Goal: Communication & Community: Participate in discussion

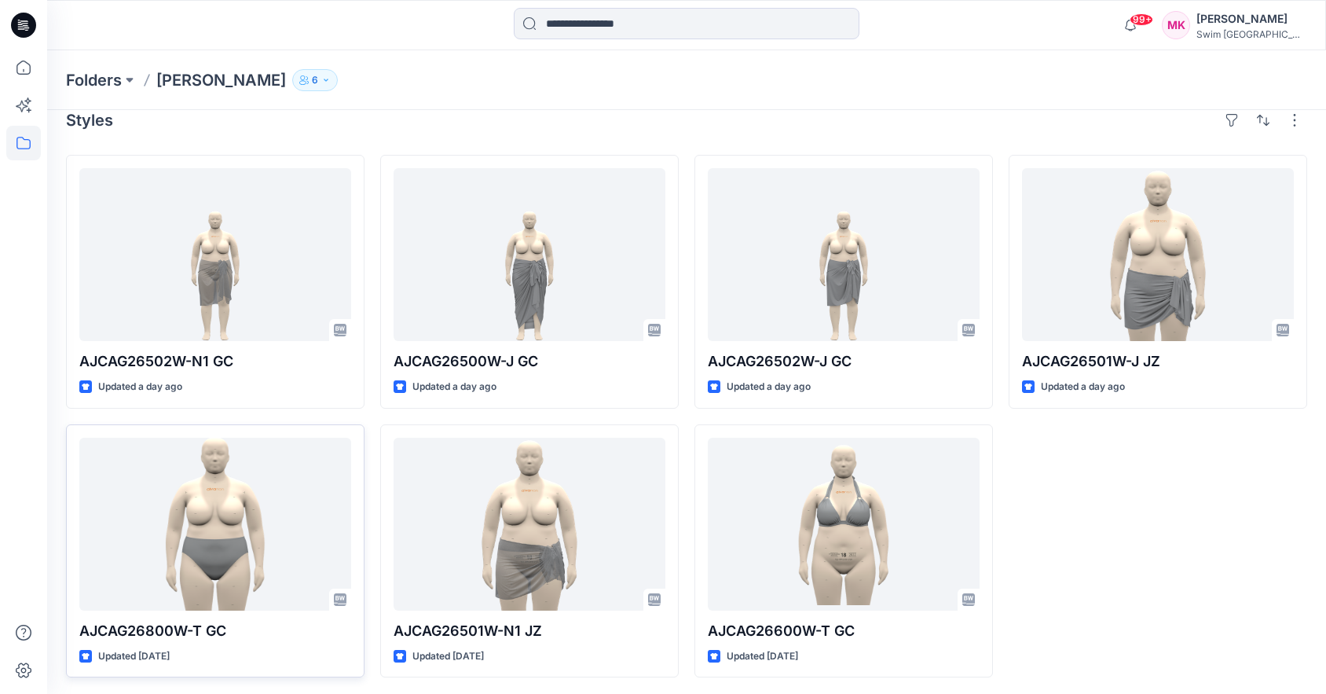
scroll to position [24, 0]
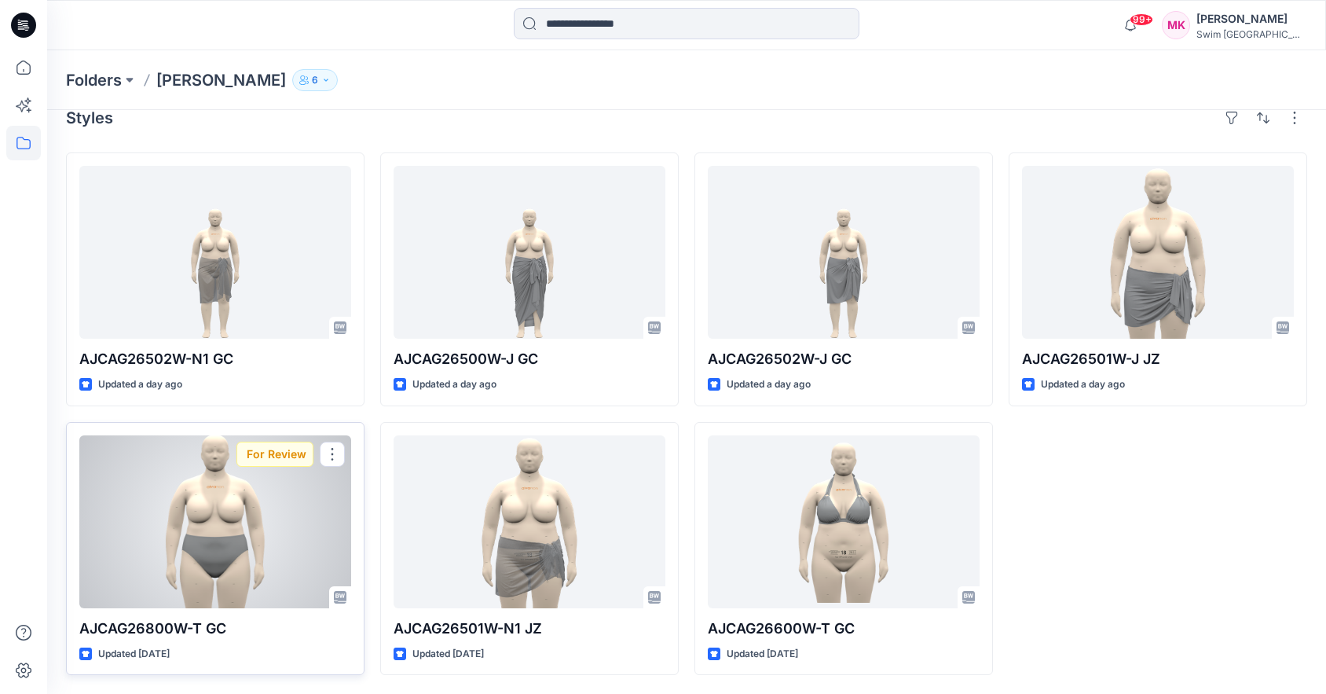
click at [244, 534] on div at bounding box center [215, 521] width 272 height 173
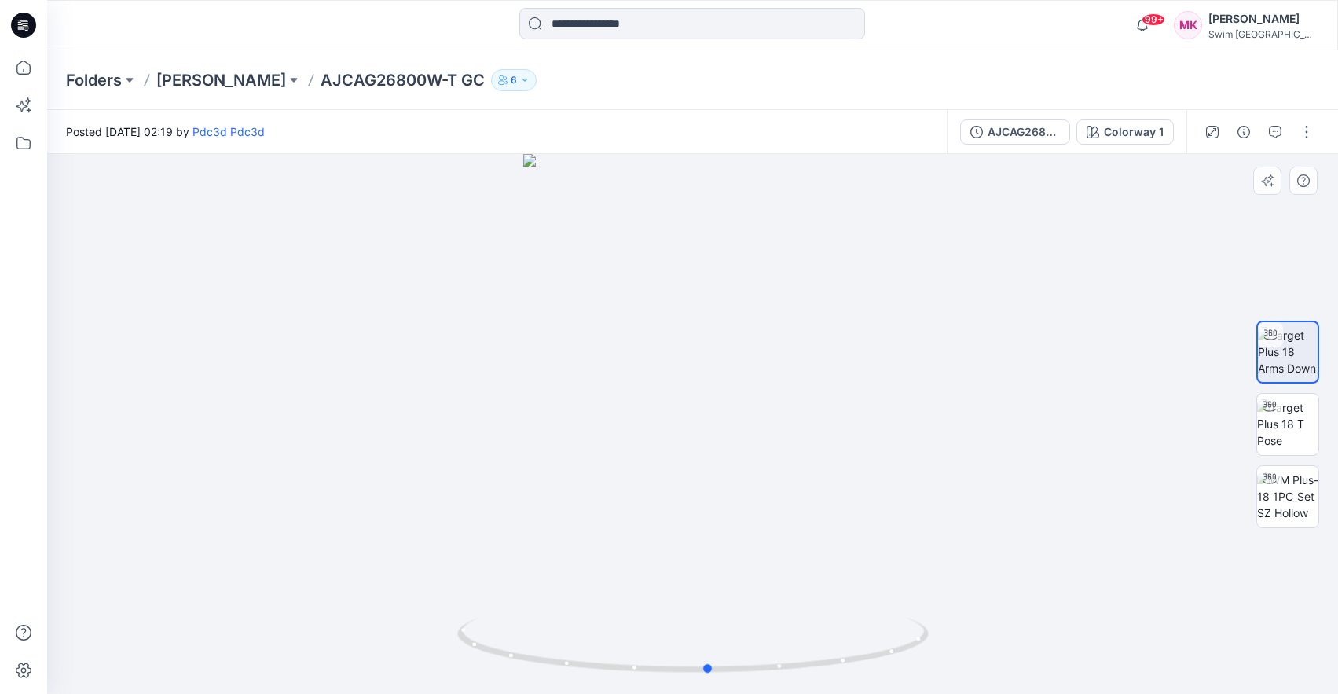
drag, startPoint x: 789, startPoint y: 451, endPoint x: 804, endPoint y: 486, distance: 38.0
click at [804, 486] on div at bounding box center [692, 424] width 1291 height 540
click at [1282, 416] on img at bounding box center [1287, 423] width 61 height 49
drag, startPoint x: 966, startPoint y: 473, endPoint x: 953, endPoint y: 492, distance: 23.1
click at [953, 492] on div at bounding box center [692, 424] width 1291 height 540
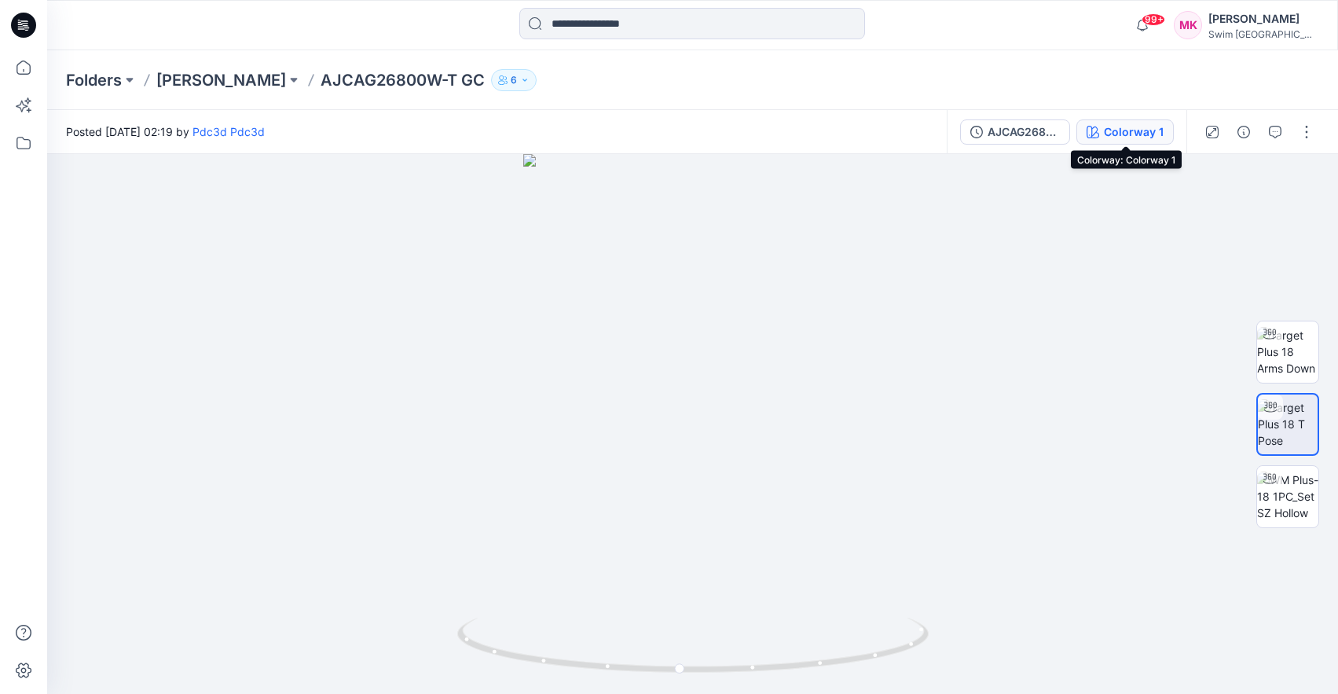
click at [1136, 141] on button "Colorway 1" at bounding box center [1124, 131] width 97 height 25
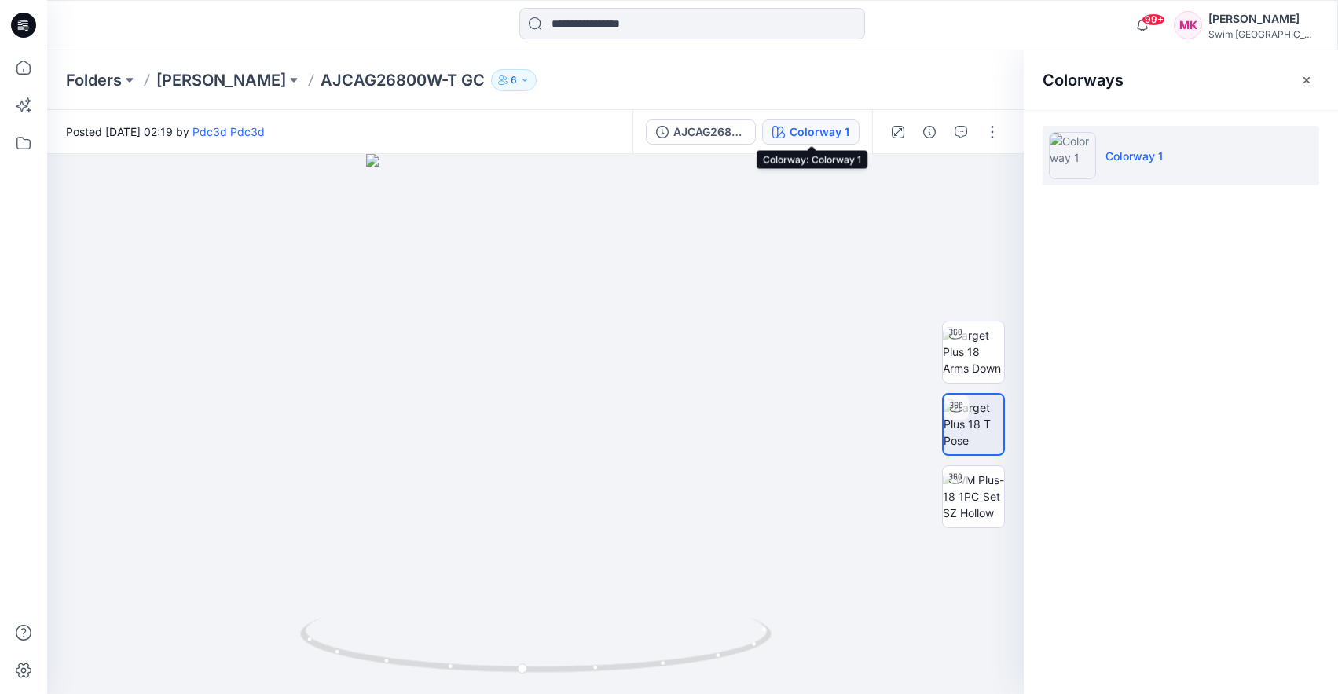
click at [831, 127] on div "Colorway 1" at bounding box center [820, 131] width 60 height 17
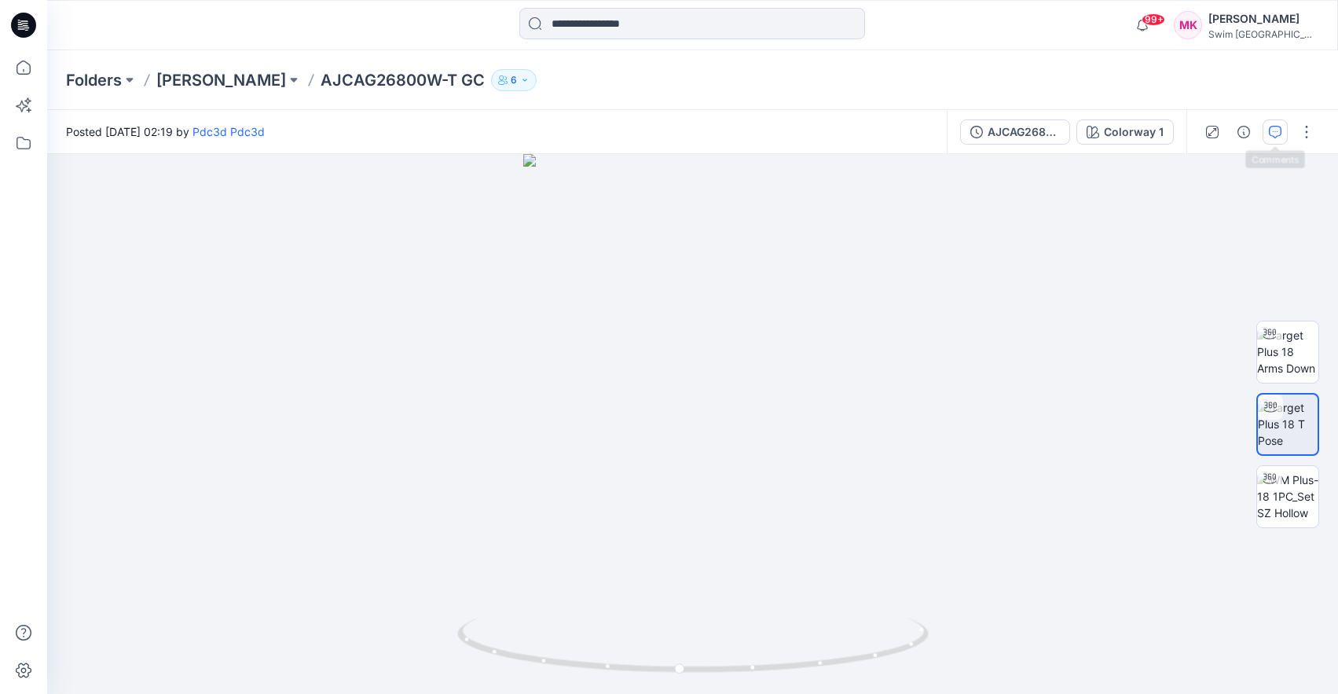
click at [1277, 139] on button "button" at bounding box center [1275, 131] width 25 height 25
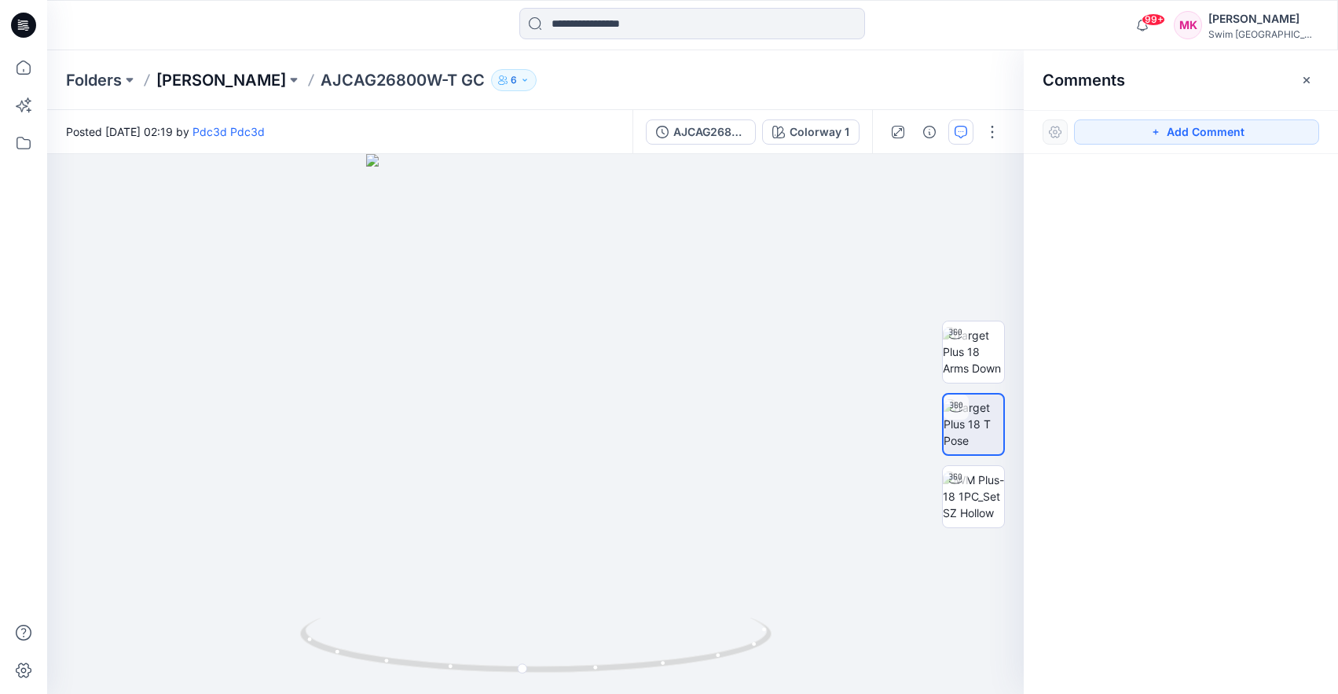
click at [242, 82] on p "[PERSON_NAME]" at bounding box center [221, 80] width 130 height 22
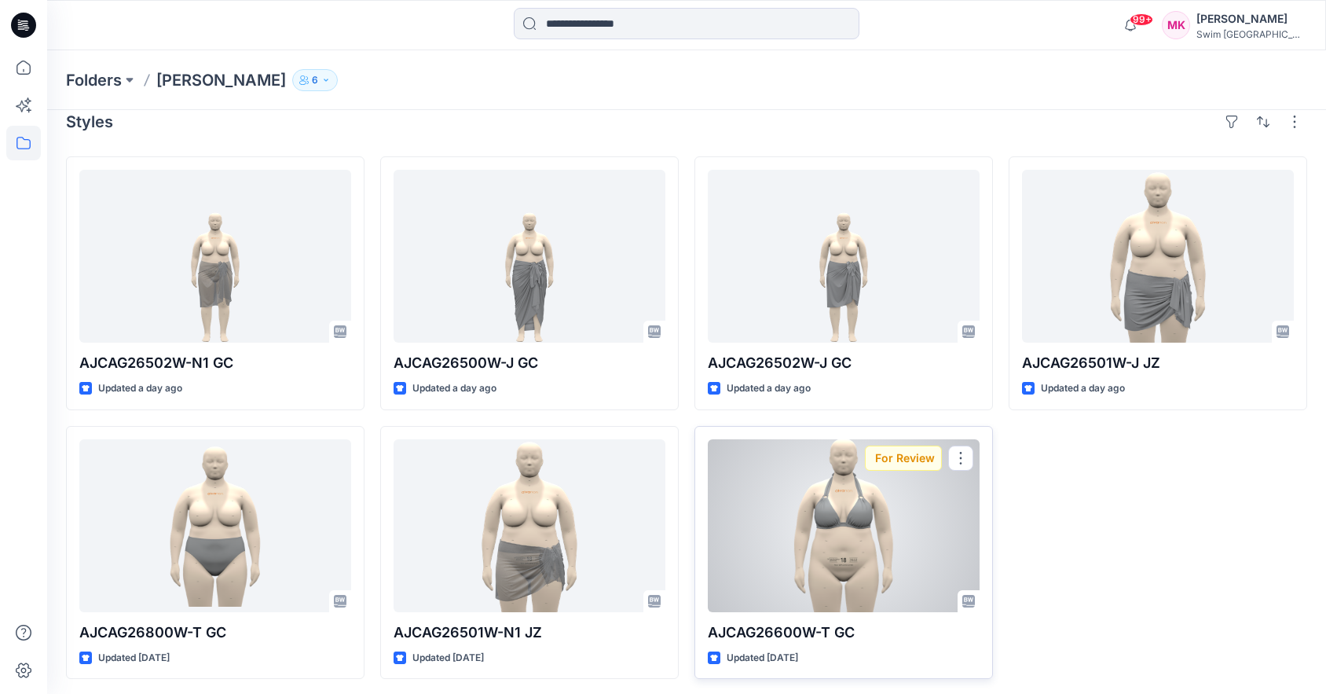
scroll to position [24, 0]
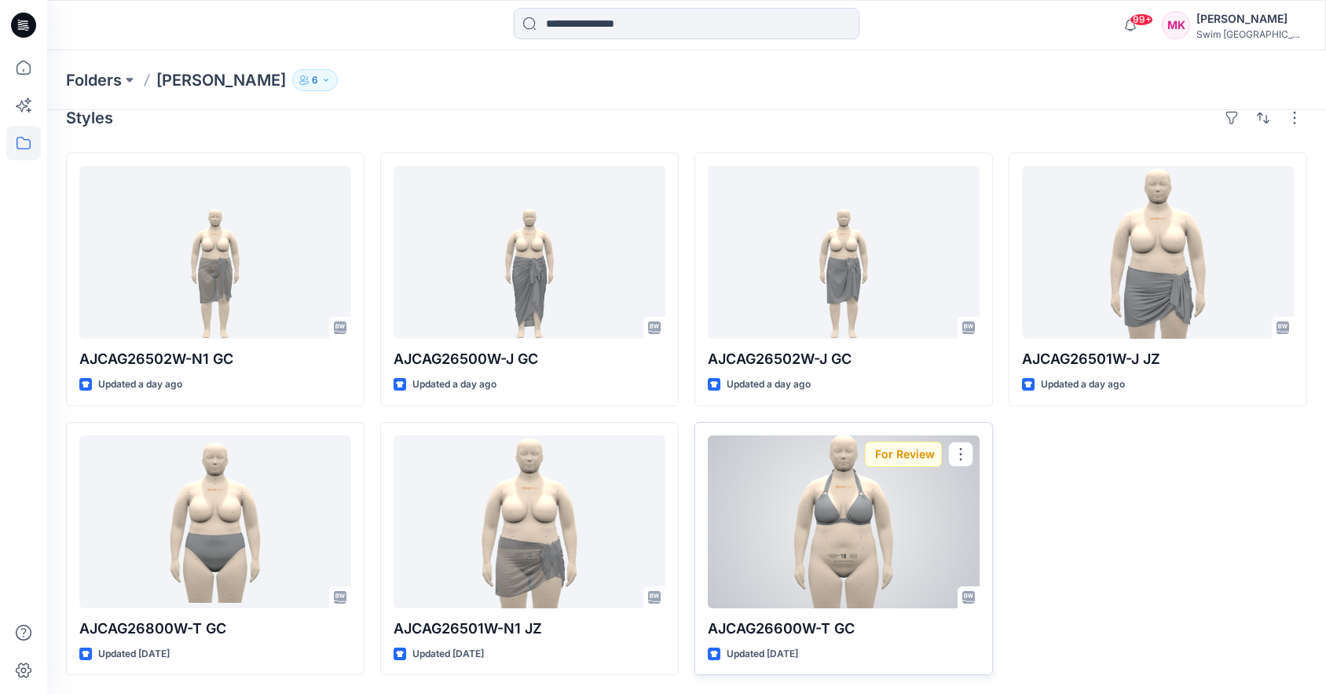
click at [824, 527] on div at bounding box center [844, 521] width 272 height 173
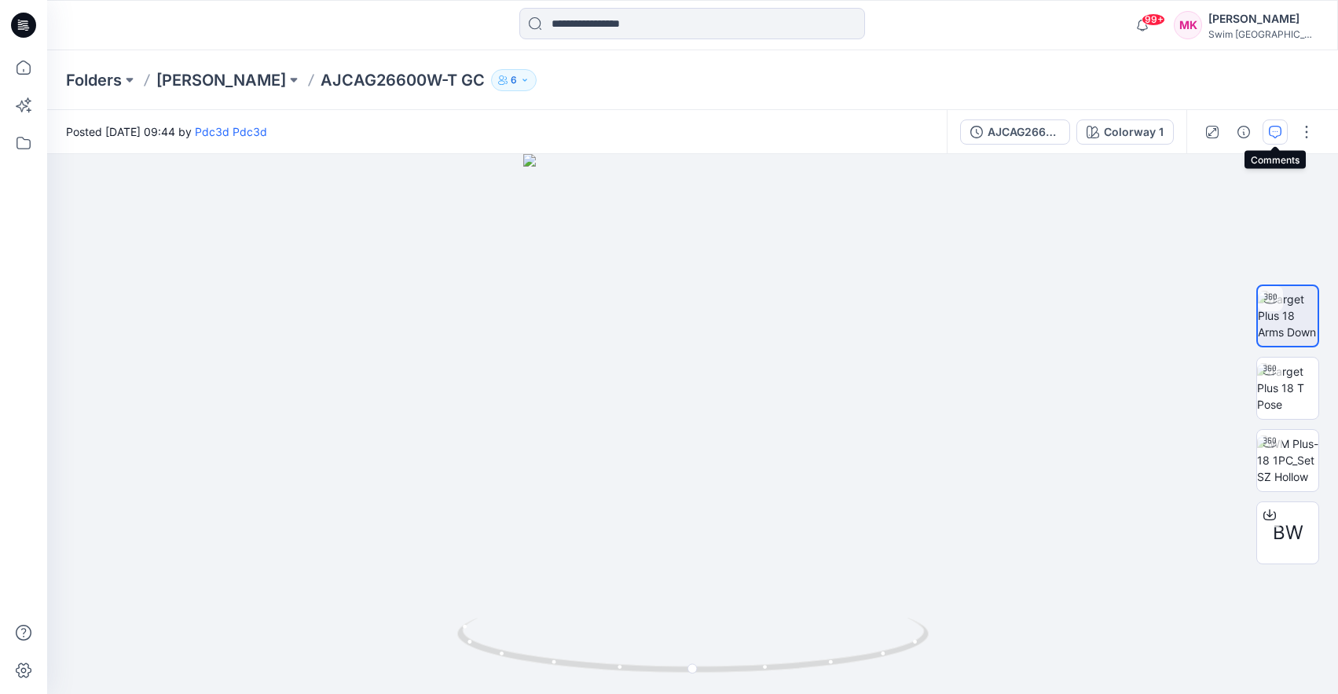
click at [1277, 137] on icon "button" at bounding box center [1275, 132] width 13 height 13
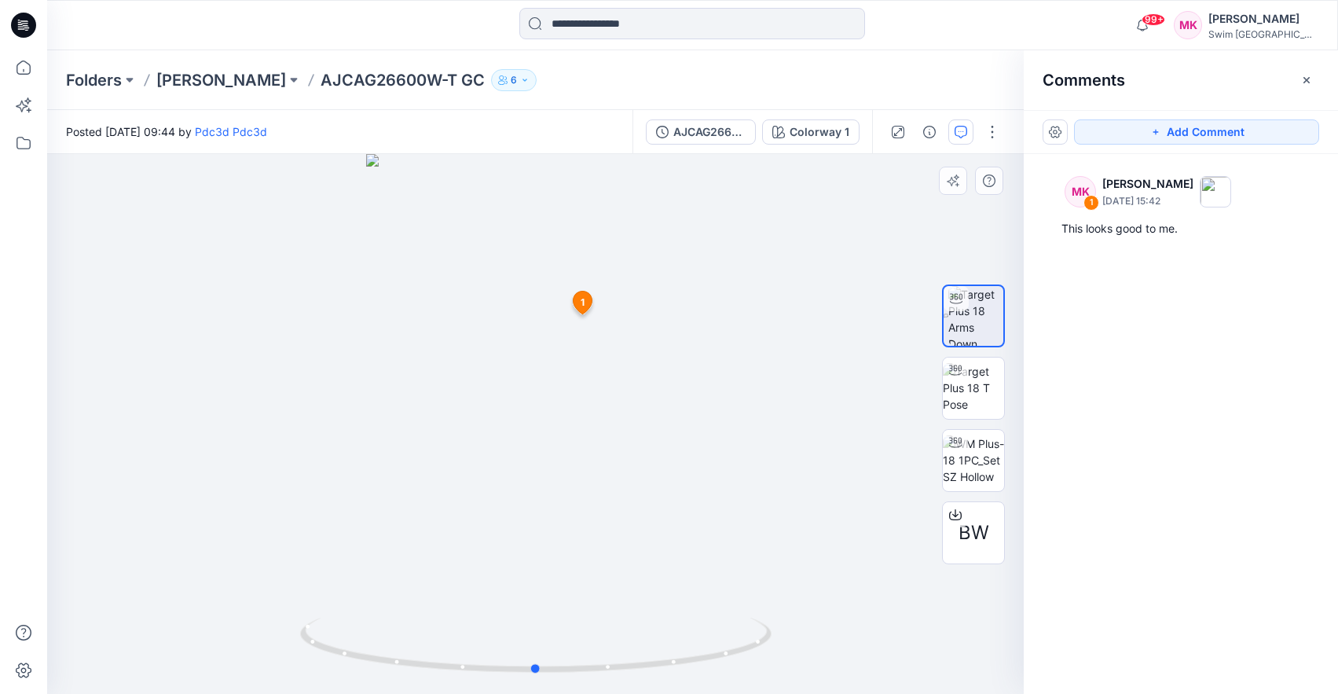
click at [761, 324] on div at bounding box center [535, 424] width 977 height 540
drag, startPoint x: 679, startPoint y: 392, endPoint x: 842, endPoint y: 381, distance: 163.8
click at [842, 381] on div at bounding box center [535, 424] width 977 height 540
drag, startPoint x: 835, startPoint y: 365, endPoint x: 713, endPoint y: 385, distance: 123.3
click at [713, 385] on div at bounding box center [535, 424] width 977 height 540
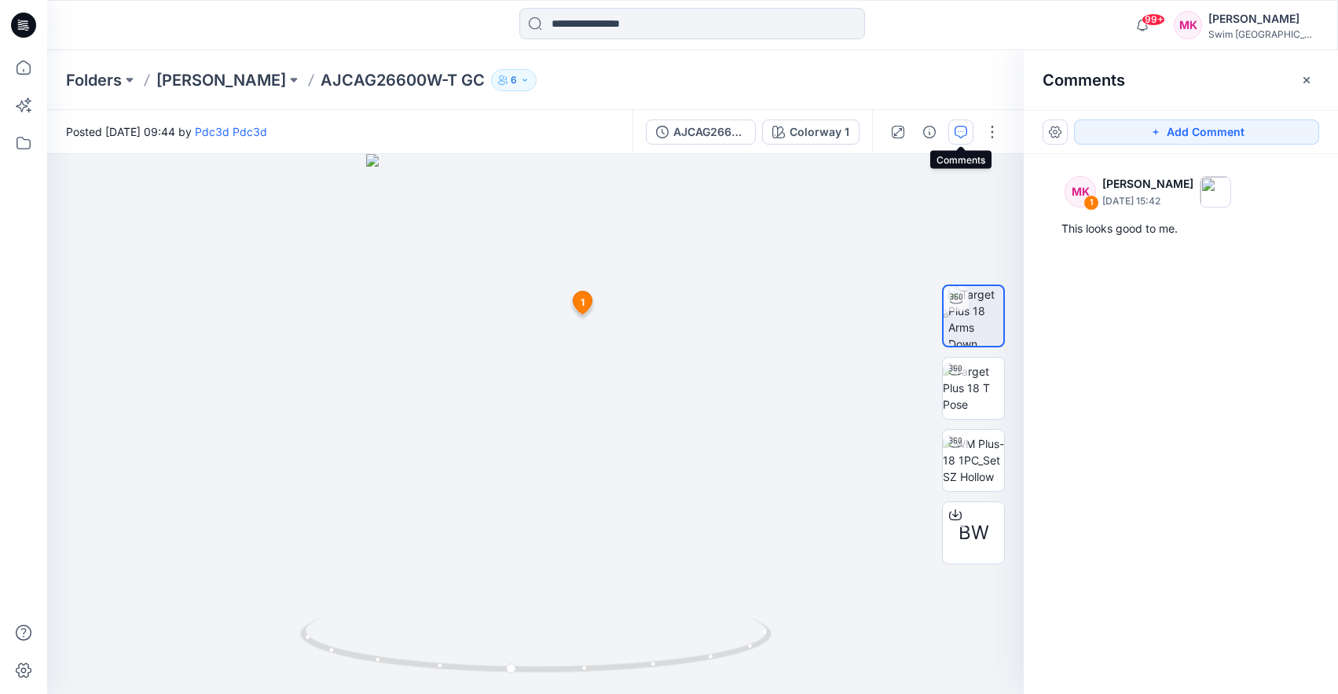
click at [961, 132] on icon "button" at bounding box center [961, 132] width 13 height 13
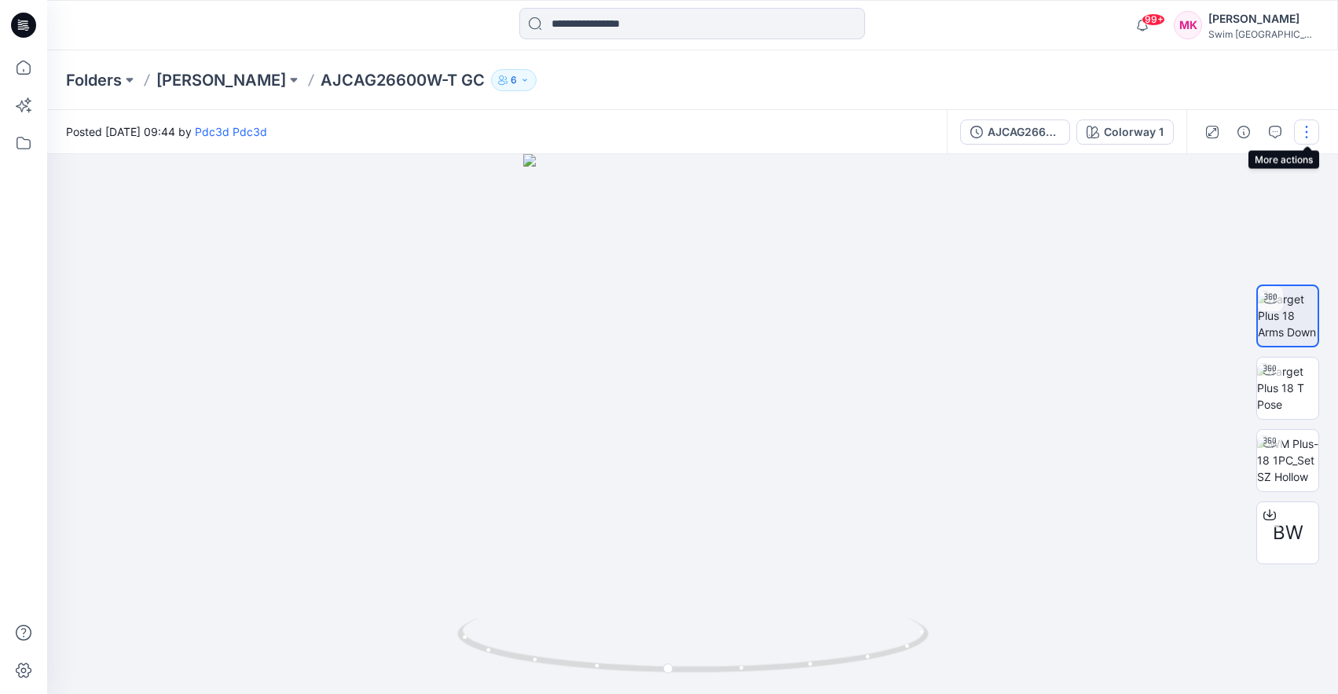
click at [1303, 139] on button "button" at bounding box center [1306, 131] width 25 height 25
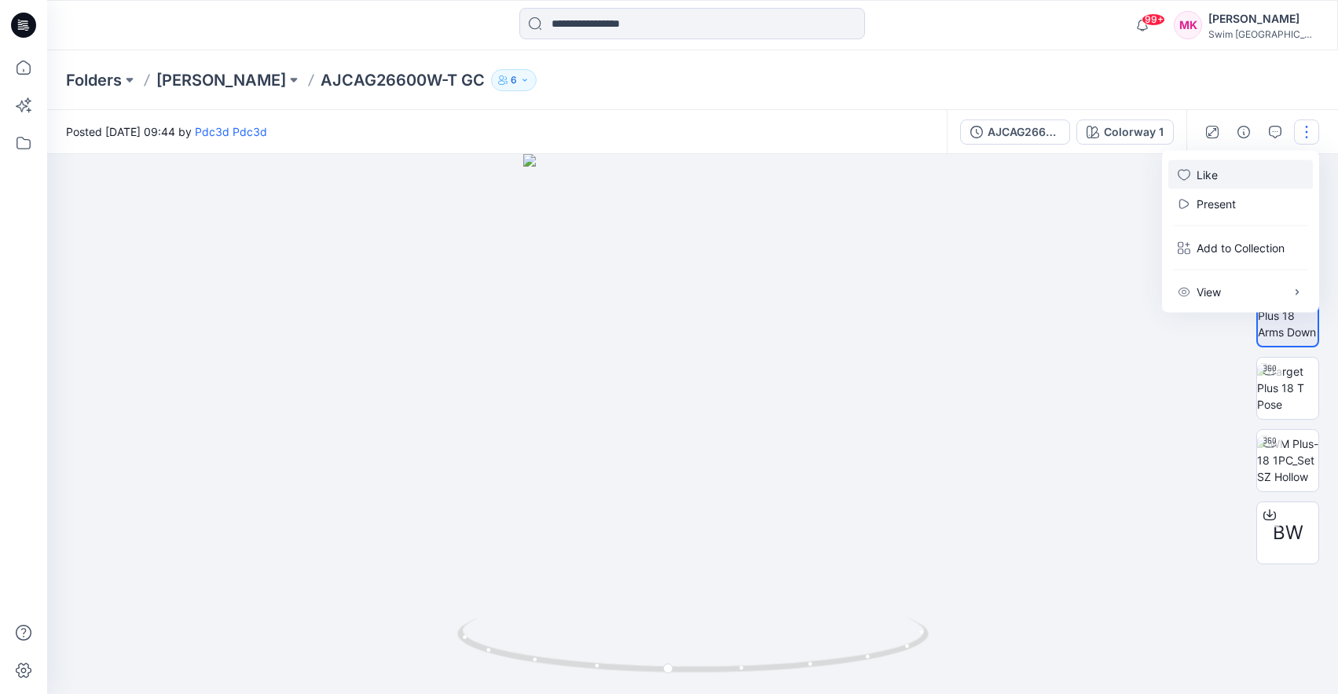
click at [1180, 172] on icon "button" at bounding box center [1184, 174] width 13 height 13
click at [967, 284] on div at bounding box center [692, 424] width 1291 height 540
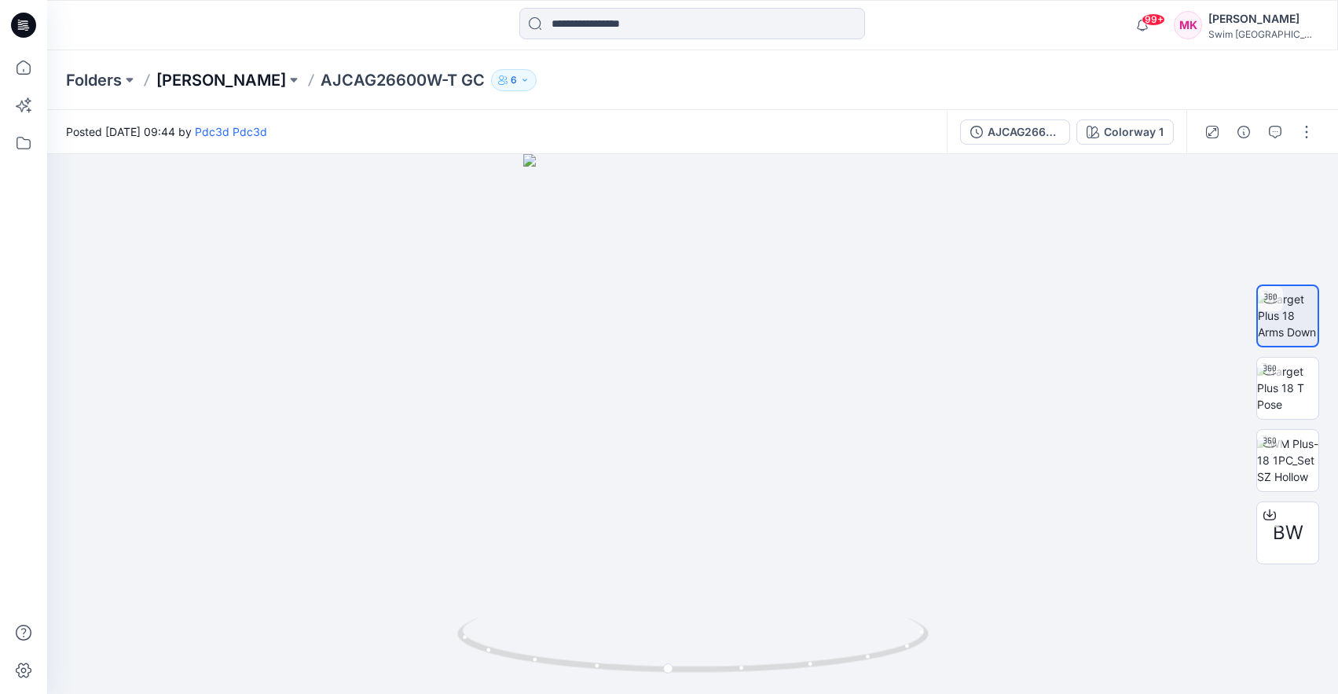
click at [231, 86] on p "[PERSON_NAME]" at bounding box center [221, 80] width 130 height 22
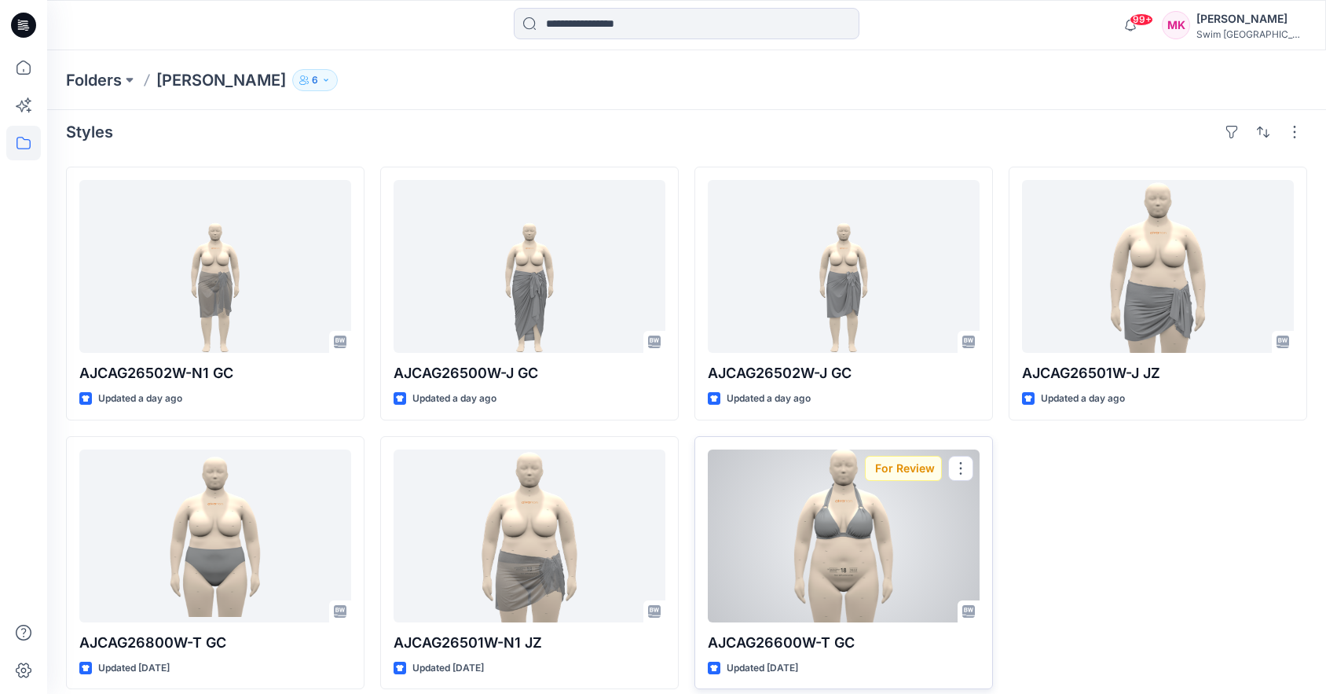
scroll to position [24, 0]
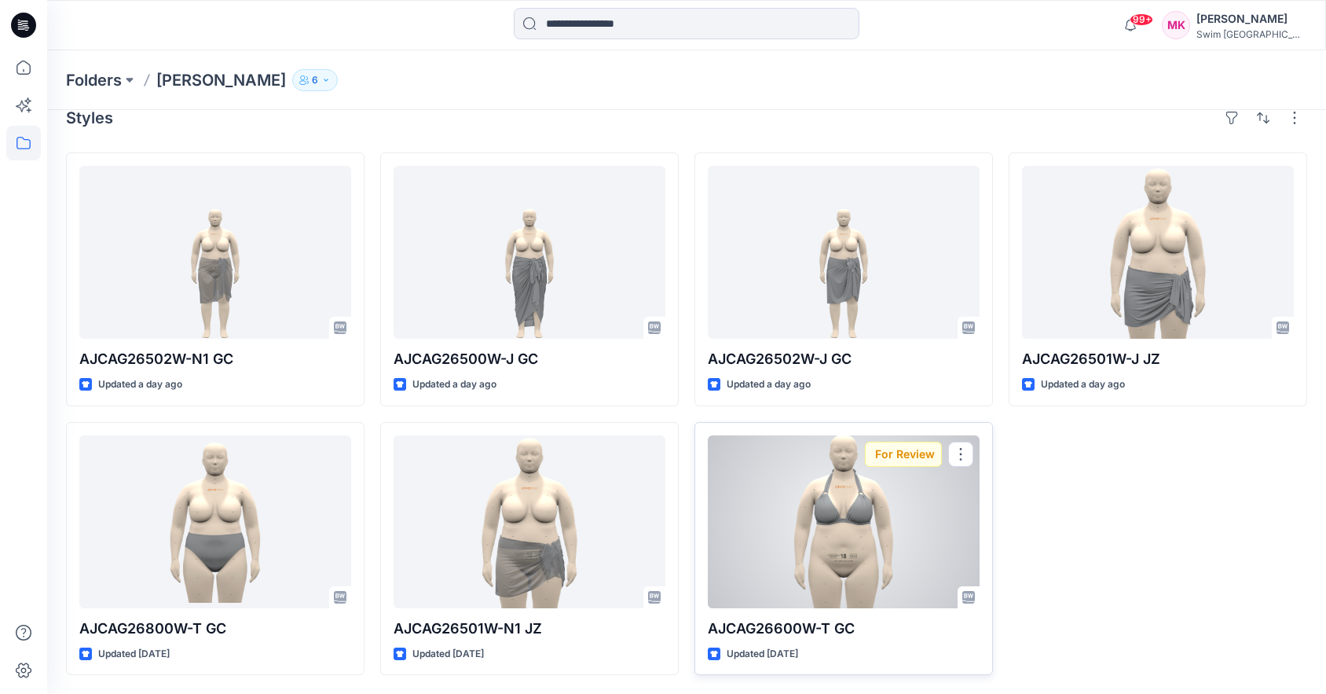
click at [892, 453] on div "For Review" at bounding box center [903, 454] width 77 height 25
click at [961, 455] on button "button" at bounding box center [960, 454] width 25 height 25
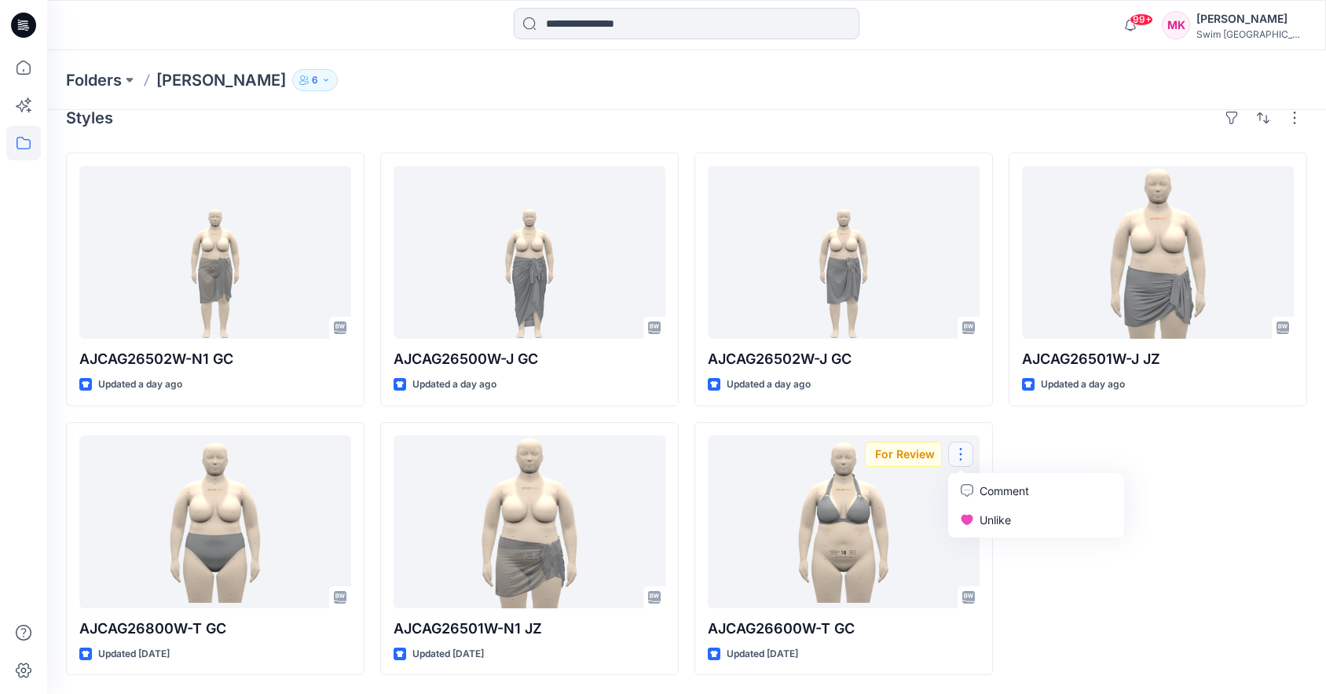
click at [1215, 487] on div "AJCAG26501W-[PERSON_NAME] Updated a day ago" at bounding box center [1158, 413] width 299 height 522
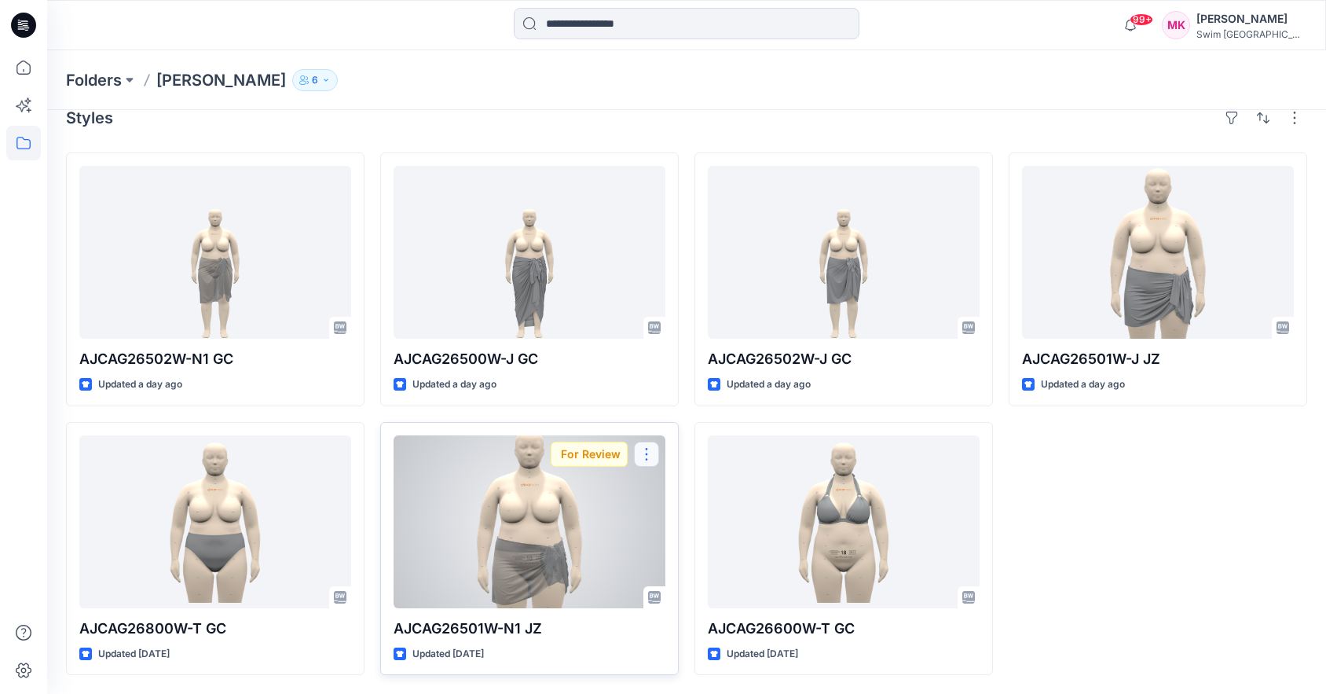
click at [646, 455] on button "button" at bounding box center [646, 454] width 25 height 25
click at [661, 521] on button "Like" at bounding box center [722, 519] width 170 height 29
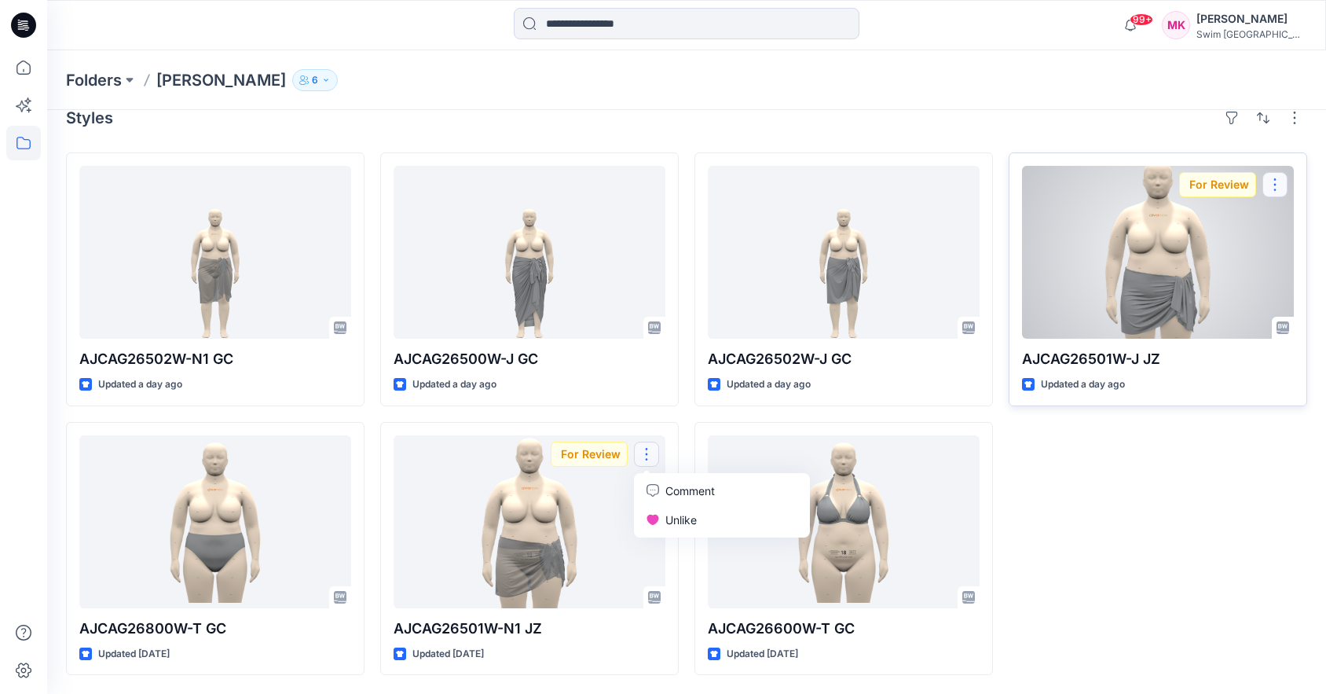
click at [1275, 189] on button "button" at bounding box center [1275, 184] width 25 height 25
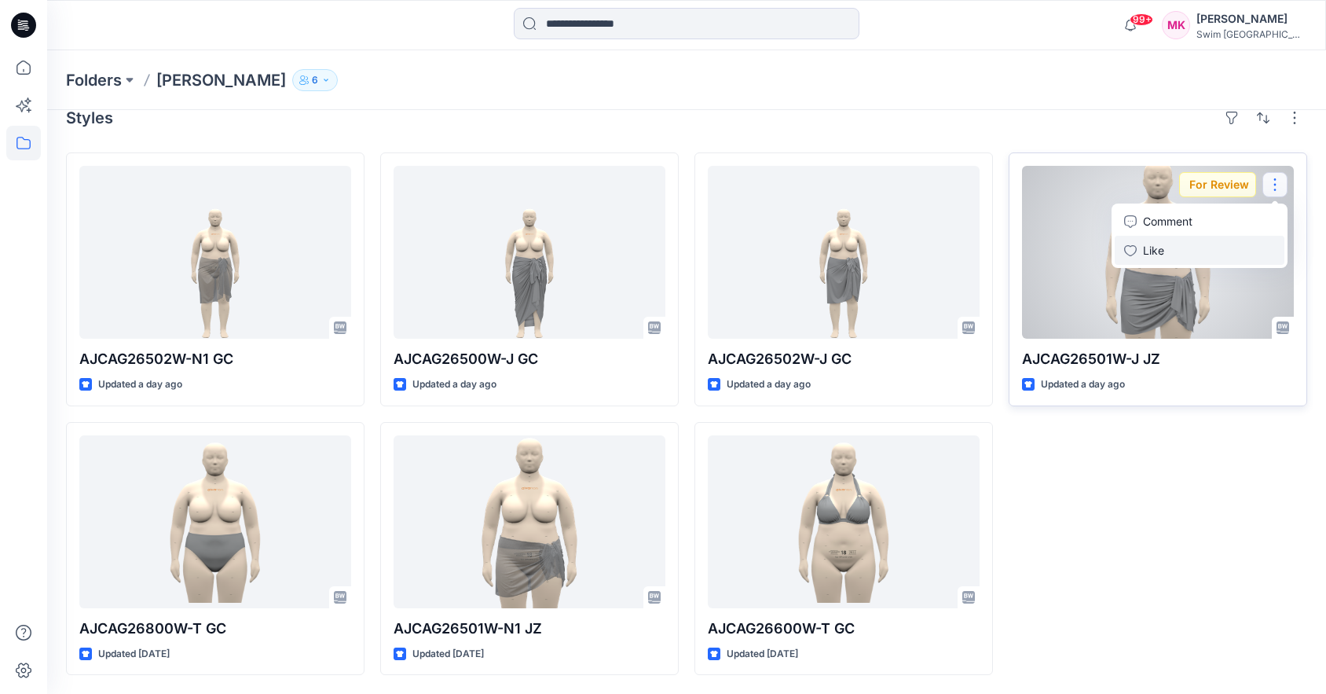
click at [1156, 256] on p "Like" at bounding box center [1153, 250] width 21 height 16
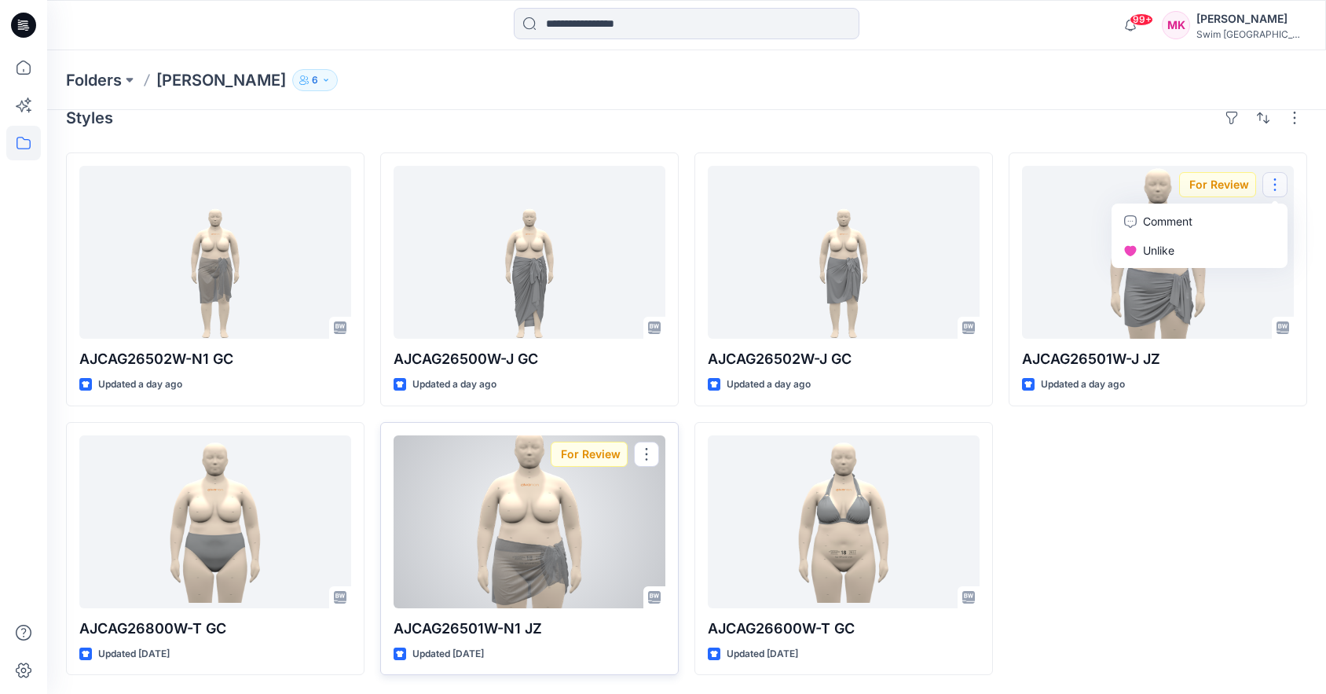
click at [553, 555] on div at bounding box center [530, 521] width 272 height 173
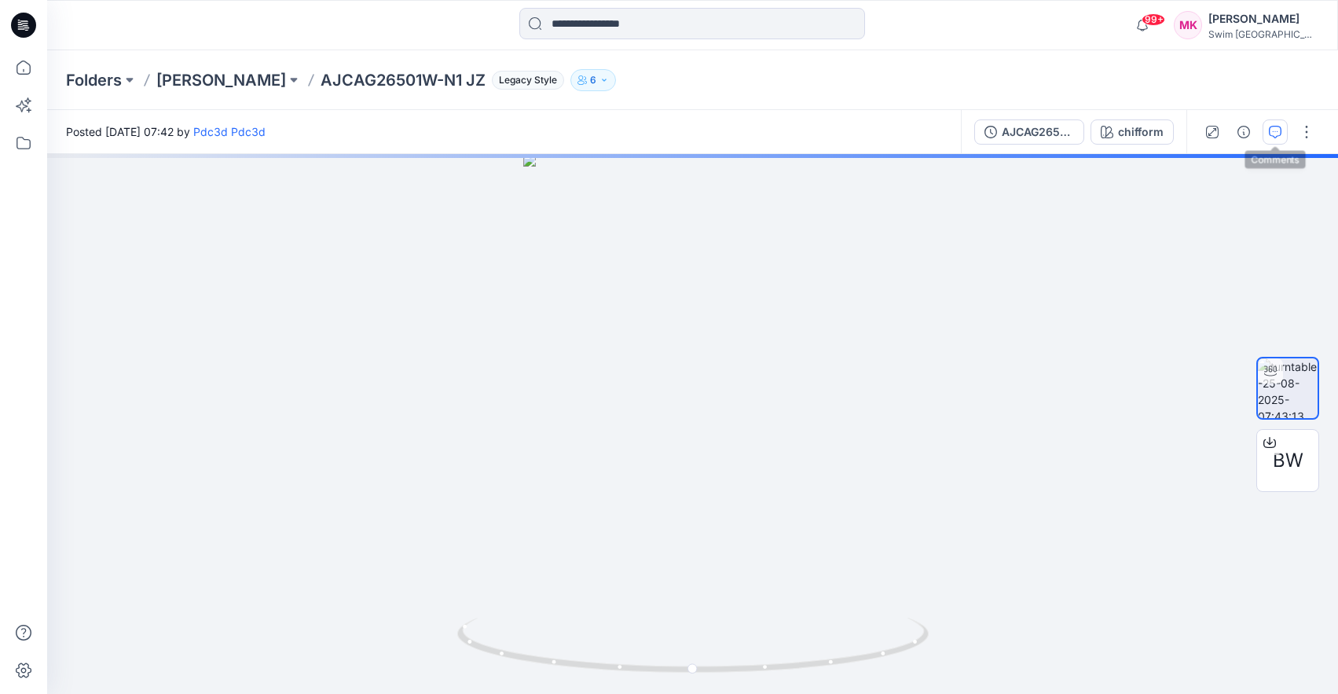
click at [1284, 133] on button "button" at bounding box center [1275, 131] width 25 height 25
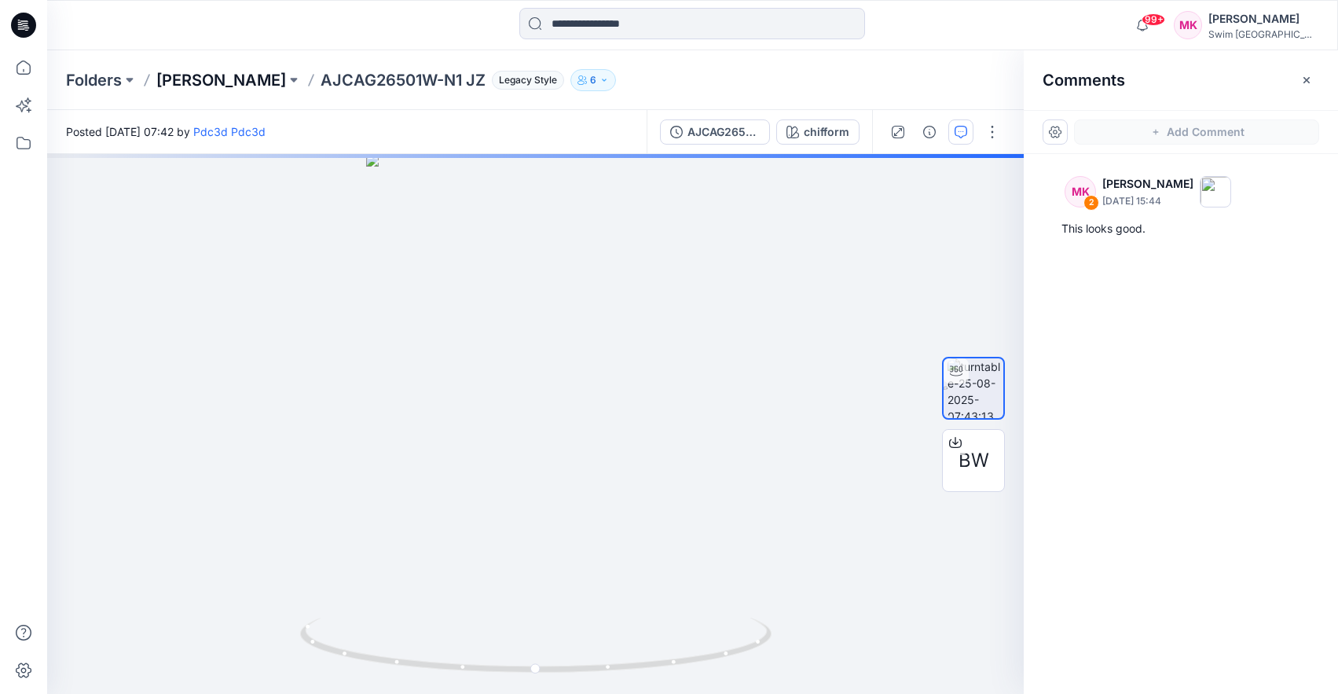
click at [257, 86] on p "[PERSON_NAME]" at bounding box center [221, 80] width 130 height 22
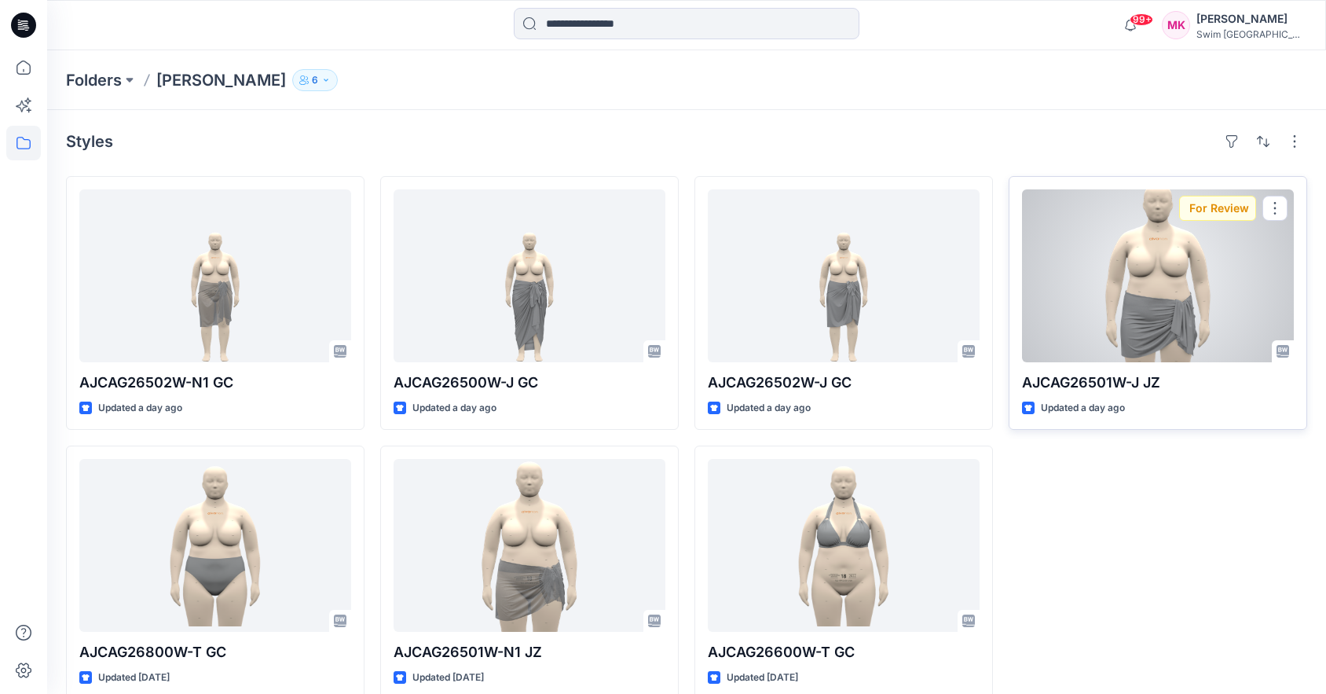
click at [1133, 287] on div at bounding box center [1158, 275] width 272 height 173
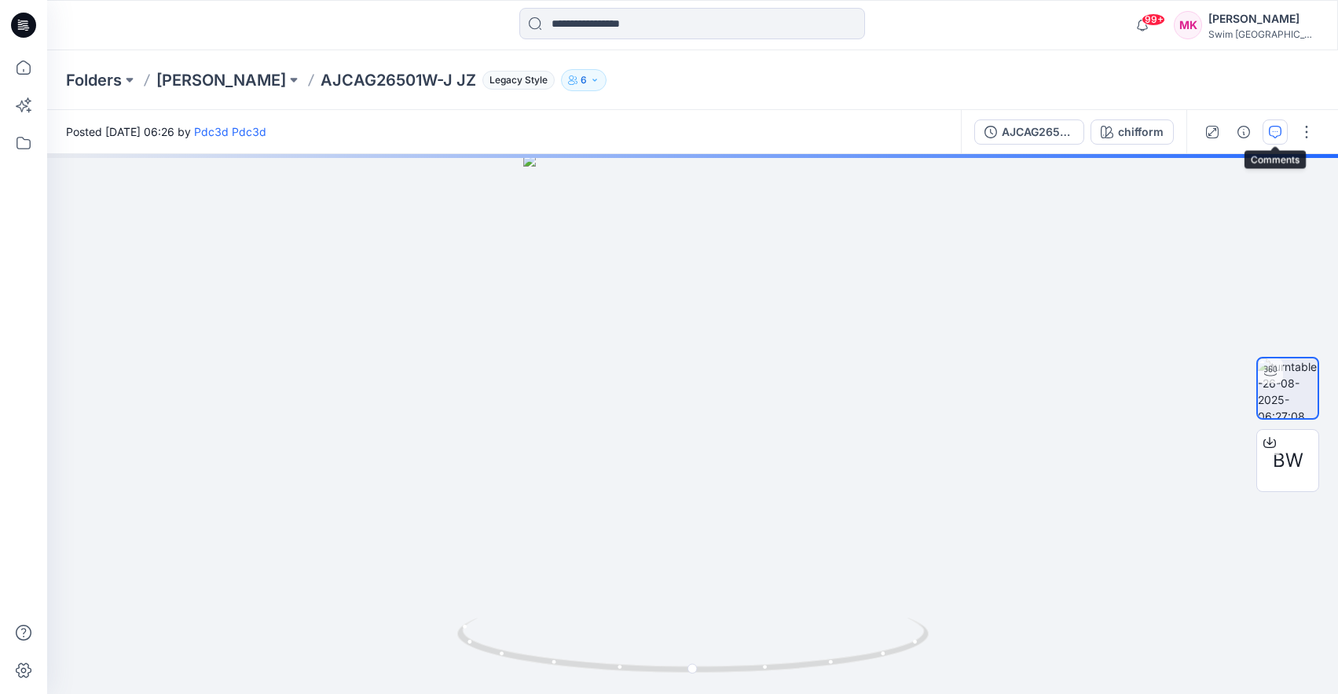
click at [1274, 134] on icon "button" at bounding box center [1275, 132] width 13 height 13
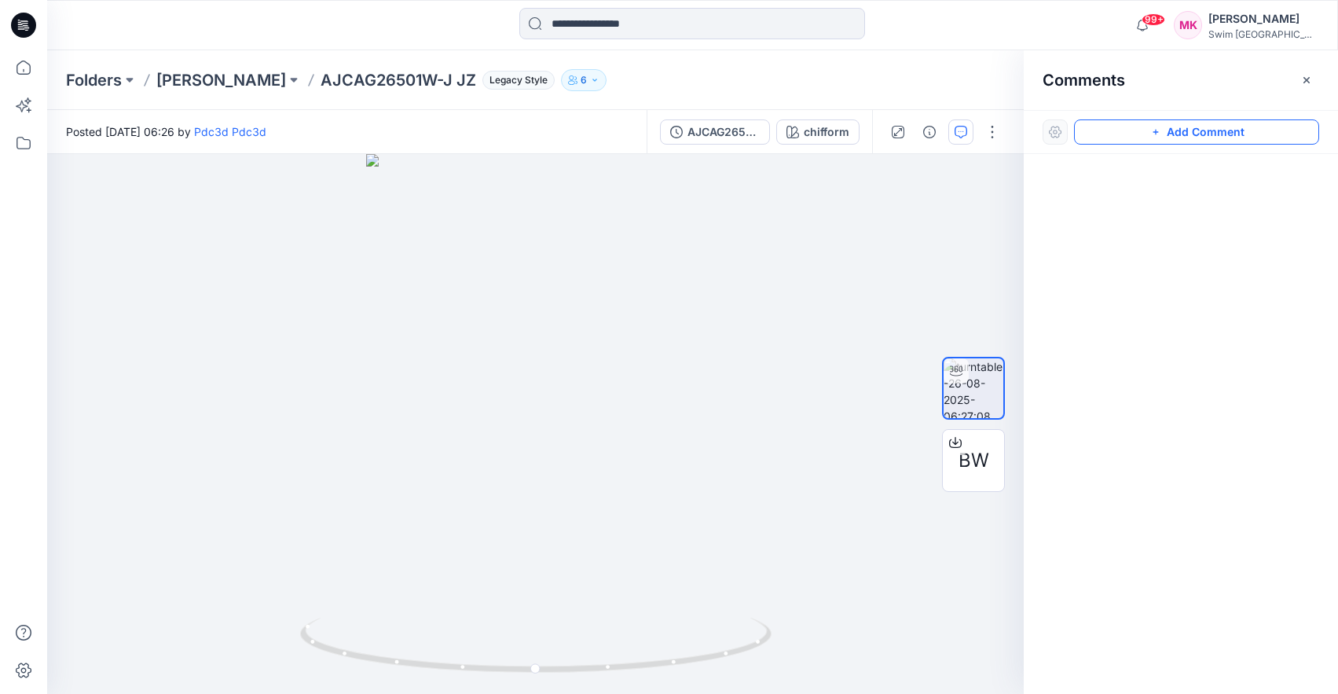
click at [1160, 133] on icon "button" at bounding box center [1155, 132] width 13 height 13
click at [478, 589] on div "1" at bounding box center [535, 424] width 977 height 540
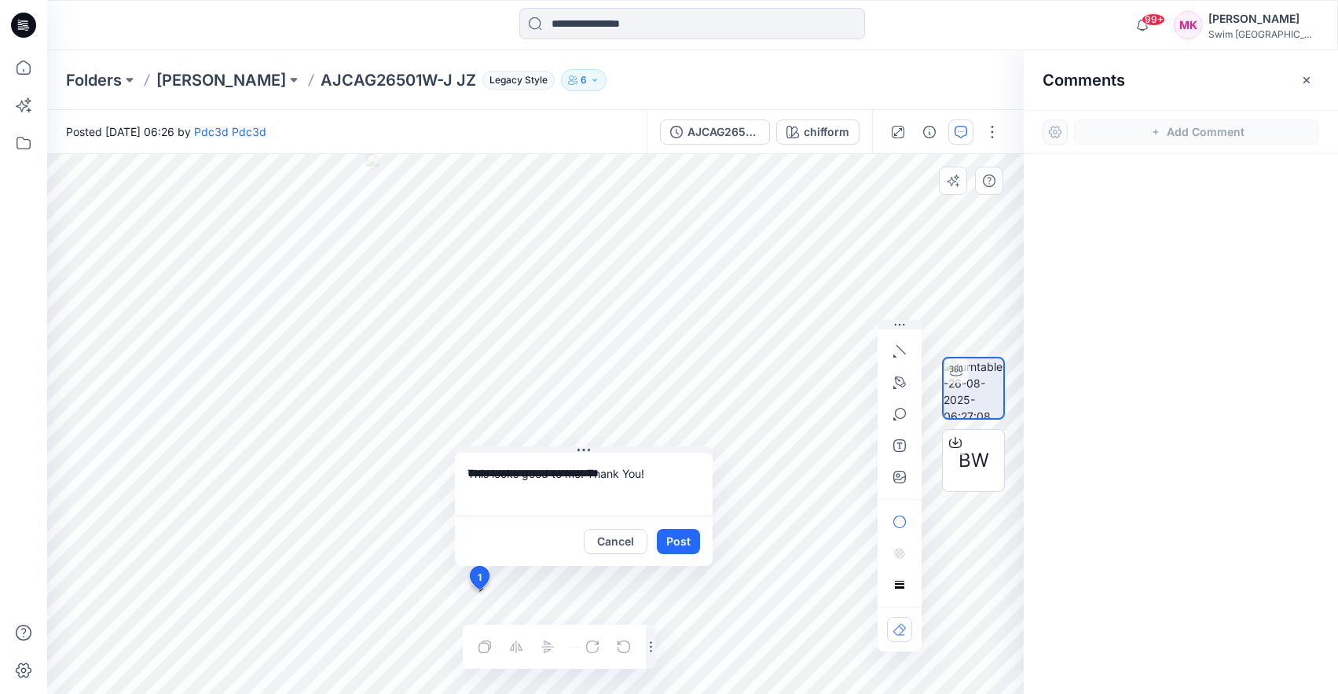
type textarea "**********"
click at [680, 546] on button "Post" at bounding box center [678, 541] width 43 height 25
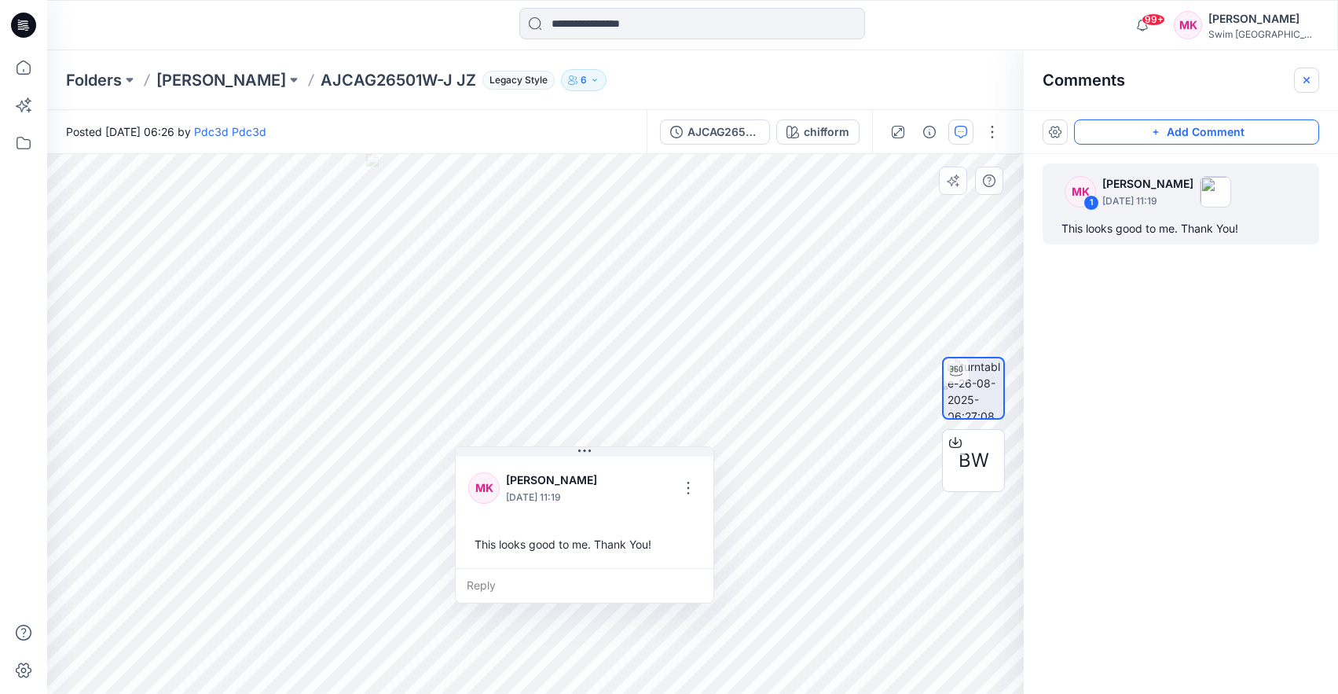
click at [1314, 82] on button "button" at bounding box center [1306, 80] width 25 height 25
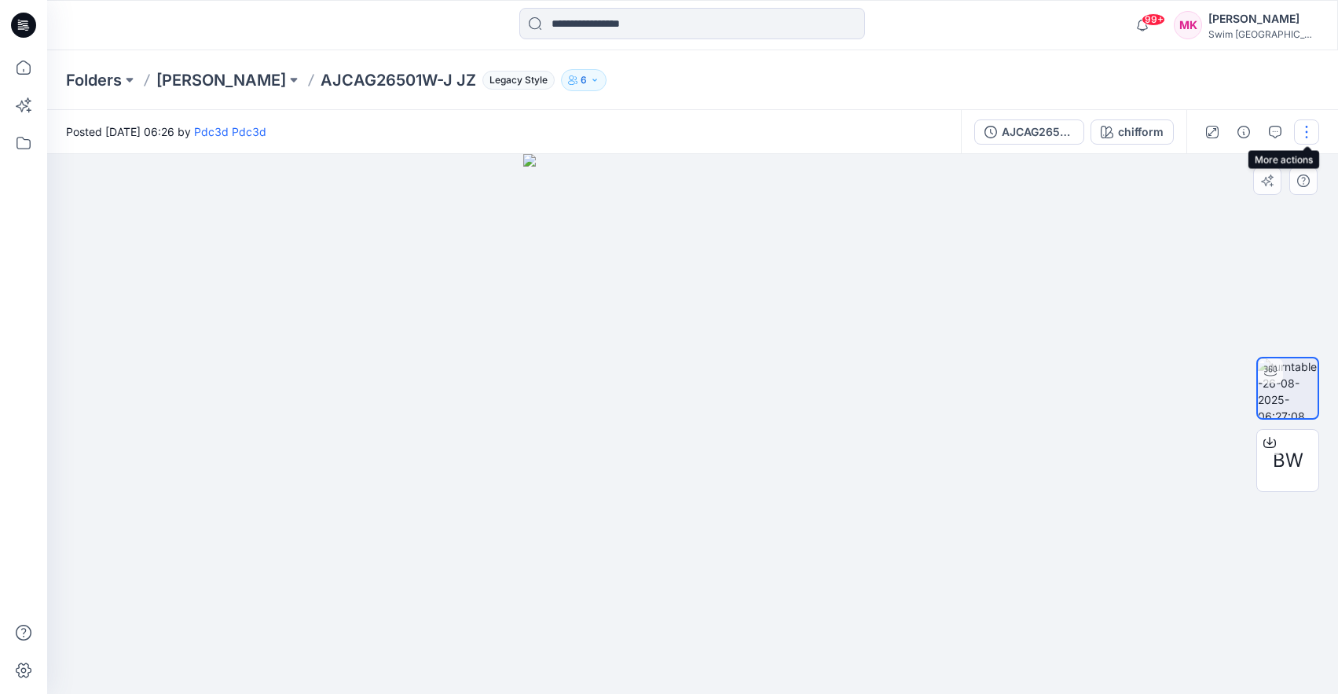
click at [1298, 138] on button "button" at bounding box center [1306, 131] width 25 height 25
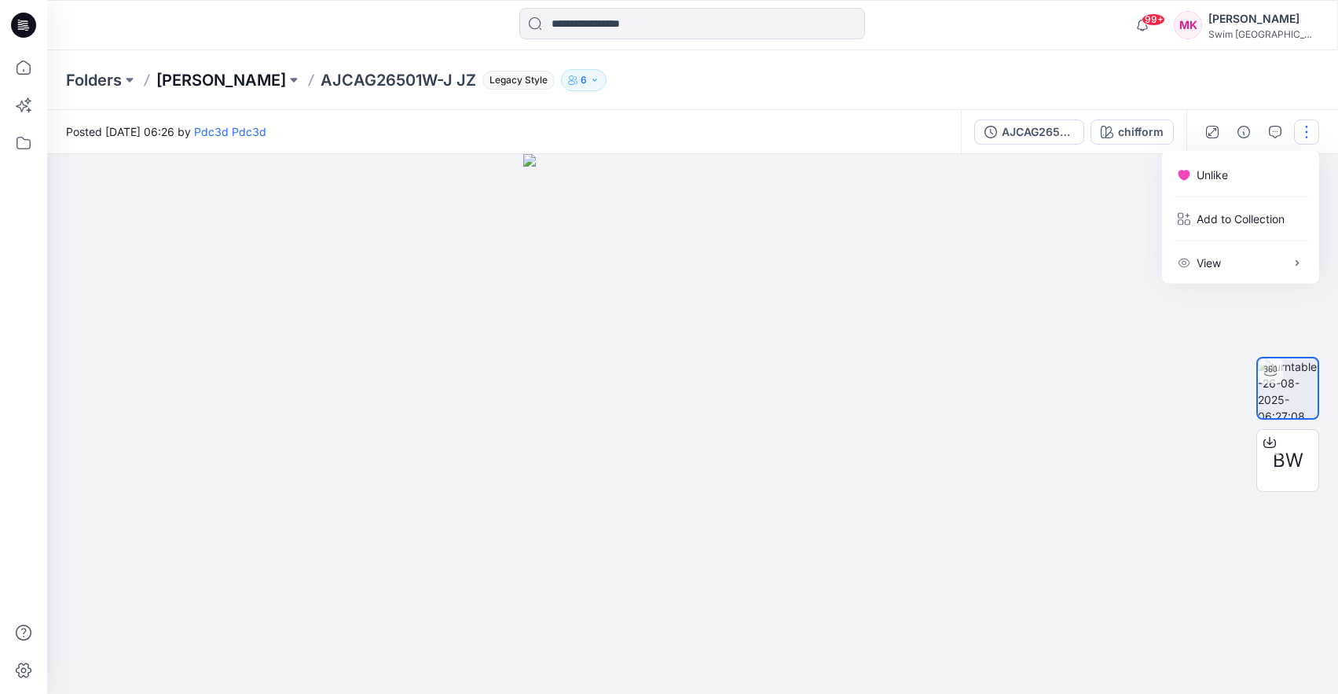
click at [225, 81] on p "[PERSON_NAME]" at bounding box center [221, 80] width 130 height 22
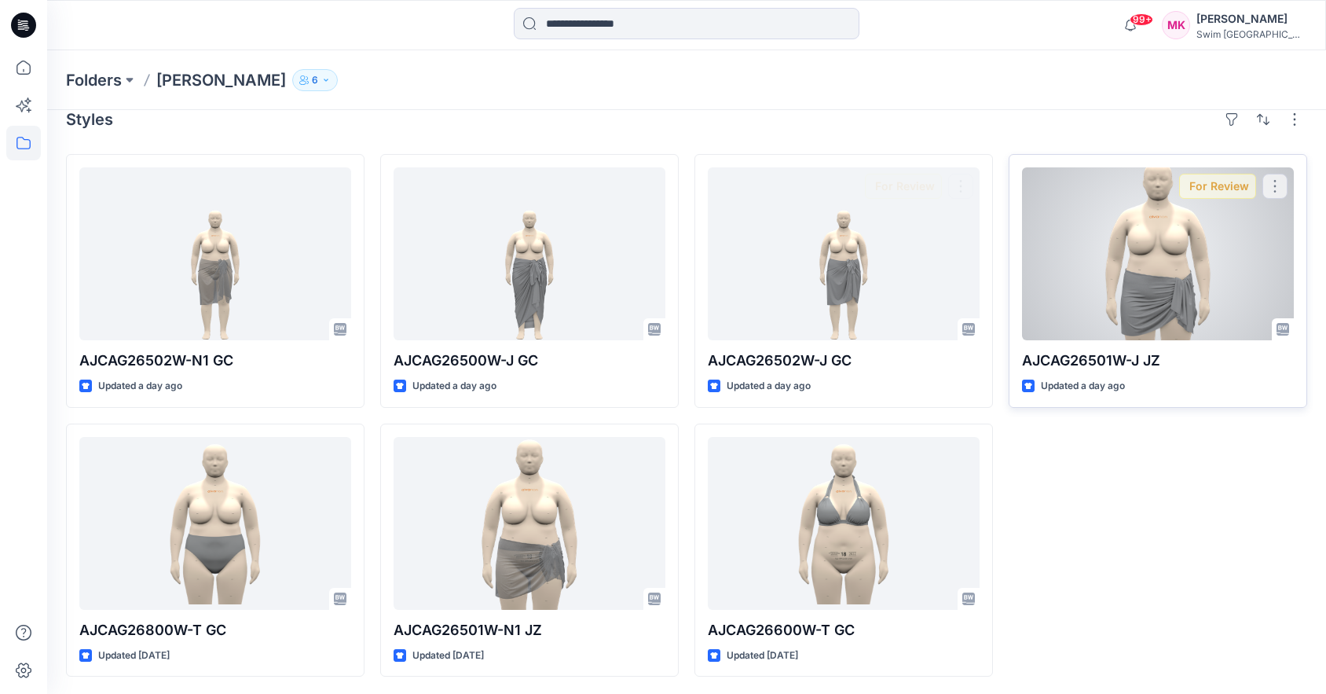
scroll to position [24, 0]
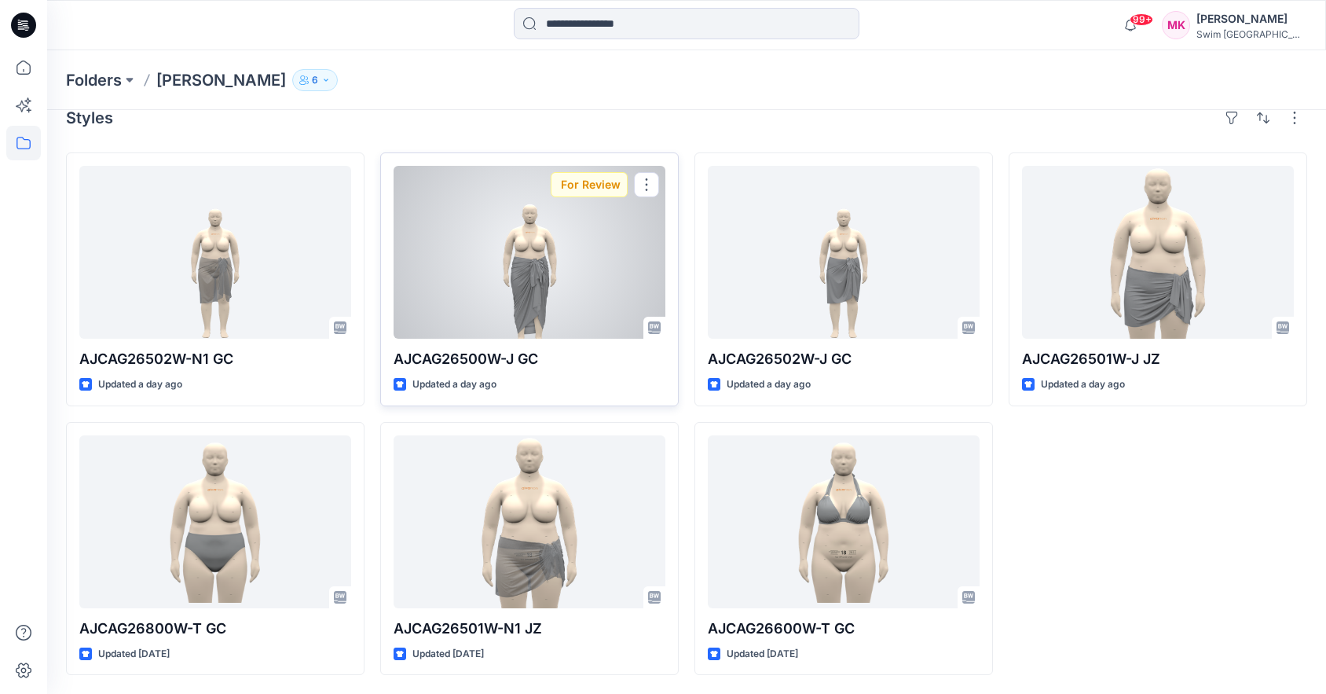
click at [536, 266] on div at bounding box center [530, 252] width 272 height 173
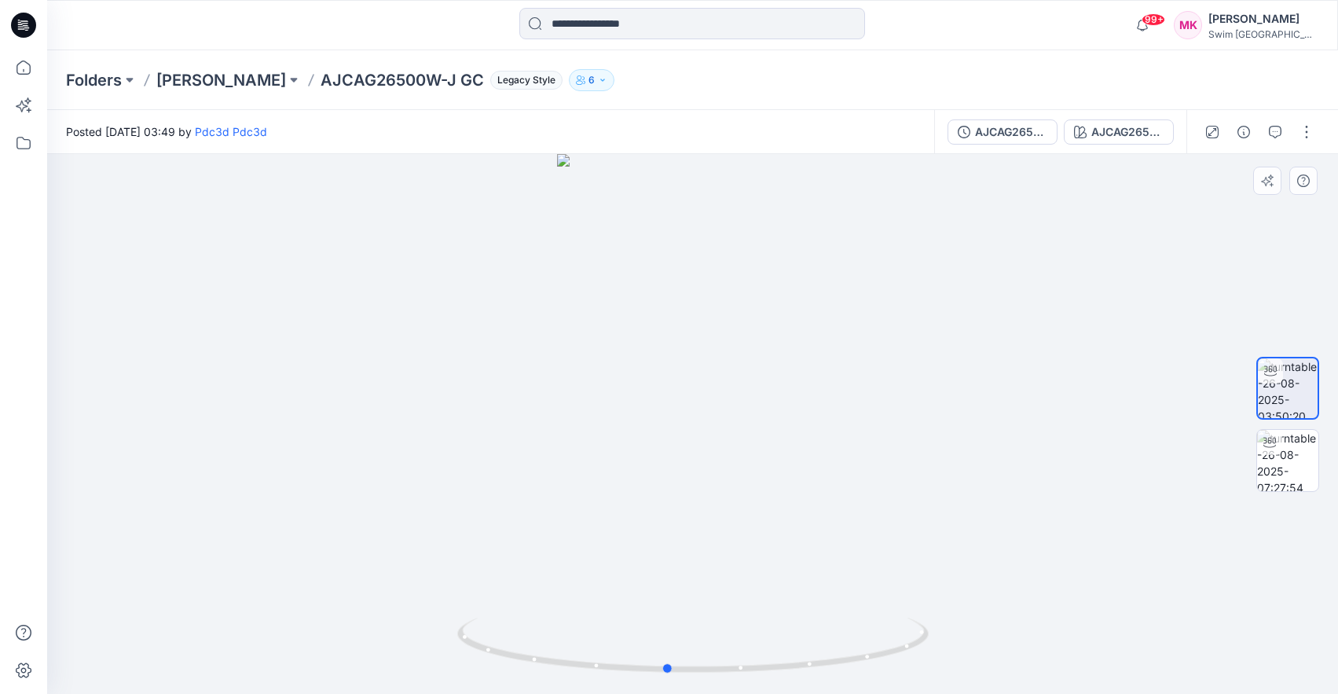
drag, startPoint x: 742, startPoint y: 497, endPoint x: 750, endPoint y: 527, distance: 31.6
click at [750, 527] on div at bounding box center [692, 424] width 1291 height 540
drag, startPoint x: 746, startPoint y: 503, endPoint x: 825, endPoint y: 515, distance: 79.4
click at [825, 515] on div at bounding box center [692, 424] width 1291 height 540
click at [1299, 130] on button "button" at bounding box center [1306, 131] width 25 height 25
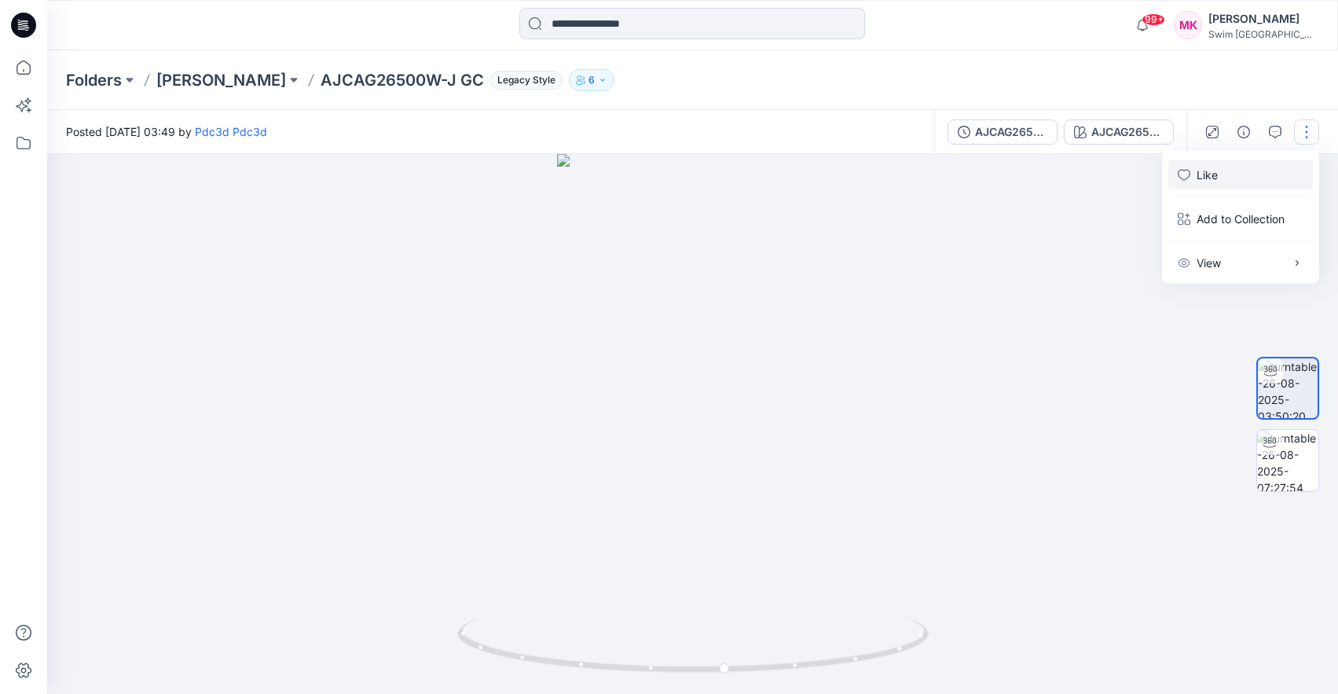
click at [1251, 181] on button "Like" at bounding box center [1240, 174] width 145 height 29
click at [1274, 138] on button "button" at bounding box center [1275, 131] width 25 height 25
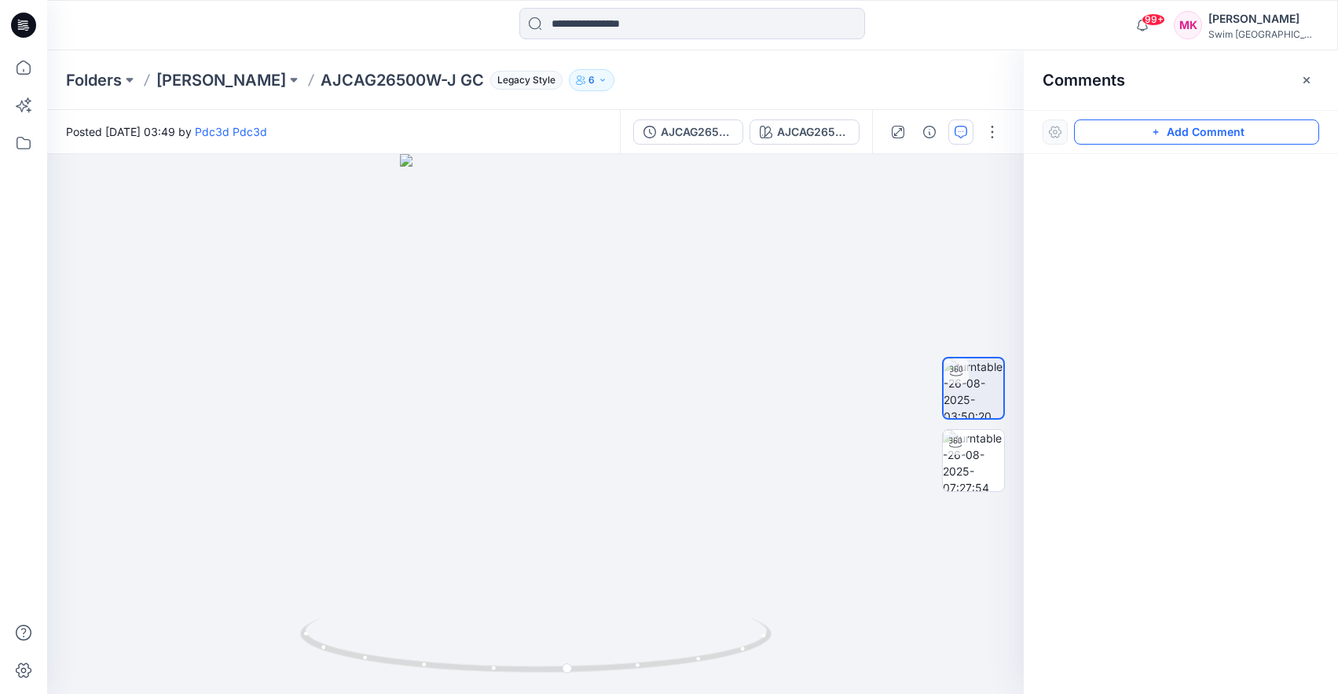
drag, startPoint x: 1147, startPoint y: 128, endPoint x: 1142, endPoint y: 137, distance: 10.2
click at [1147, 128] on button "Add Comment" at bounding box center [1196, 131] width 245 height 25
click at [574, 465] on div "1" at bounding box center [535, 424] width 977 height 540
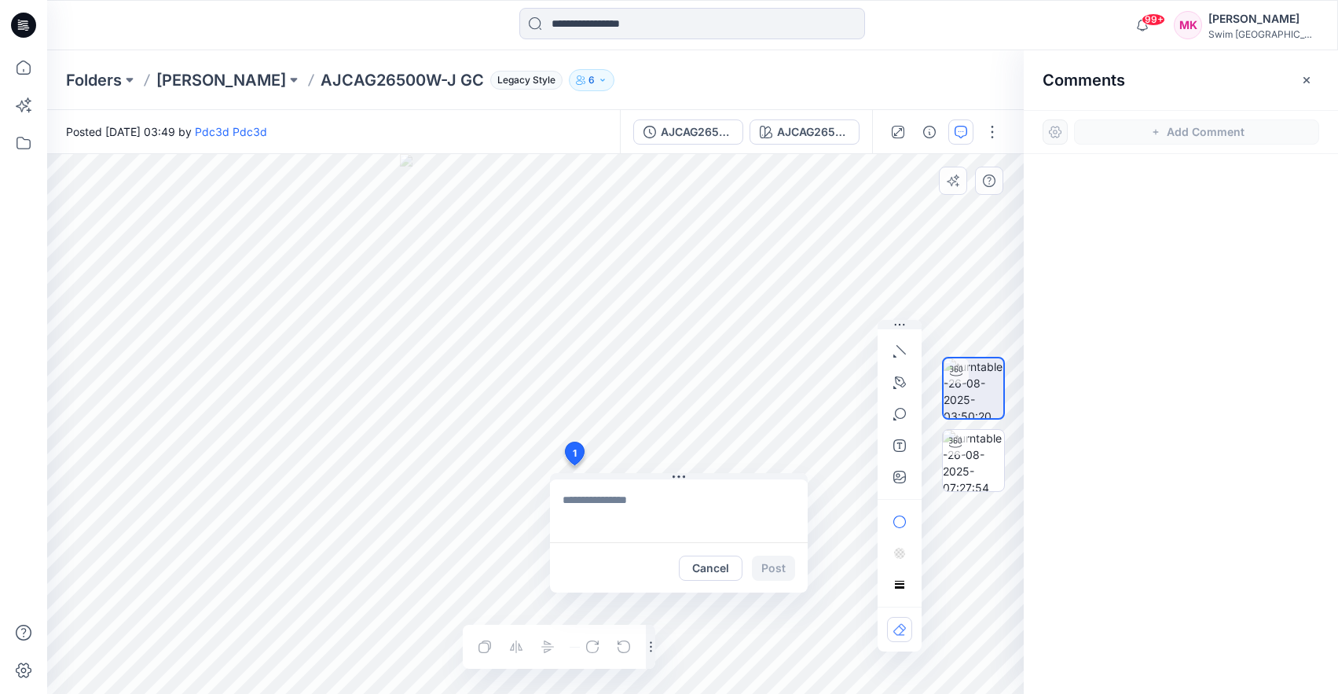
click at [709, 519] on textarea at bounding box center [679, 510] width 258 height 63
click at [182, 73] on p "[PERSON_NAME]" at bounding box center [221, 80] width 130 height 22
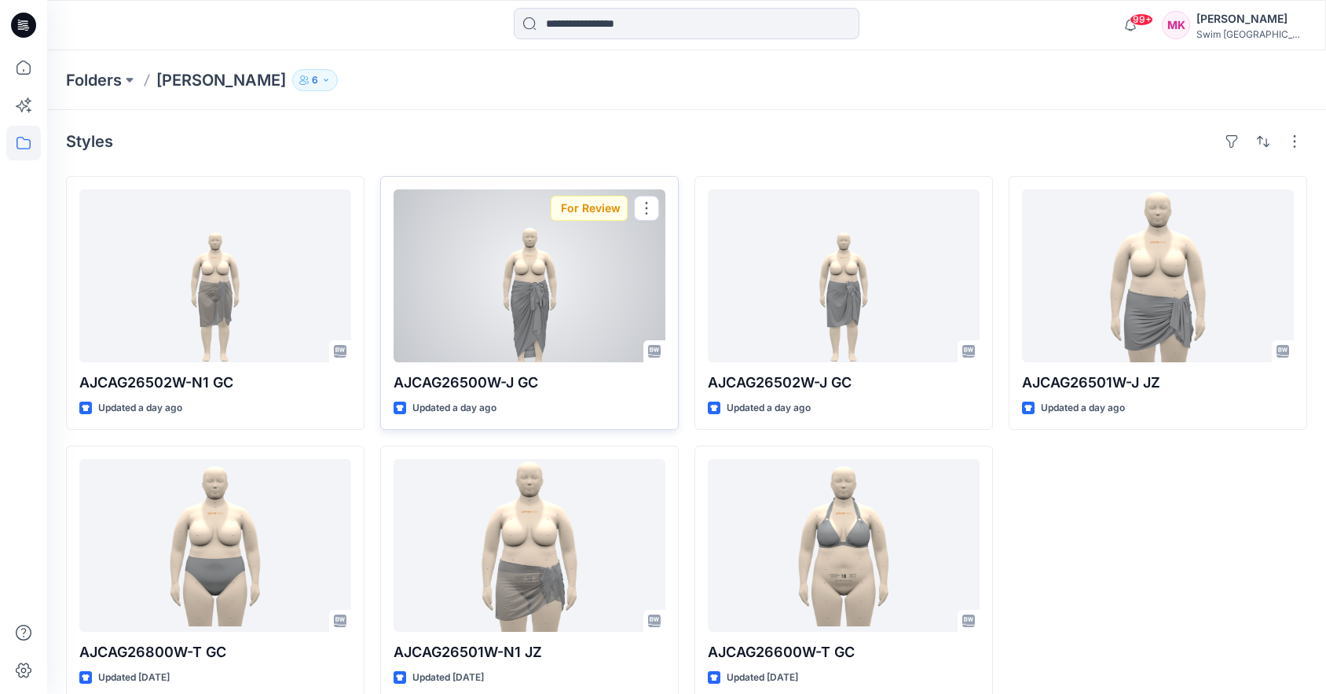
click at [561, 296] on div at bounding box center [530, 275] width 272 height 173
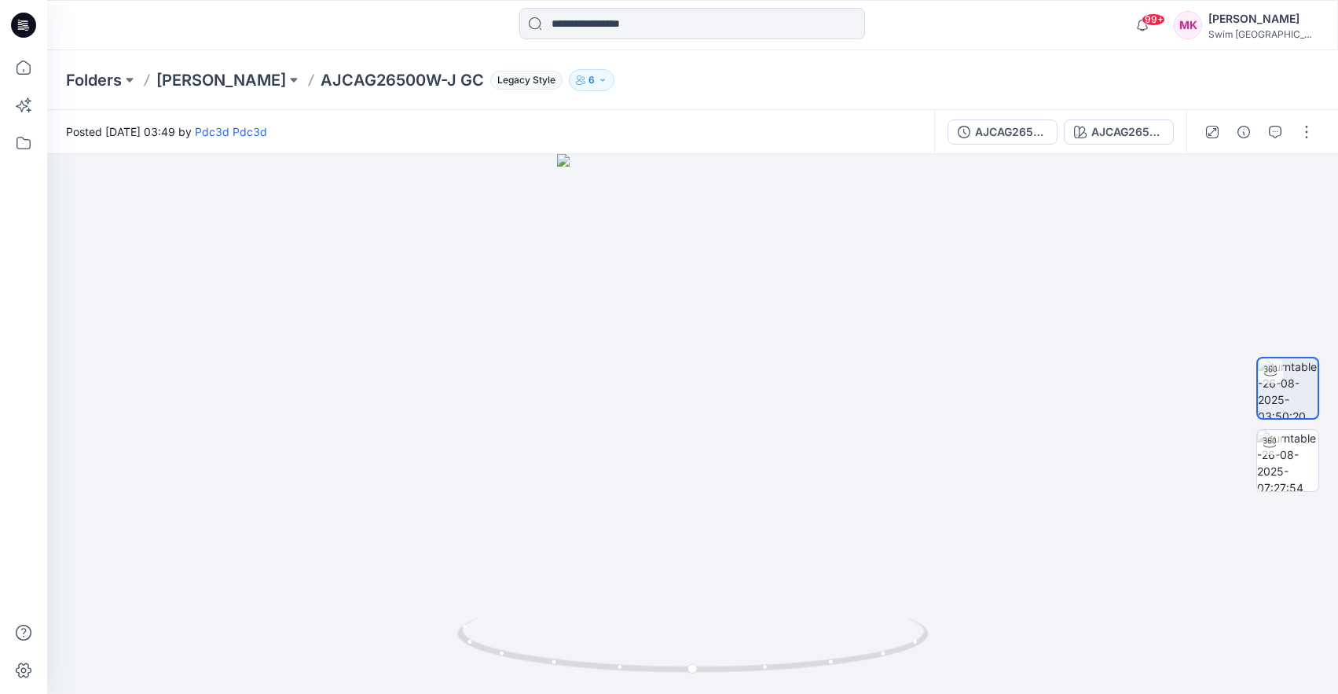
click at [265, 94] on div "Folders [PERSON_NAME] AJCAG26500W-J GC Legacy Style 6" at bounding box center [692, 80] width 1291 height 60
click at [259, 90] on p "[PERSON_NAME]" at bounding box center [221, 80] width 130 height 22
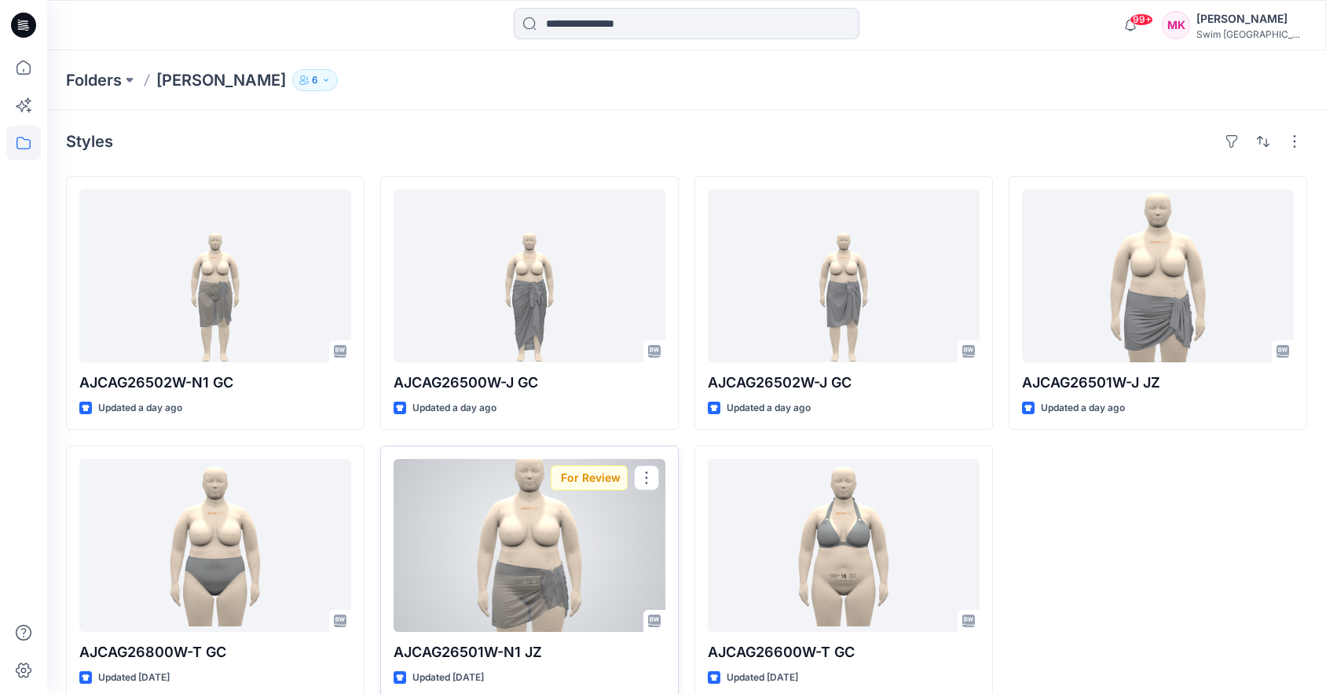
click at [574, 562] on div at bounding box center [530, 545] width 272 height 173
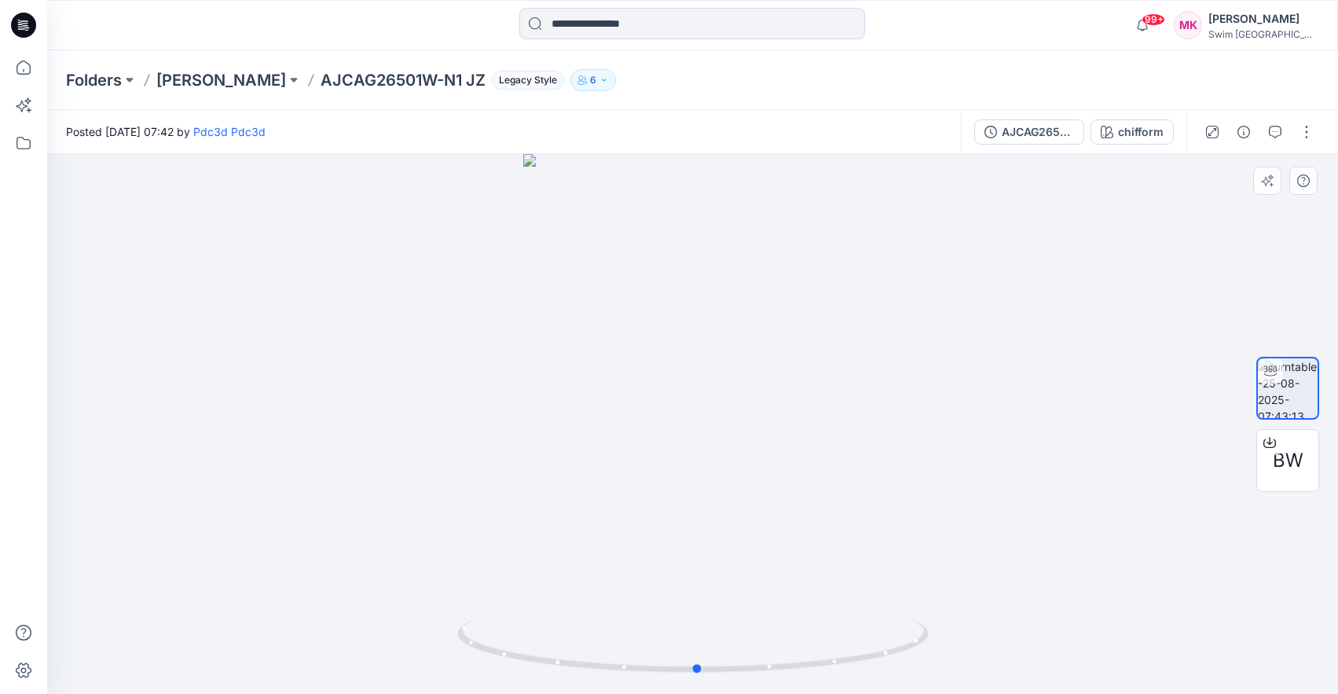
drag, startPoint x: 792, startPoint y: 449, endPoint x: 797, endPoint y: 482, distance: 34.2
click at [797, 482] on div at bounding box center [692, 424] width 1291 height 540
click at [245, 85] on p "[PERSON_NAME]" at bounding box center [221, 80] width 130 height 22
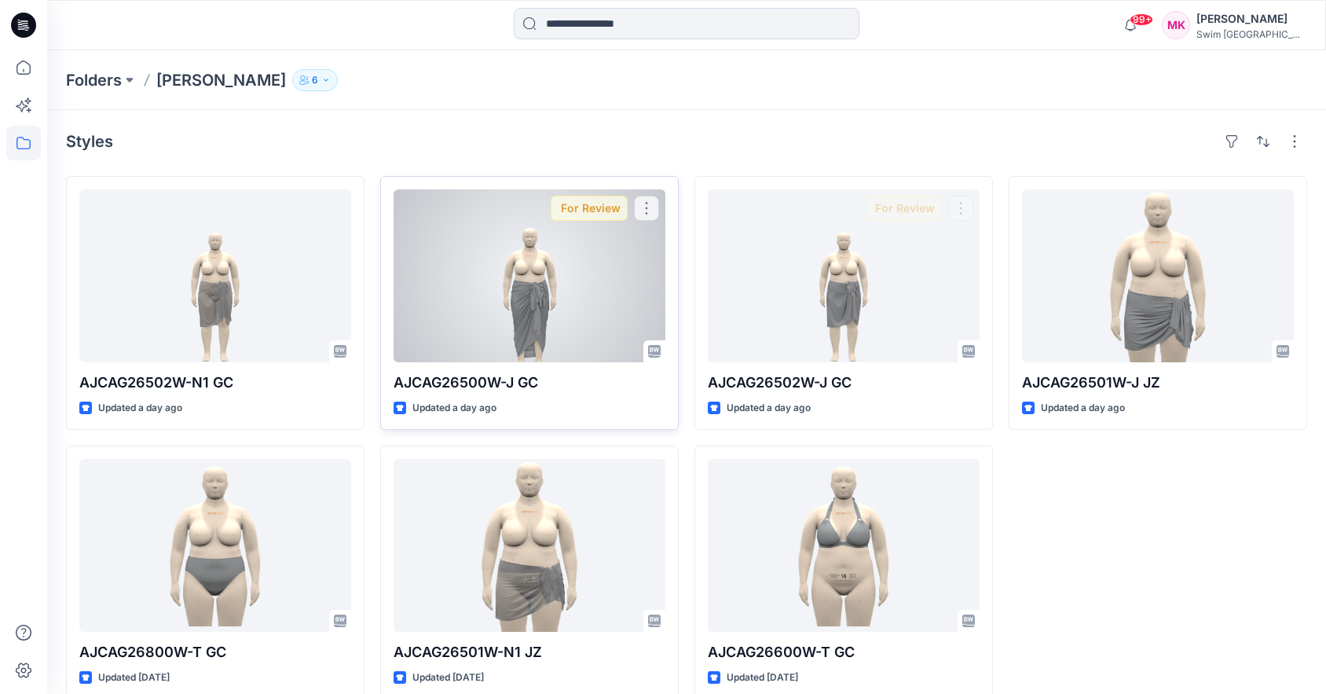
click at [535, 266] on div at bounding box center [530, 275] width 272 height 173
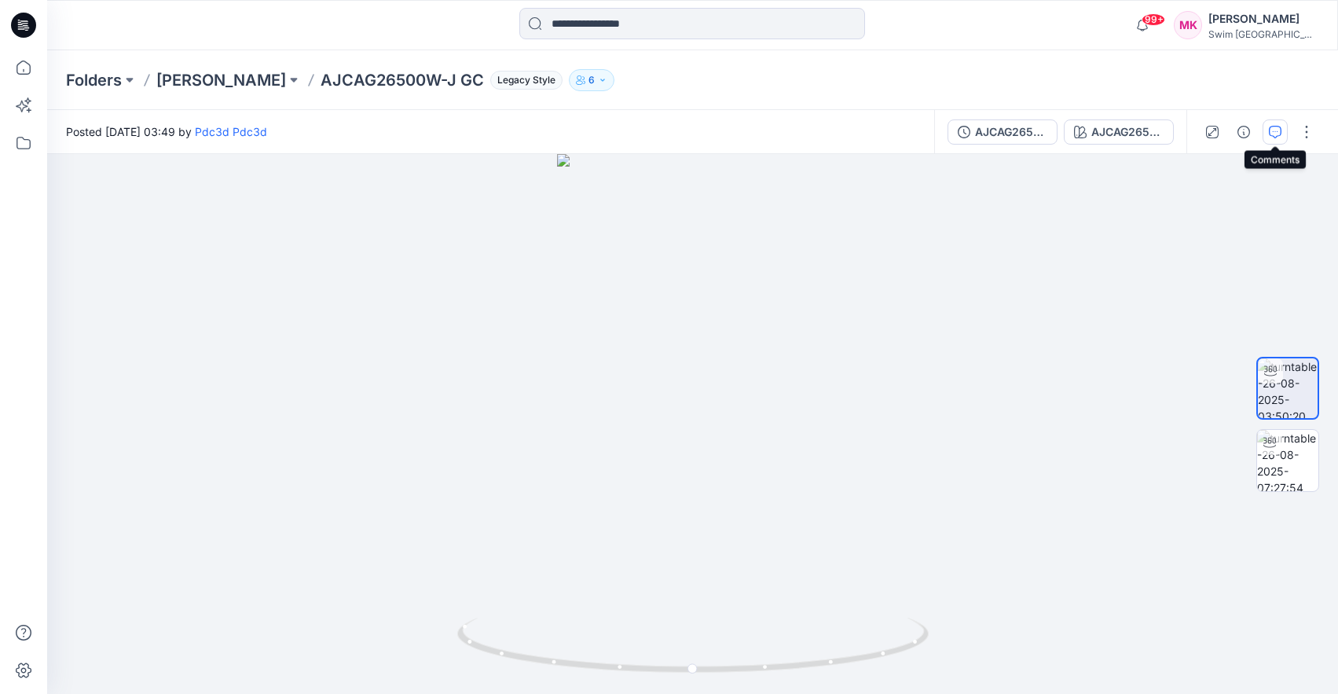
click at [1277, 141] on button "button" at bounding box center [1275, 131] width 25 height 25
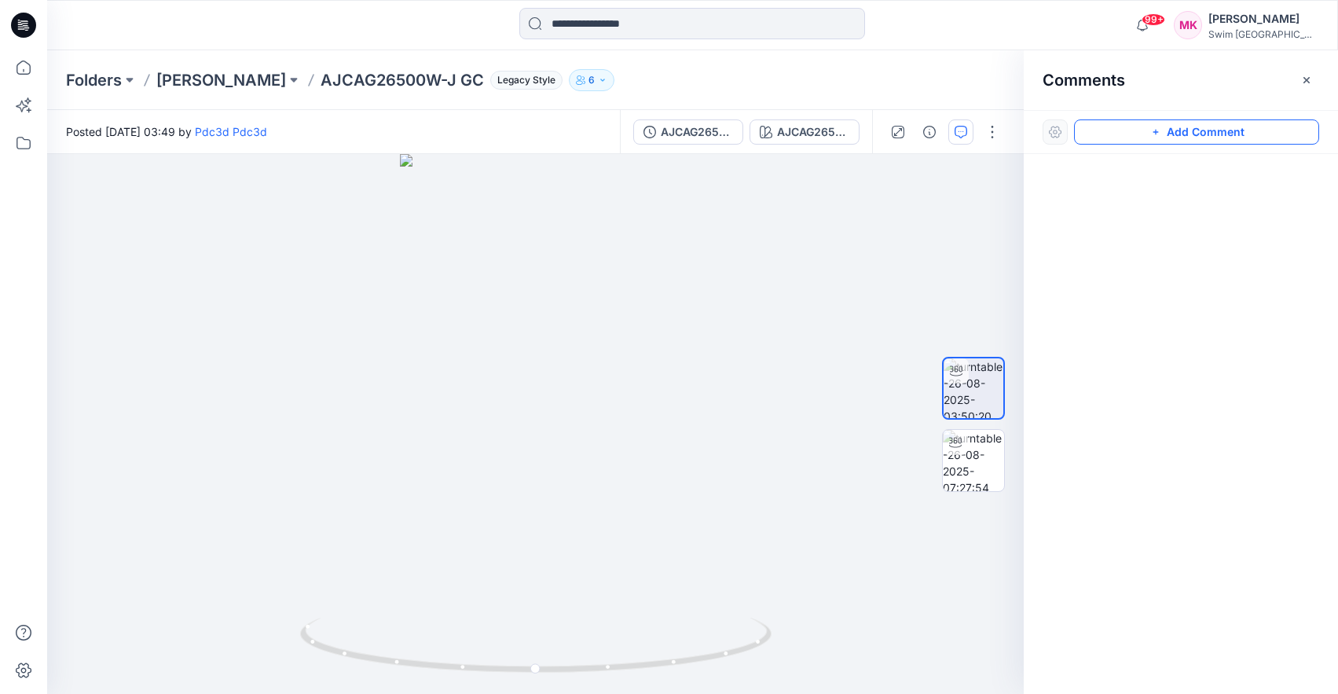
click at [1142, 128] on button "Add Comment" at bounding box center [1196, 131] width 245 height 25
click at [588, 454] on div "1" at bounding box center [535, 424] width 977 height 540
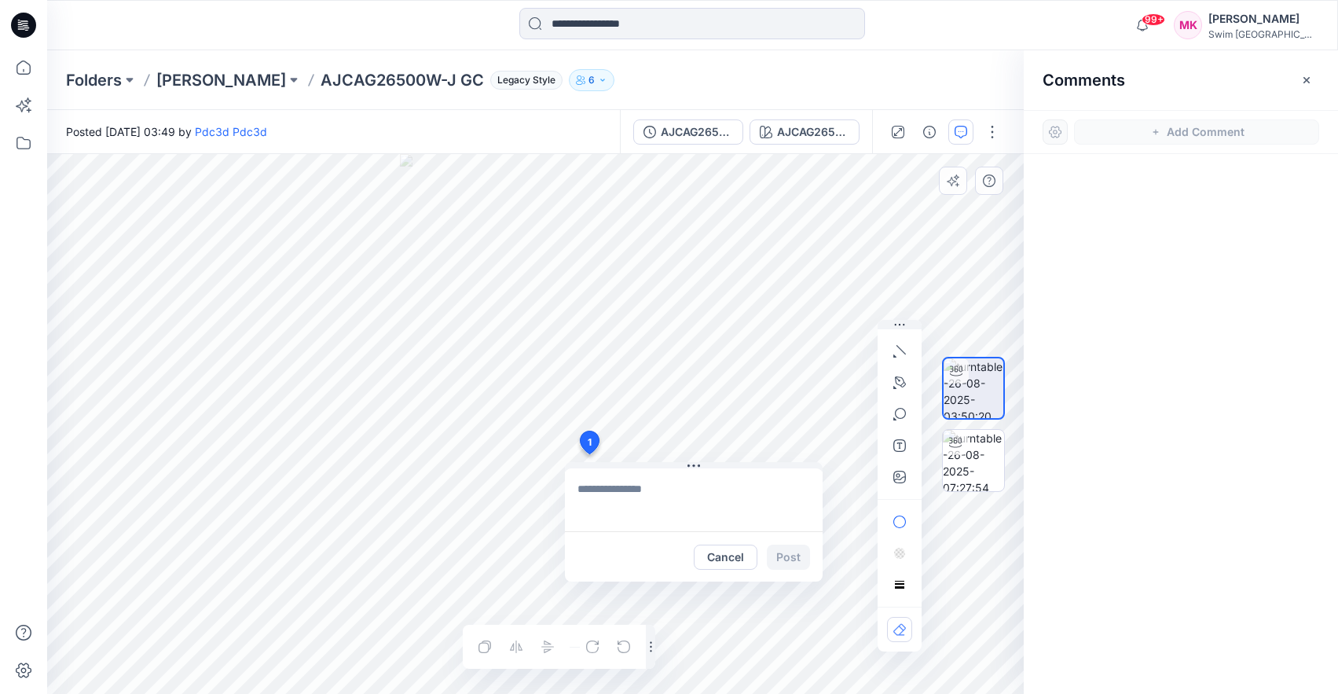
click at [644, 498] on textarea at bounding box center [694, 499] width 258 height 63
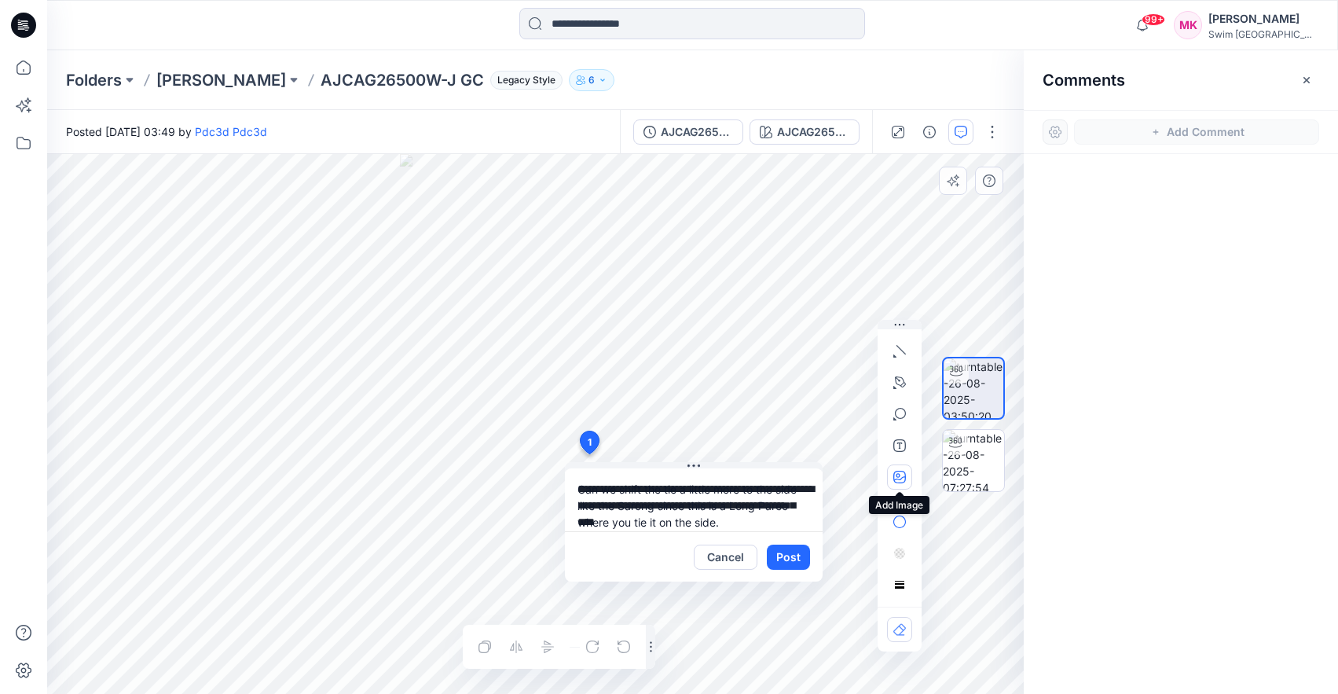
type textarea "**********"
click at [900, 472] on icon "button" at bounding box center [899, 477] width 13 height 13
type input"] "**********"
click at [902, 353] on icon "button" at bounding box center [899, 351] width 13 height 13
click at [907, 409] on button "button" at bounding box center [899, 413] width 25 height 25
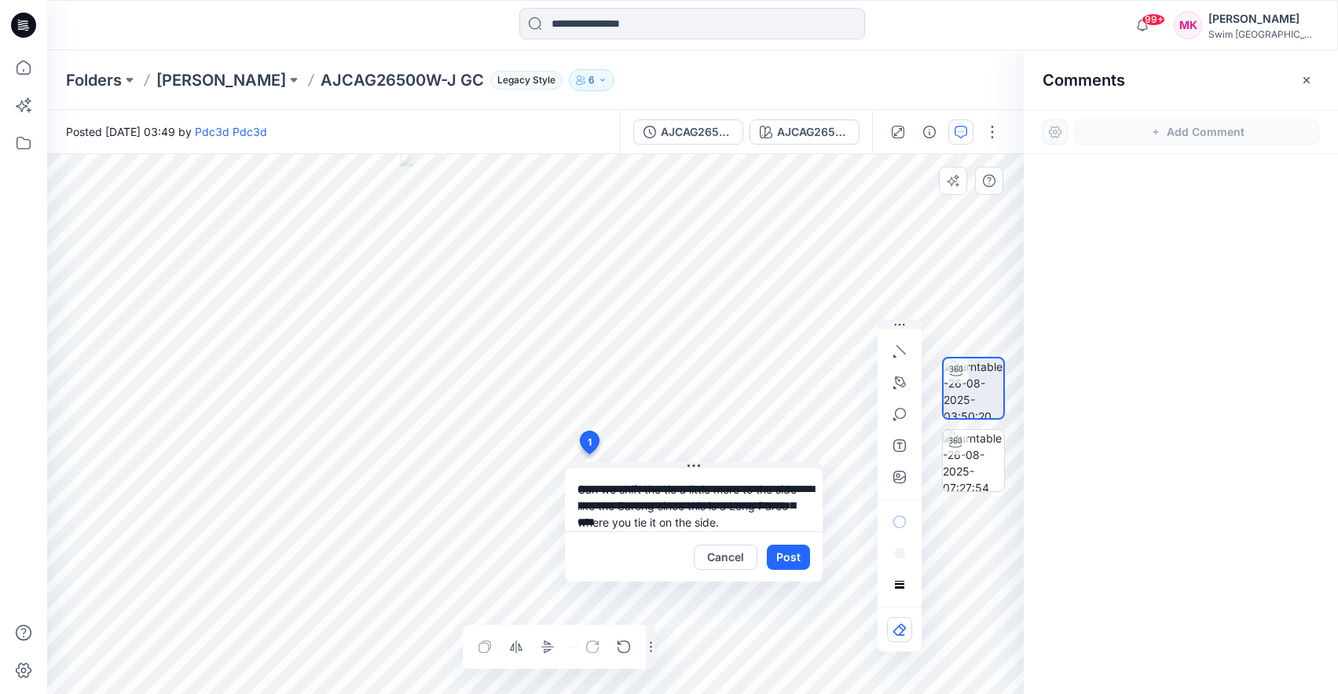
click at [774, 522] on textarea "**********" at bounding box center [694, 499] width 258 height 63
drag, startPoint x: 774, startPoint y: 522, endPoint x: 567, endPoint y: 523, distance: 206.6
click at [567, 523] on textarea "**********" at bounding box center [694, 499] width 258 height 63
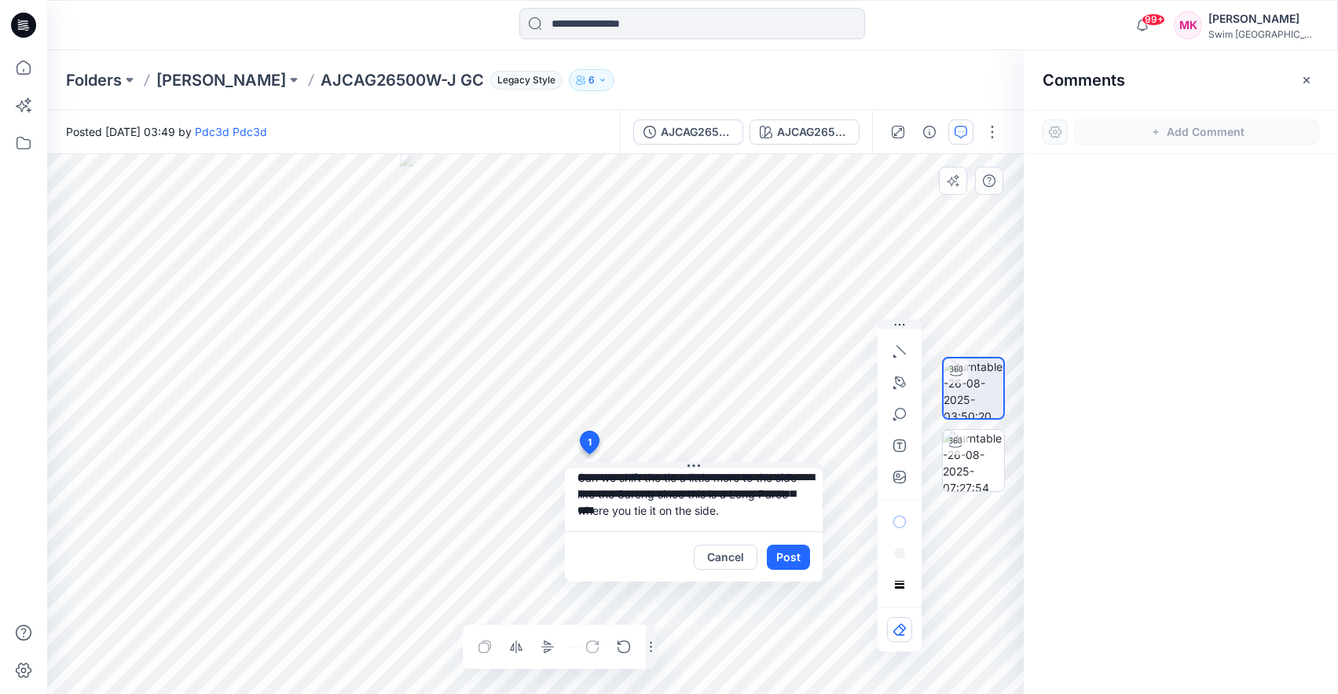
drag, startPoint x: 614, startPoint y: 508, endPoint x: 713, endPoint y: 493, distance: 99.2
click at [713, 493] on textarea "**********" at bounding box center [694, 499] width 258 height 63
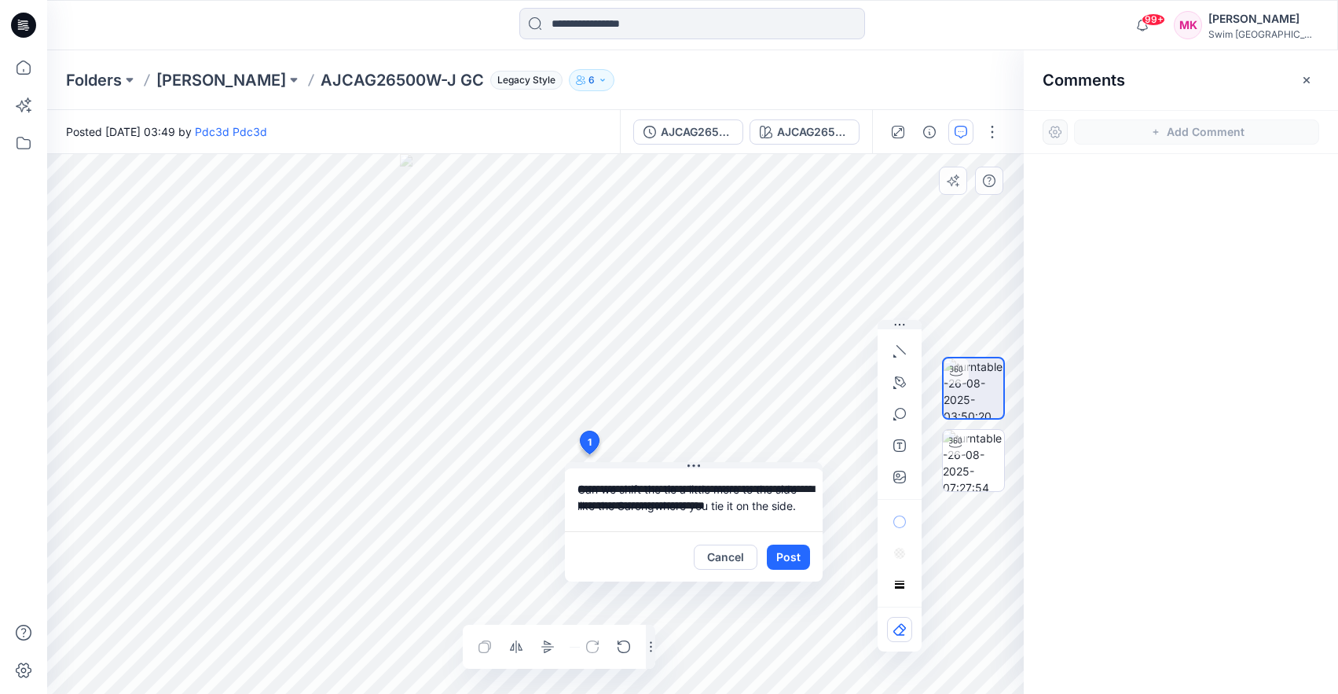
click at [693, 507] on textarea "**********" at bounding box center [694, 499] width 258 height 63
drag, startPoint x: 695, startPoint y: 508, endPoint x: 686, endPoint y: 490, distance: 20.0
click at [686, 490] on textarea "**********" at bounding box center [694, 499] width 258 height 63
type textarea "**********"
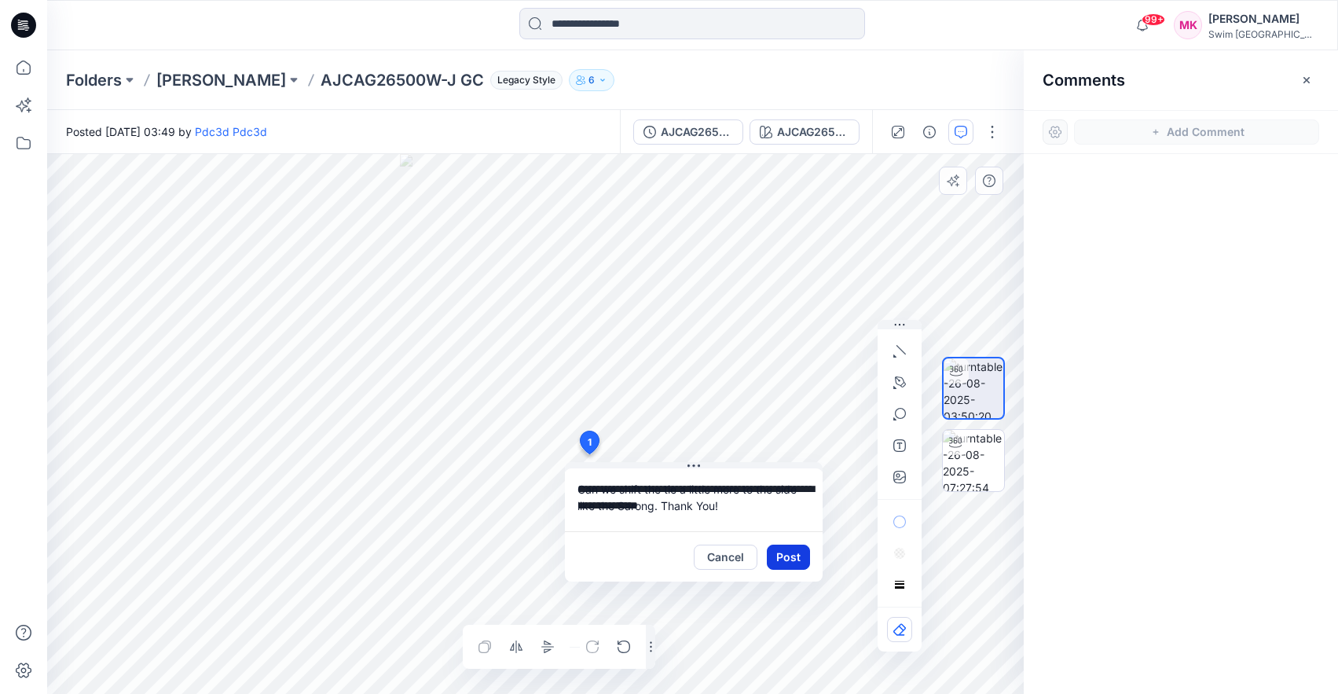
click at [797, 560] on button "Post" at bounding box center [788, 556] width 43 height 25
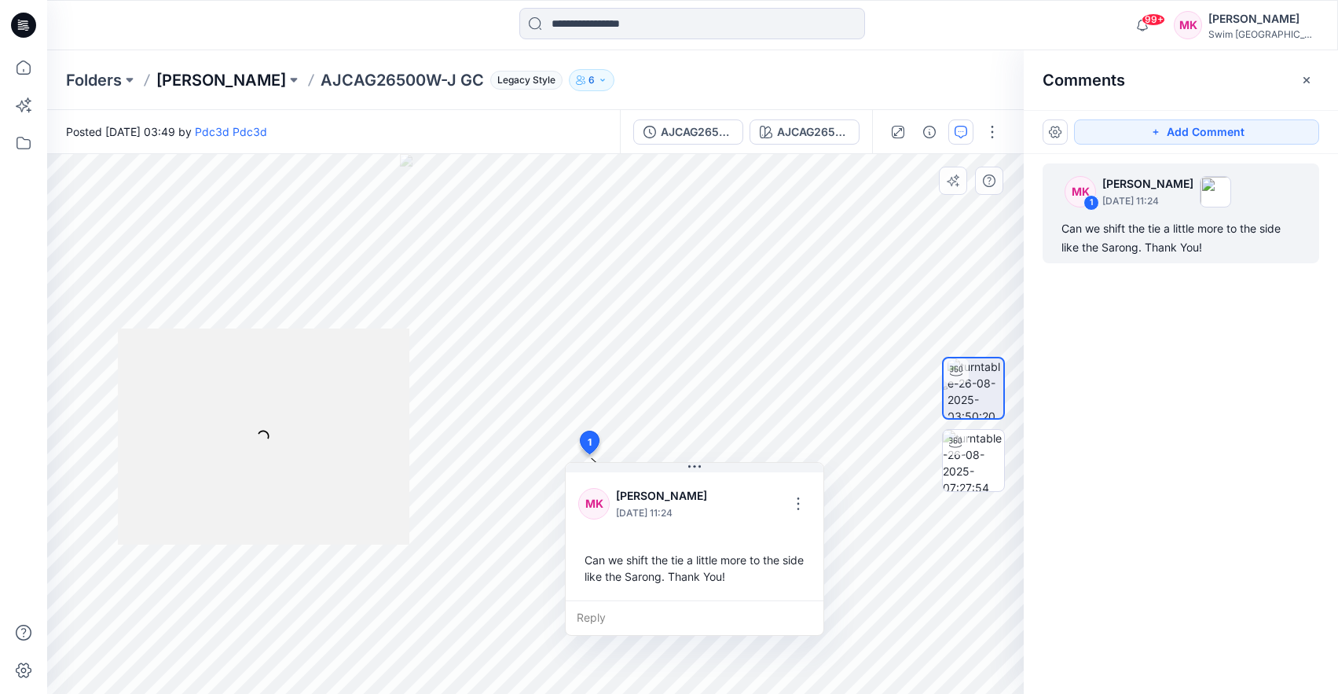
click at [263, 79] on p "[PERSON_NAME]" at bounding box center [221, 80] width 130 height 22
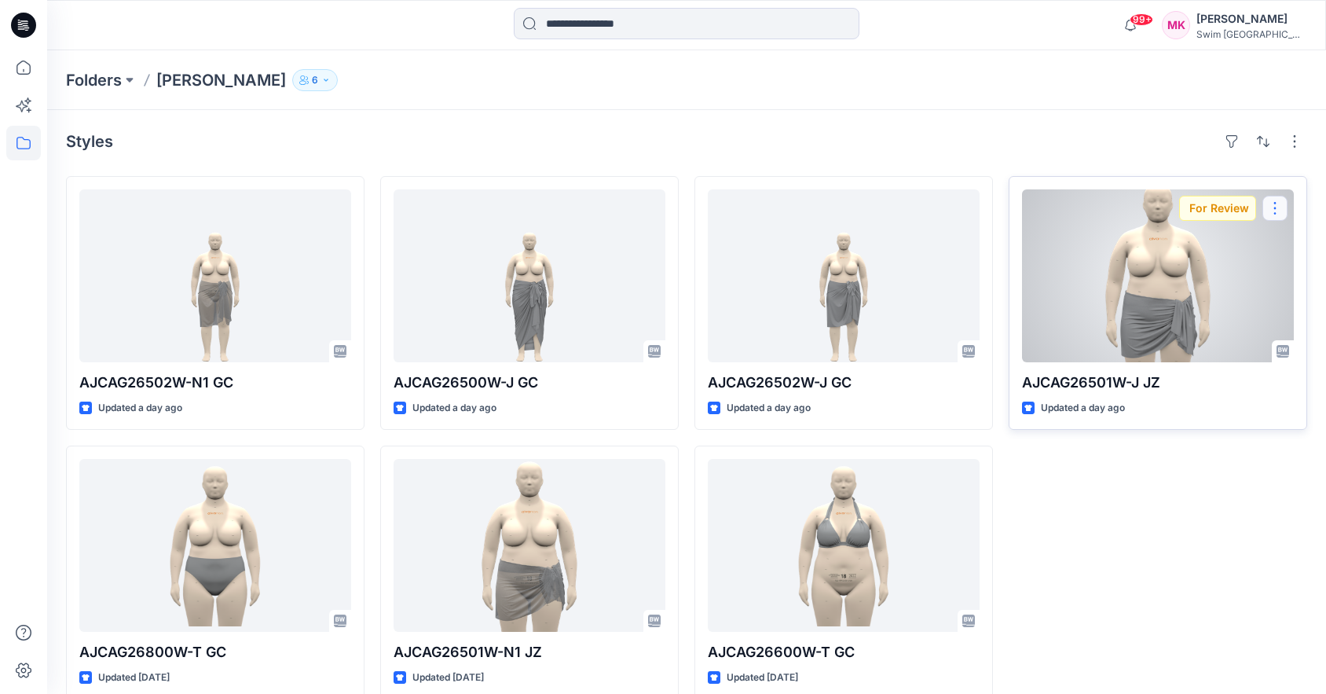
click at [1270, 215] on button "button" at bounding box center [1275, 208] width 25 height 25
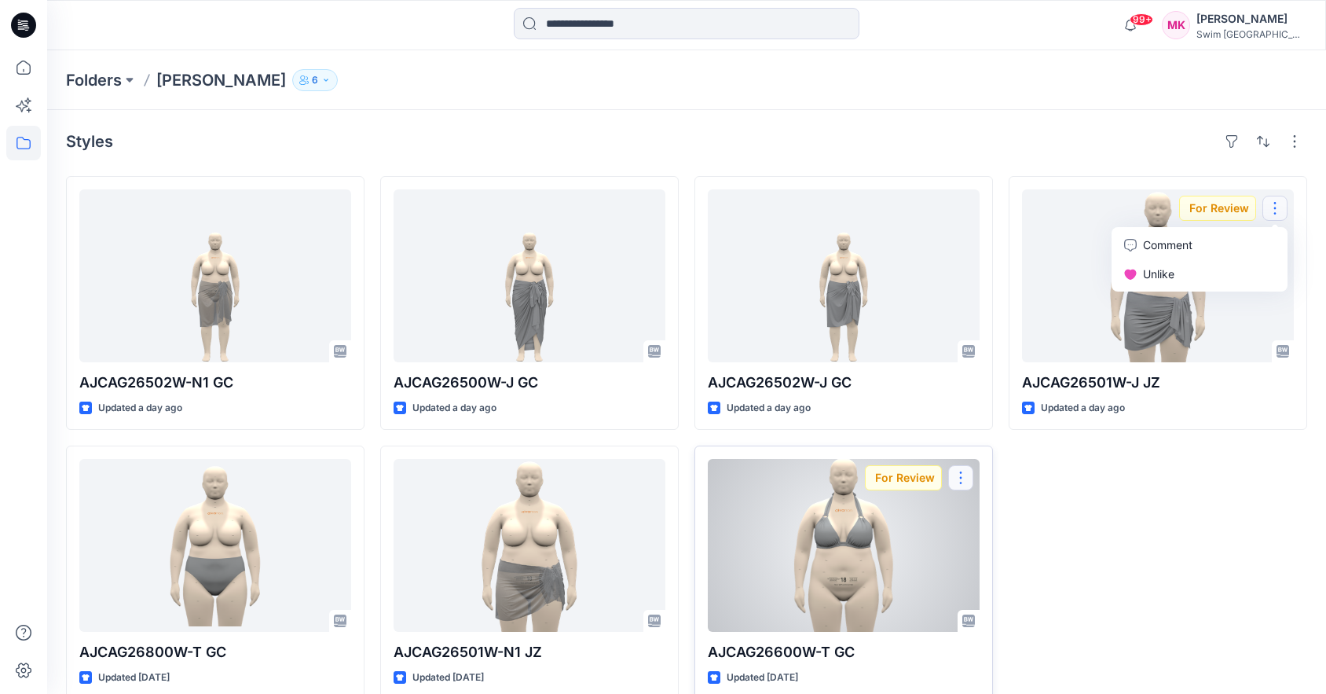
click at [955, 477] on button "button" at bounding box center [960, 477] width 25 height 25
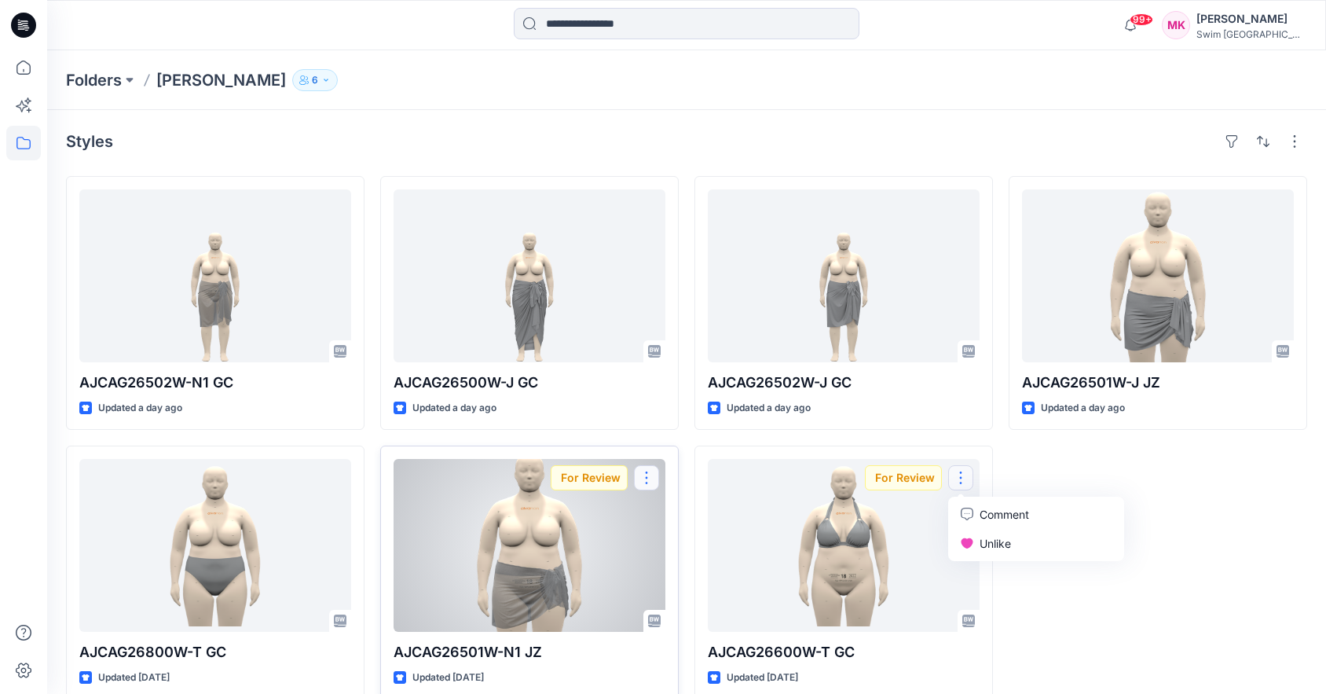
click at [651, 480] on button "button" at bounding box center [646, 477] width 25 height 25
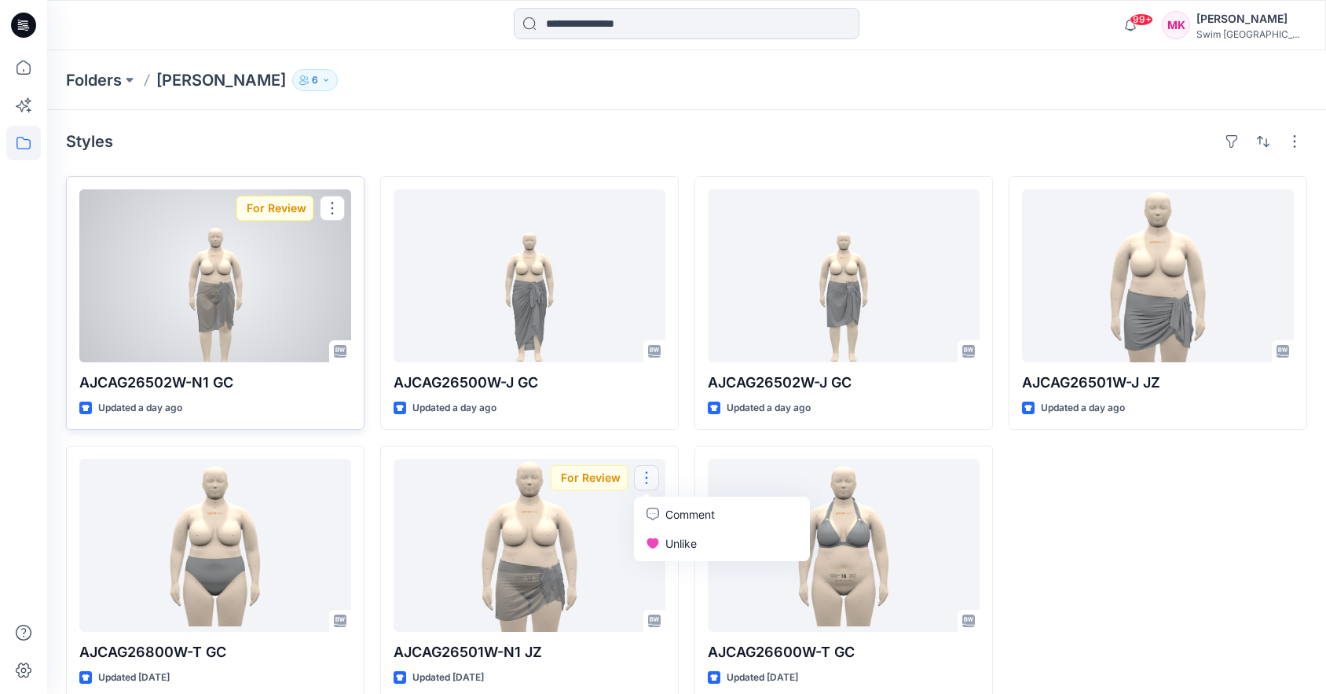
click at [251, 271] on div at bounding box center [215, 275] width 272 height 173
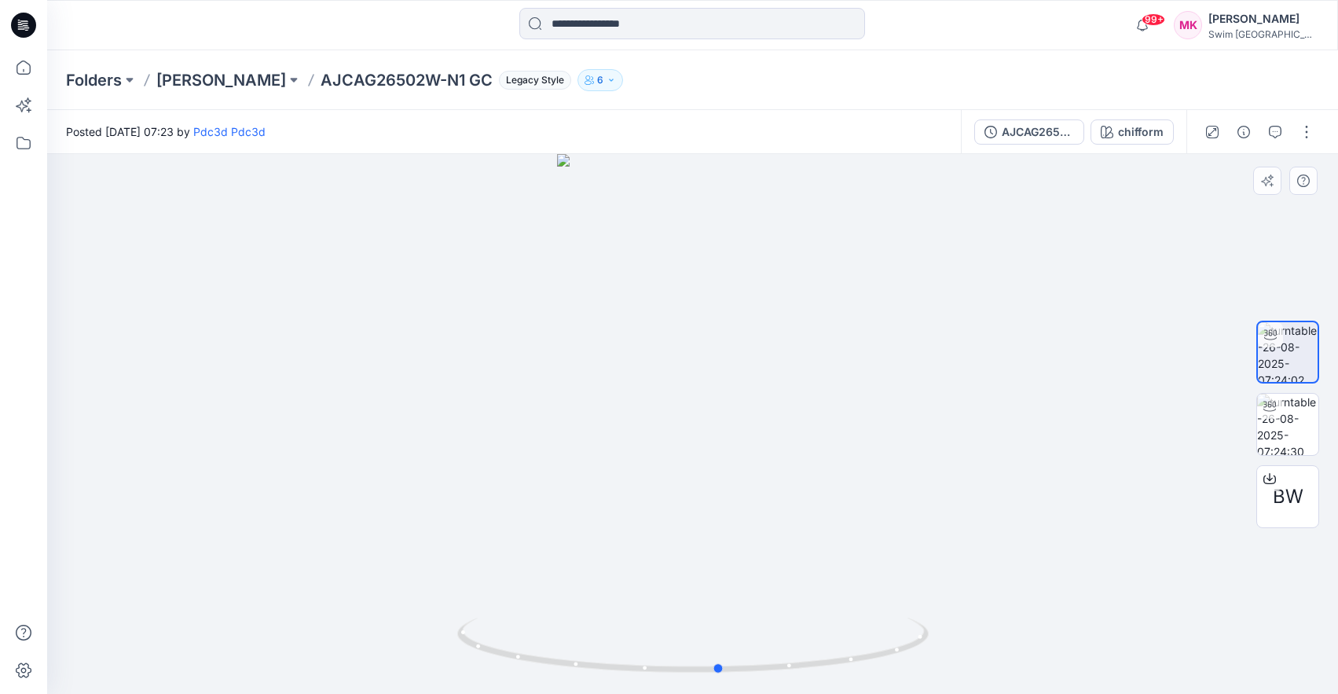
drag, startPoint x: 768, startPoint y: 486, endPoint x: 795, endPoint y: 530, distance: 51.5
click at [795, 530] on div at bounding box center [692, 424] width 1291 height 540
click at [1277, 133] on icon "button" at bounding box center [1275, 132] width 13 height 13
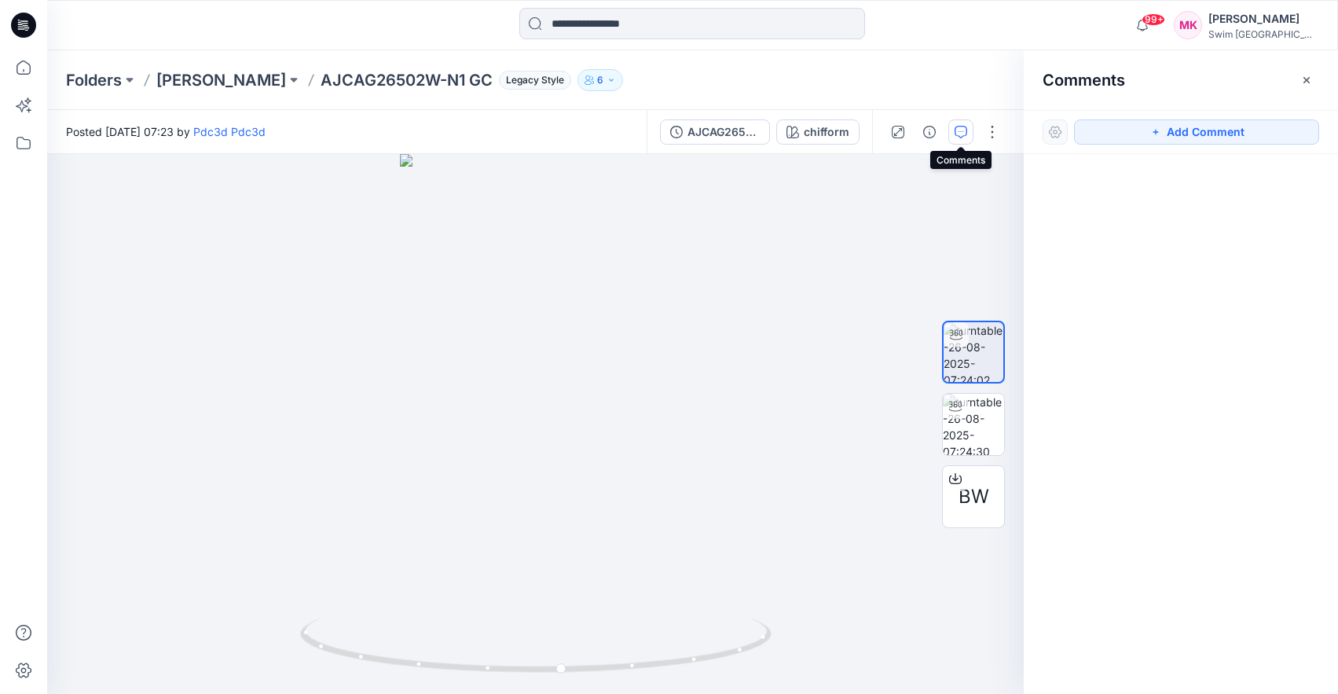
click at [960, 130] on icon "button" at bounding box center [961, 132] width 13 height 13
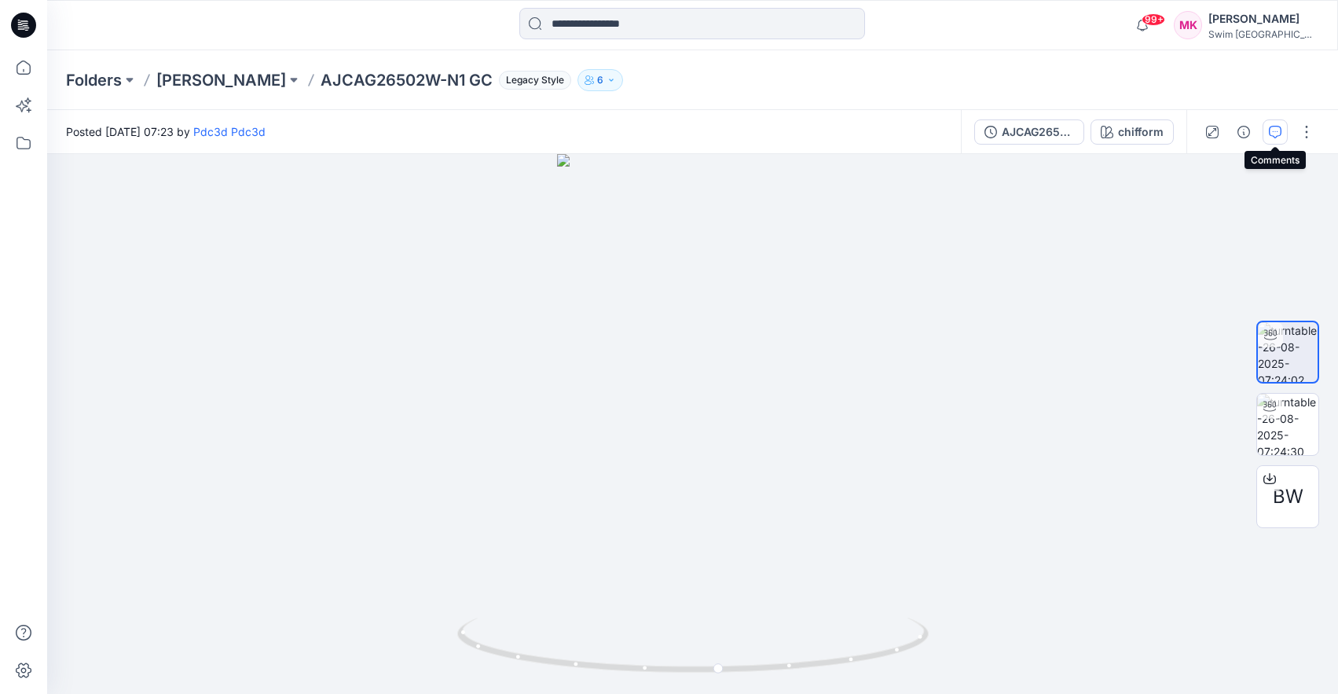
click at [1274, 134] on icon "button" at bounding box center [1275, 132] width 13 height 13
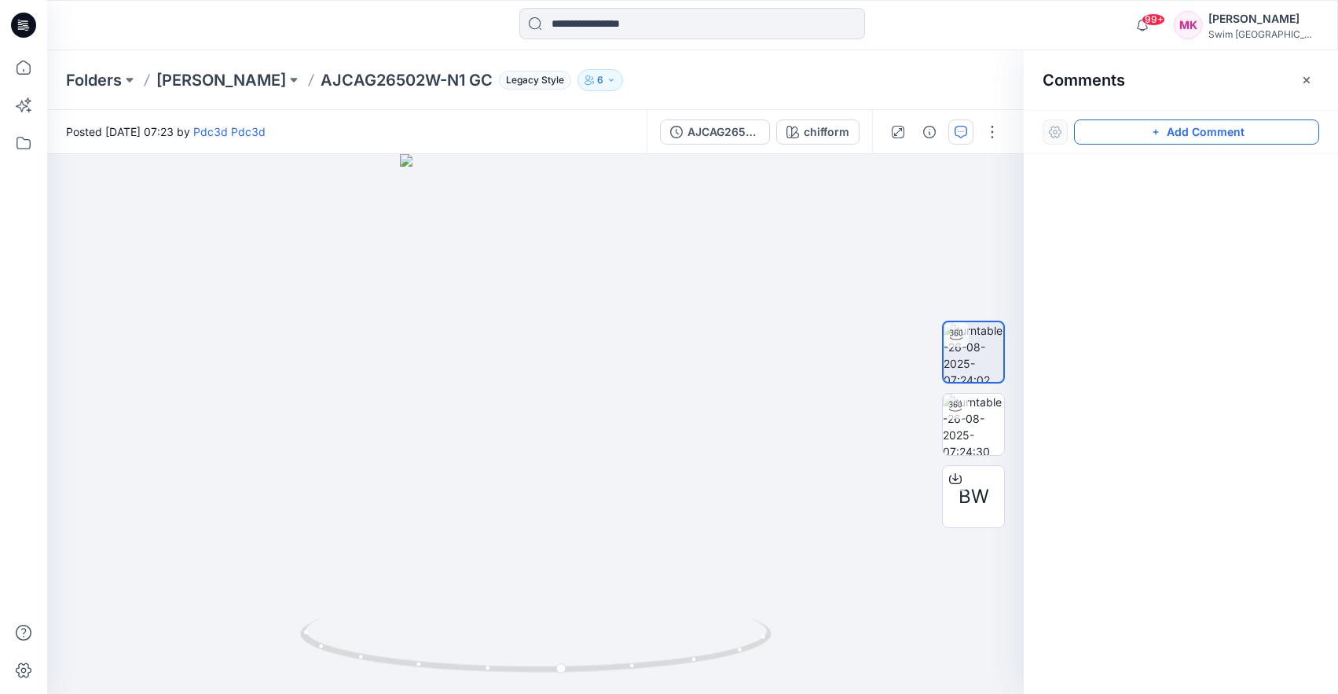
click at [1261, 135] on button "Add Comment" at bounding box center [1196, 131] width 245 height 25
click at [574, 454] on div "1" at bounding box center [535, 424] width 977 height 540
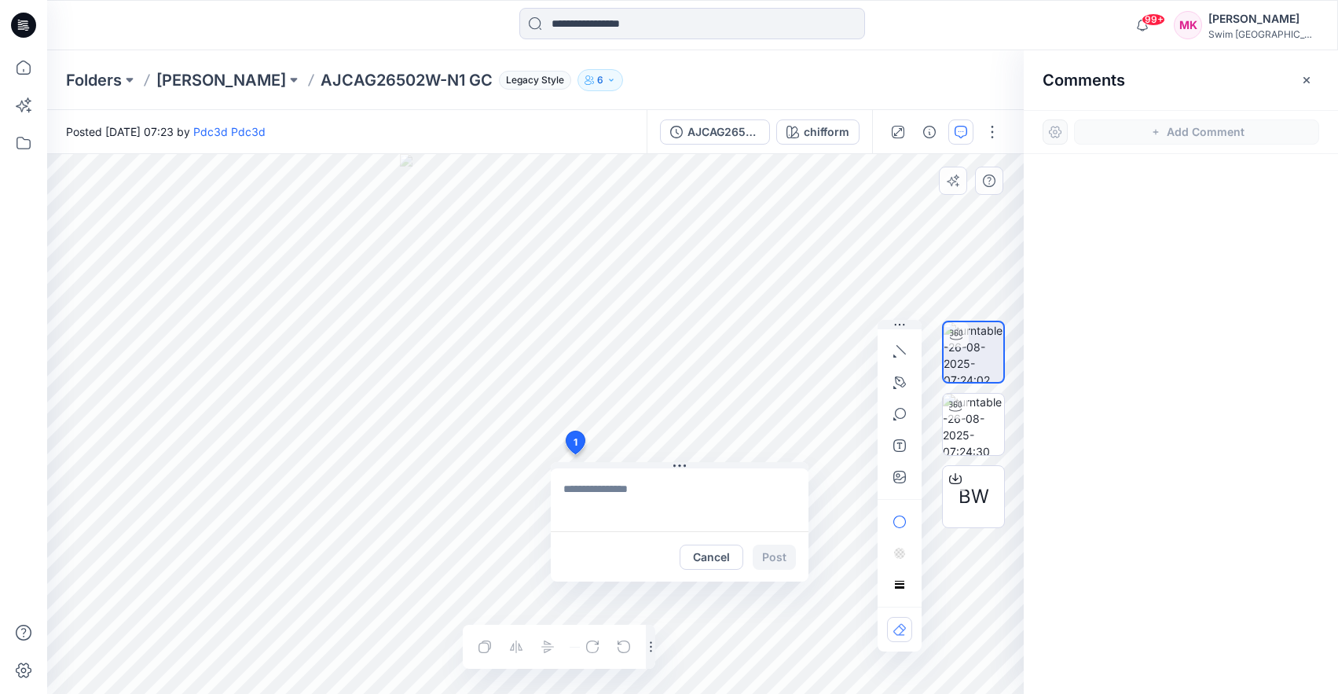
click at [712, 494] on textarea at bounding box center [680, 499] width 258 height 63
click at [704, 528] on textarea "**********" at bounding box center [680, 499] width 258 height 63
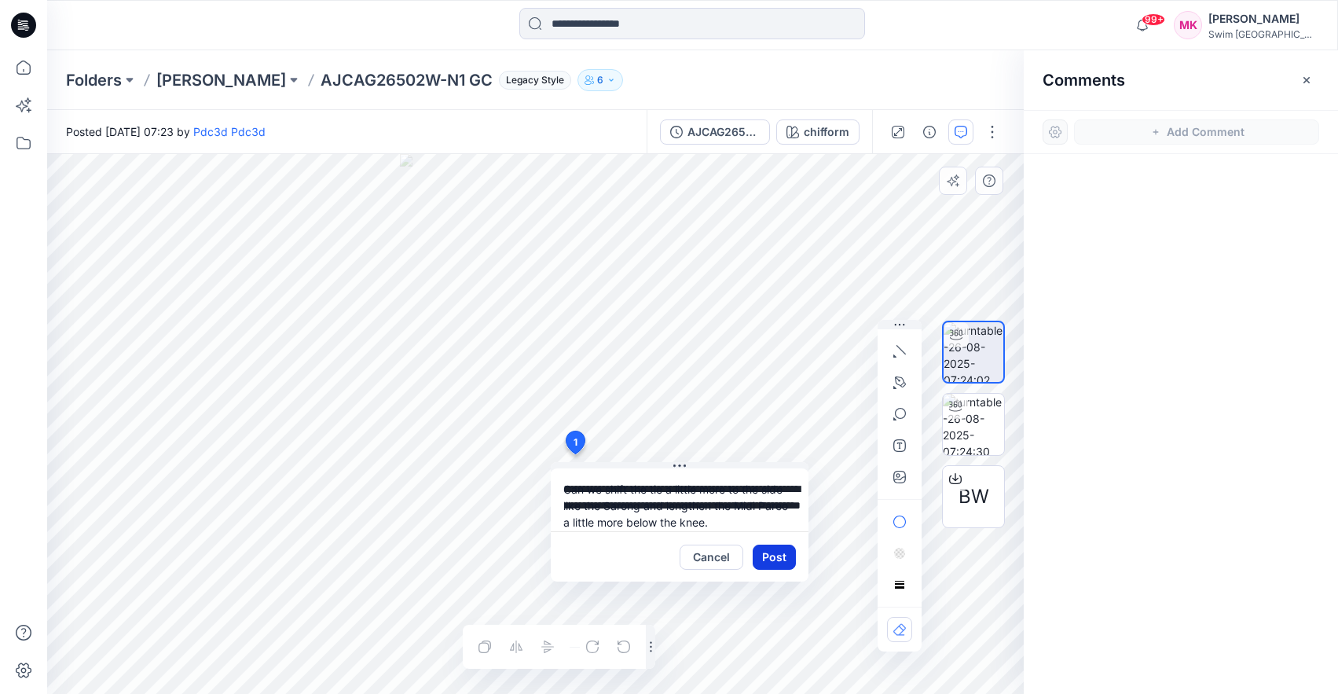
type textarea "**********"
click at [769, 561] on button "Post" at bounding box center [774, 556] width 43 height 25
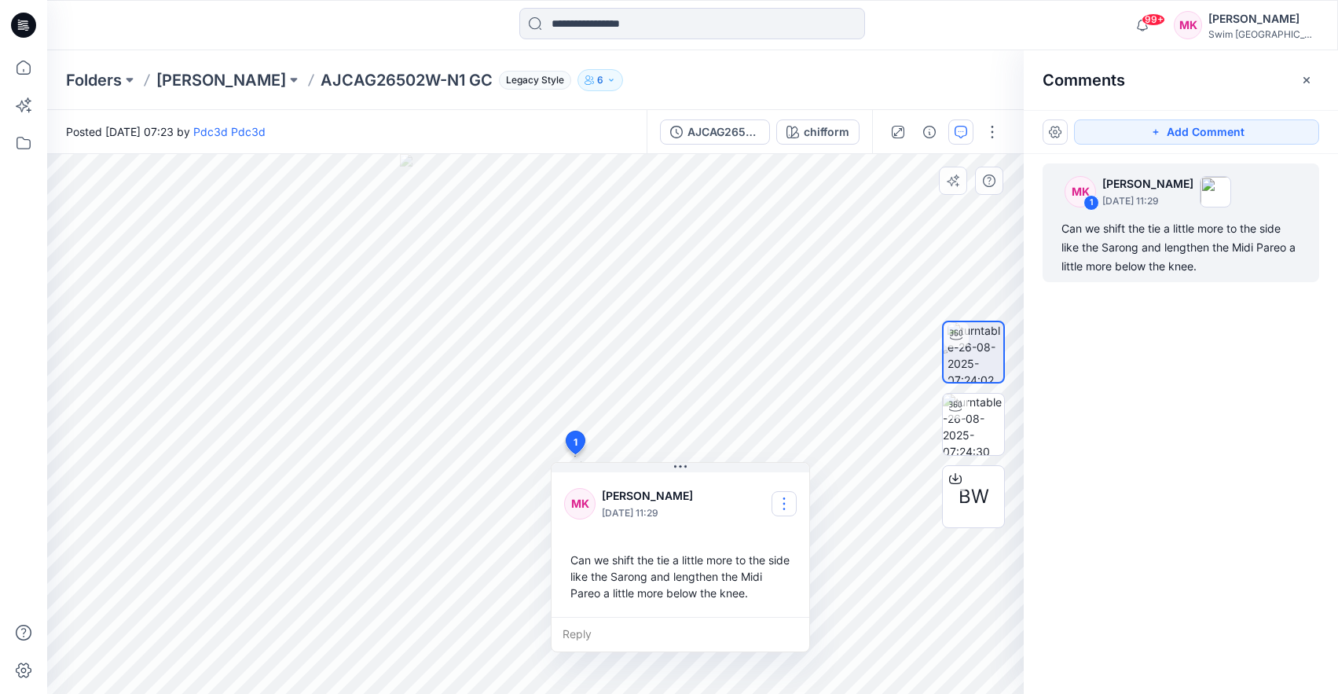
click at [785, 504] on button "button" at bounding box center [784, 503] width 25 height 25
click at [790, 533] on p "Edit comment" at bounding box center [788, 540] width 71 height 16
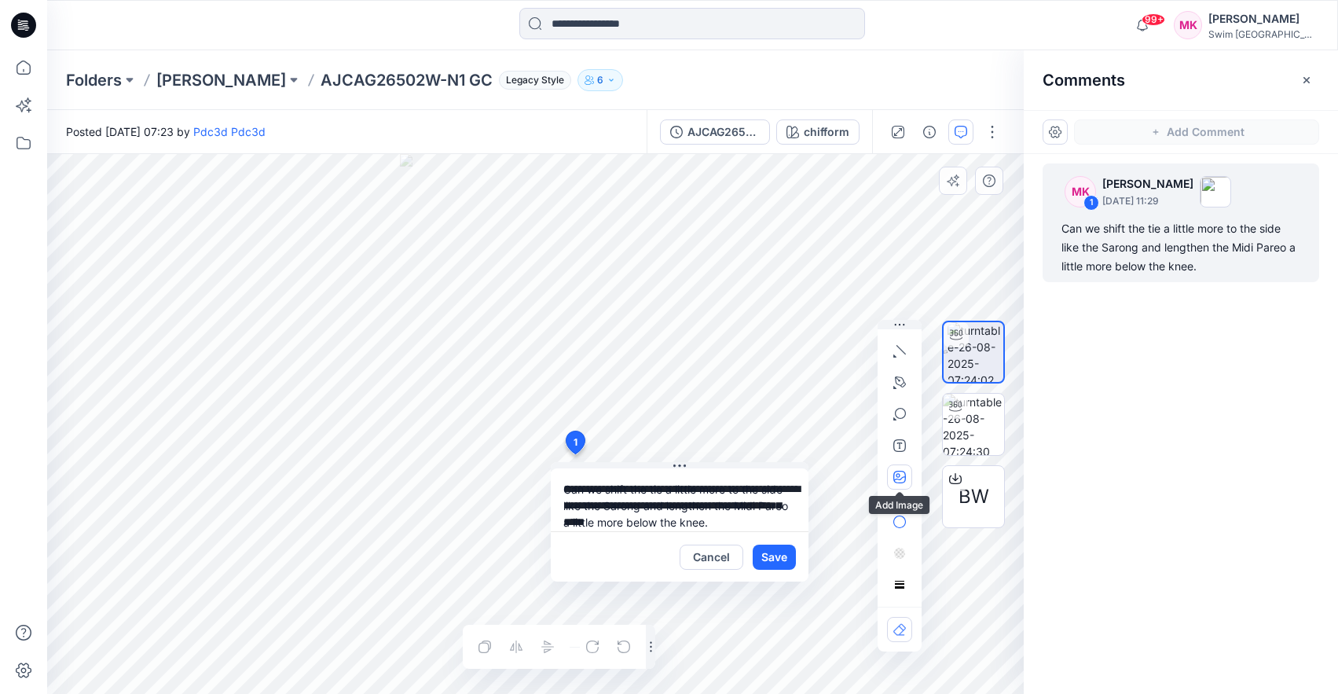
click at [887, 472] on button "button" at bounding box center [899, 476] width 25 height 25
type input"] "**********"
click at [747, 512] on textarea "**********" at bounding box center [680, 499] width 258 height 63
click at [752, 517] on textarea "**********" at bounding box center [680, 499] width 258 height 63
click at [668, 504] on textarea "**********" at bounding box center [680, 499] width 258 height 63
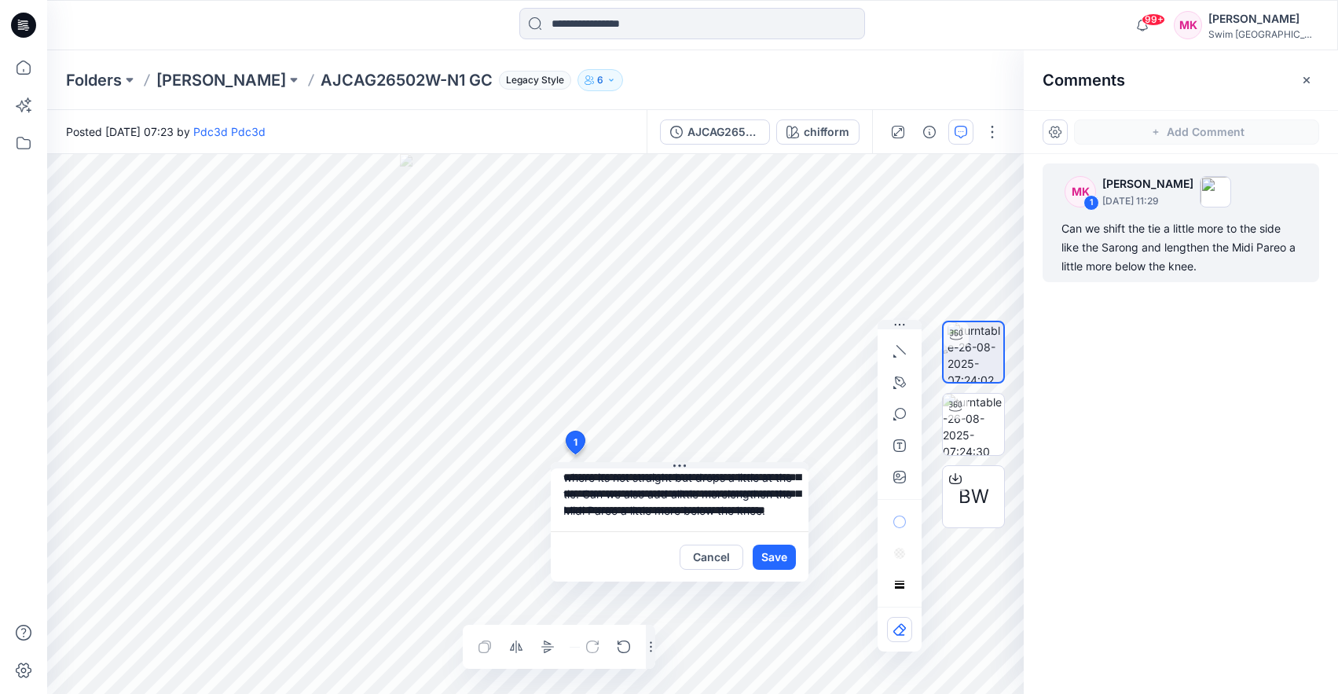
scroll to position [61, 0]
click at [638, 496] on textarea "**********" at bounding box center [680, 499] width 258 height 63
drag, startPoint x: 725, startPoint y: 495, endPoint x: 591, endPoint y: 511, distance: 135.3
click at [591, 511] on textarea "**********" at bounding box center [680, 499] width 258 height 63
drag, startPoint x: 658, startPoint y: 515, endPoint x: 672, endPoint y: 508, distance: 15.8
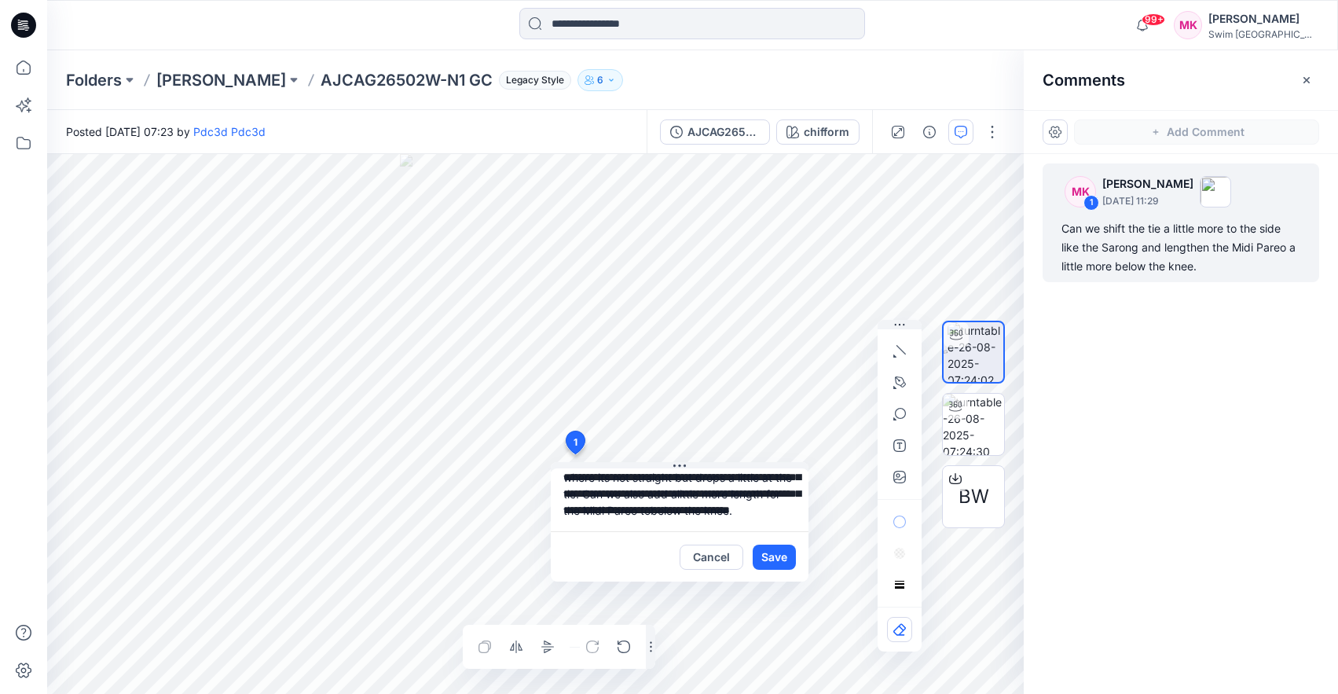
click at [672, 508] on textarea "**********" at bounding box center [680, 499] width 258 height 63
drag, startPoint x: 730, startPoint y: 515, endPoint x: 753, endPoint y: 523, distance: 24.4
click at [678, 486] on textarea "**********" at bounding box center [680, 499] width 258 height 63
type textarea "**********"
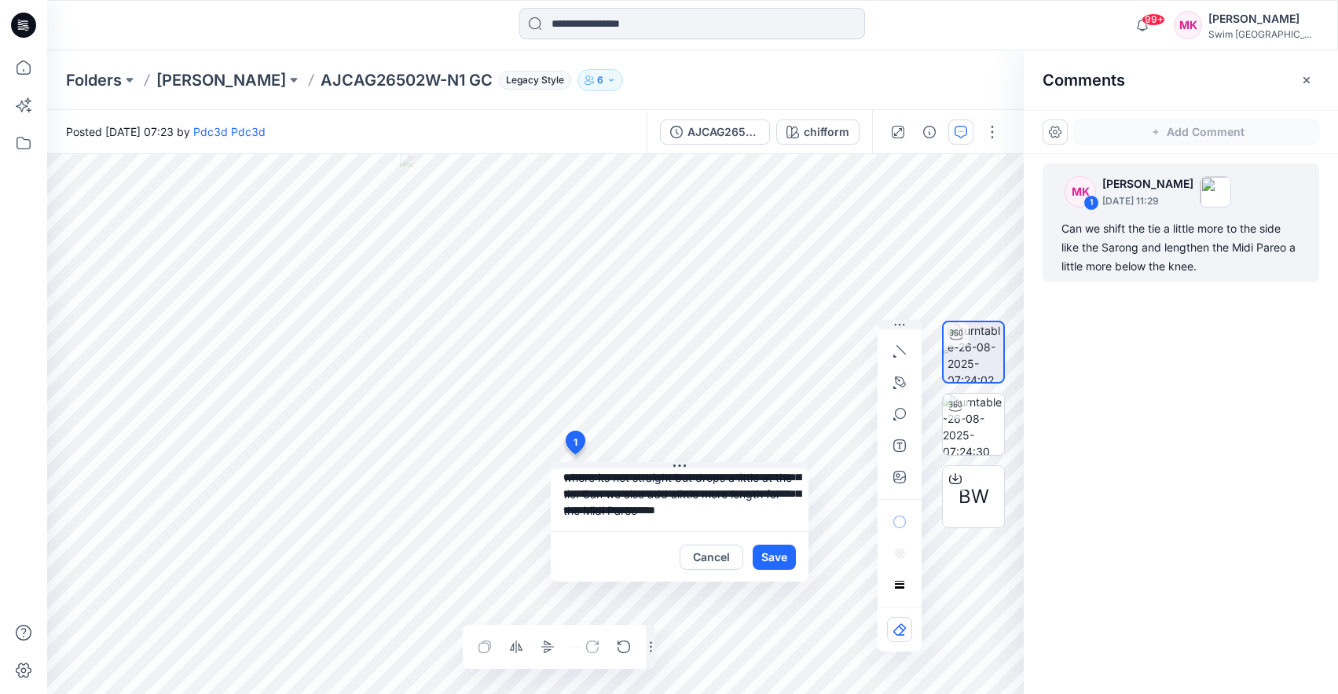
click at [789, 557] on button "Save" at bounding box center [774, 556] width 43 height 25
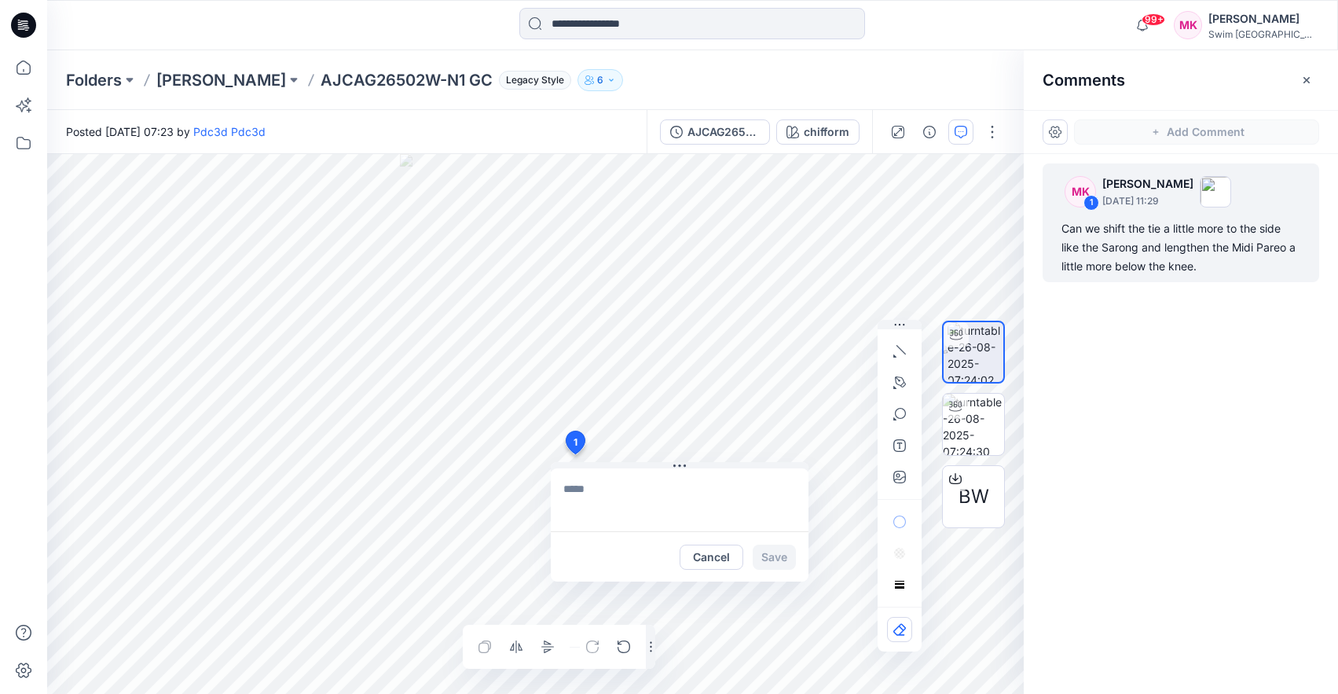
scroll to position [0, 0]
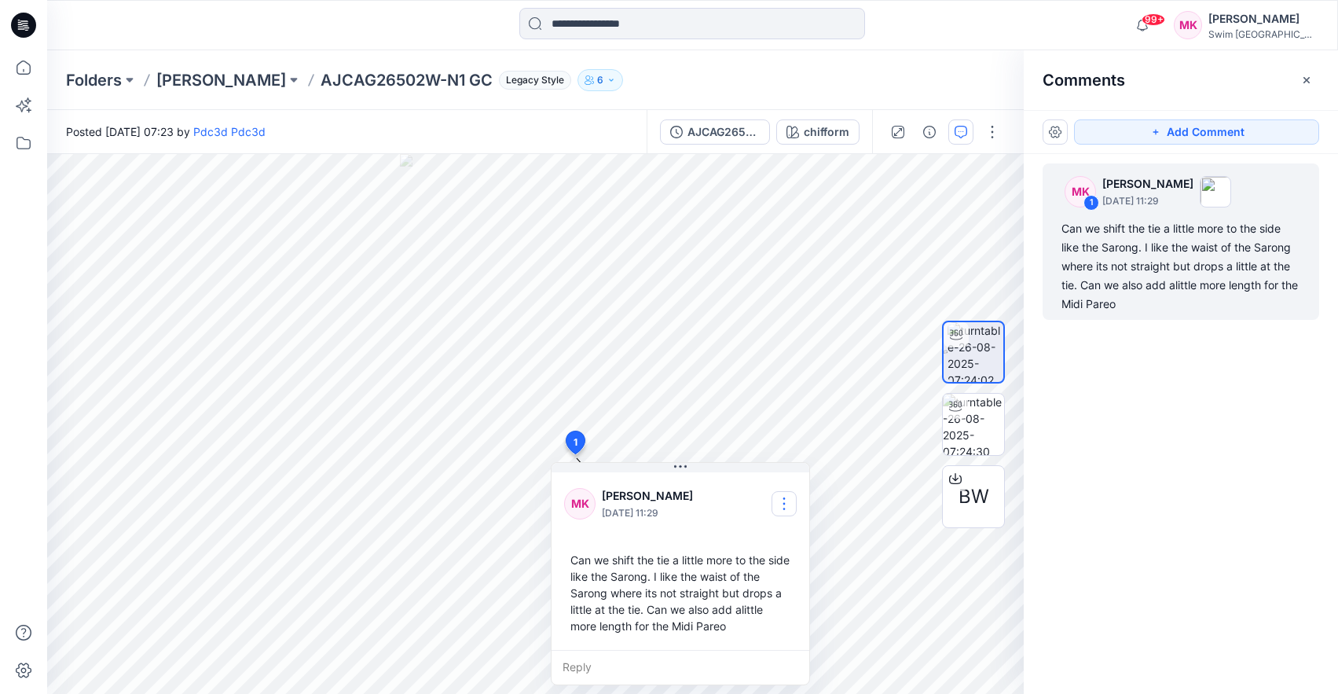
click at [785, 500] on button "button" at bounding box center [784, 503] width 25 height 25
click at [801, 532] on p "Edit comment" at bounding box center [788, 540] width 71 height 16
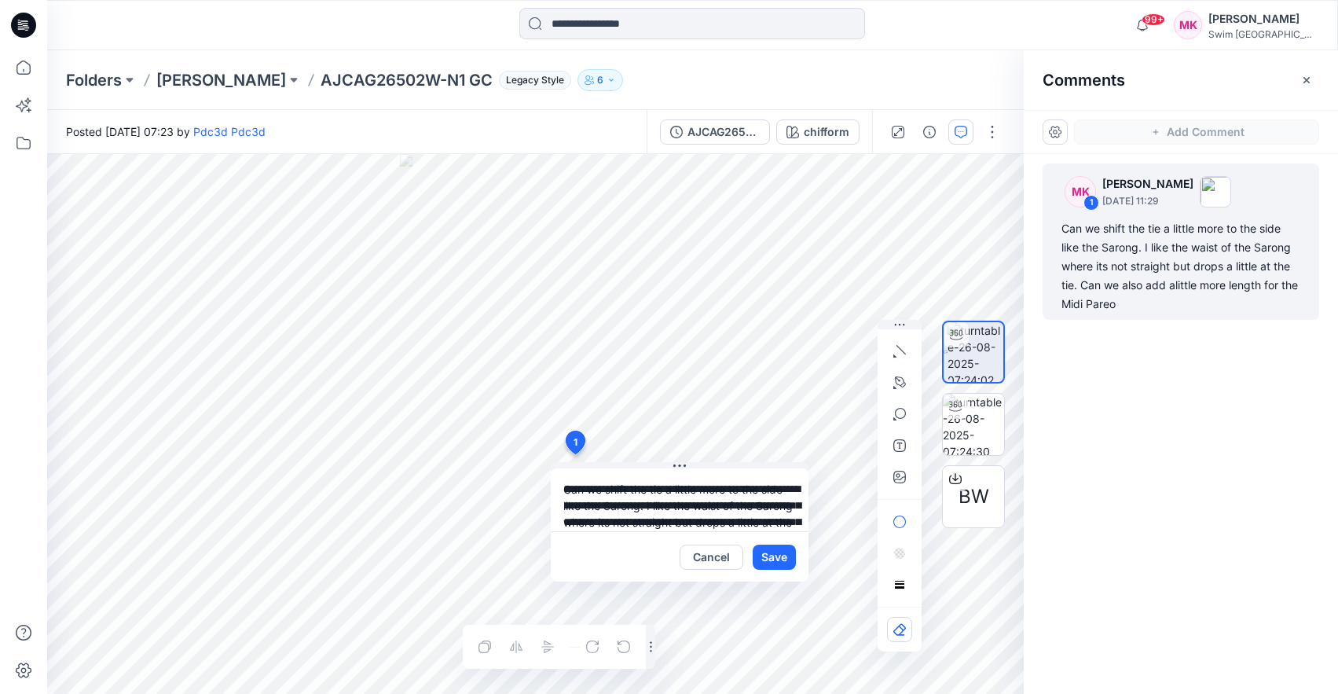
scroll to position [45, 0]
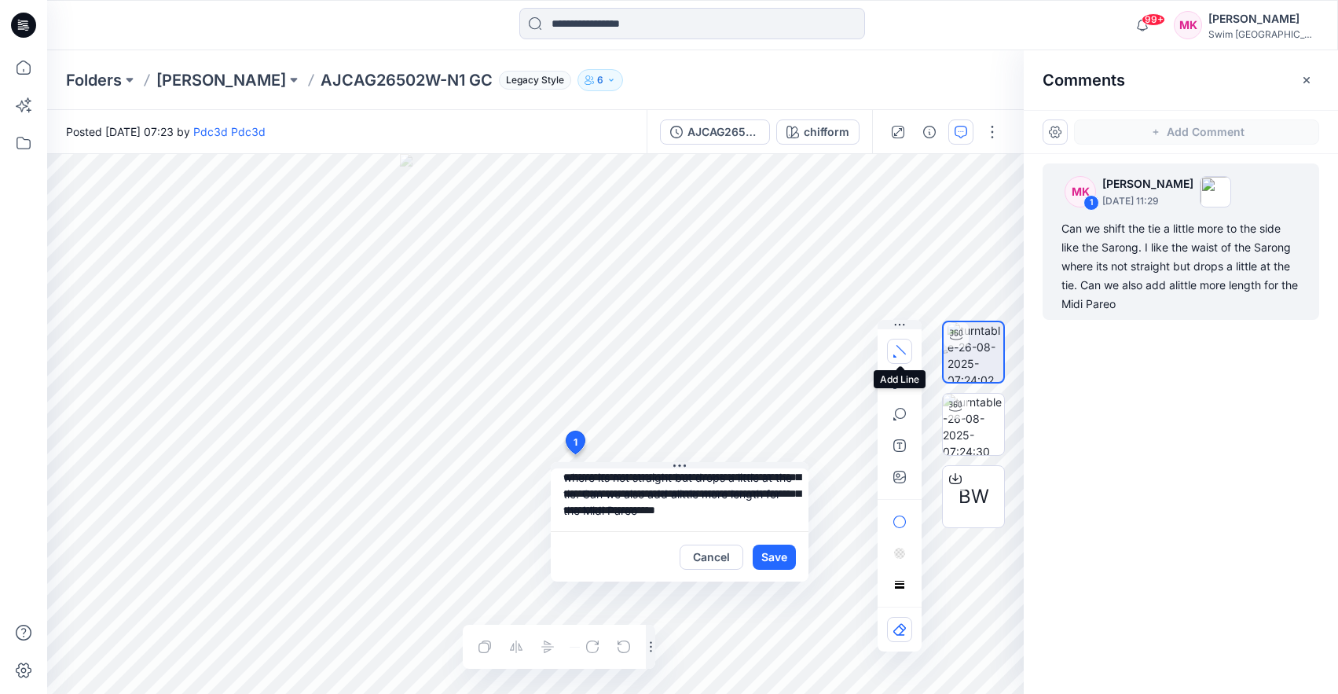
click at [904, 350] on icon "button" at bounding box center [899, 351] width 13 height 13
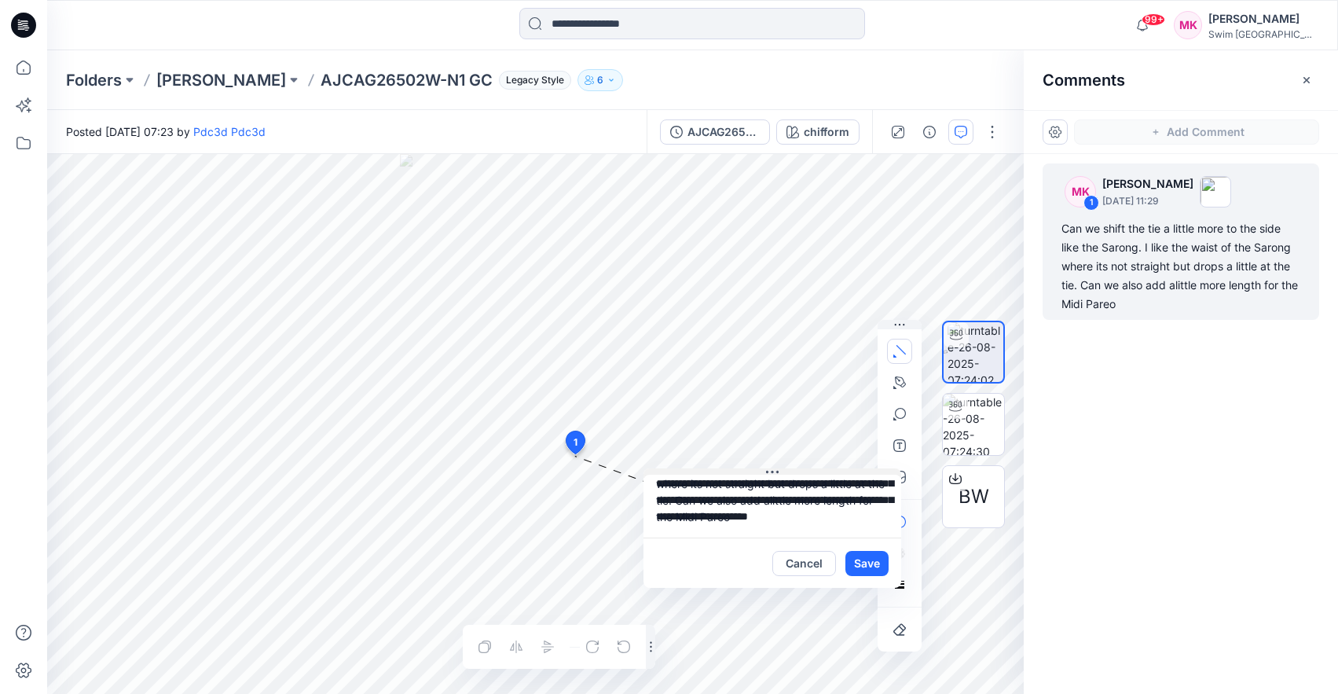
drag, startPoint x: 684, startPoint y: 465, endPoint x: 777, endPoint y: 475, distance: 94.0
click at [777, 473] on icon at bounding box center [777, 472] width 2 height 2
click at [855, 563] on button "Save" at bounding box center [867, 564] width 43 height 25
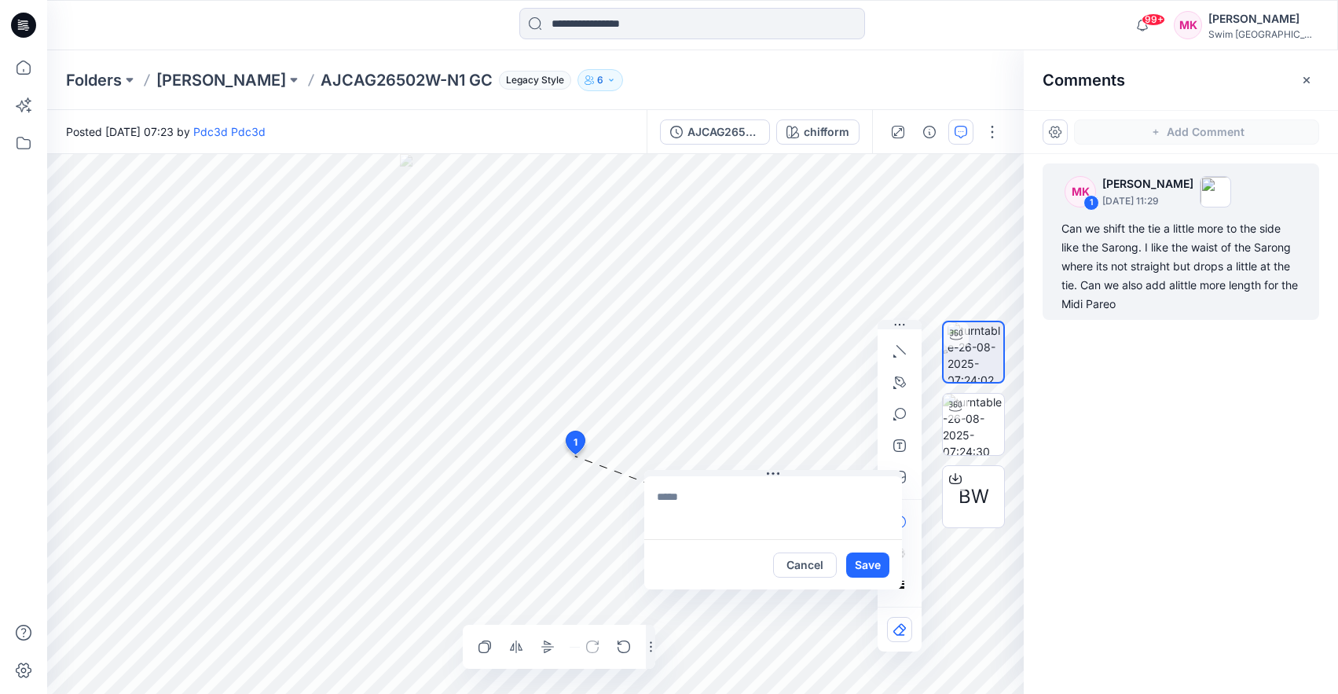
scroll to position [0, 0]
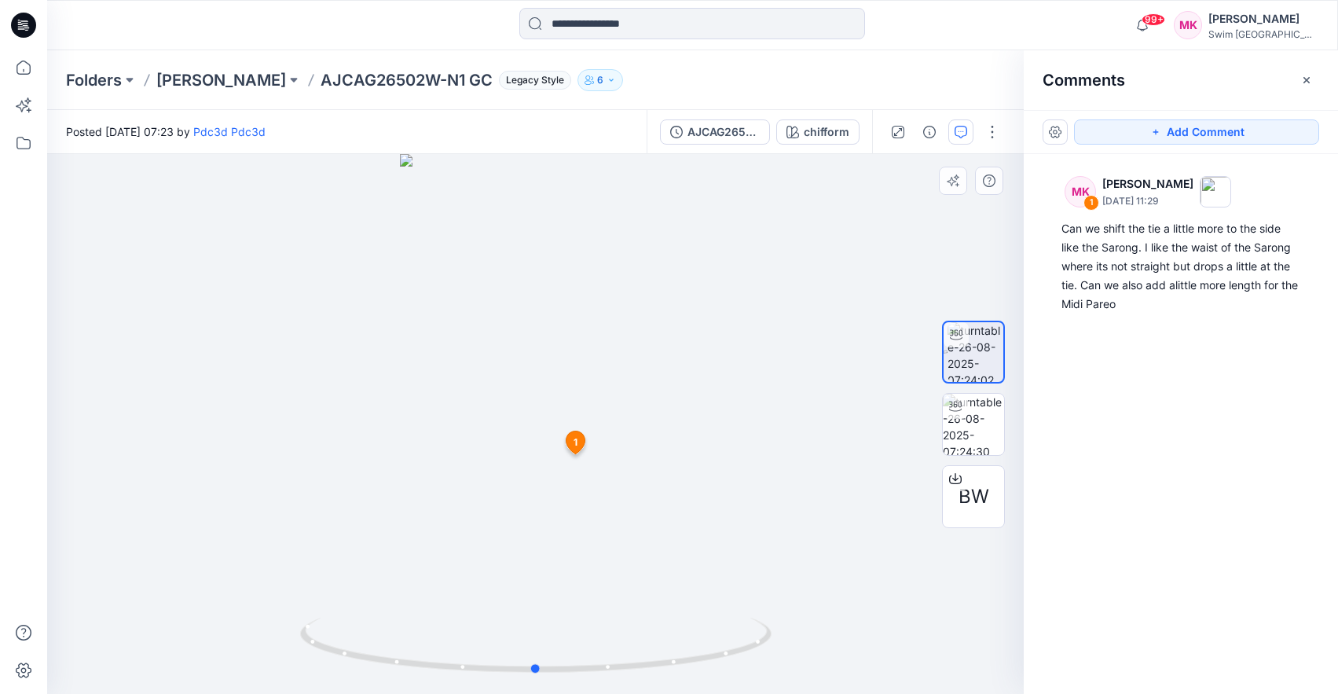
click at [670, 481] on div at bounding box center [535, 424] width 977 height 540
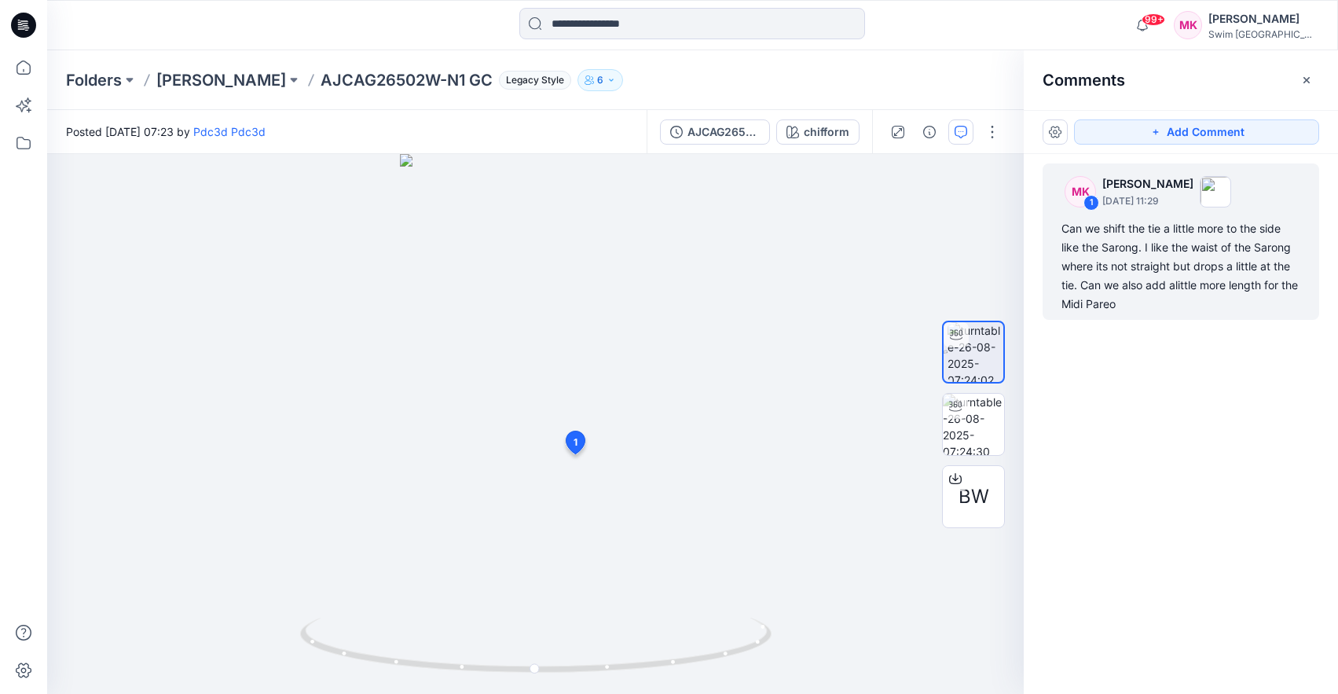
click at [1173, 243] on div "Can we shift the tie a little more to the side like the Sarong. I like the wais…" at bounding box center [1180, 266] width 239 height 94
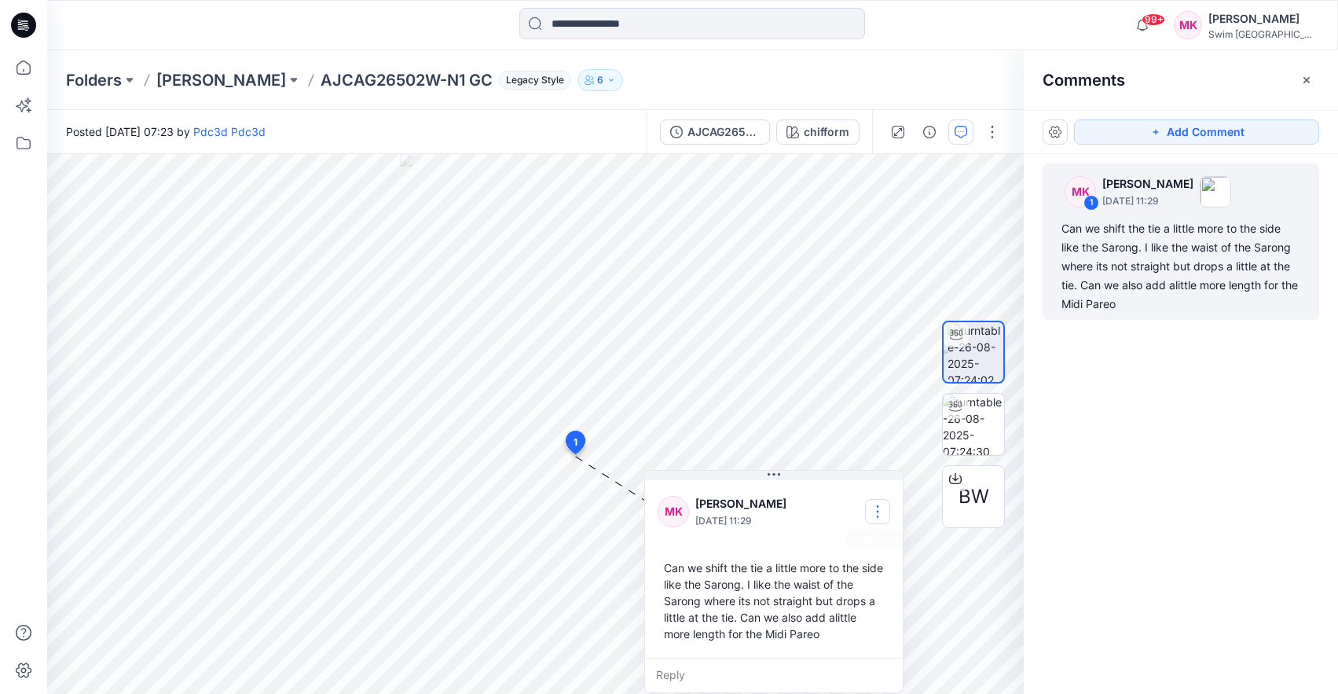
click at [876, 505] on button "button" at bounding box center [877, 511] width 25 height 25
click at [883, 543] on p "Edit comment" at bounding box center [881, 548] width 71 height 16
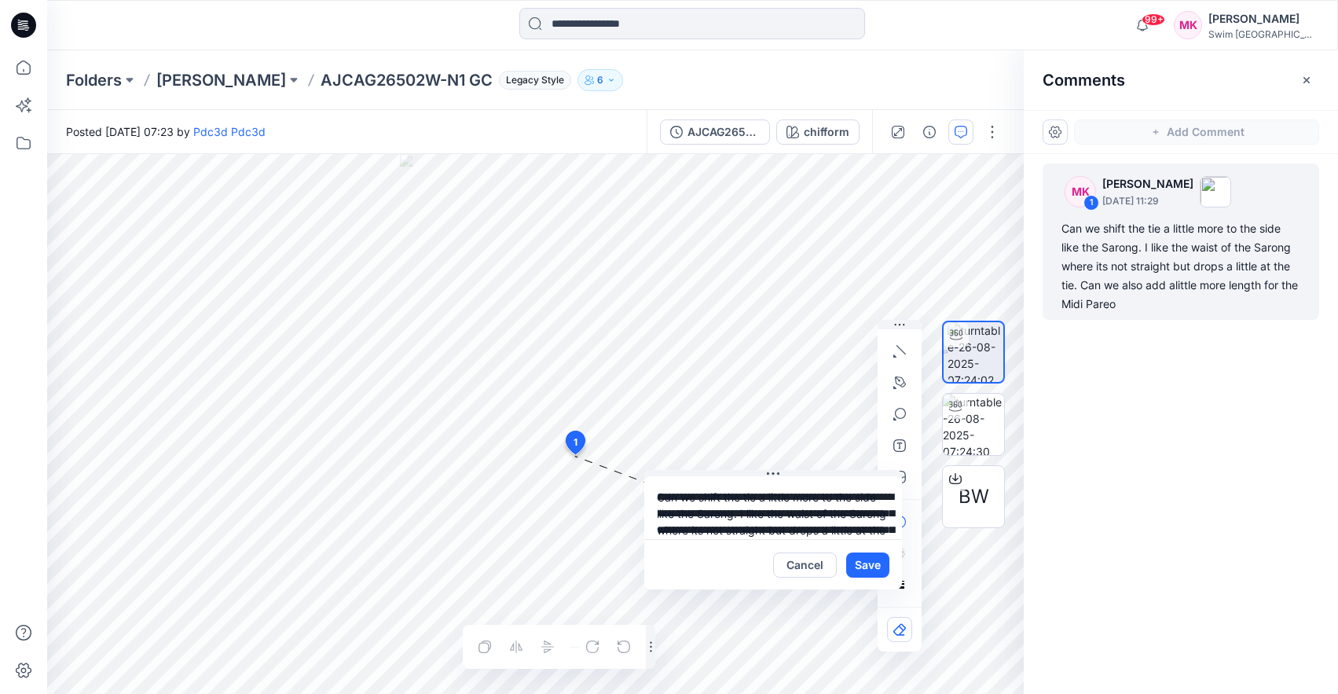
scroll to position [45, 0]
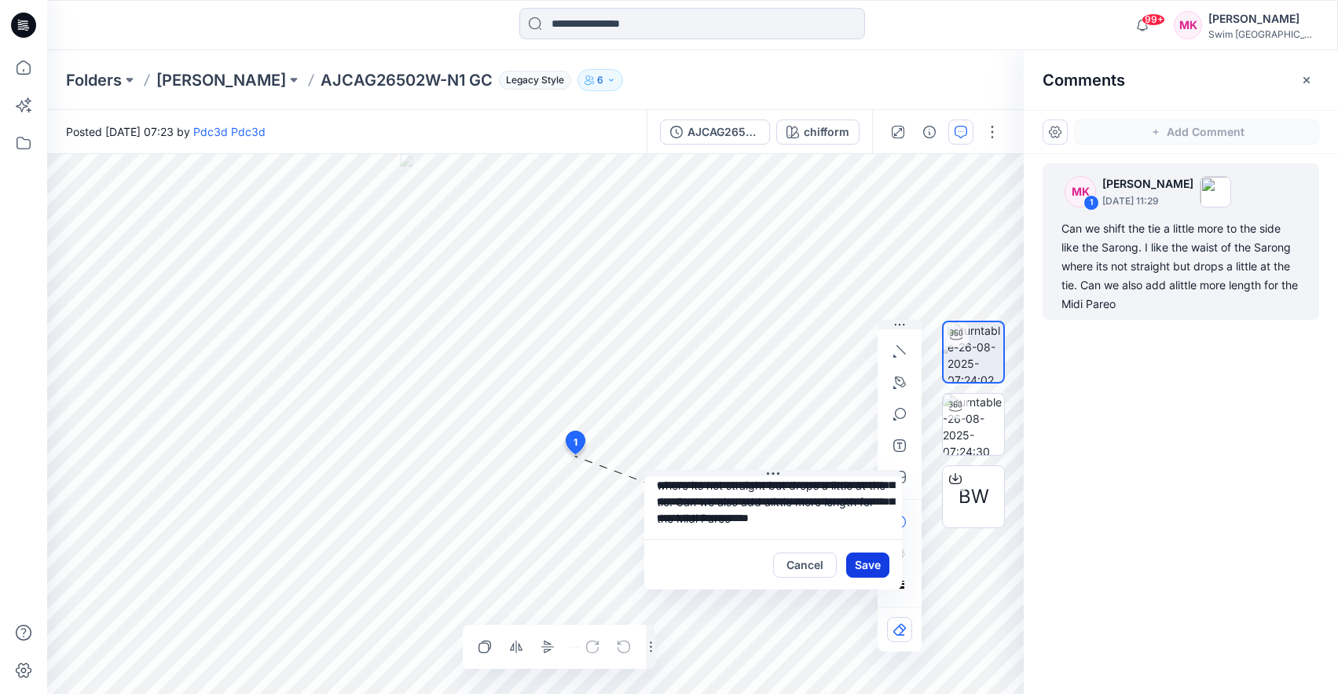
click at [857, 566] on button "Save" at bounding box center [867, 564] width 43 height 25
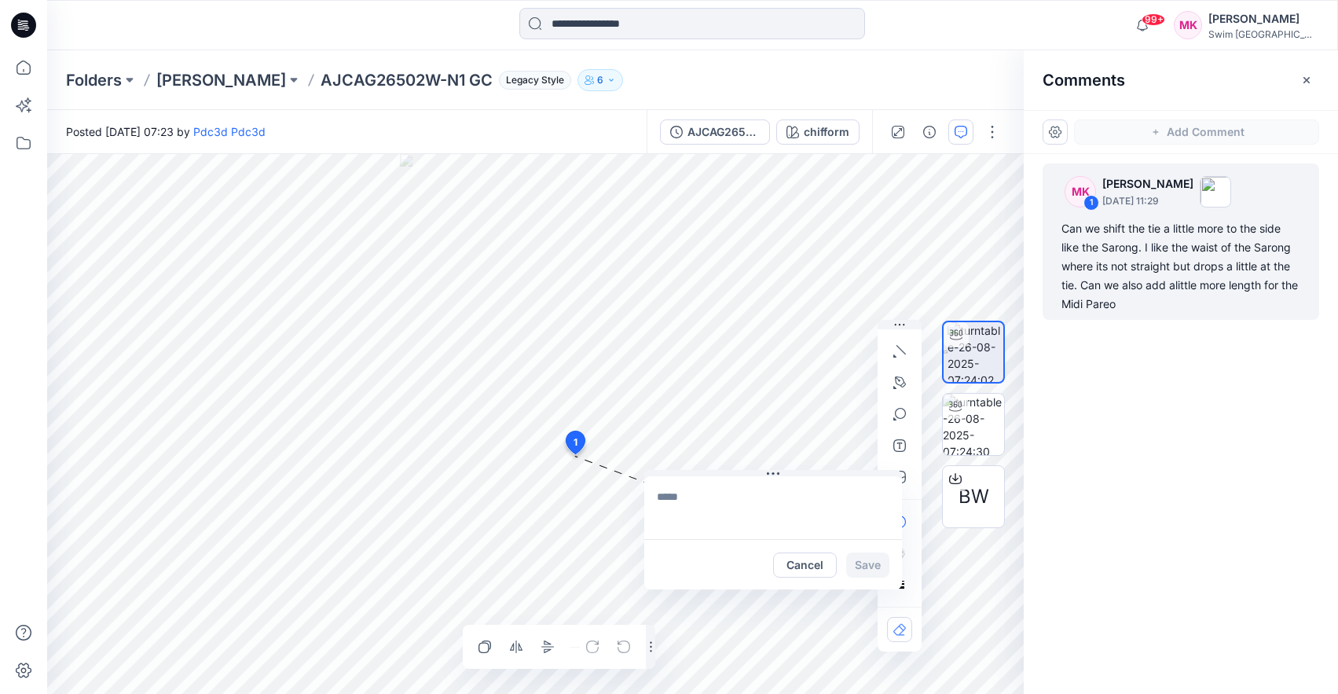
scroll to position [0, 0]
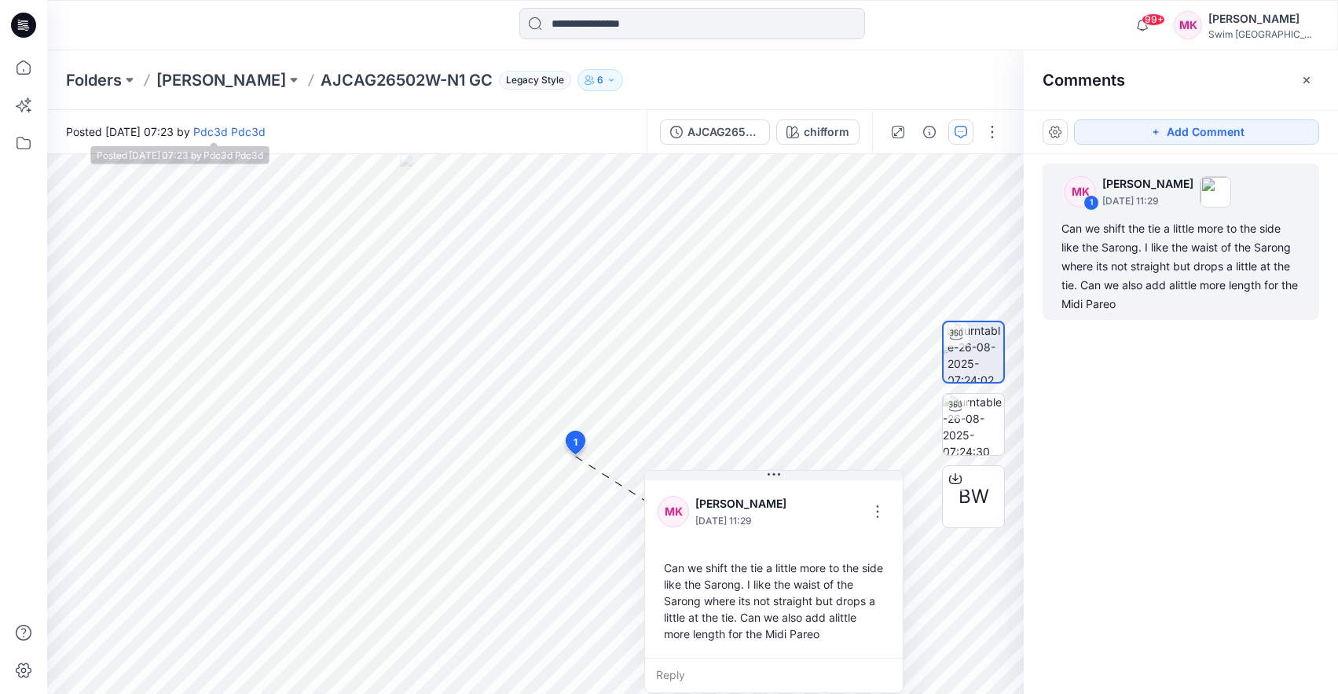
click at [220, 93] on div "Folders [PERSON_NAME] AJCAG26502W-N1 GC Legacy Style 6" at bounding box center [692, 80] width 1291 height 60
click at [220, 83] on p "[PERSON_NAME]" at bounding box center [221, 80] width 130 height 22
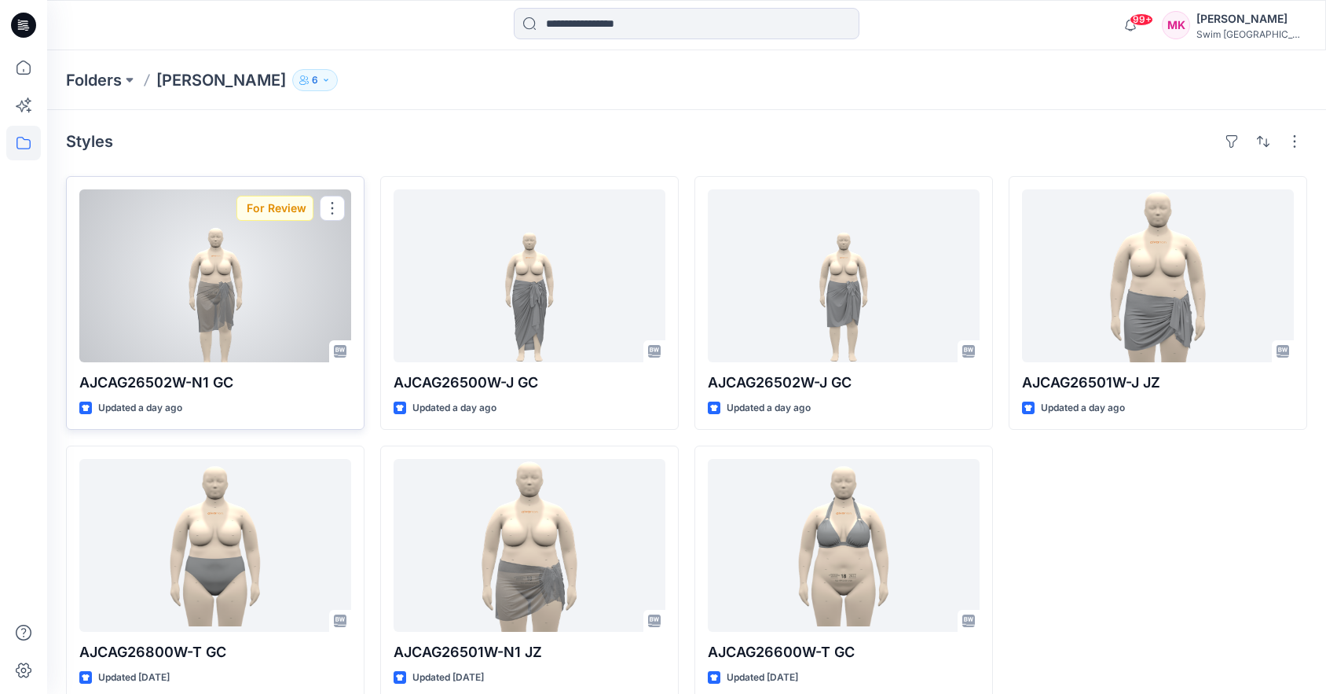
click at [266, 299] on div at bounding box center [215, 275] width 272 height 173
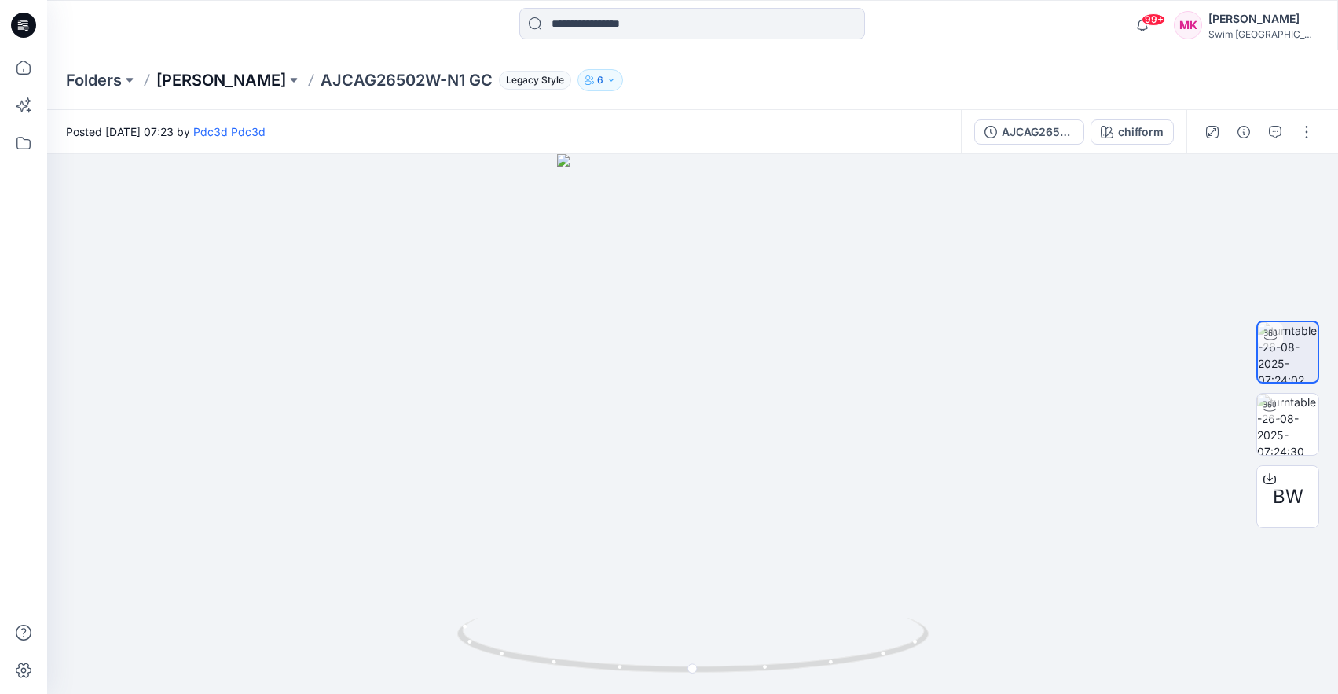
click at [237, 87] on p "[PERSON_NAME]" at bounding box center [221, 80] width 130 height 22
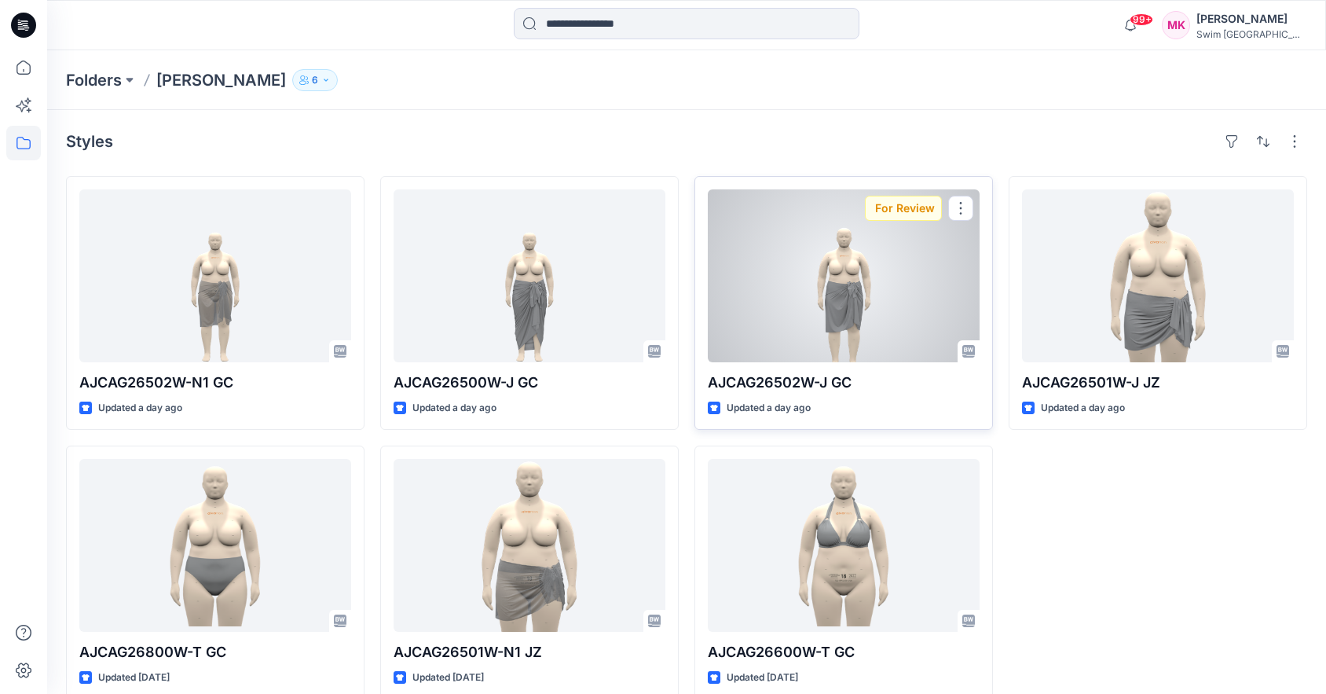
click at [871, 299] on div at bounding box center [844, 275] width 272 height 173
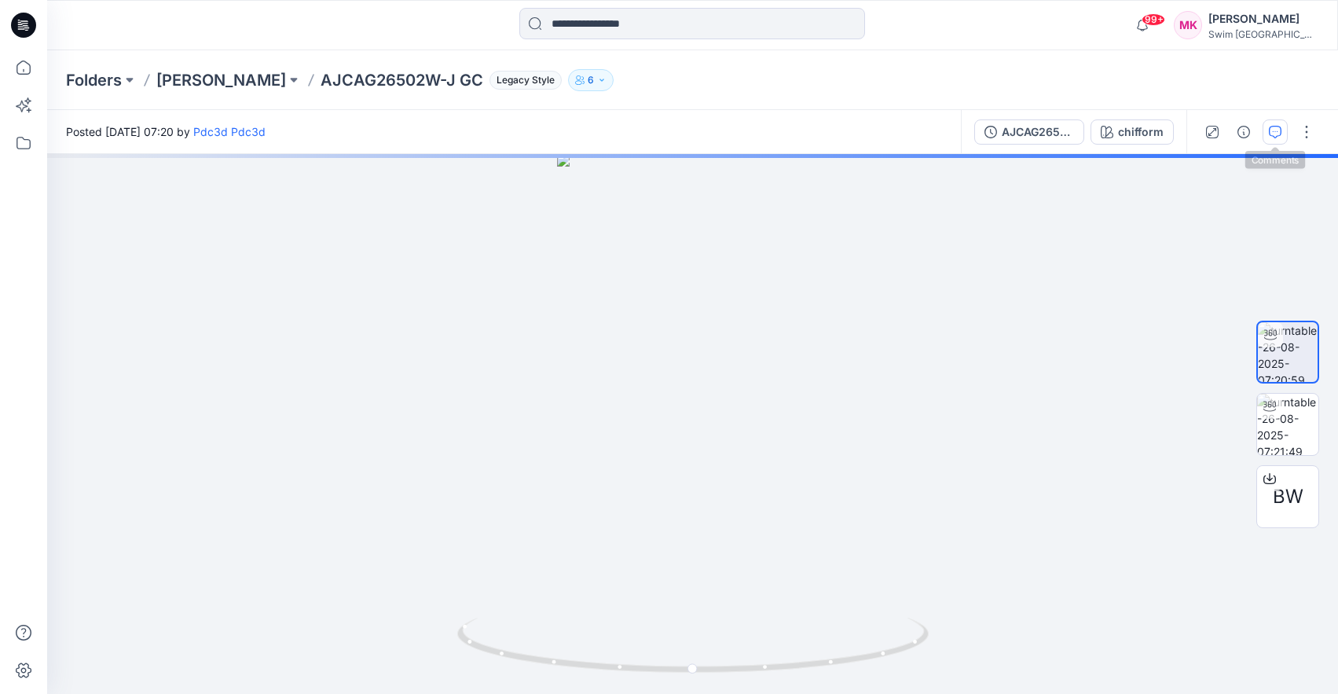
click at [1264, 133] on button "button" at bounding box center [1275, 131] width 25 height 25
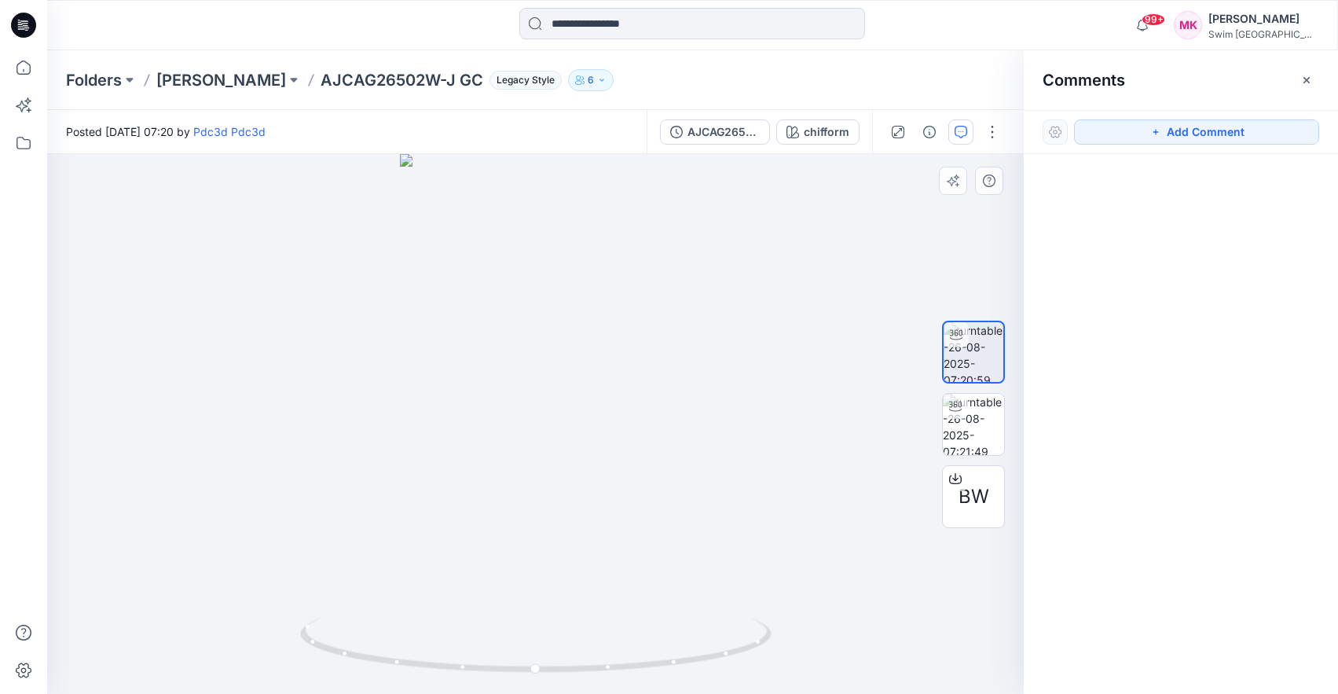
click at [565, 449] on div at bounding box center [535, 424] width 977 height 540
click at [1137, 134] on button "Add Comment" at bounding box center [1196, 131] width 245 height 25
click at [569, 450] on div "1" at bounding box center [535, 424] width 977 height 540
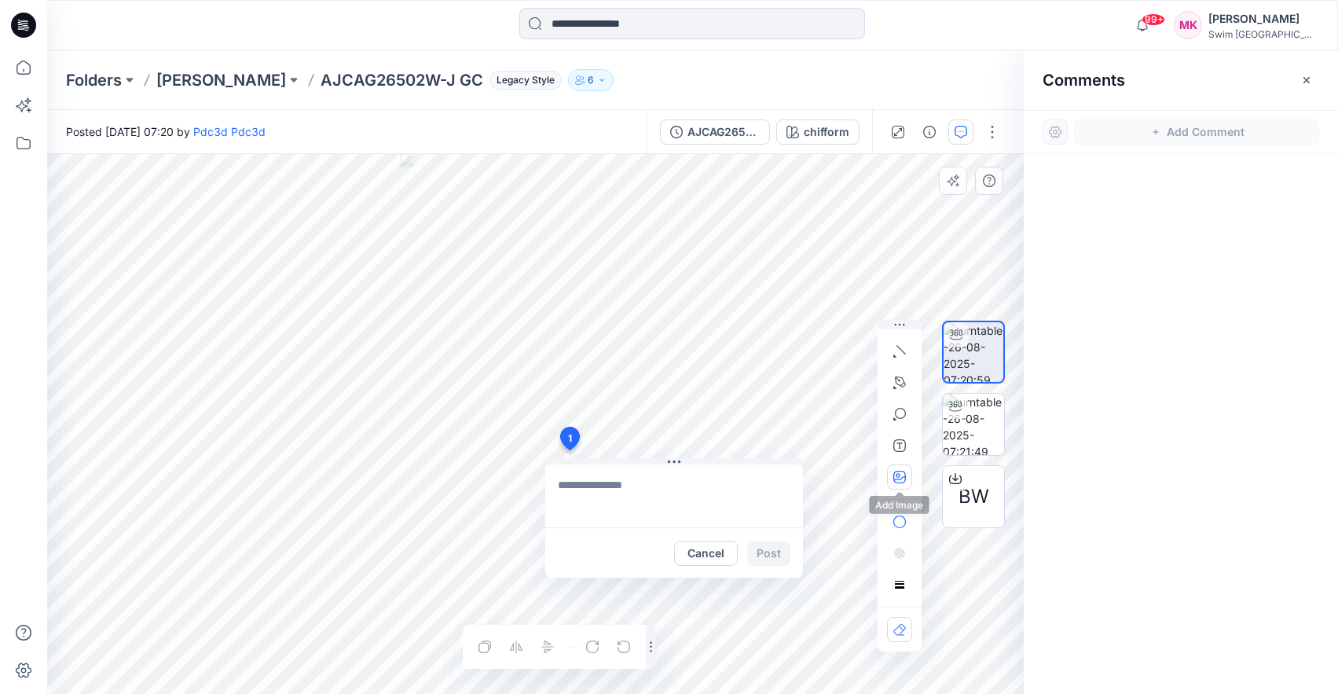
click at [903, 482] on icon "button" at bounding box center [899, 477] width 13 height 13
type input"] "**********"
click at [627, 489] on textarea at bounding box center [674, 495] width 258 height 63
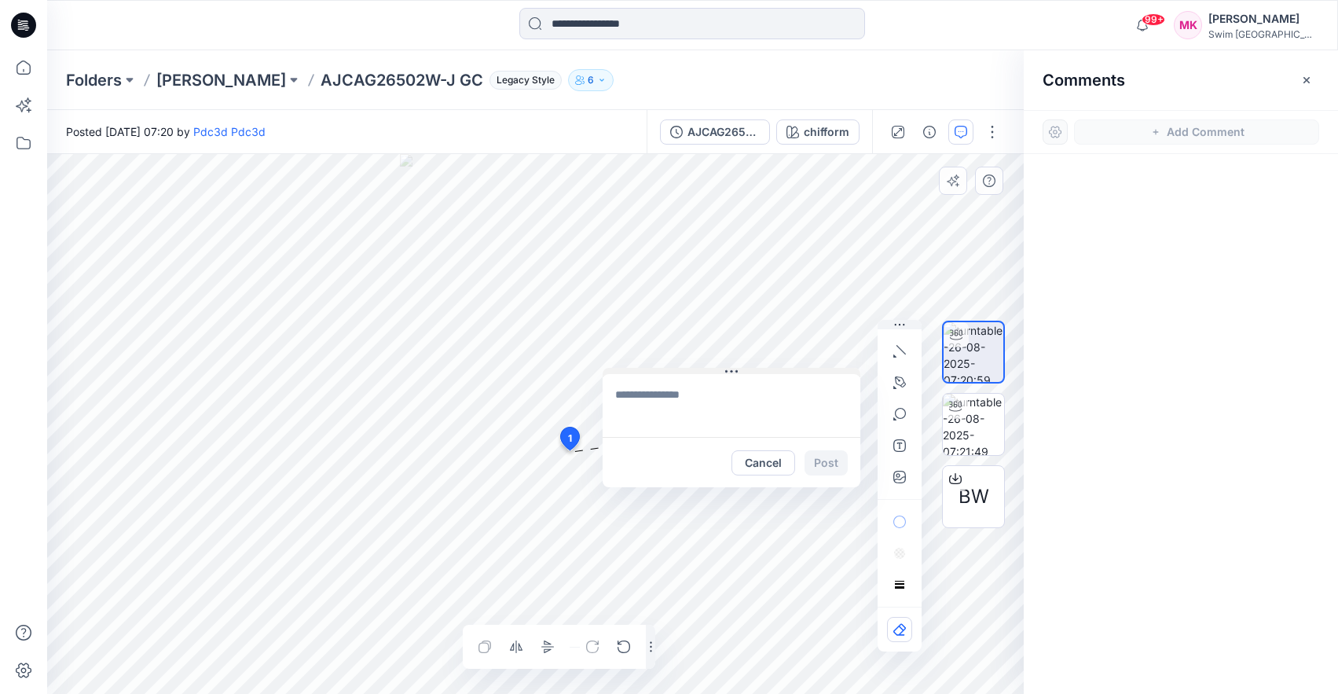
drag, startPoint x: 704, startPoint y: 460, endPoint x: 761, endPoint y: 370, distance: 107.0
click at [761, 370] on button at bounding box center [732, 372] width 258 height 9
click at [665, 414] on textarea at bounding box center [732, 405] width 258 height 63
type textarea "*"
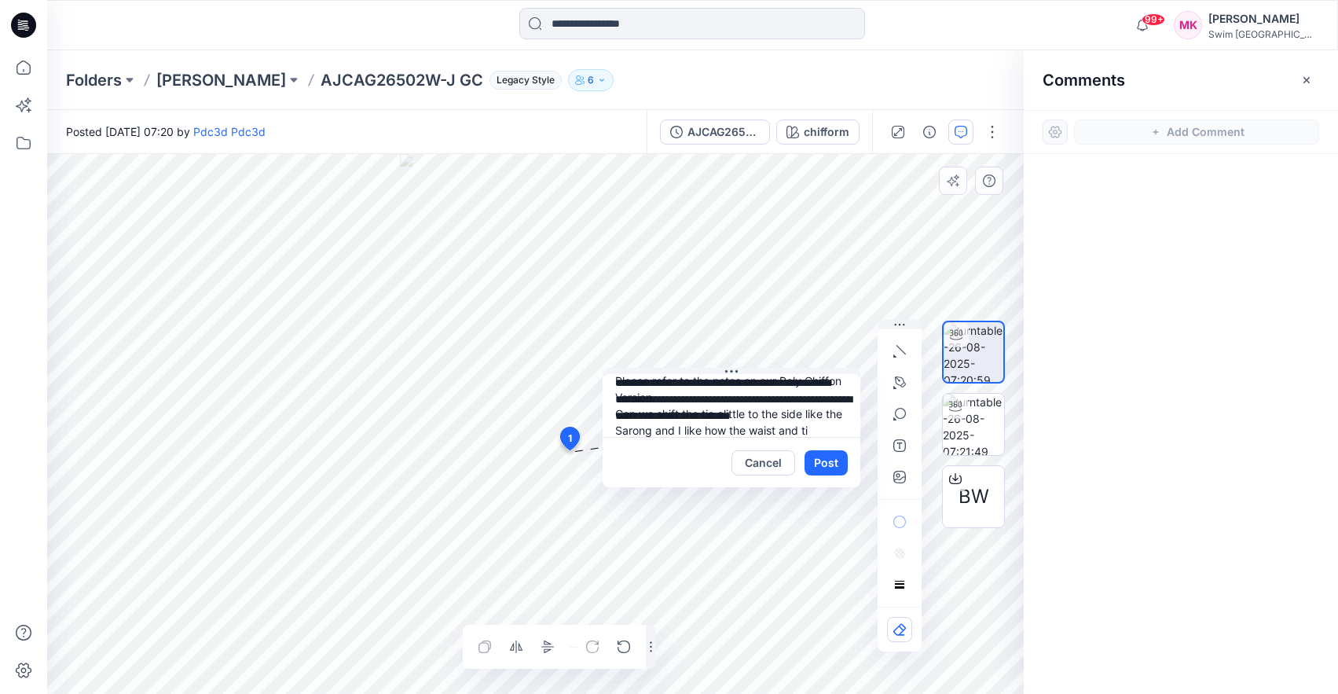
scroll to position [31, 0]
click at [703, 419] on textarea "**********" at bounding box center [732, 405] width 258 height 63
click at [706, 417] on textarea "**********" at bounding box center [732, 405] width 258 height 63
click at [698, 429] on textarea "**********" at bounding box center [732, 405] width 258 height 63
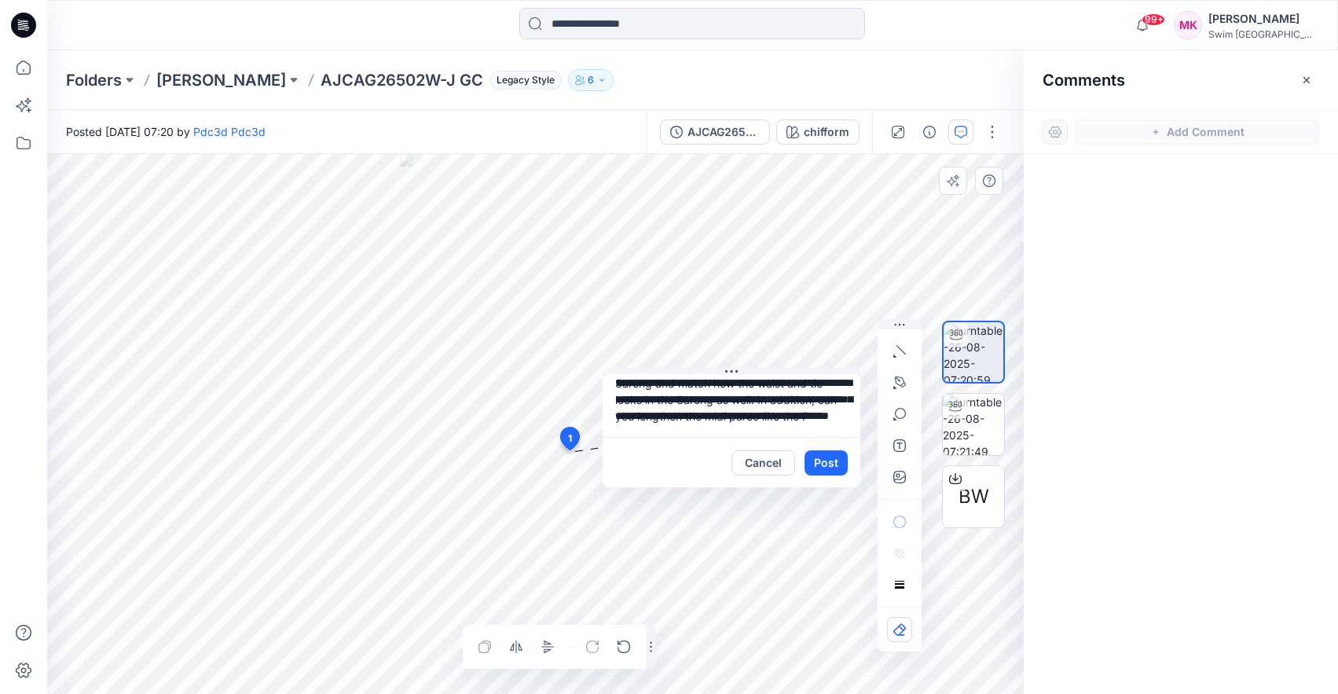
scroll to position [64, 0]
type textarea "**********"
click at [896, 354] on icon "button" at bounding box center [899, 351] width 13 height 13
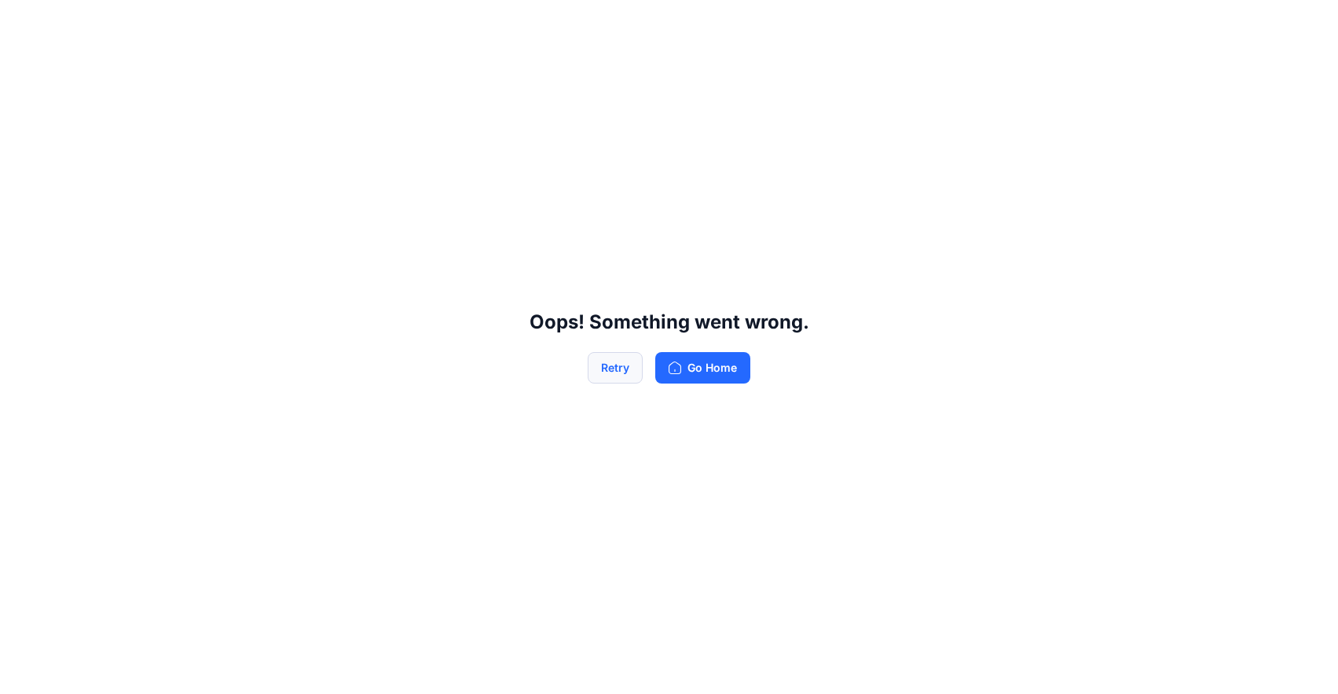
click at [630, 372] on button "Retry" at bounding box center [615, 367] width 55 height 31
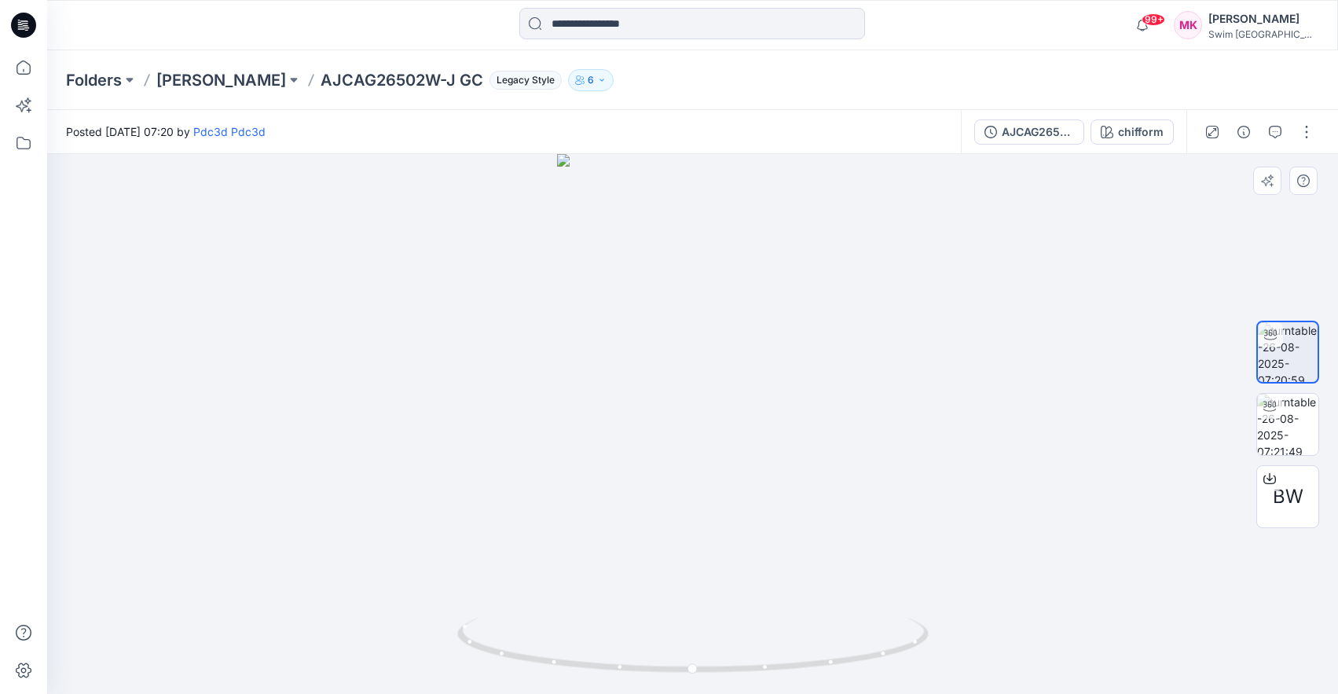
click at [797, 446] on div at bounding box center [692, 424] width 1291 height 540
click at [1279, 132] on icon "button" at bounding box center [1275, 132] width 13 height 13
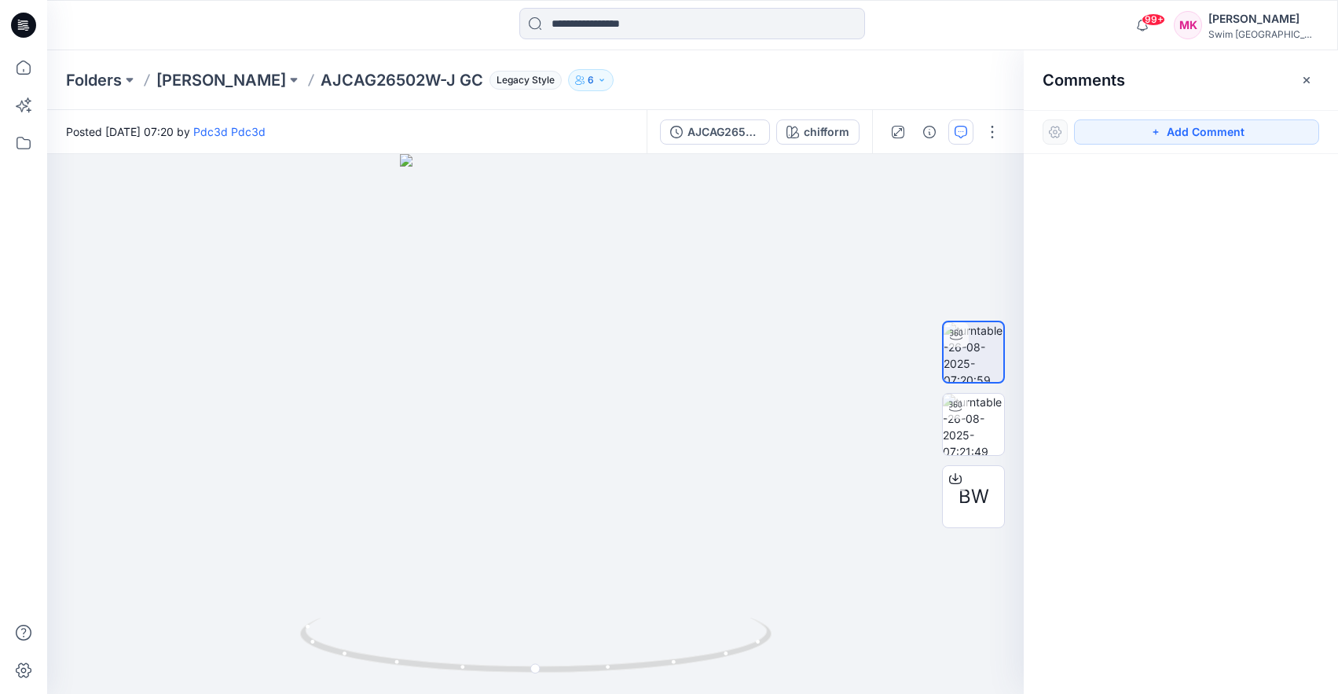
click at [588, 82] on p "6" at bounding box center [591, 79] width 6 height 17
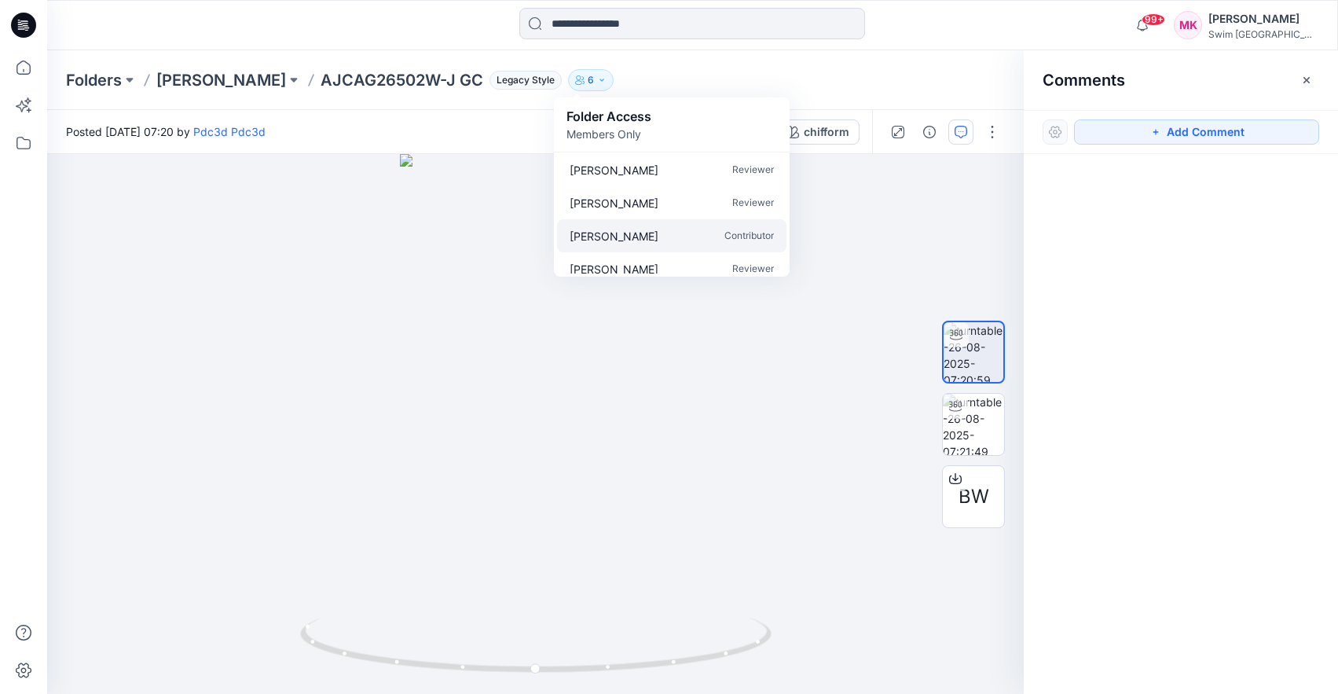
scroll to position [0, 0]
click at [1090, 349] on div at bounding box center [1181, 395] width 314 height 482
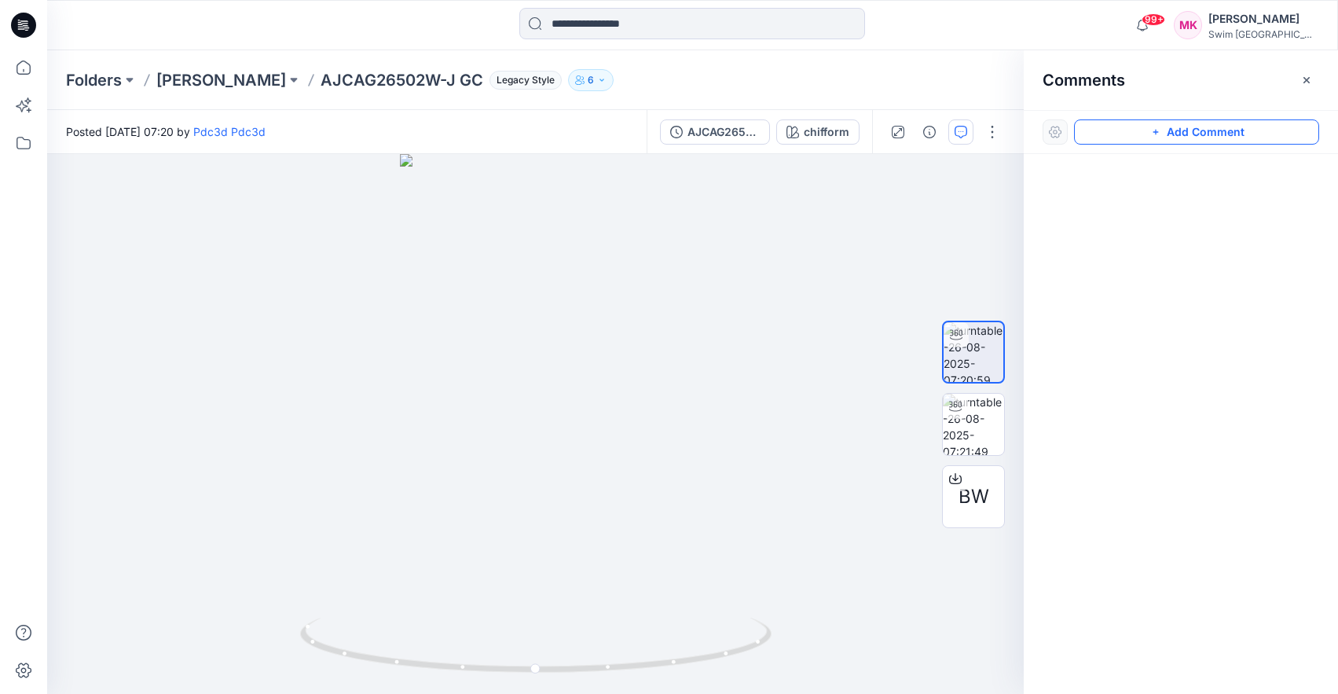
click at [1142, 129] on button "Add Comment" at bounding box center [1196, 131] width 245 height 25
click at [574, 452] on div "1" at bounding box center [535, 424] width 977 height 540
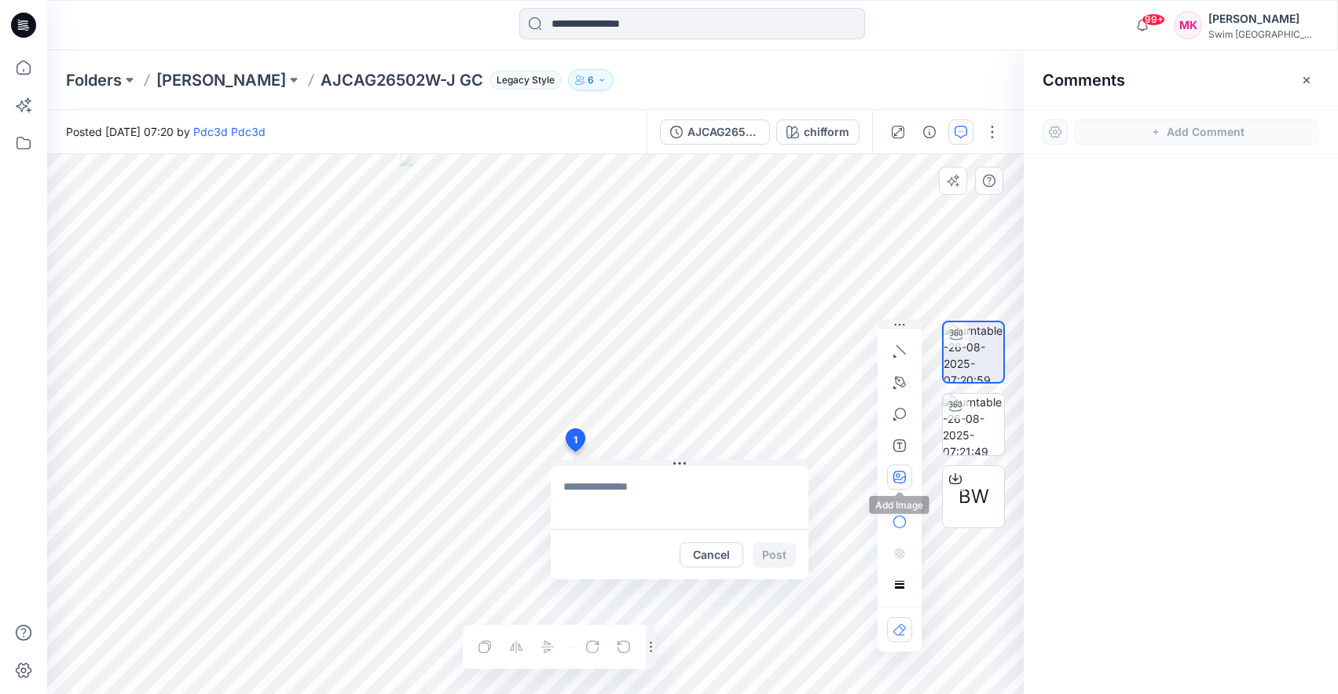
click at [903, 477] on icon "button" at bounding box center [899, 477] width 13 height 13
type input"] "**********"
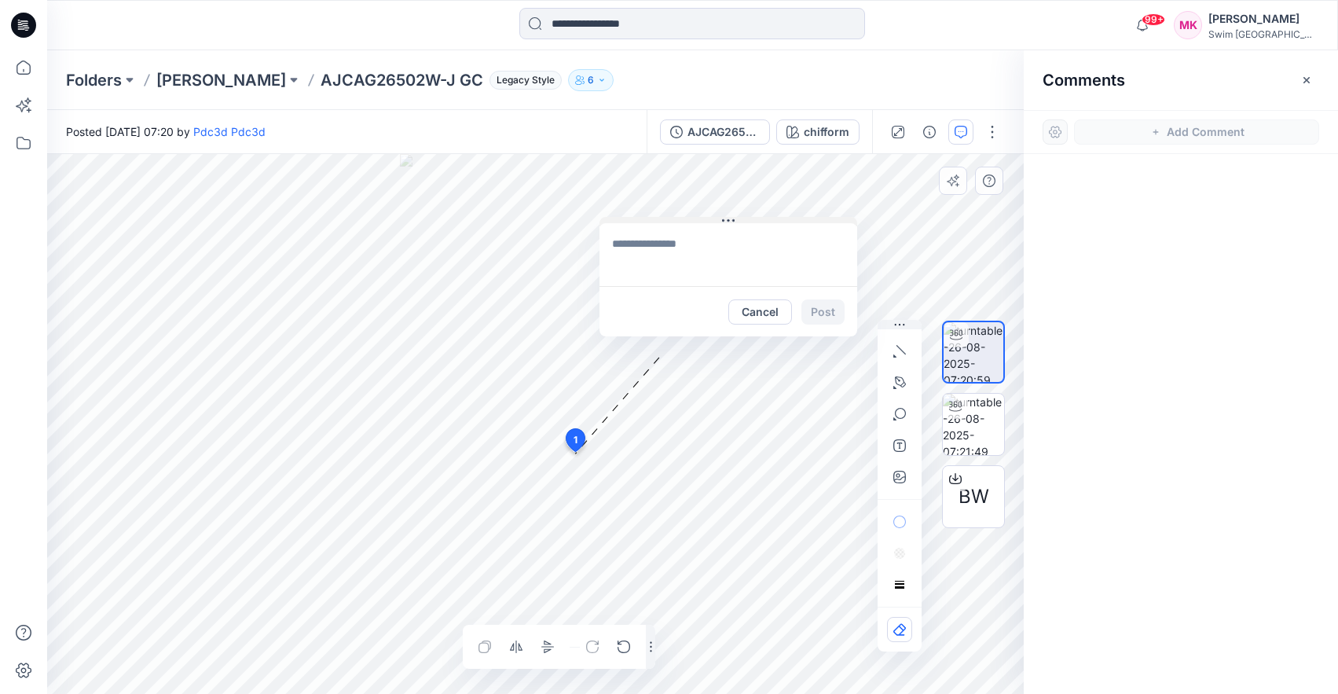
drag, startPoint x: 710, startPoint y: 463, endPoint x: 760, endPoint y: 220, distance: 247.8
click at [760, 220] on button at bounding box center [728, 221] width 258 height 9
click at [893, 346] on icon "button" at bounding box center [899, 351] width 13 height 13
click at [661, 252] on textarea at bounding box center [729, 254] width 258 height 63
type textarea "*"
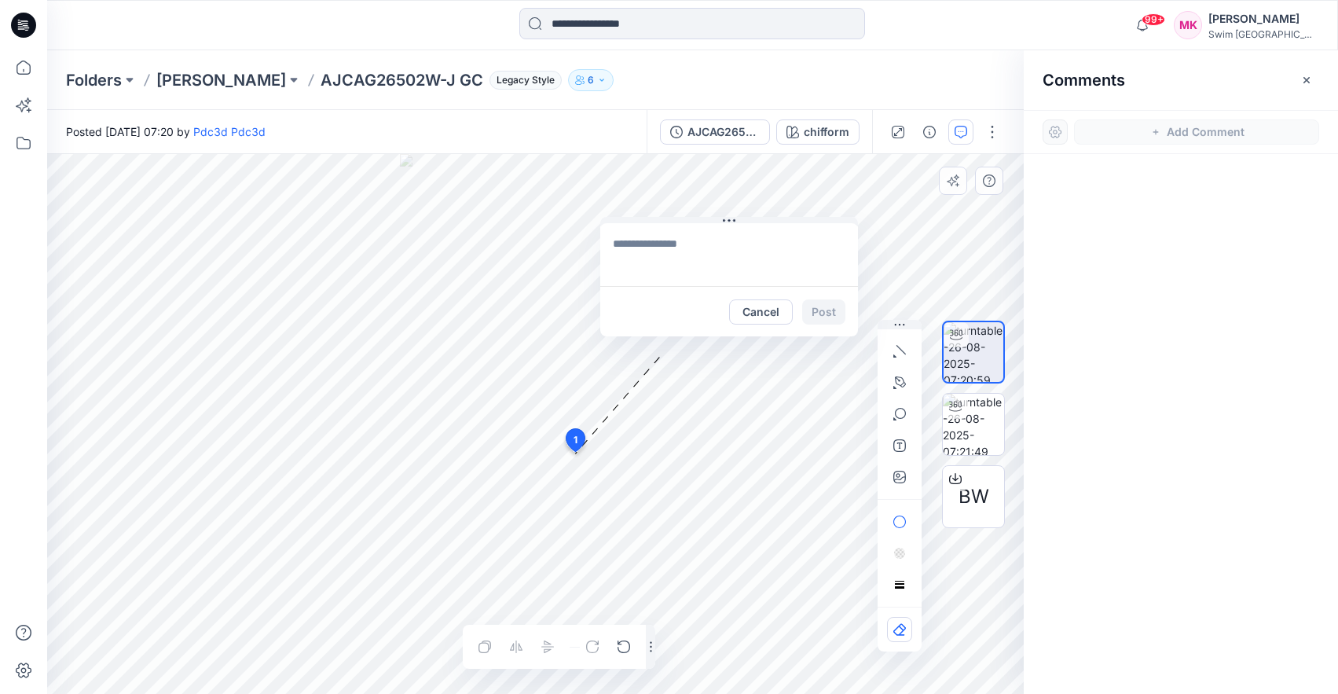
type textarea "*"
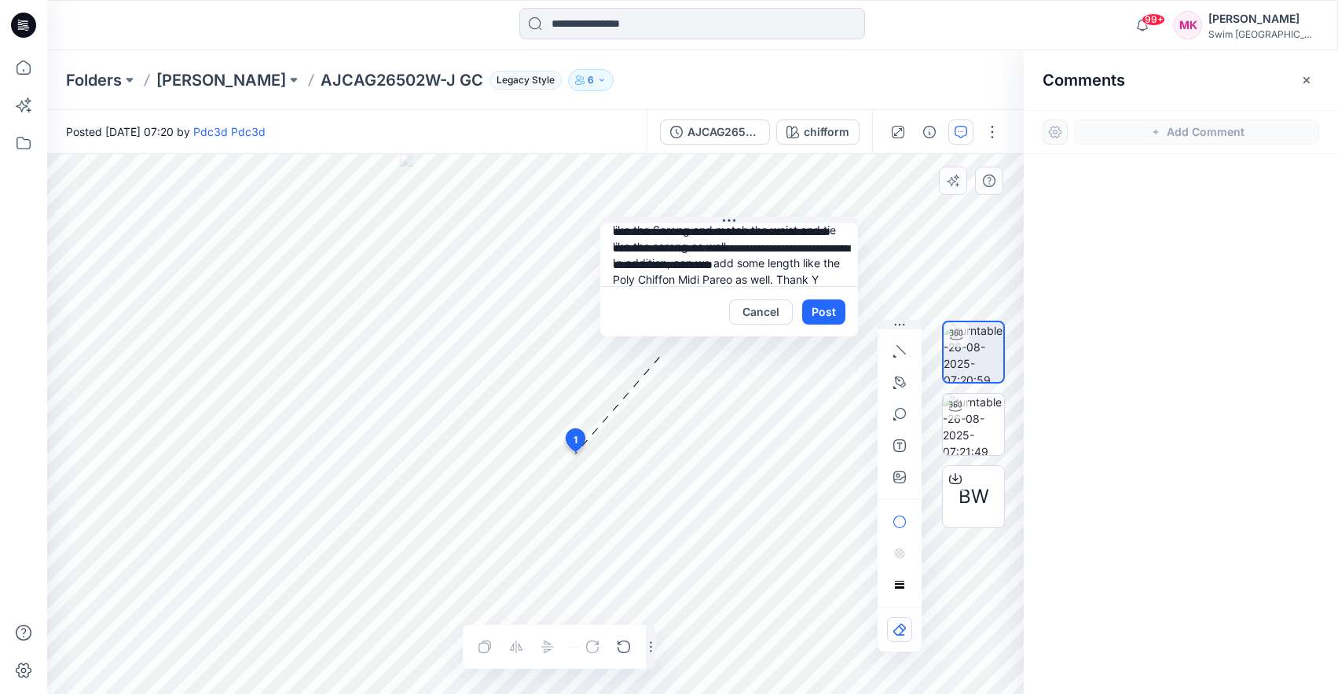
scroll to position [80, 0]
type textarea "**********"
click at [831, 309] on button "Post" at bounding box center [823, 311] width 43 height 25
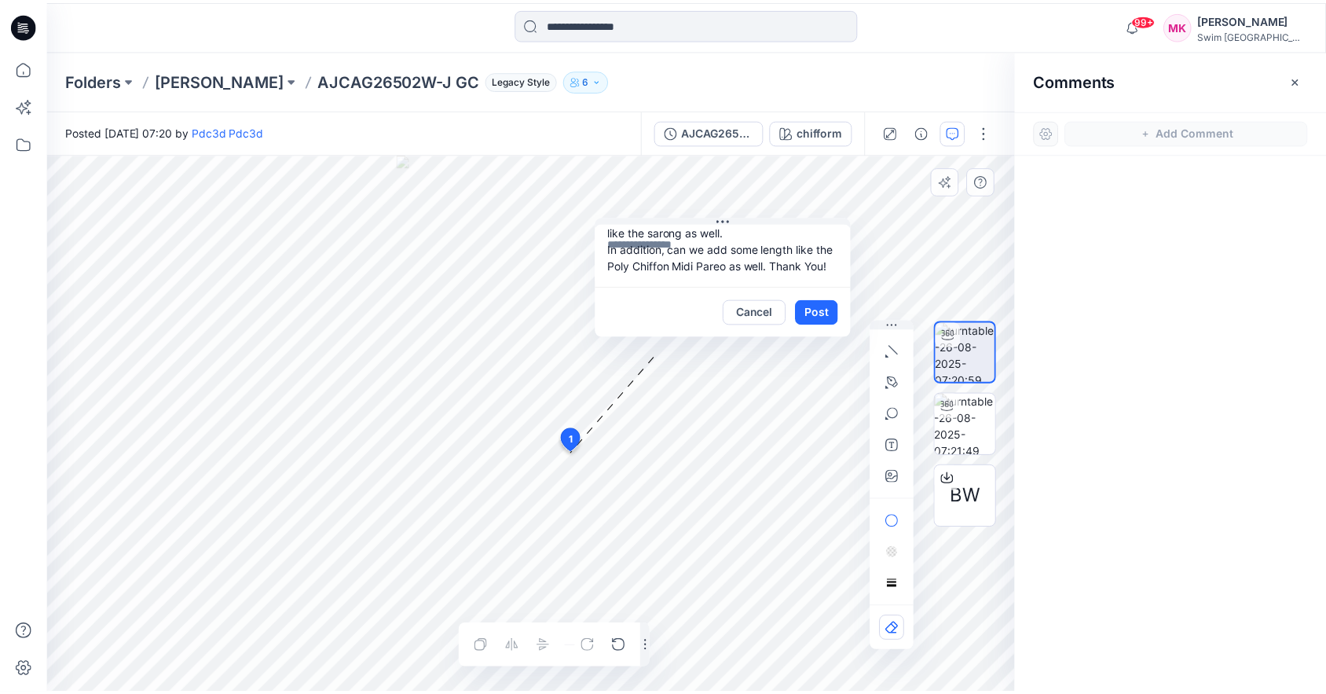
scroll to position [0, 0]
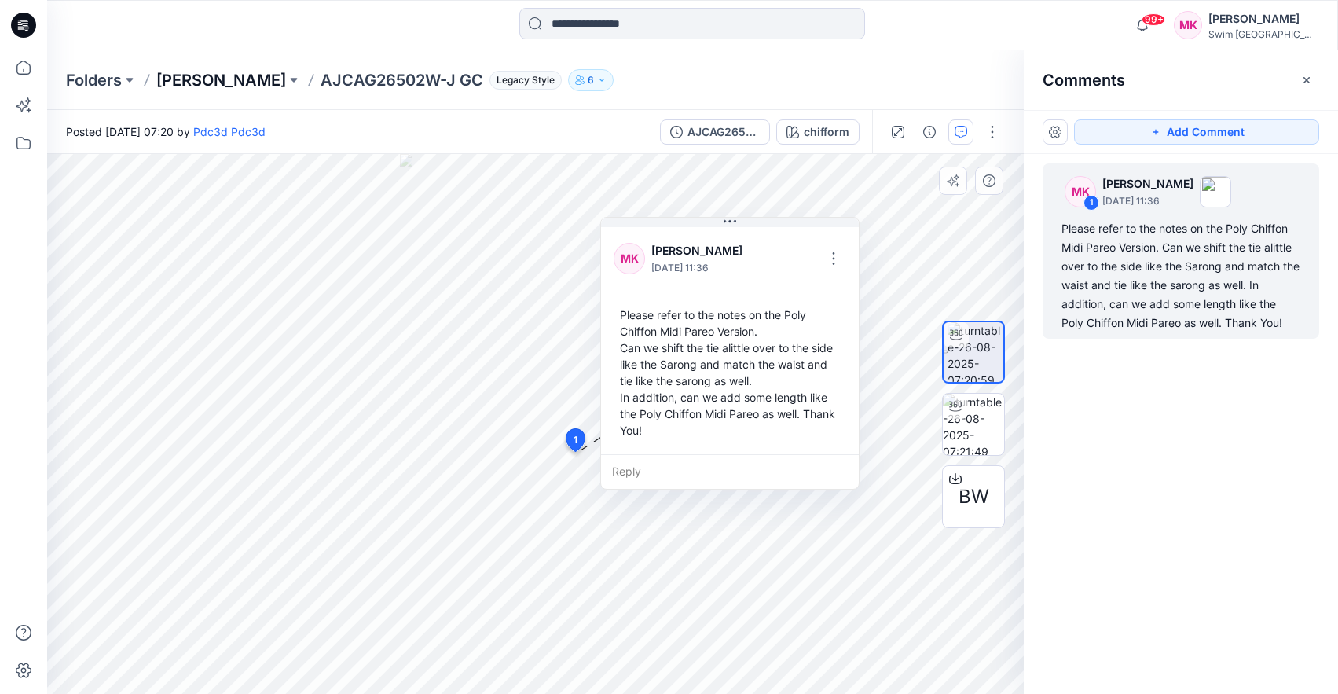
click at [203, 87] on p "[PERSON_NAME]" at bounding box center [221, 80] width 130 height 22
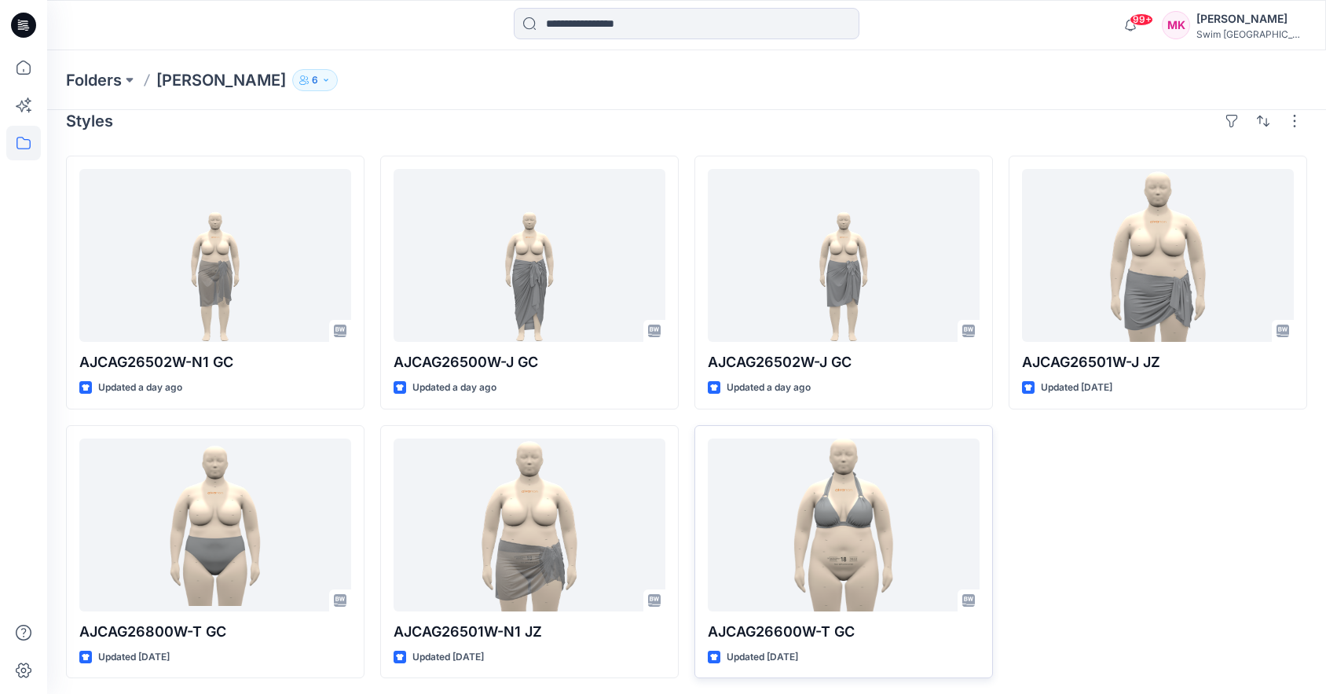
scroll to position [24, 0]
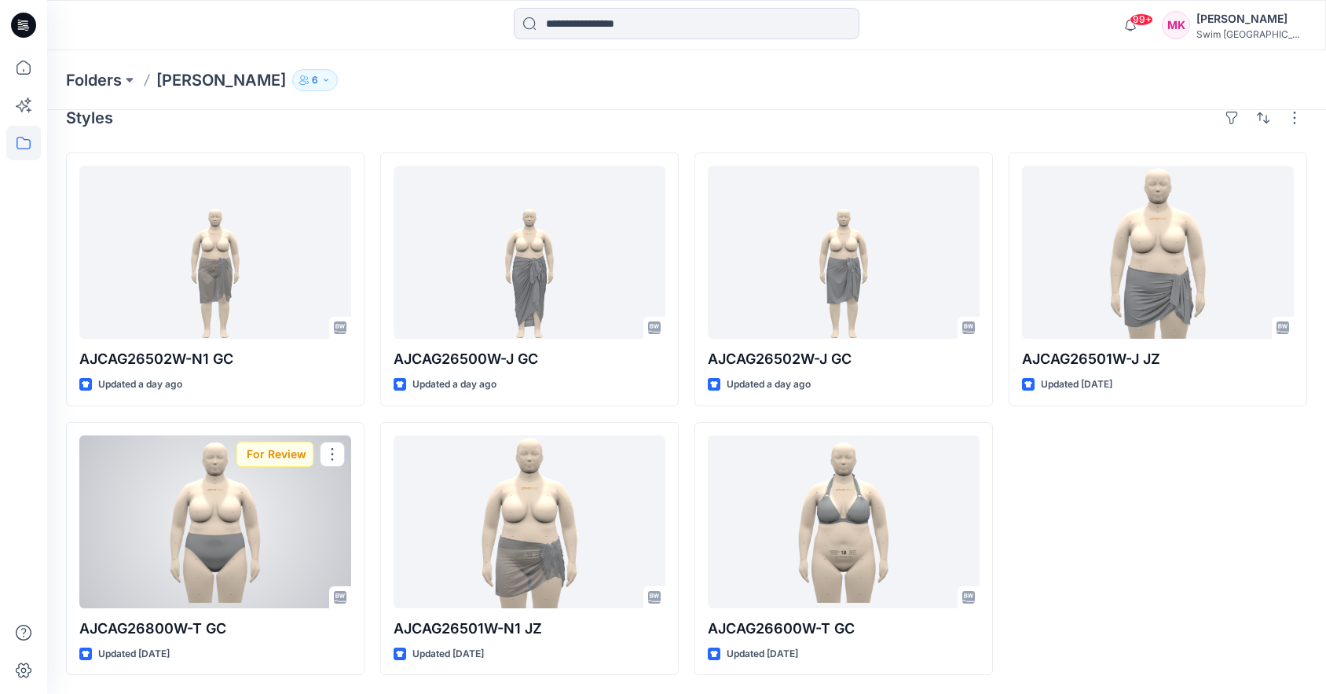
click at [235, 506] on div at bounding box center [215, 521] width 272 height 173
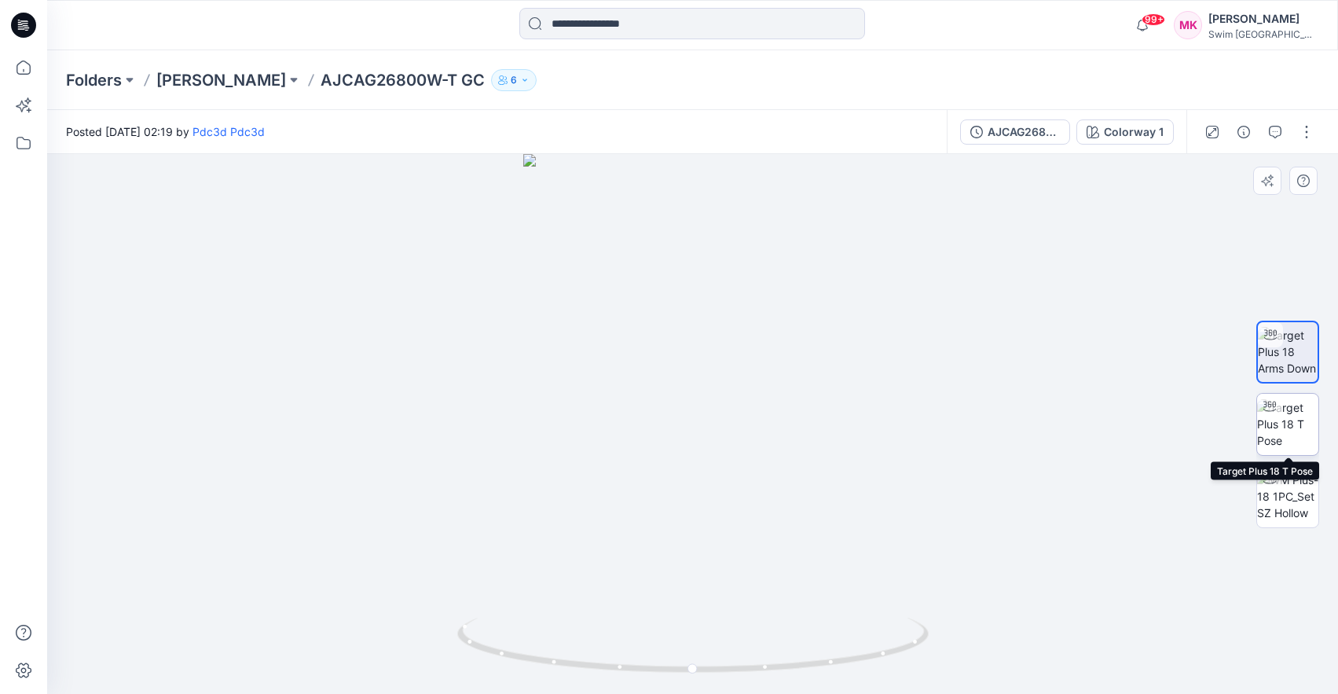
click at [1301, 425] on img at bounding box center [1287, 423] width 61 height 49
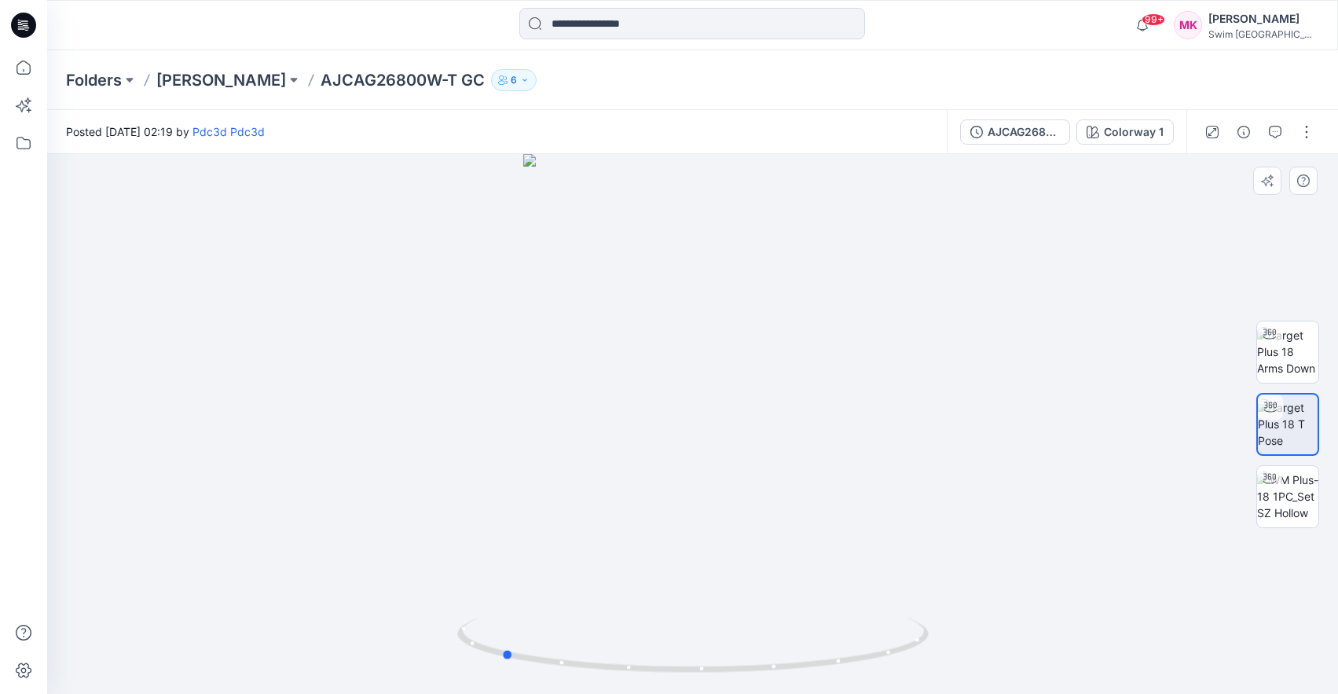
drag, startPoint x: 929, startPoint y: 532, endPoint x: 738, endPoint y: 551, distance: 191.8
click at [738, 551] on div at bounding box center [692, 424] width 1291 height 540
drag, startPoint x: 427, startPoint y: 387, endPoint x: 658, endPoint y: 405, distance: 230.9
click at [658, 405] on div at bounding box center [692, 424] width 1291 height 540
drag, startPoint x: 713, startPoint y: 532, endPoint x: 670, endPoint y: 514, distance: 46.8
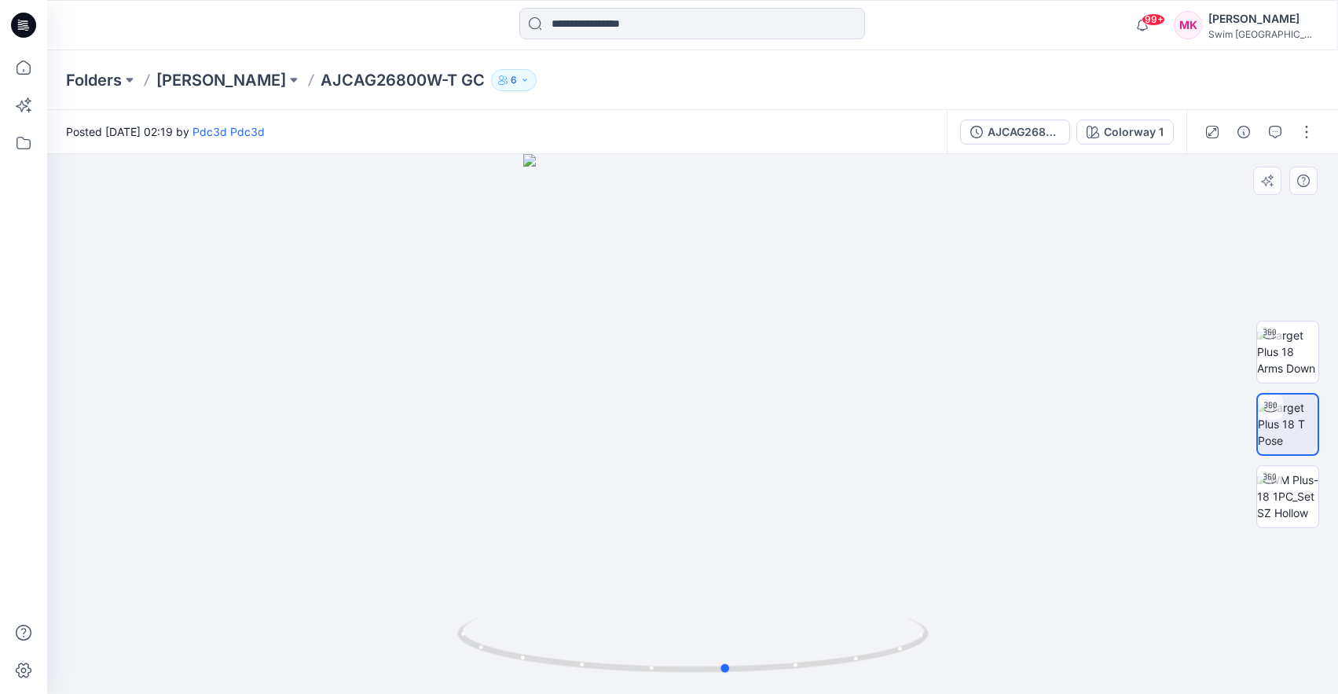
click at [670, 514] on div at bounding box center [692, 424] width 1291 height 540
drag, startPoint x: 611, startPoint y: 529, endPoint x: 610, endPoint y: 519, distance: 10.2
click at [610, 519] on div at bounding box center [692, 424] width 1291 height 540
drag, startPoint x: 826, startPoint y: 573, endPoint x: 833, endPoint y: 598, distance: 25.9
click at [833, 598] on div at bounding box center [692, 424] width 1291 height 540
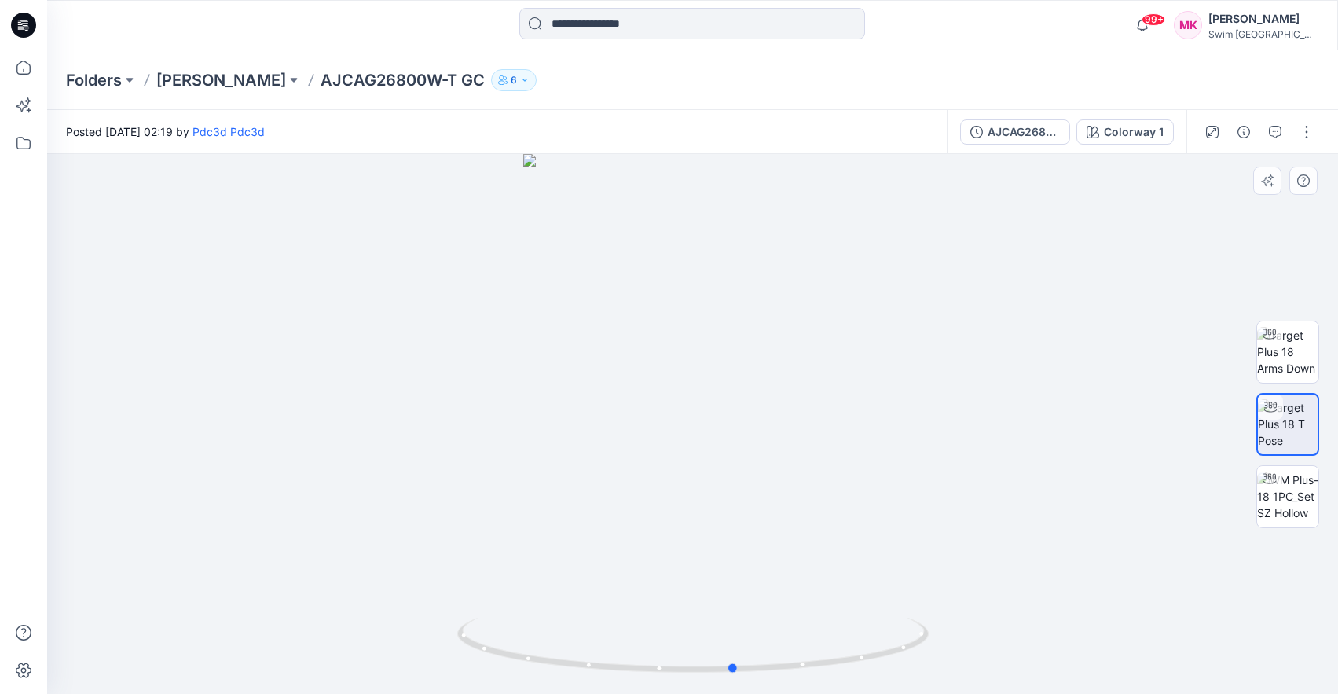
click at [713, 610] on div at bounding box center [692, 424] width 1291 height 540
drag, startPoint x: 867, startPoint y: 570, endPoint x: 870, endPoint y: 604, distance: 34.6
click at [866, 603] on div at bounding box center [692, 424] width 1291 height 540
click at [1274, 127] on icon "button" at bounding box center [1275, 132] width 13 height 13
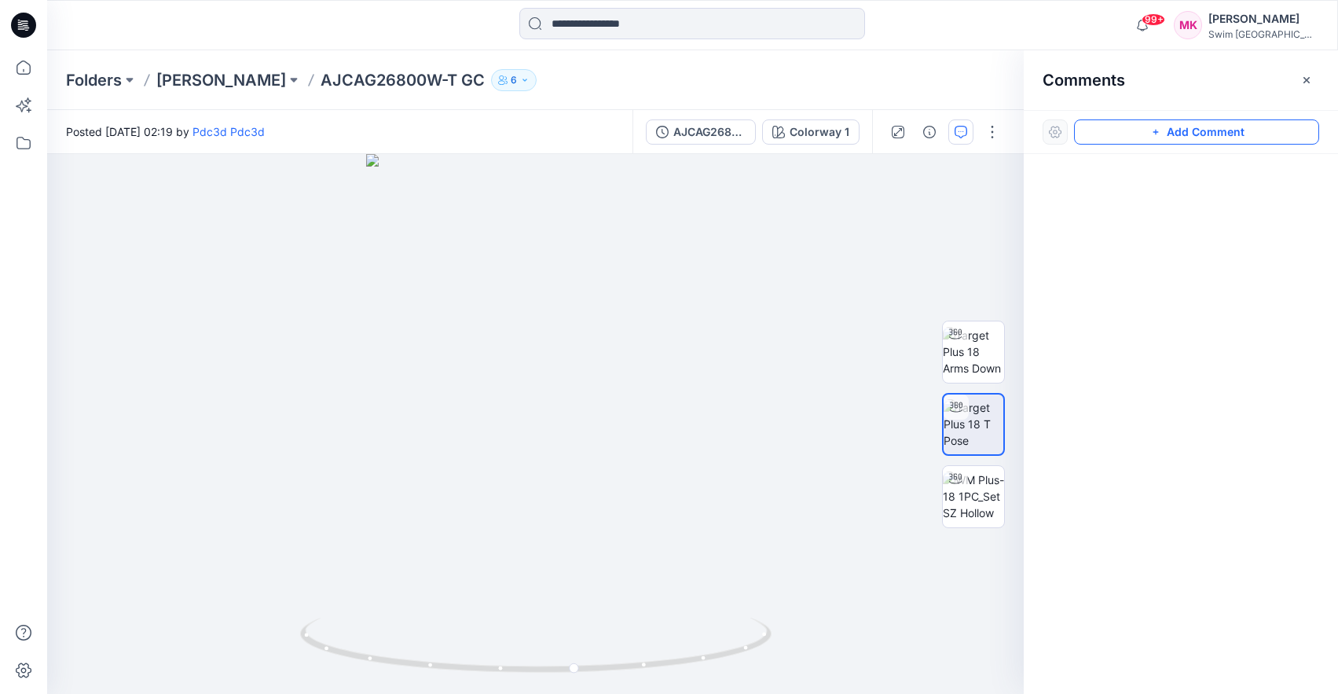
click at [1111, 131] on button "Add Comment" at bounding box center [1196, 131] width 245 height 25
click at [580, 473] on div "1" at bounding box center [535, 424] width 977 height 540
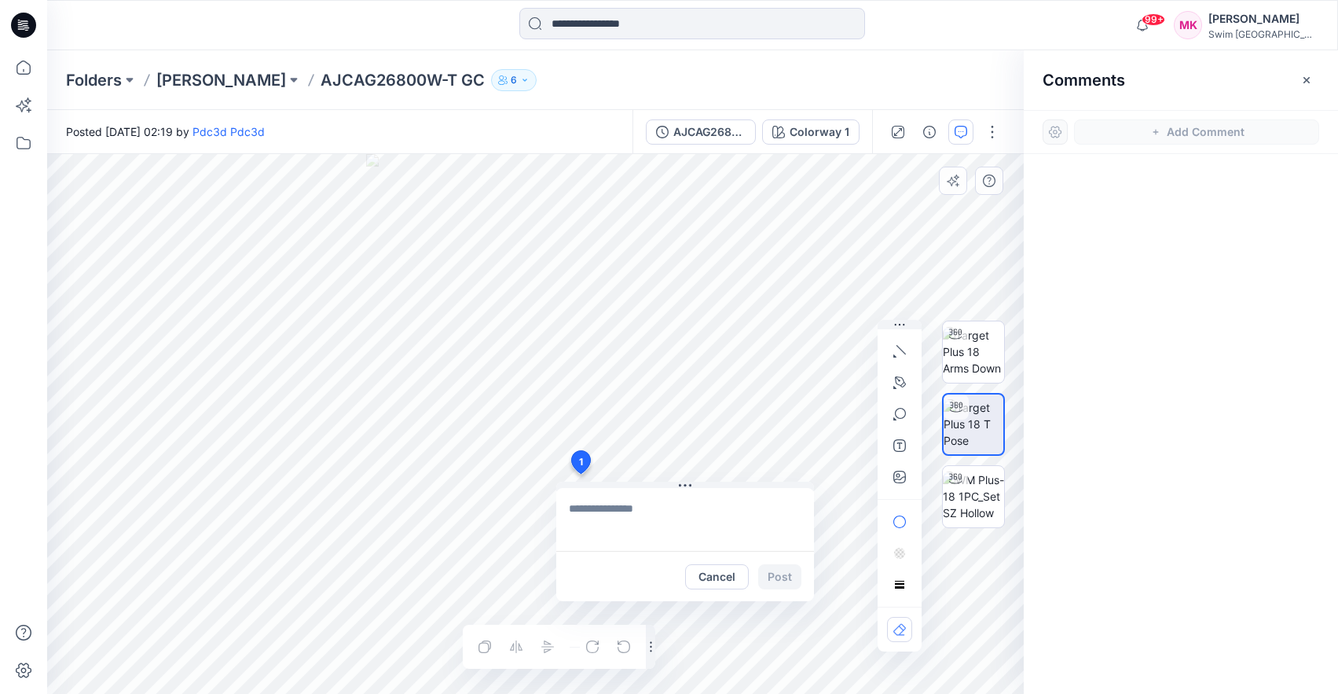
click at [666, 530] on textarea at bounding box center [685, 519] width 258 height 63
type textarea "*"
type textarea "**********"
click at [773, 577] on button "Post" at bounding box center [779, 576] width 43 height 25
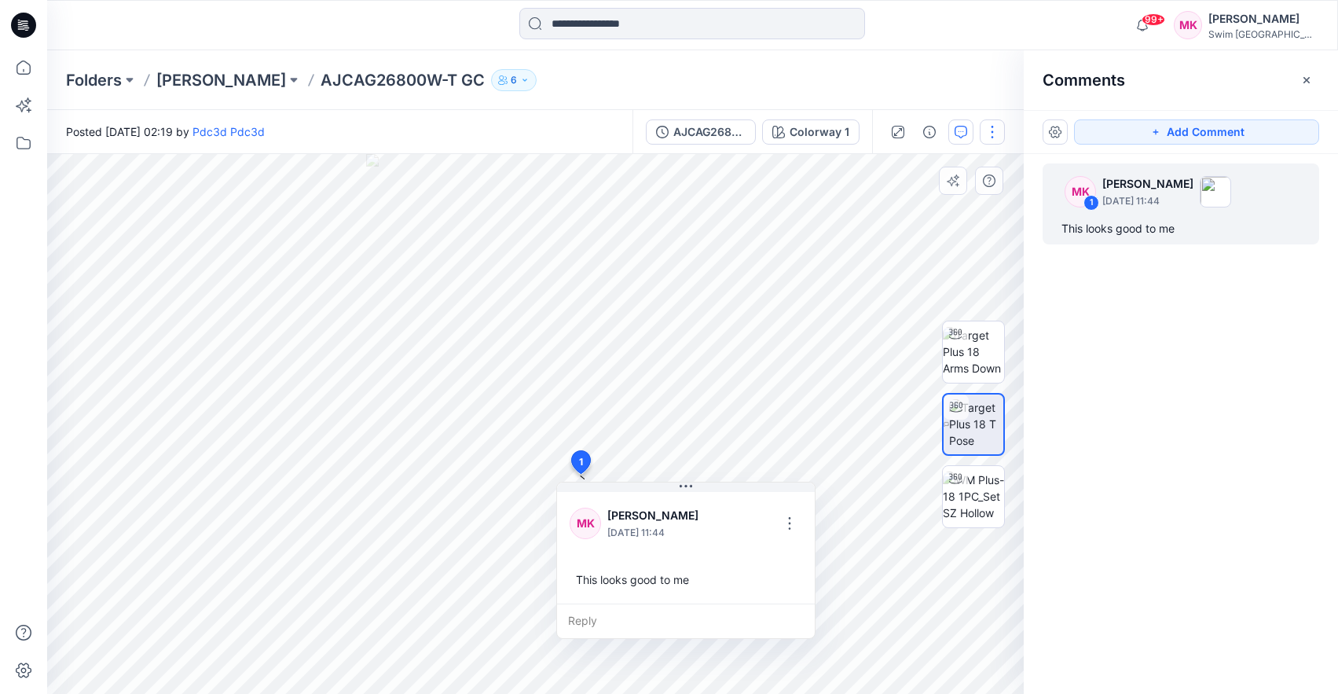
click at [991, 138] on button "button" at bounding box center [992, 131] width 25 height 25
click at [893, 179] on p "Like" at bounding box center [892, 175] width 21 height 16
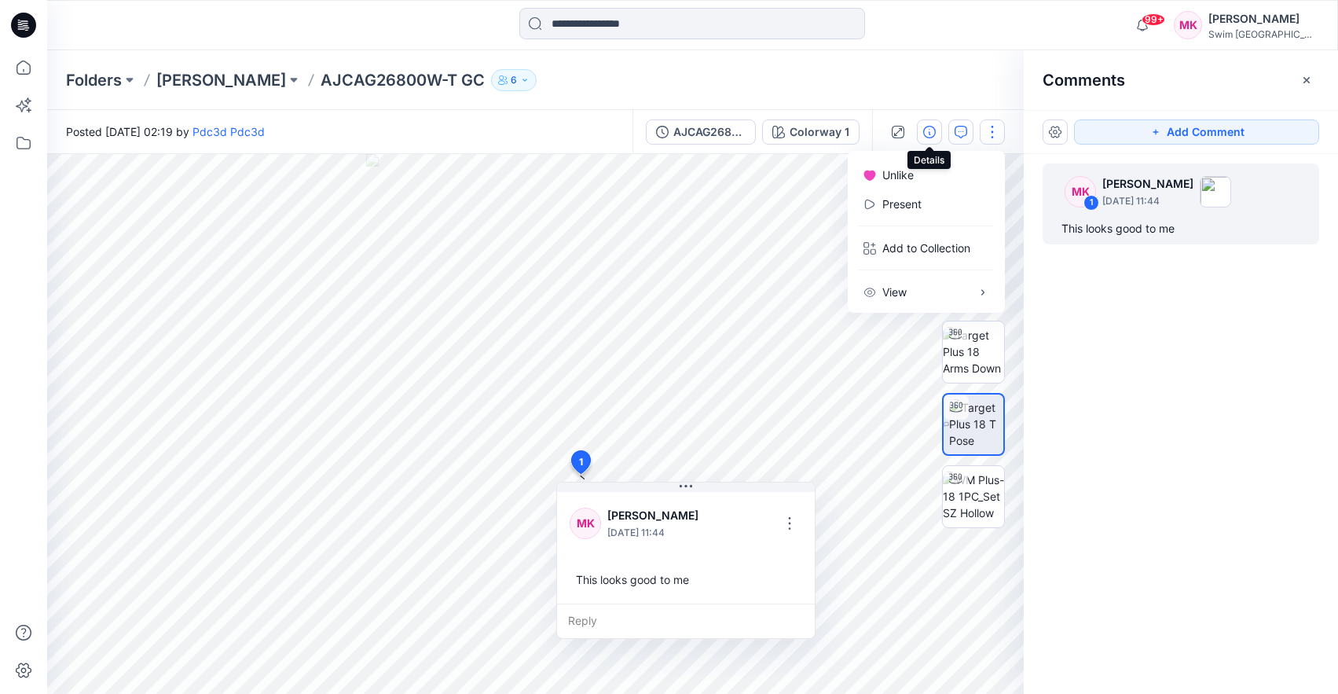
click at [932, 134] on icon "button" at bounding box center [929, 132] width 13 height 13
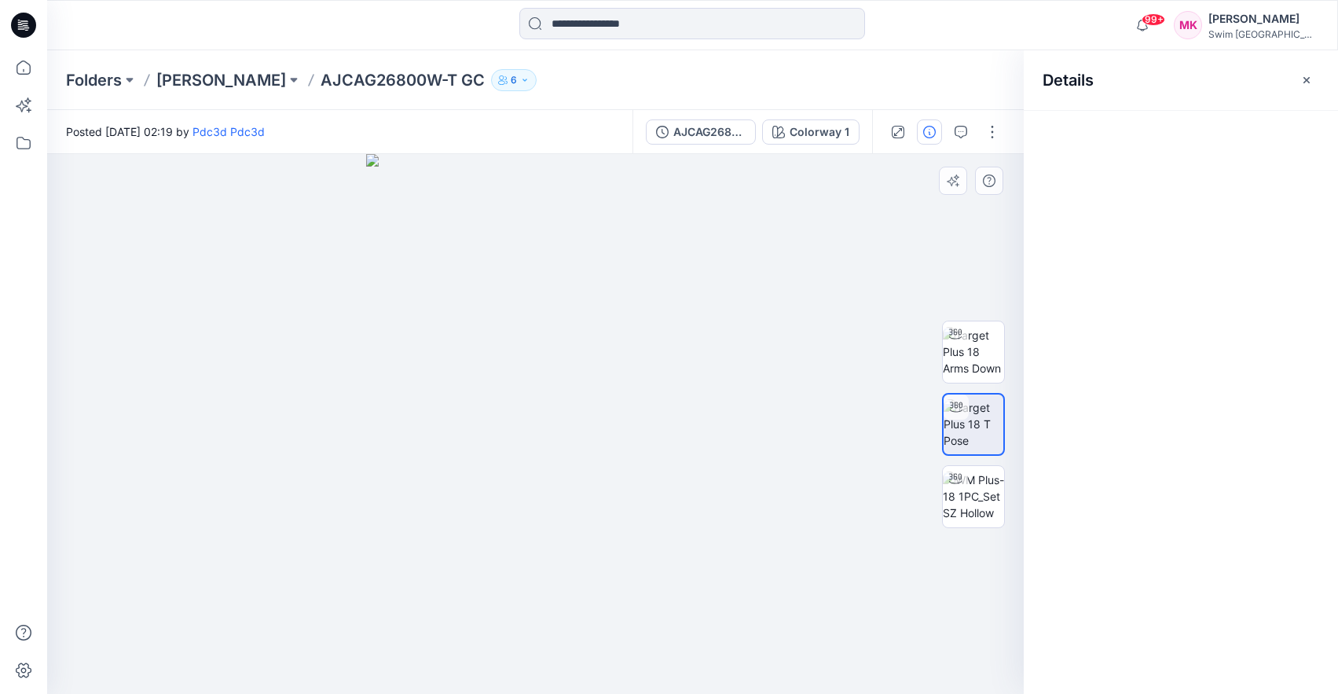
click at [929, 134] on icon "button" at bounding box center [929, 132] width 13 height 13
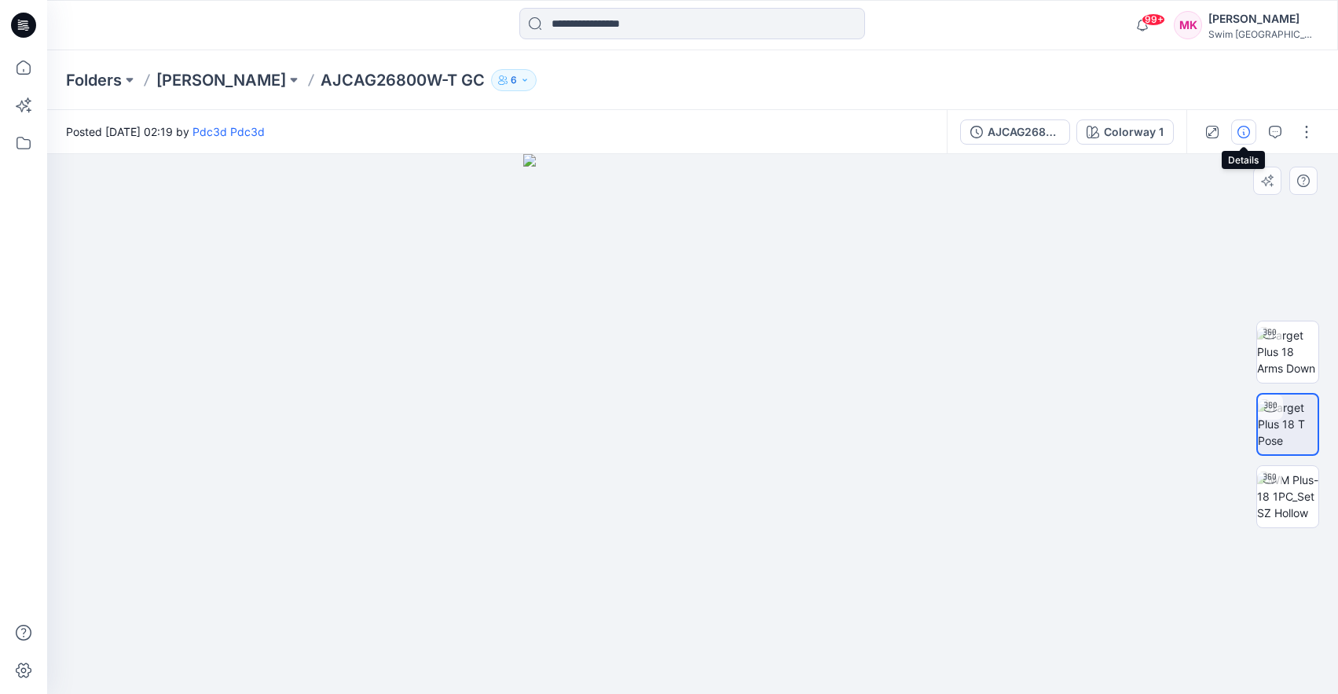
click at [1233, 131] on button "button" at bounding box center [1243, 131] width 25 height 25
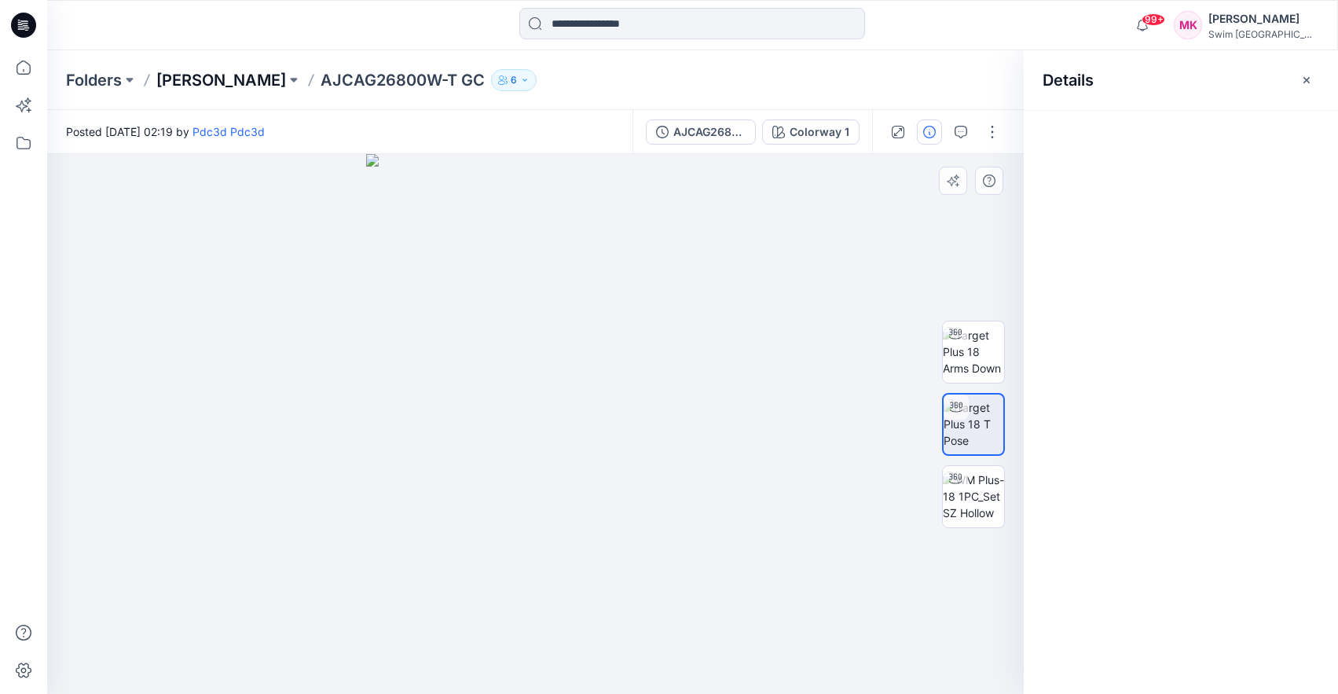
click at [248, 70] on p "[PERSON_NAME]" at bounding box center [221, 80] width 130 height 22
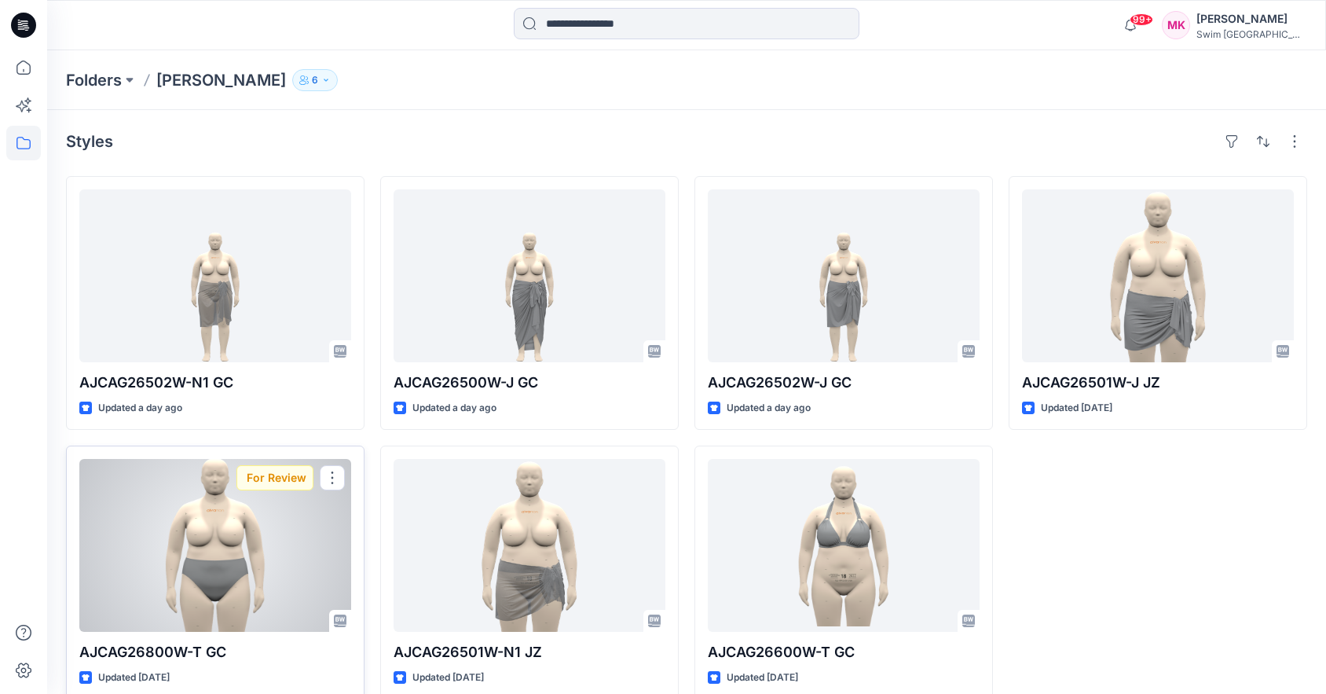
click at [276, 475] on div "For Review" at bounding box center [274, 477] width 77 height 25
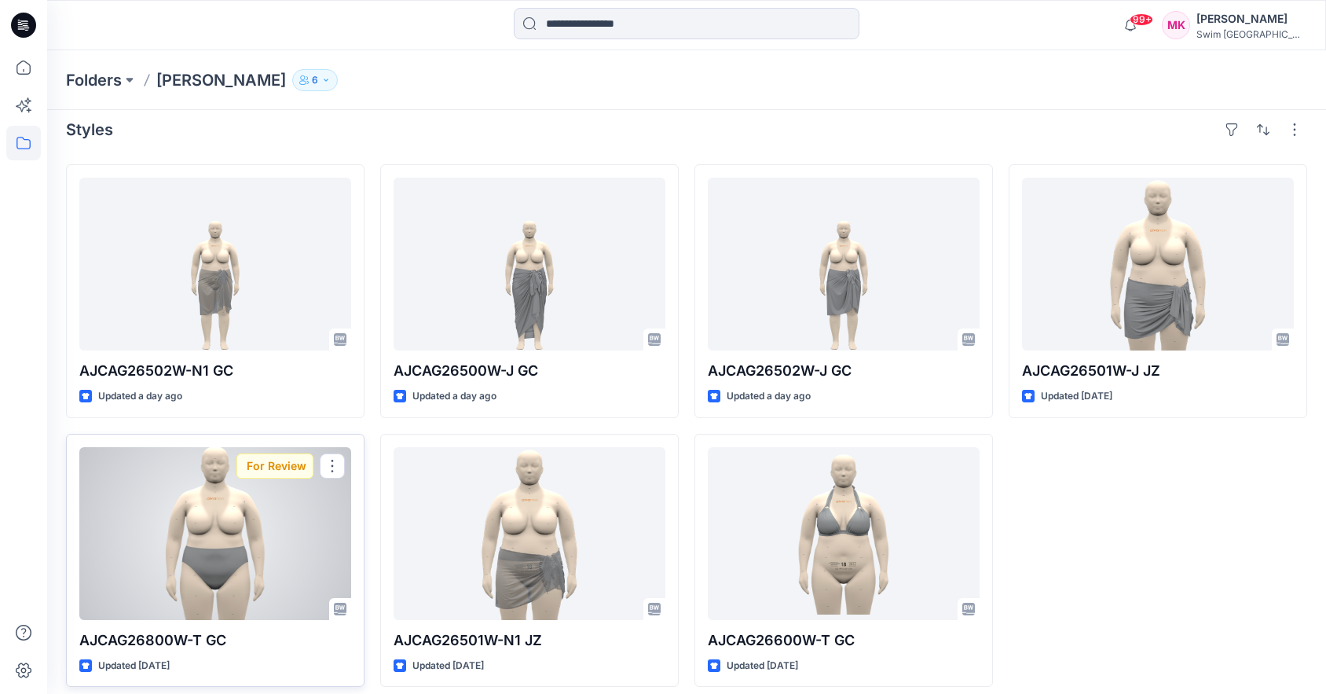
scroll to position [24, 0]
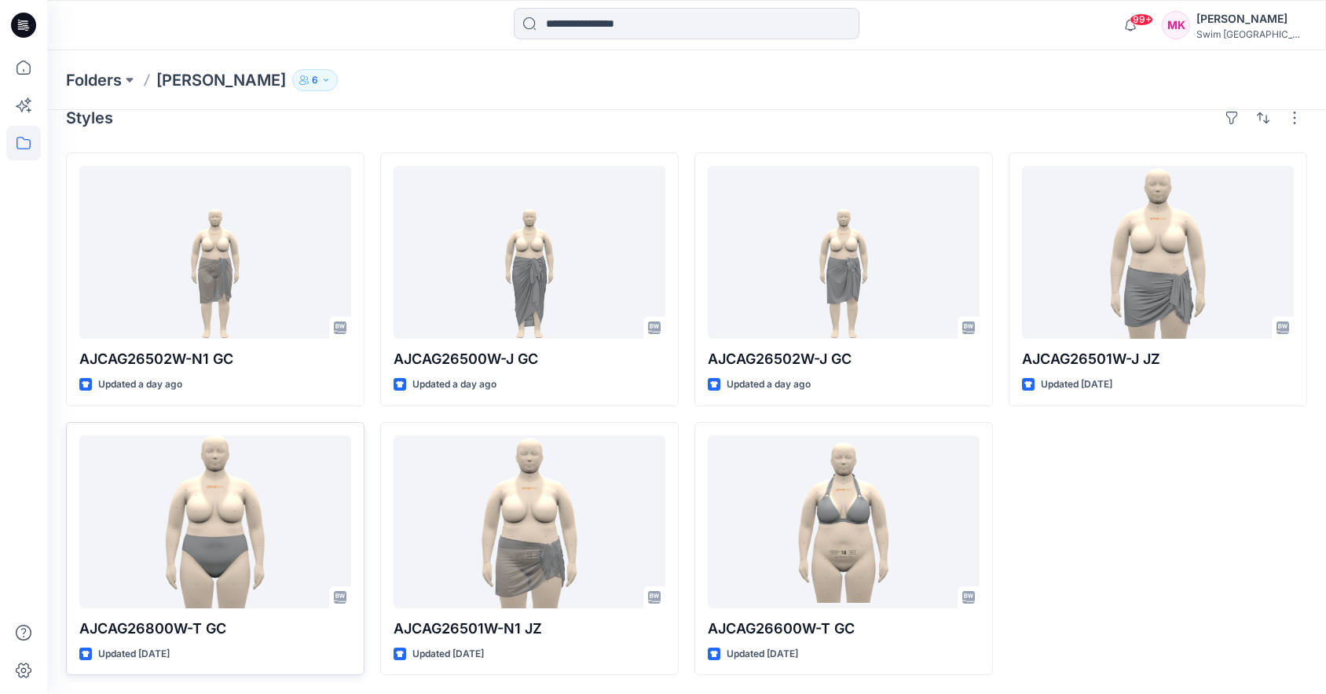
click at [1122, 556] on div "AJCAG26501W-J JZ Updated [DATE]" at bounding box center [1158, 413] width 299 height 522
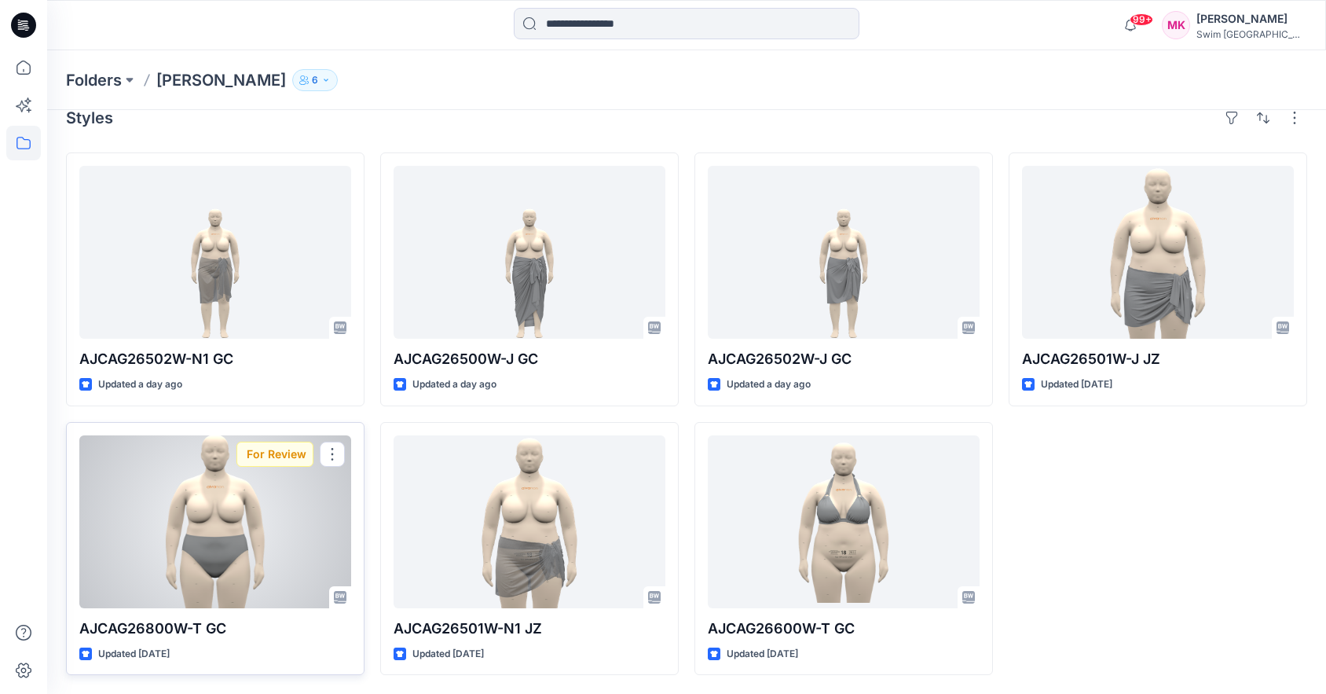
click at [248, 531] on div at bounding box center [215, 521] width 272 height 173
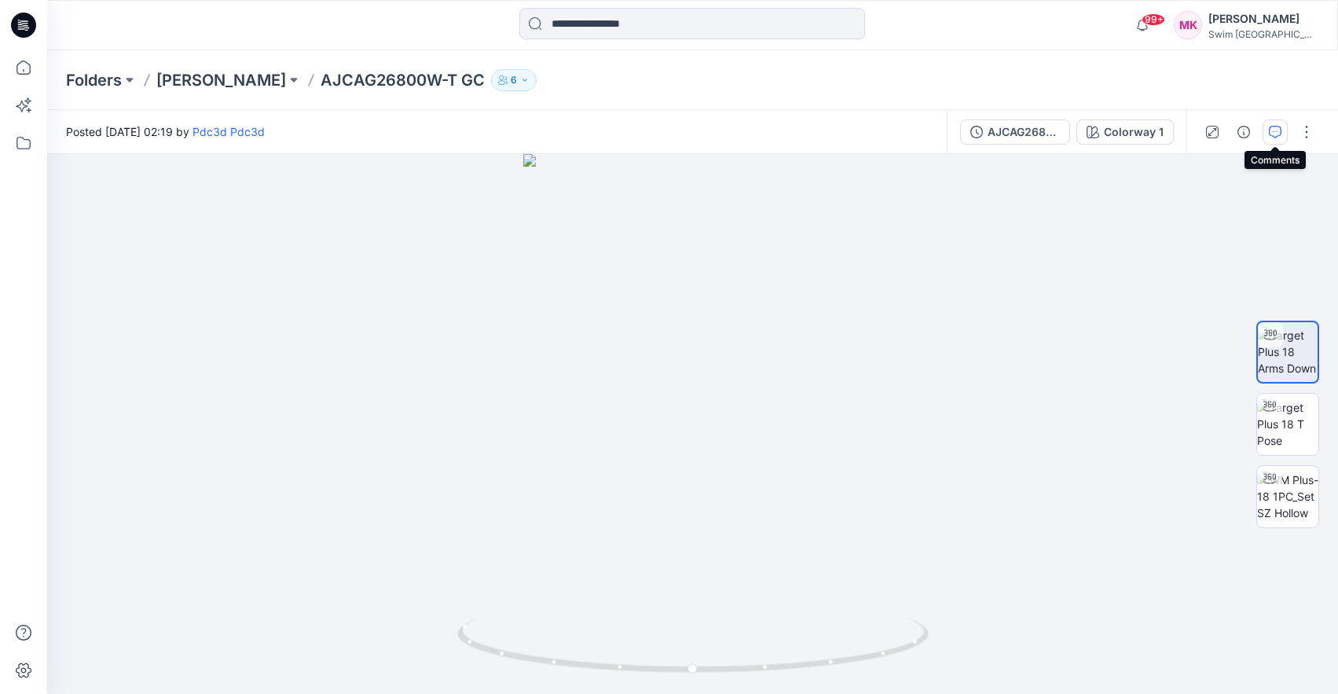
click at [1275, 129] on icon "button" at bounding box center [1275, 132] width 13 height 13
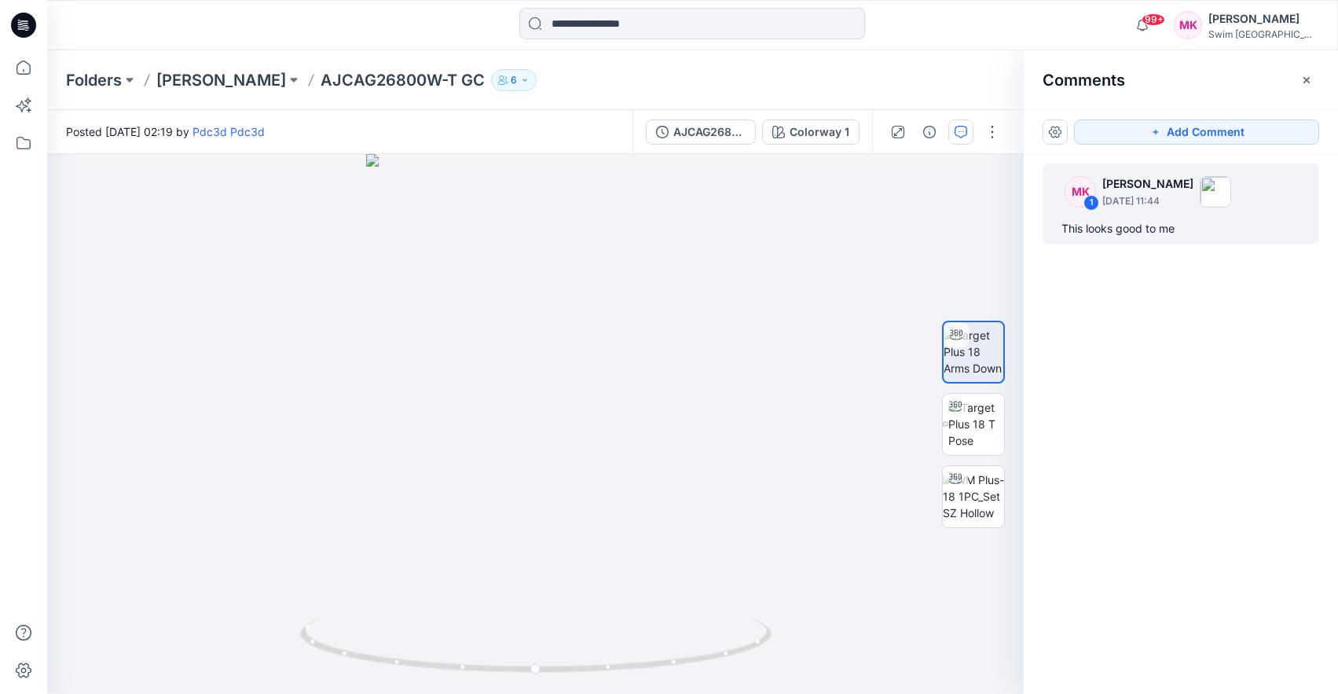
click at [1164, 219] on div "This looks good to me" at bounding box center [1180, 228] width 239 height 19
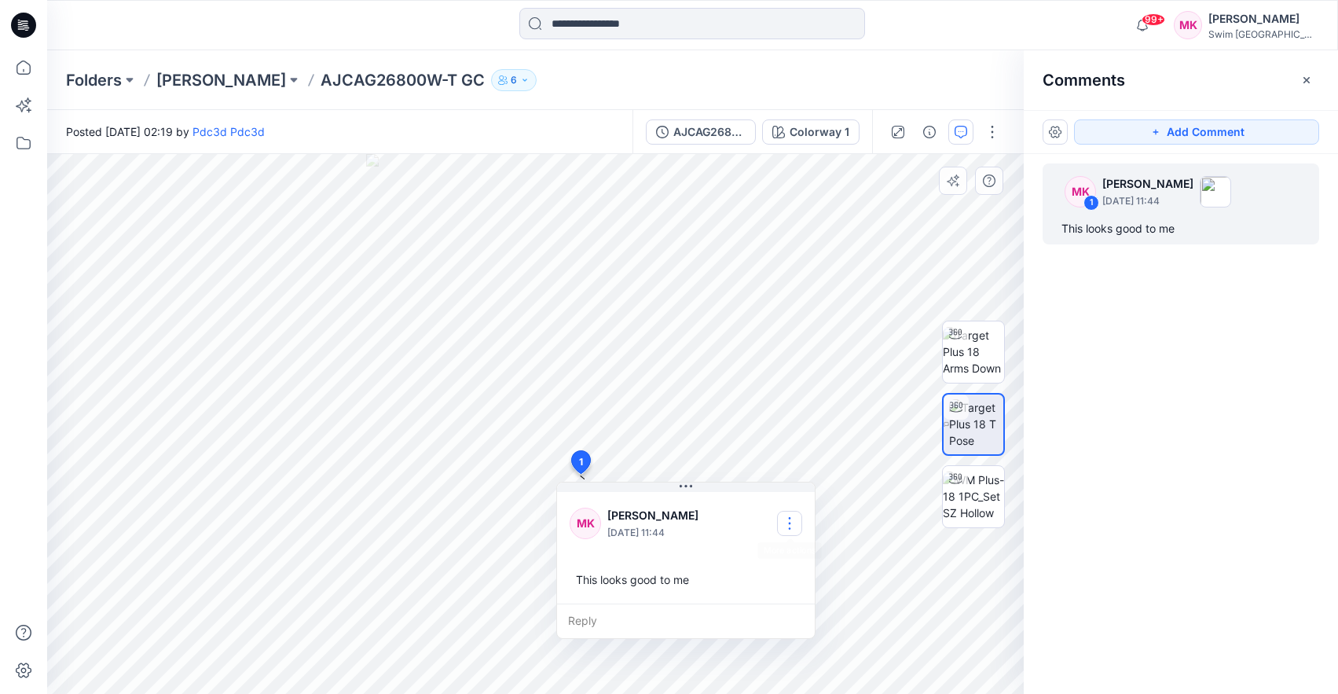
click at [786, 526] on button "button" at bounding box center [789, 523] width 25 height 25
click at [791, 599] on p "Delete thread" at bounding box center [793, 602] width 70 height 16
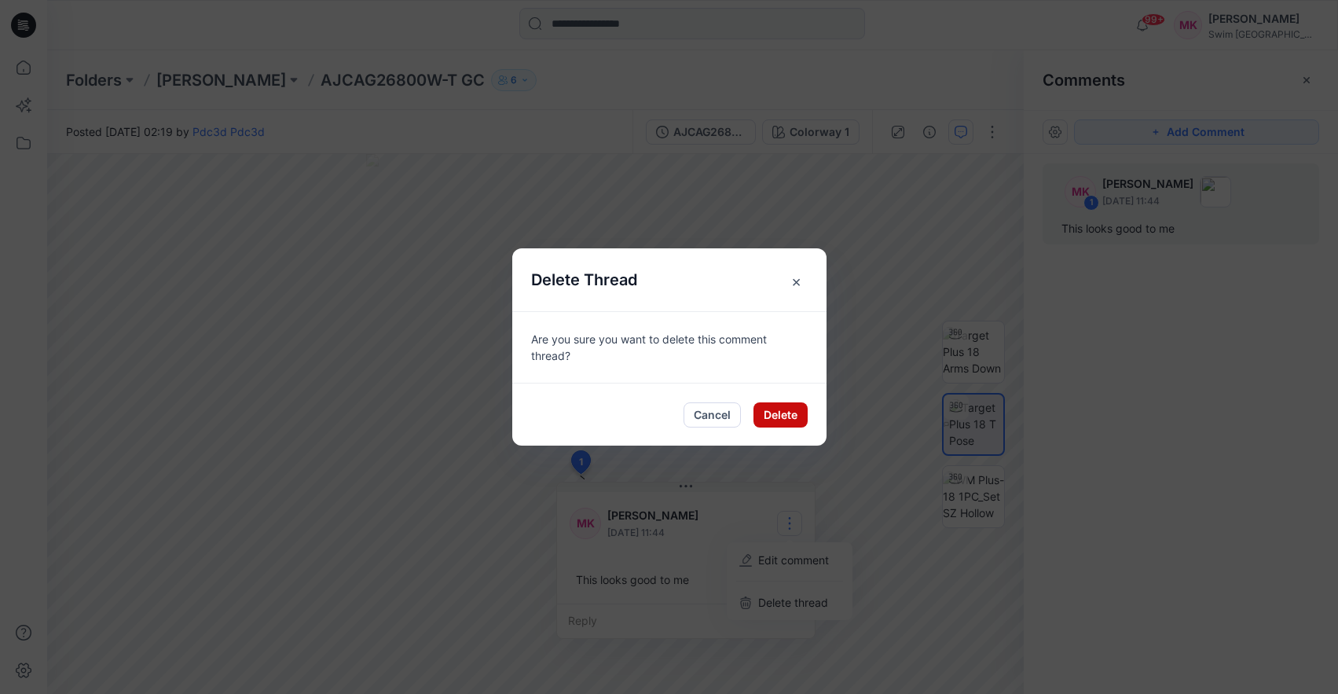
click at [775, 416] on button "Delete" at bounding box center [780, 414] width 54 height 25
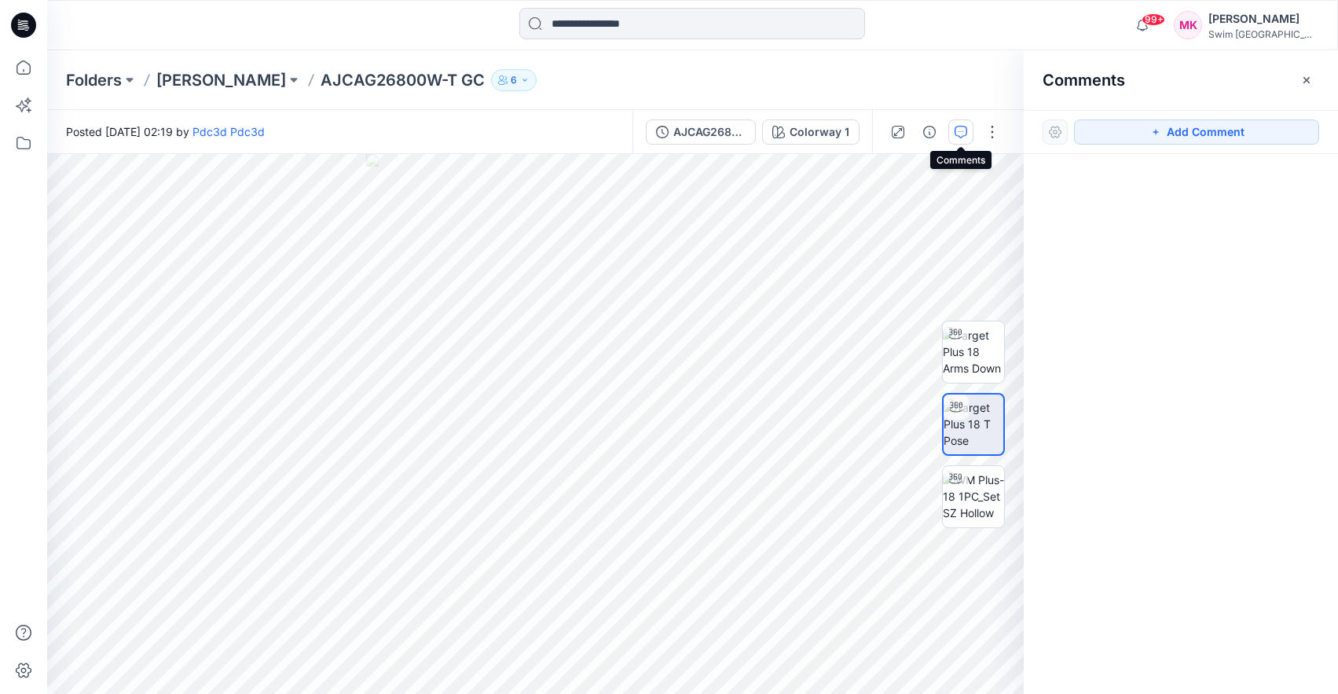
click at [955, 131] on icon "button" at bounding box center [961, 132] width 13 height 13
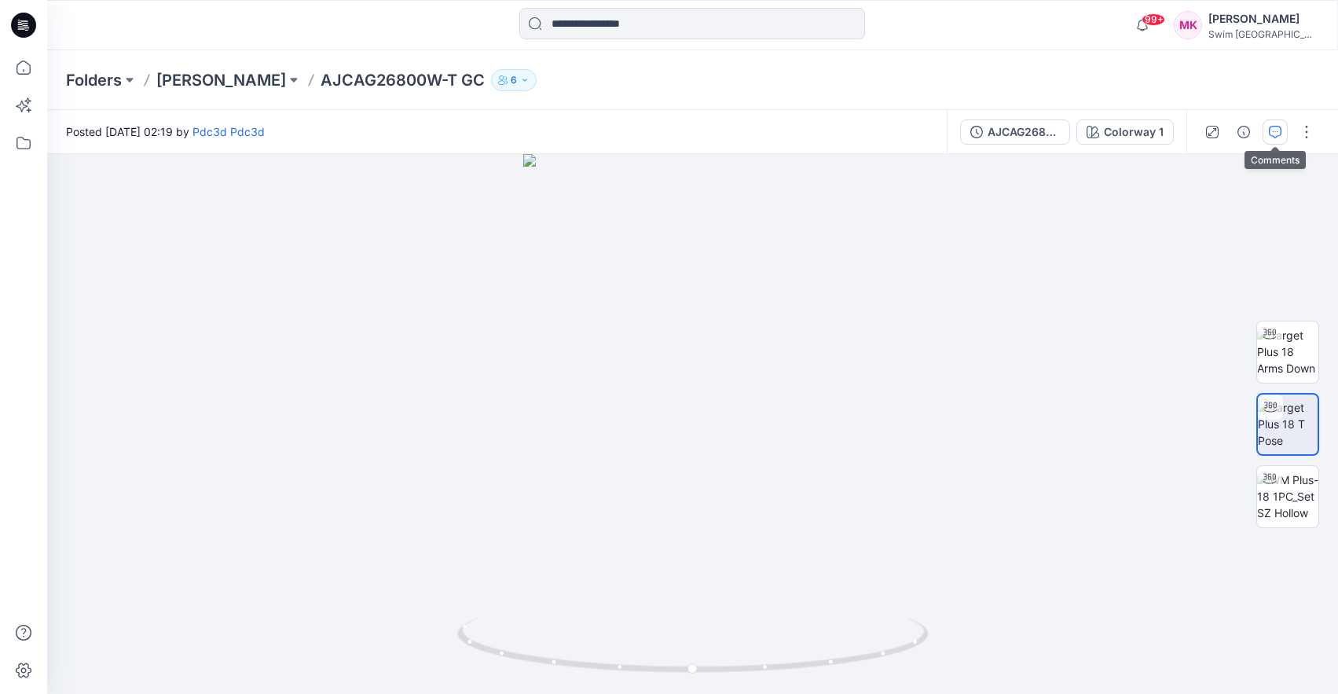
click at [1274, 136] on icon "button" at bounding box center [1275, 132] width 13 height 13
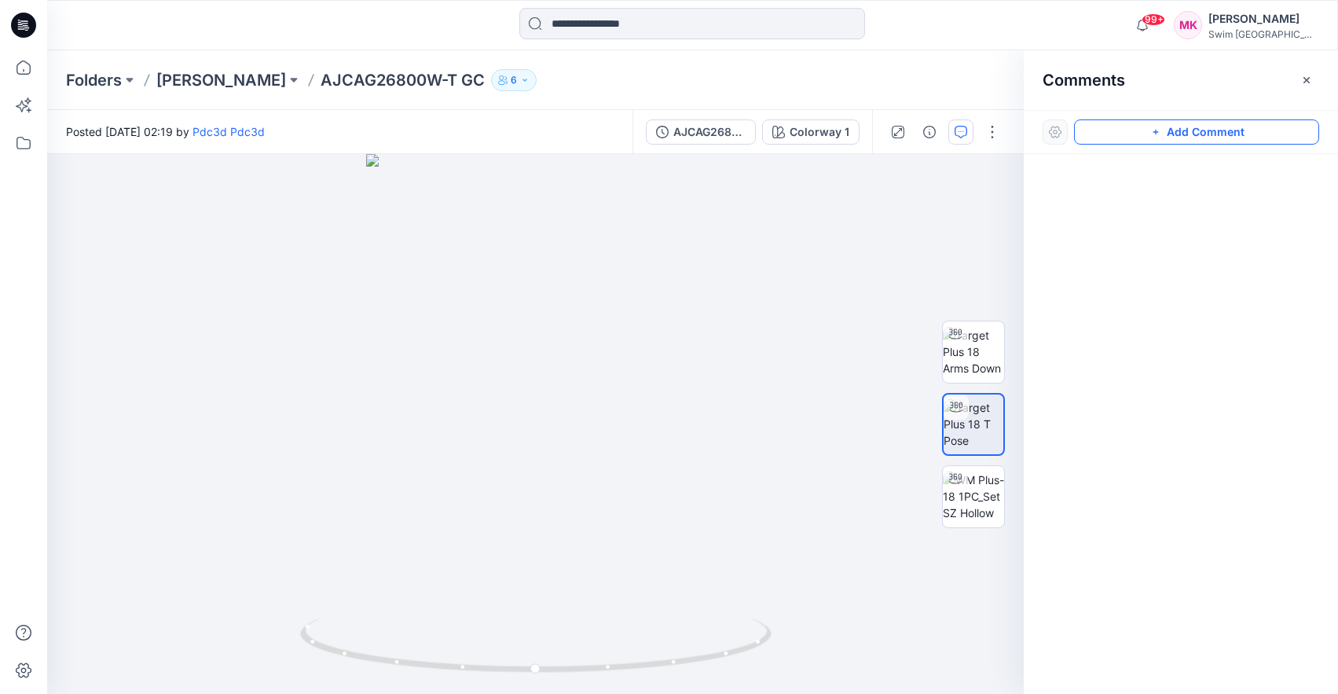
click at [1109, 137] on button "Add Comment" at bounding box center [1196, 131] width 245 height 25
click at [585, 541] on div "2" at bounding box center [535, 424] width 977 height 540
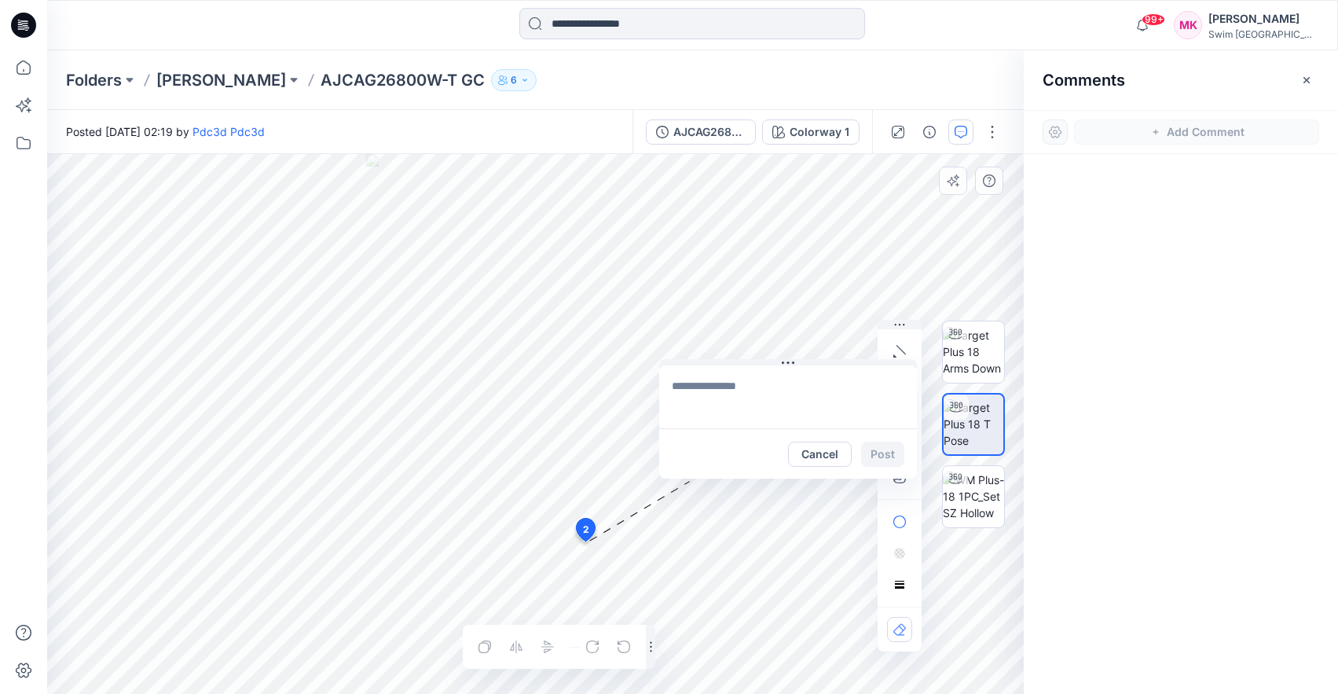
drag, startPoint x: 690, startPoint y: 554, endPoint x: 781, endPoint y: 376, distance: 200.3
click at [787, 364] on icon at bounding box center [788, 362] width 2 height 2
click at [764, 391] on textarea at bounding box center [783, 397] width 258 height 63
type textarea "**********"
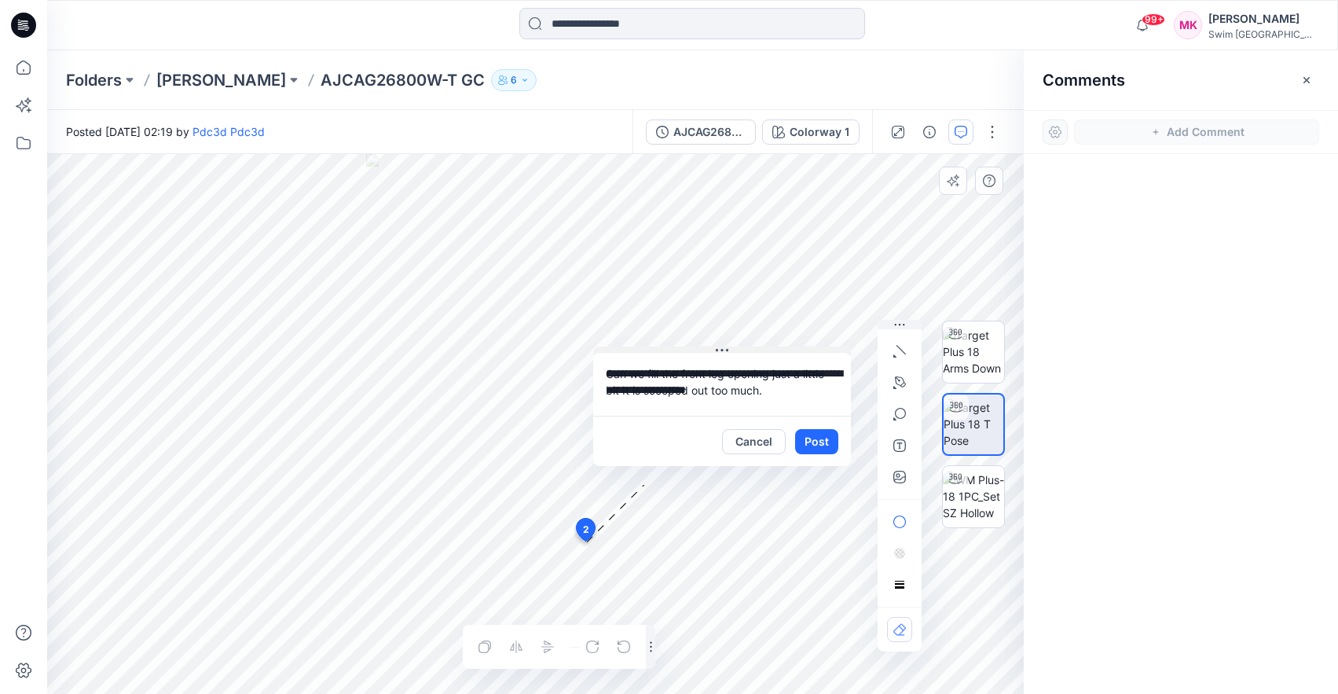
drag, startPoint x: 856, startPoint y: 362, endPoint x: 795, endPoint y: 349, distance: 62.7
click at [795, 349] on button at bounding box center [722, 350] width 258 height 9
click at [900, 472] on icon "button" at bounding box center [899, 477] width 13 height 13
type input"] "**********"
click at [812, 437] on button "Post" at bounding box center [816, 441] width 43 height 25
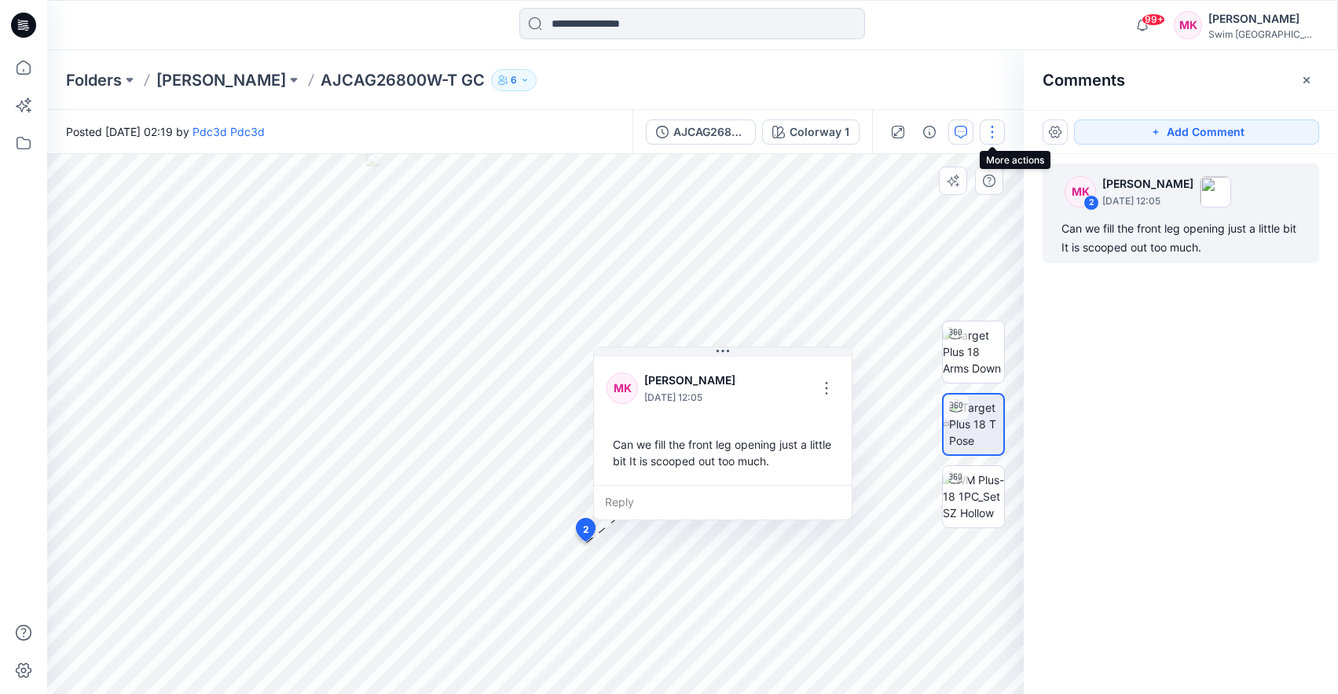
click at [995, 132] on button "button" at bounding box center [992, 131] width 25 height 25
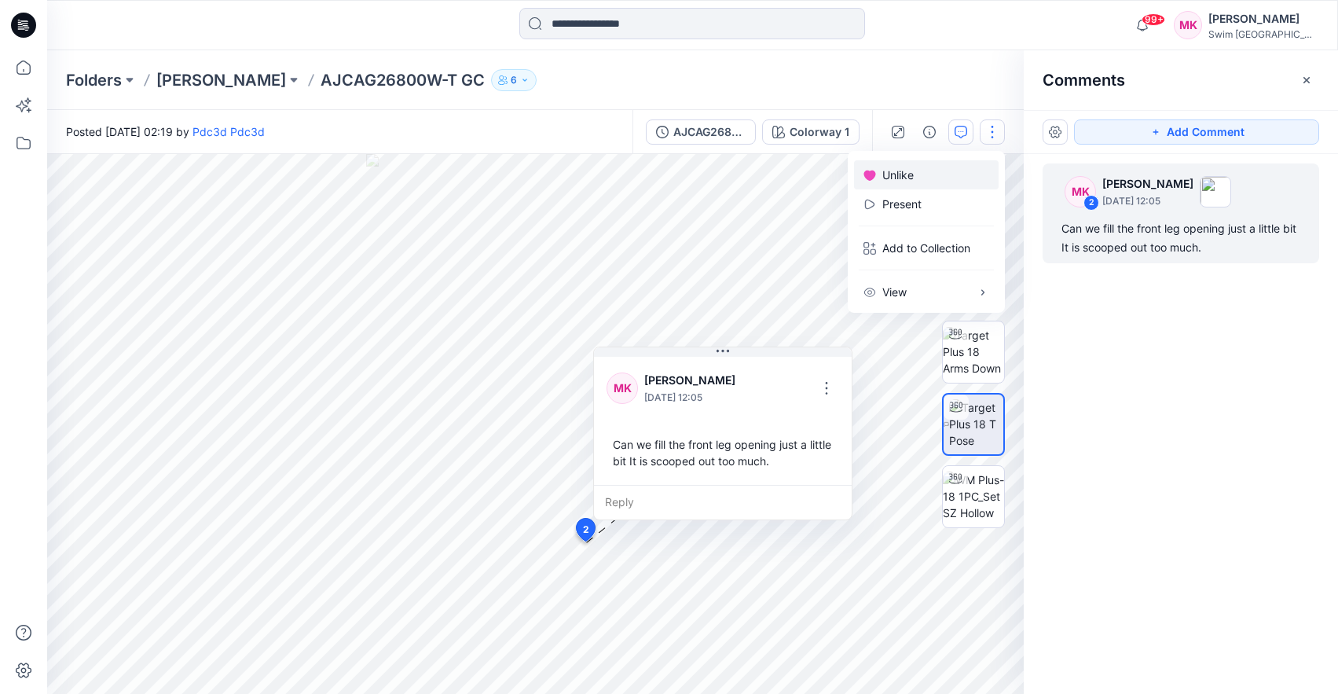
click at [884, 181] on p "Unlike" at bounding box center [897, 175] width 31 height 16
click at [187, 80] on p "[PERSON_NAME]" at bounding box center [221, 80] width 130 height 22
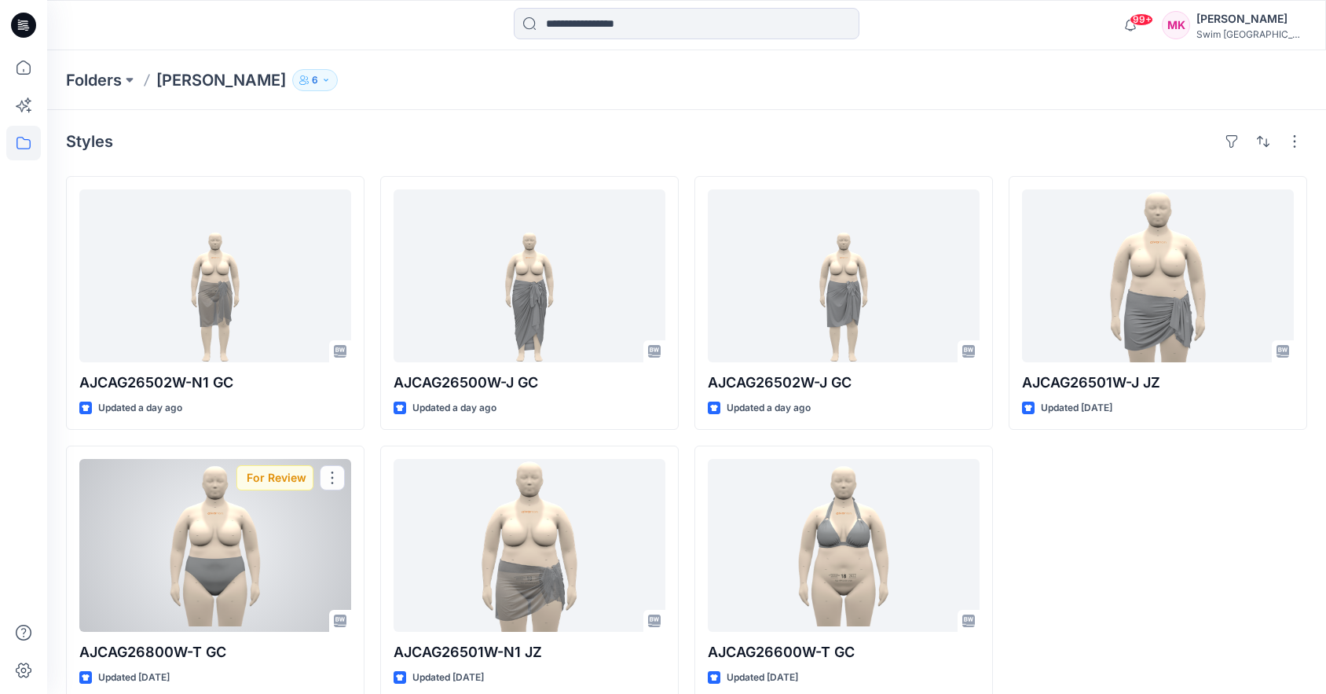
click at [221, 541] on div at bounding box center [215, 545] width 272 height 173
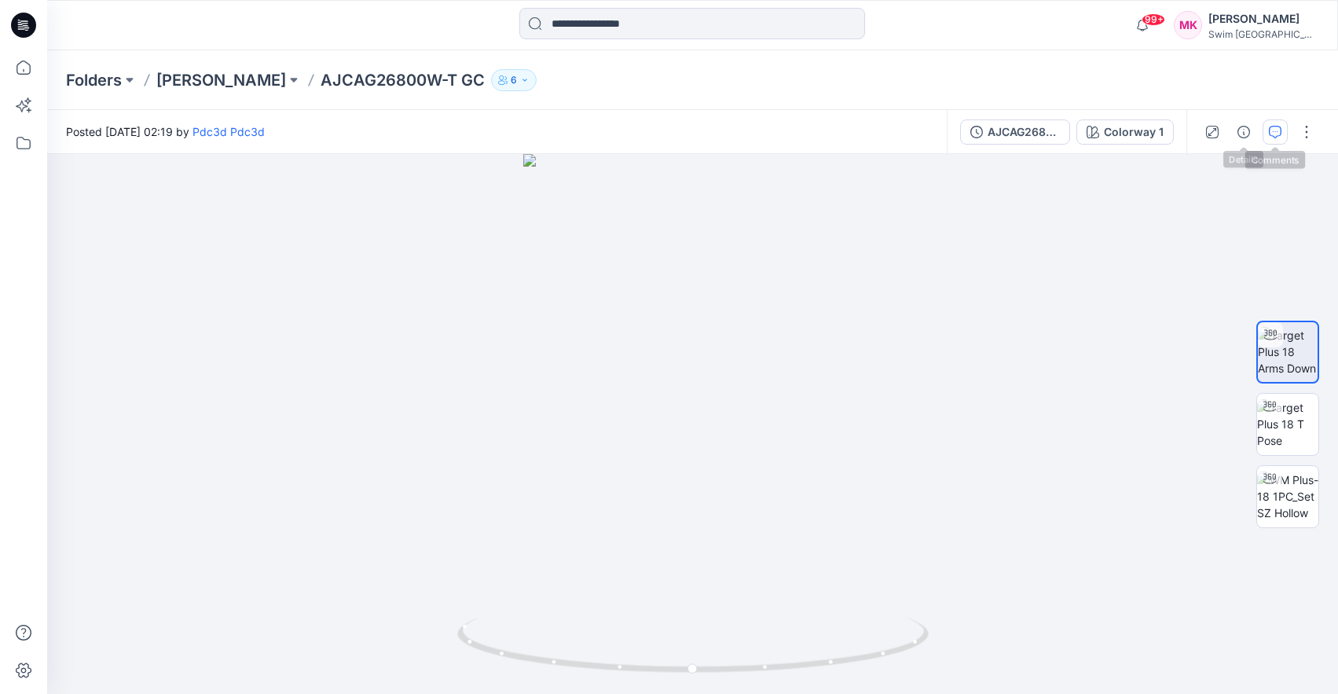
click at [1269, 129] on icon "button" at bounding box center [1275, 132] width 13 height 13
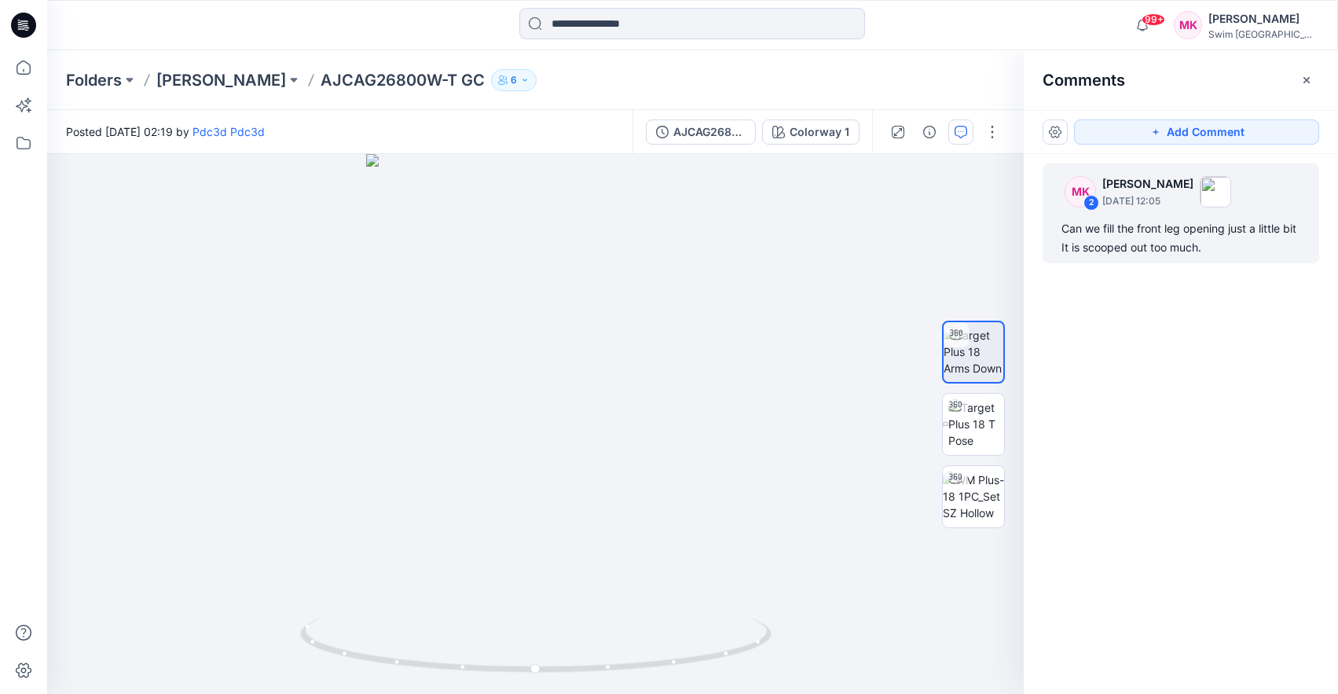
click at [1132, 235] on div "Can we fill the front leg opening just a little bit It is scooped out too much." at bounding box center [1180, 238] width 239 height 38
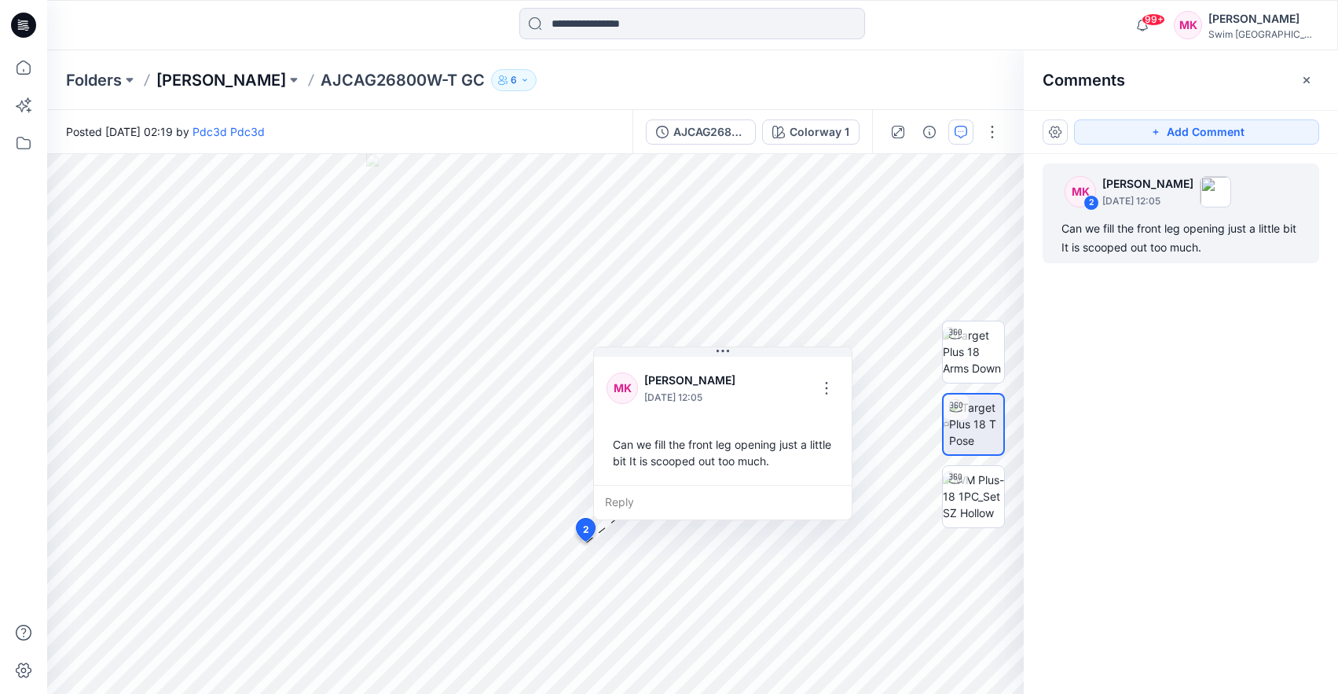
click at [242, 86] on p "[PERSON_NAME]" at bounding box center [221, 80] width 130 height 22
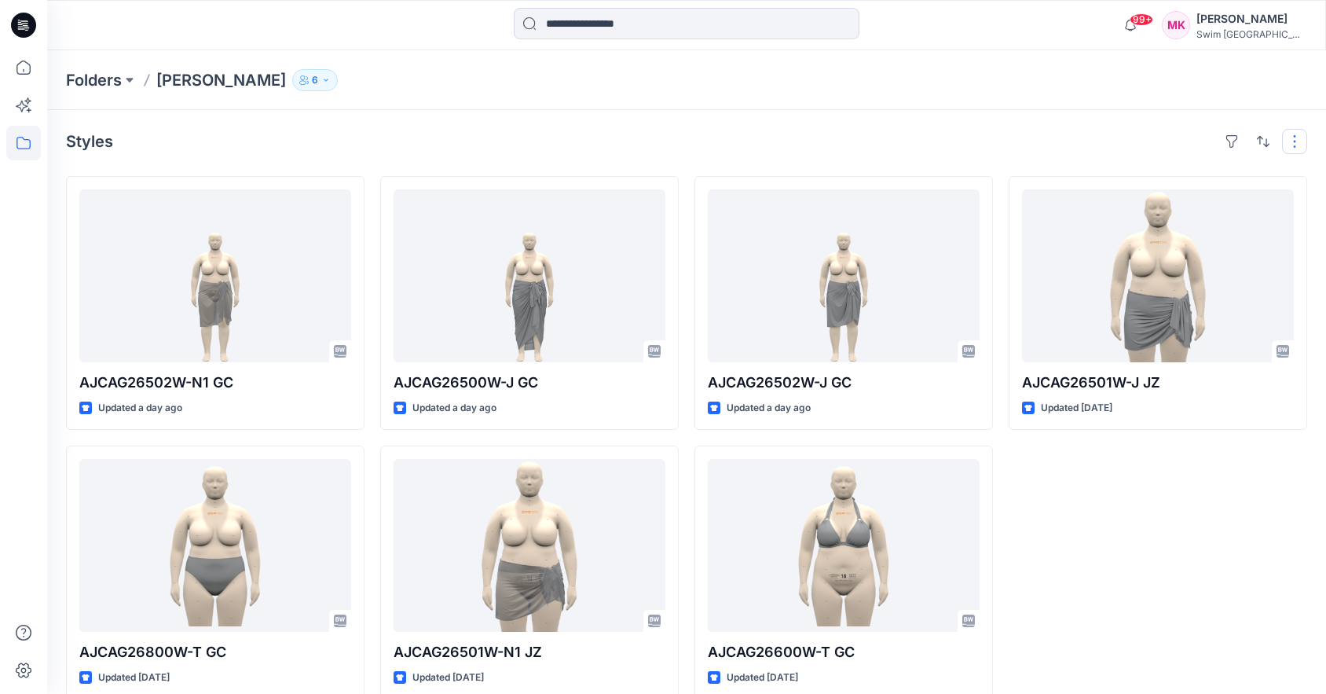
click at [1298, 140] on button "button" at bounding box center [1294, 141] width 25 height 25
click at [813, 137] on div "Styles Layout Grid Large Grid Folder View Compact Card Card View Card Info Tags" at bounding box center [686, 141] width 1241 height 25
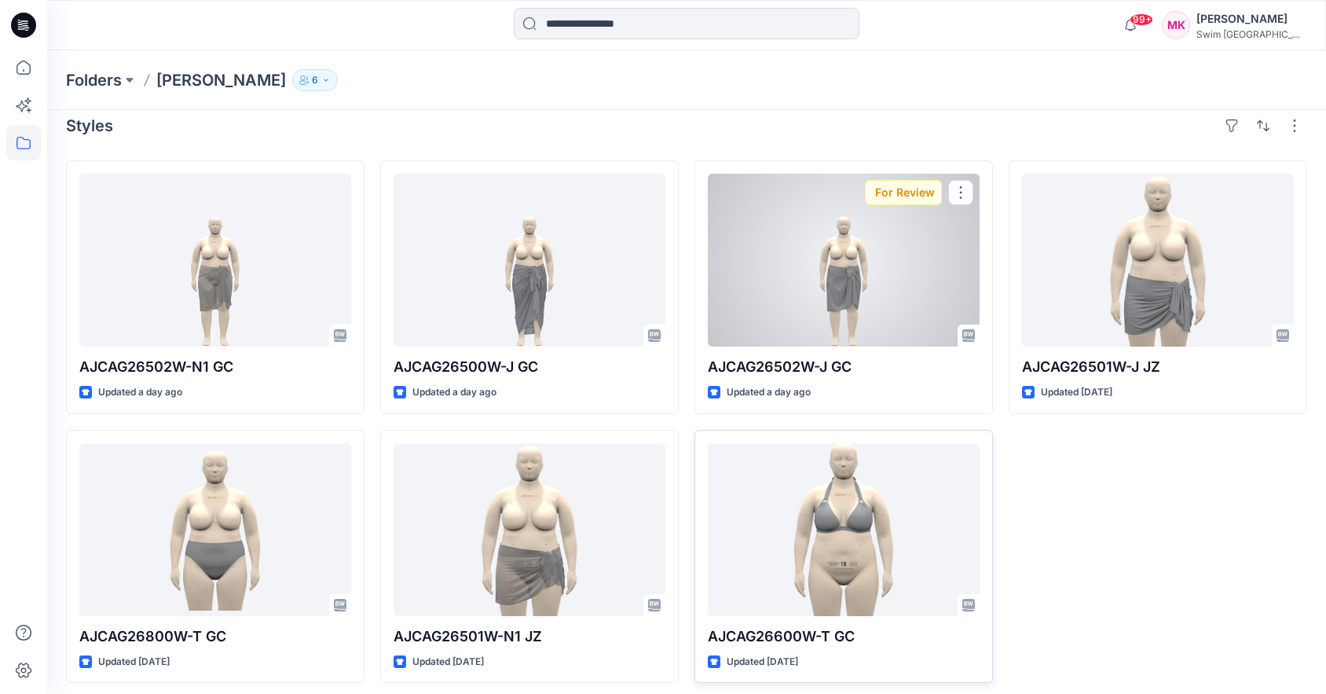
scroll to position [24, 0]
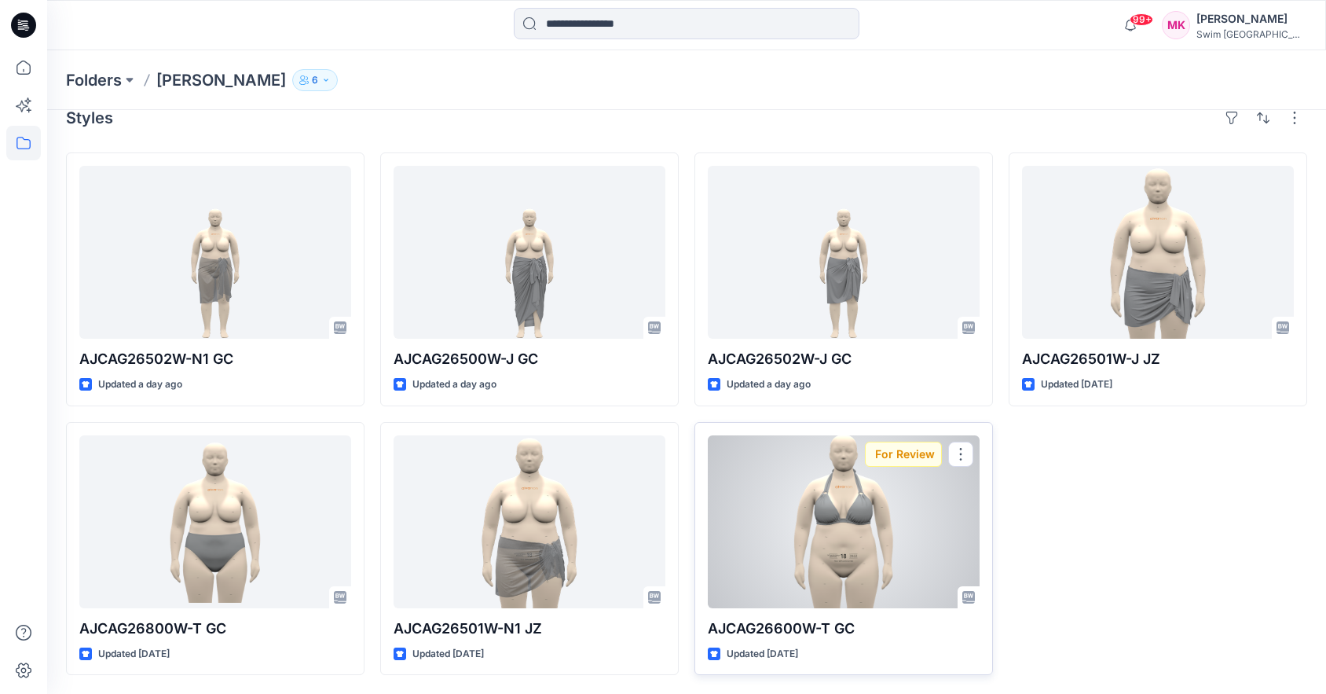
click at [913, 452] on div "For Review" at bounding box center [903, 454] width 77 height 25
click at [971, 449] on button "button" at bounding box center [960, 454] width 25 height 25
click at [883, 450] on div "For Review" at bounding box center [903, 454] width 77 height 25
click at [775, 577] on div at bounding box center [844, 521] width 272 height 173
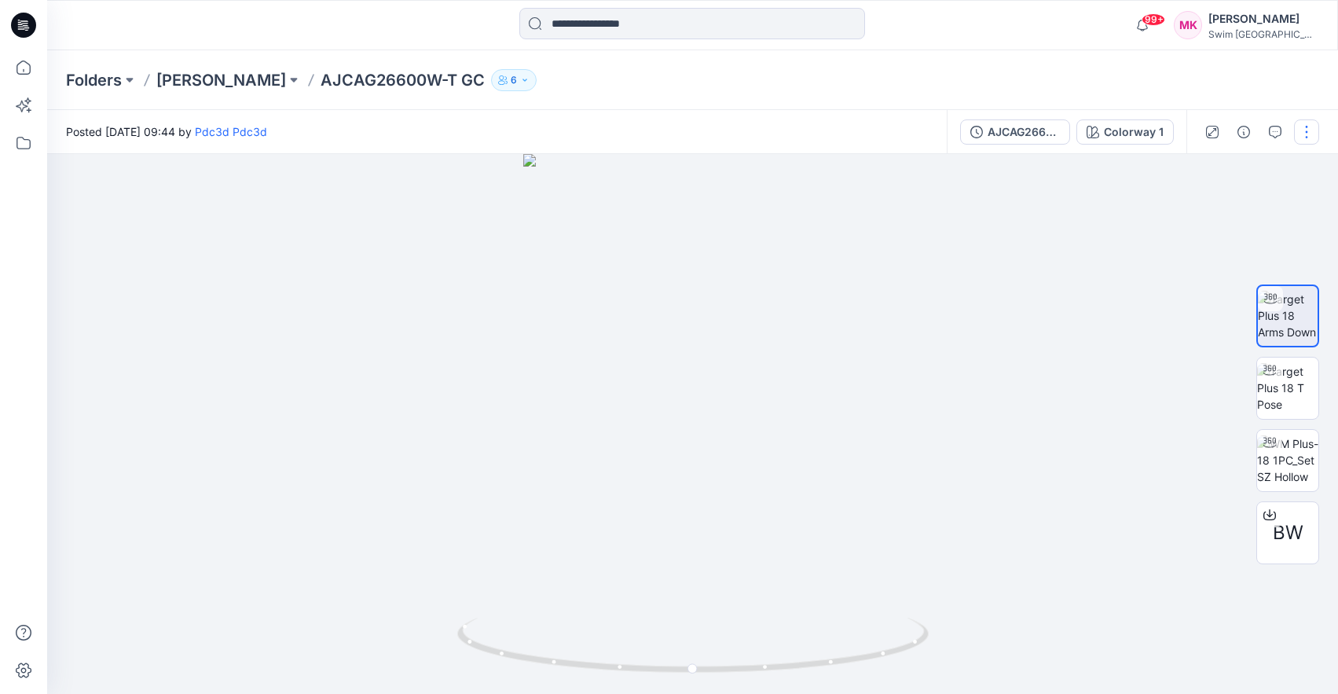
click at [1309, 130] on button "button" at bounding box center [1306, 131] width 25 height 25
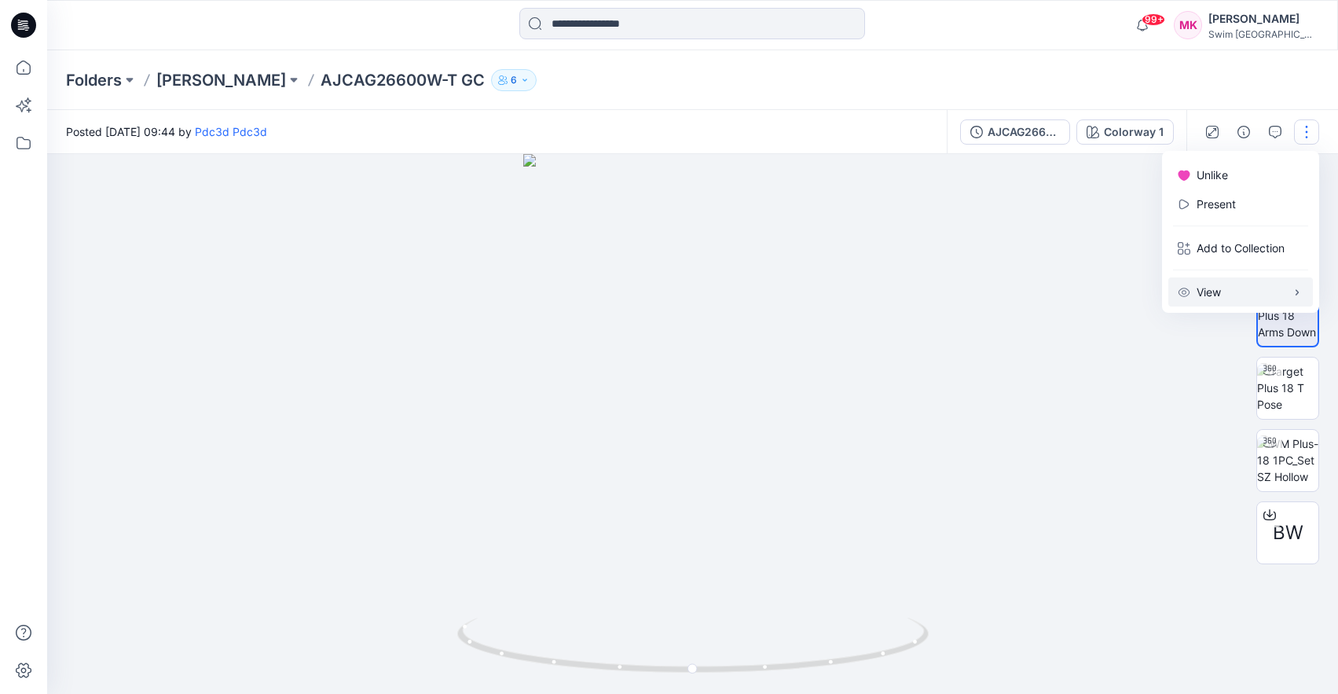
click at [1230, 295] on button "View" at bounding box center [1240, 291] width 145 height 29
drag, startPoint x: 998, startPoint y: 361, endPoint x: 1024, endPoint y: 369, distance: 27.8
click at [998, 361] on div at bounding box center [692, 424] width 1291 height 540
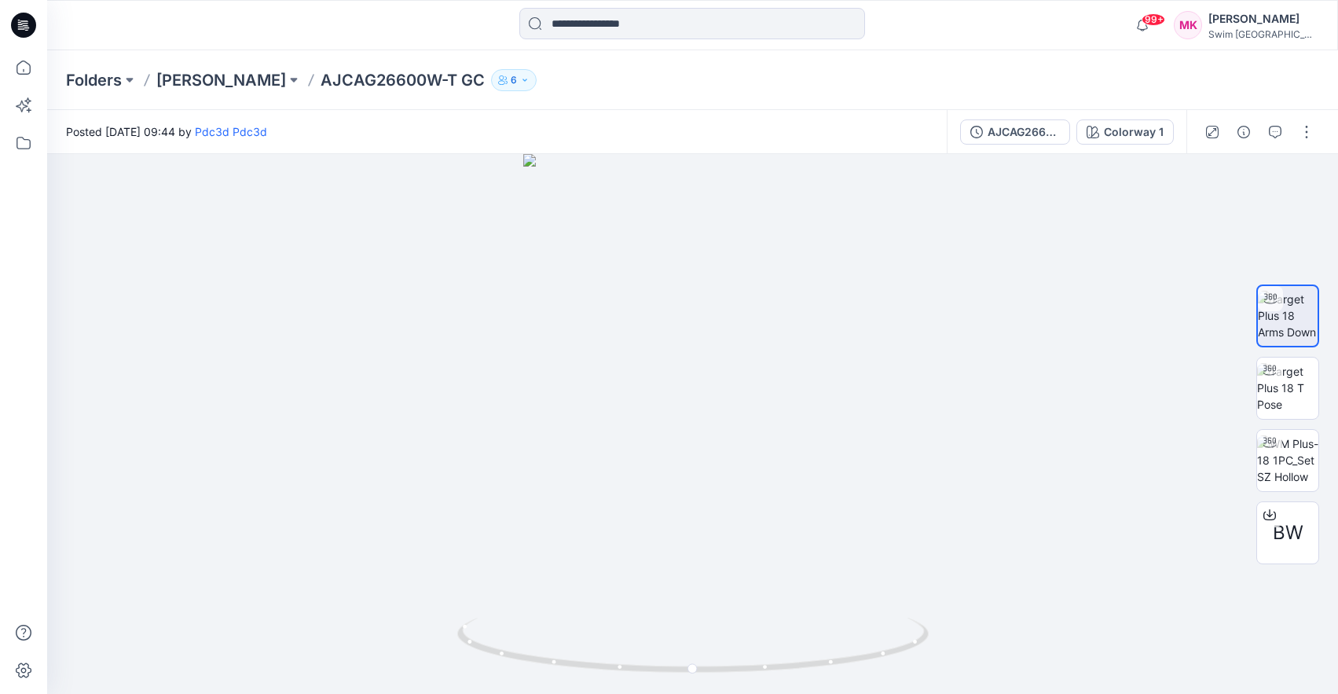
click at [520, 75] on icon "button" at bounding box center [524, 79] width 9 height 9
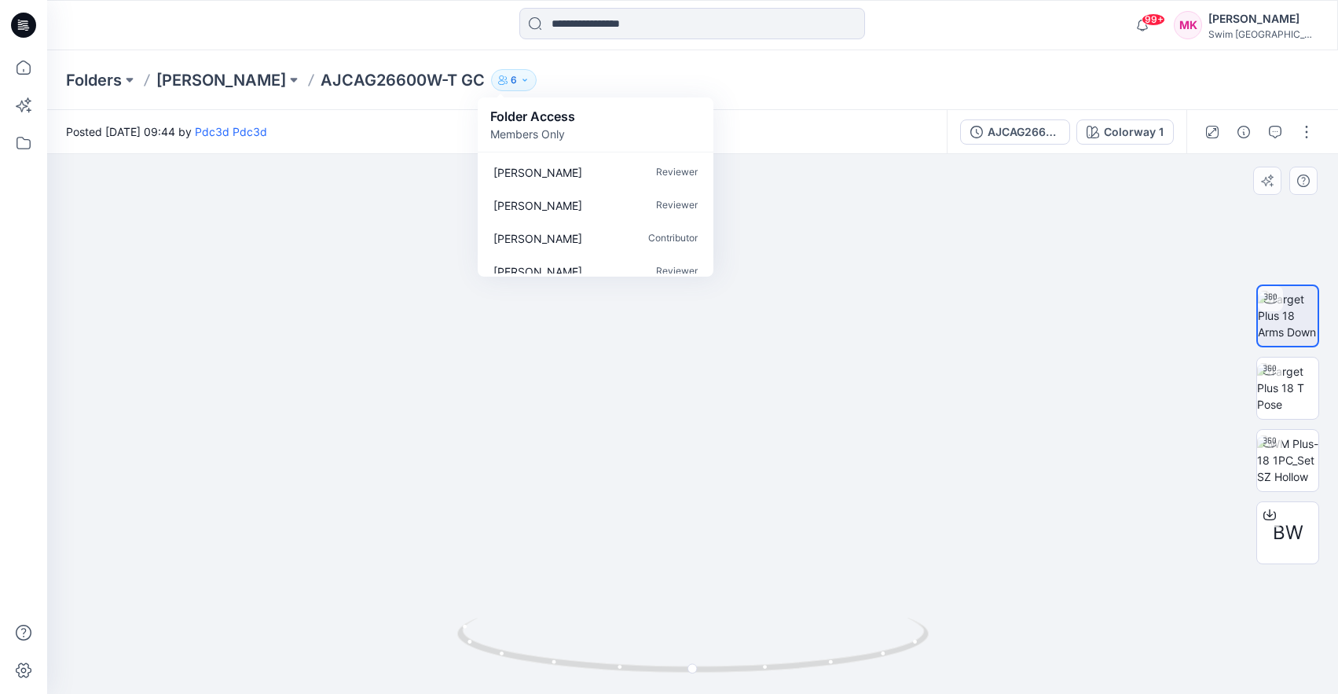
click at [986, 289] on div at bounding box center [692, 424] width 1291 height 540
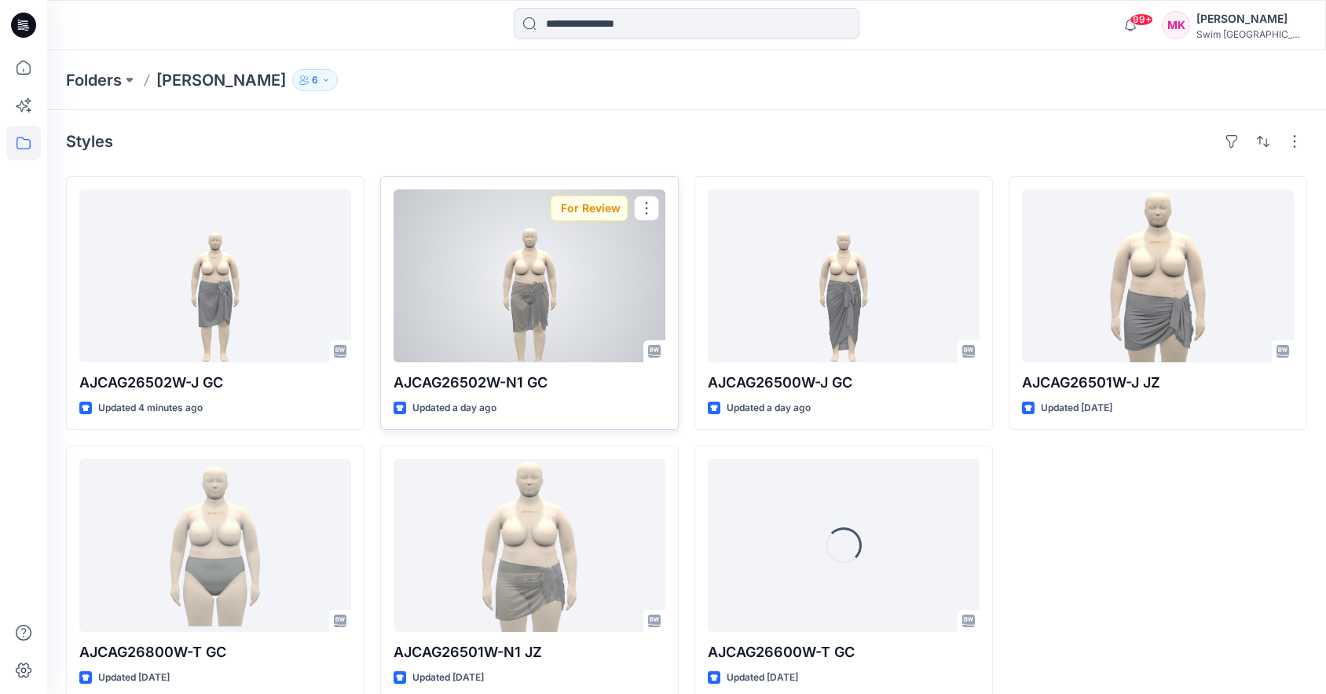
click at [591, 210] on div "For Review" at bounding box center [589, 208] width 77 height 25
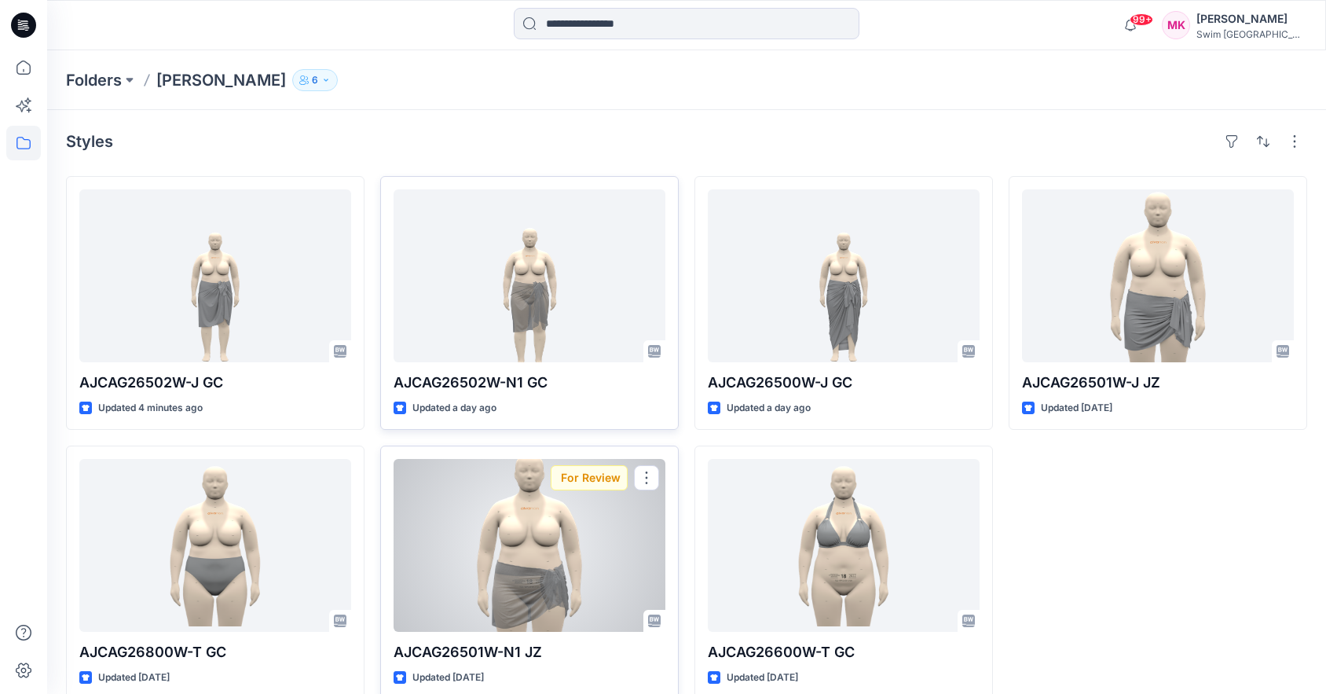
click at [592, 482] on div "For Review" at bounding box center [589, 477] width 77 height 25
drag, startPoint x: 592, startPoint y: 479, endPoint x: 586, endPoint y: 515, distance: 35.9
click at [592, 479] on div "For Review" at bounding box center [589, 477] width 77 height 25
click at [563, 570] on div at bounding box center [530, 545] width 272 height 173
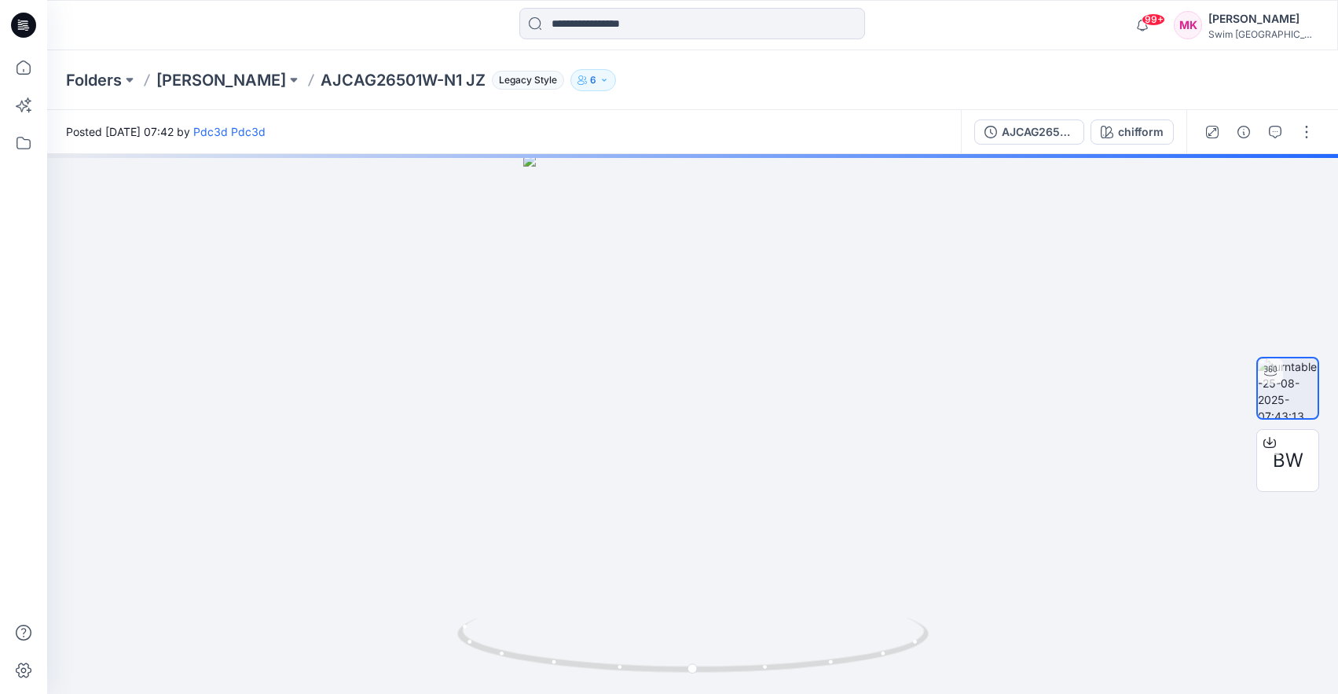
click at [583, 83] on button "6" at bounding box center [593, 80] width 46 height 22
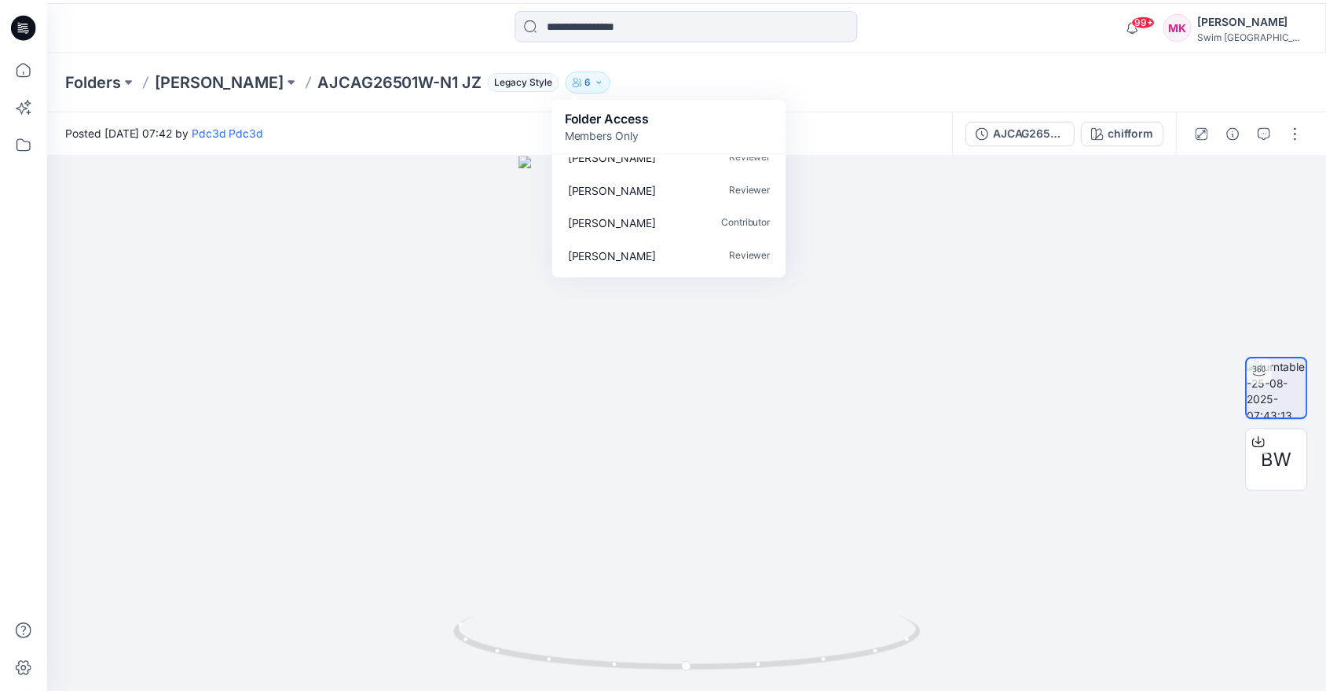
scroll to position [8, 0]
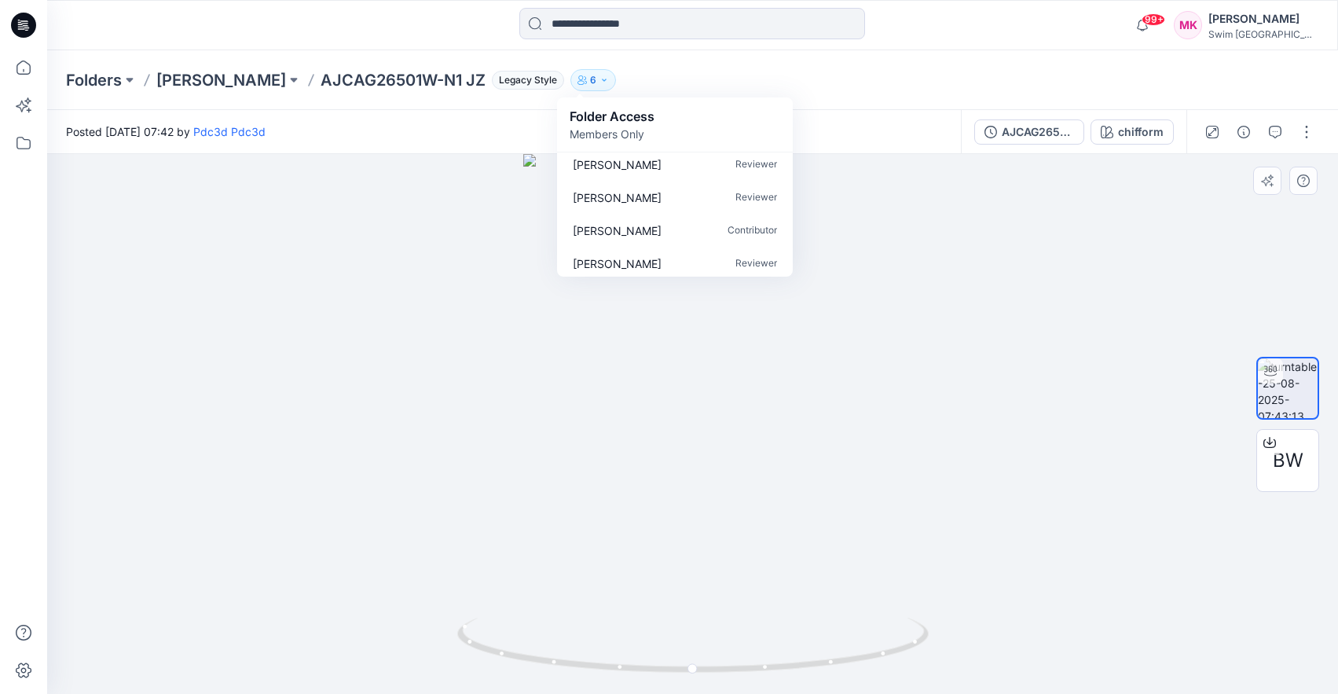
click at [1003, 253] on div at bounding box center [692, 424] width 1291 height 540
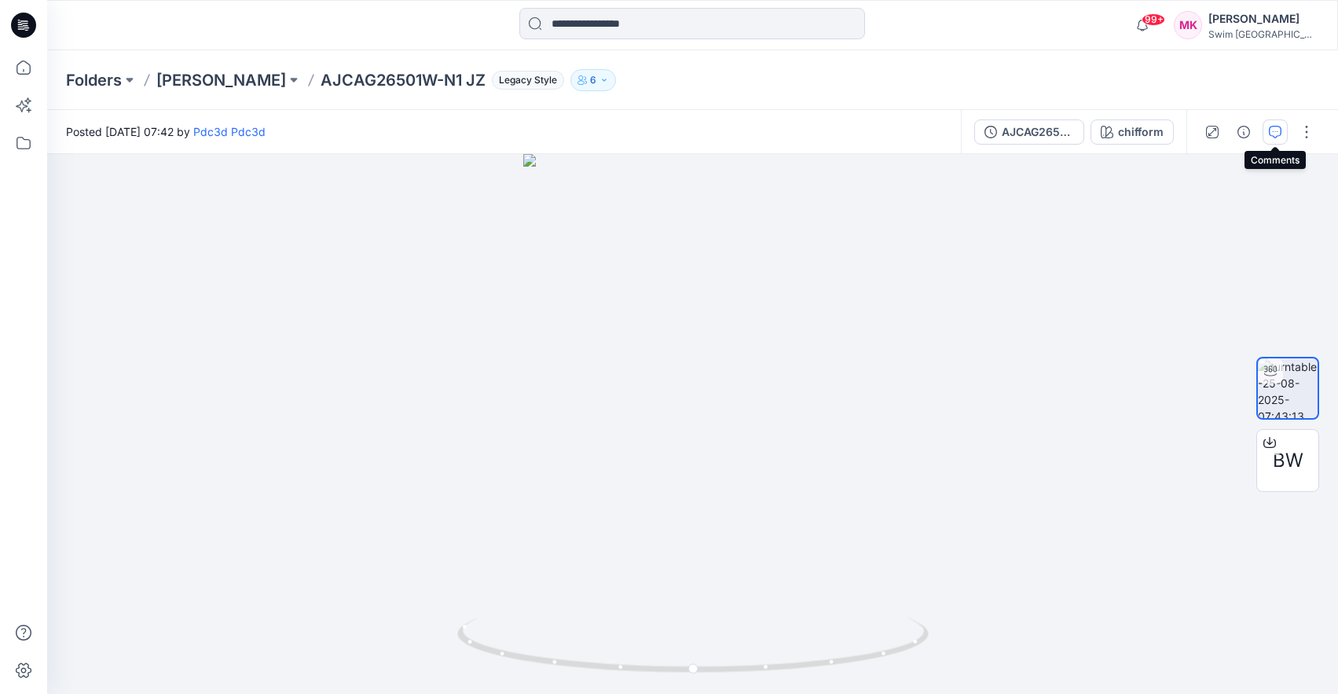
click at [1271, 134] on icon "button" at bounding box center [1275, 132] width 13 height 13
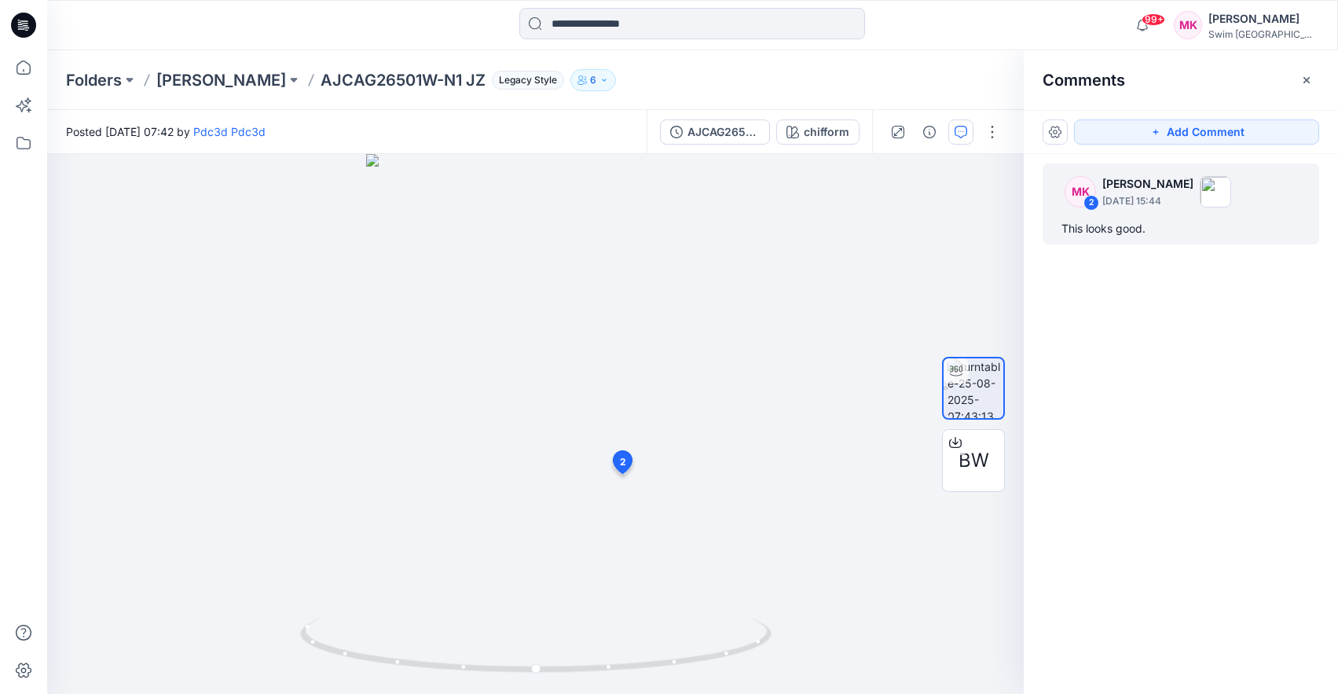
click at [1105, 226] on div "This looks good." at bounding box center [1180, 228] width 239 height 19
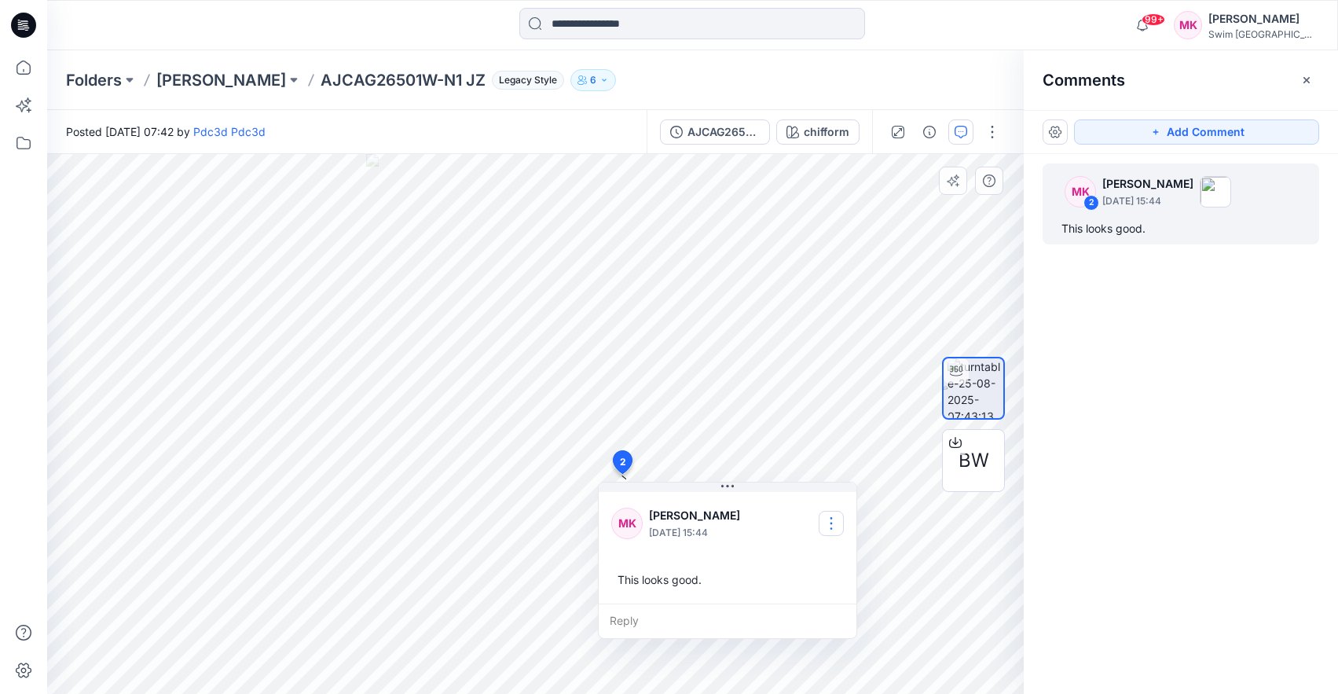
click at [831, 520] on button "button" at bounding box center [831, 523] width 25 height 25
click at [829, 558] on p "Edit comment" at bounding box center [835, 560] width 71 height 16
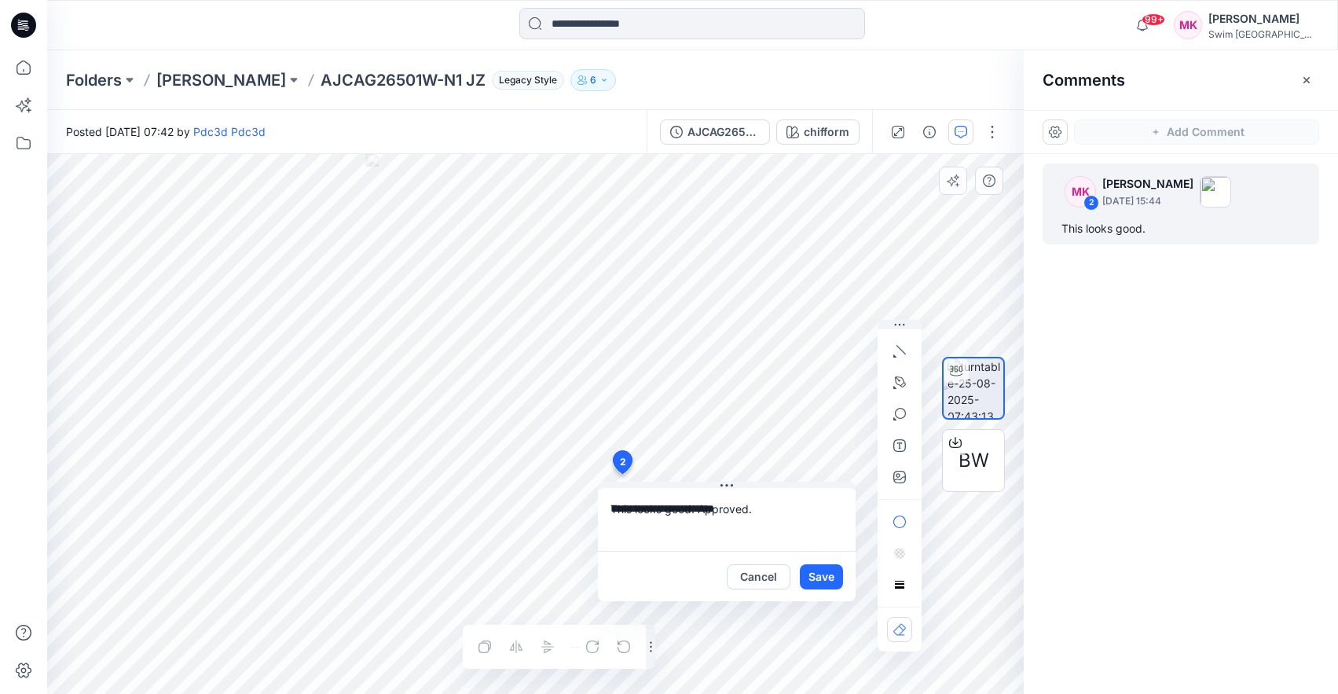
type textarea "**********"
click at [813, 574] on button "Save" at bounding box center [821, 576] width 43 height 25
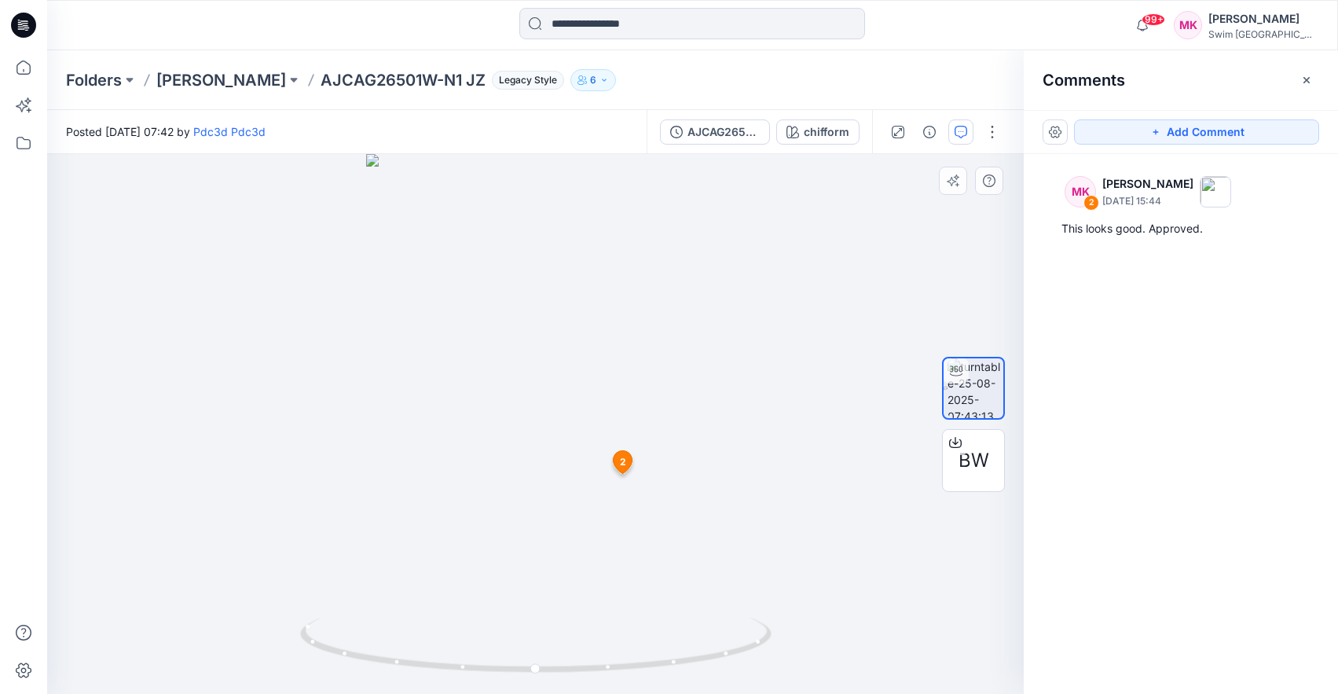
click at [232, 68] on div "Folders Ashley Graham AJCAG26501W-N1 JZ Legacy Style 6 Folder Access Members On…" at bounding box center [692, 80] width 1291 height 60
click at [232, 76] on p "[PERSON_NAME]" at bounding box center [221, 80] width 130 height 22
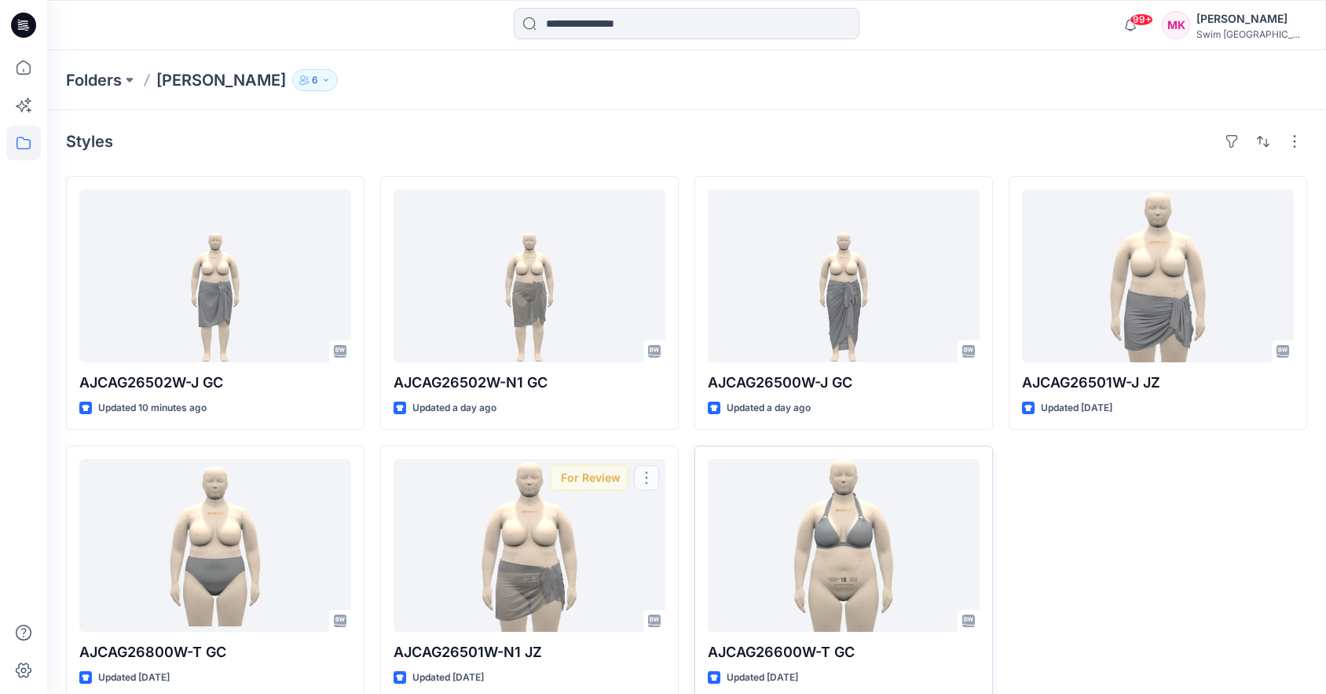
click at [851, 548] on div at bounding box center [844, 545] width 272 height 173
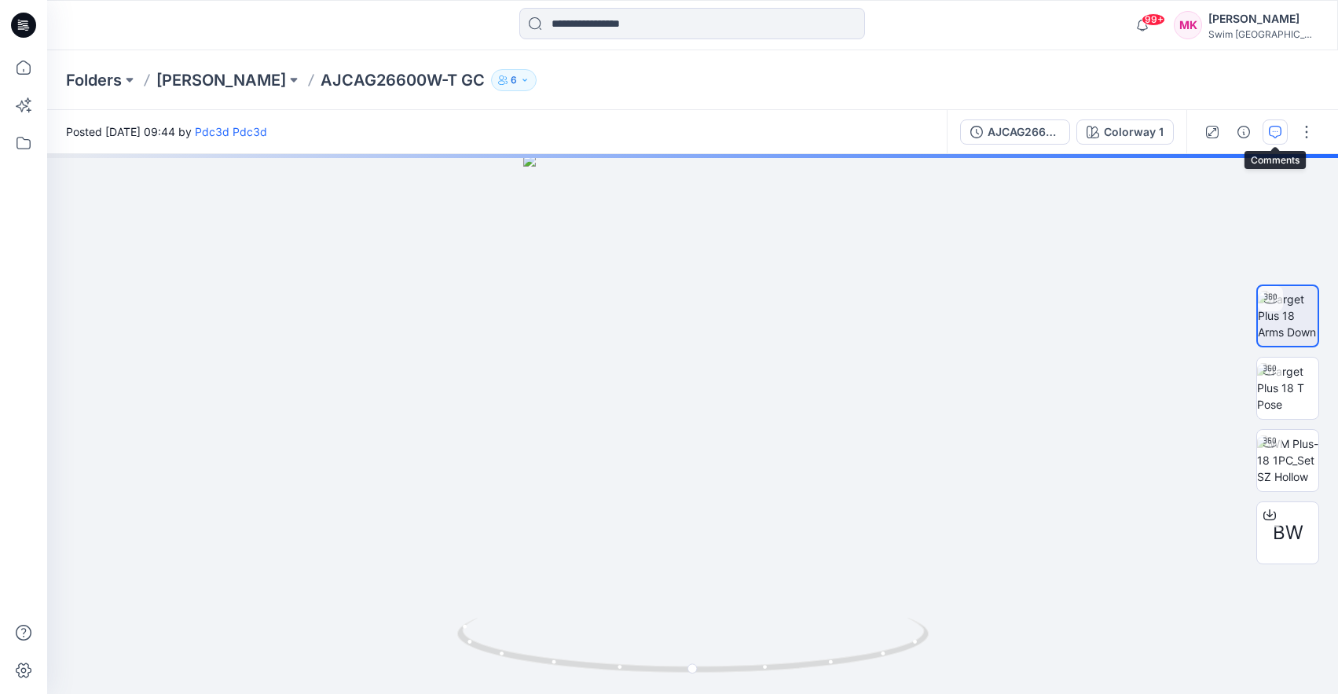
click at [1275, 128] on icon "button" at bounding box center [1275, 132] width 13 height 13
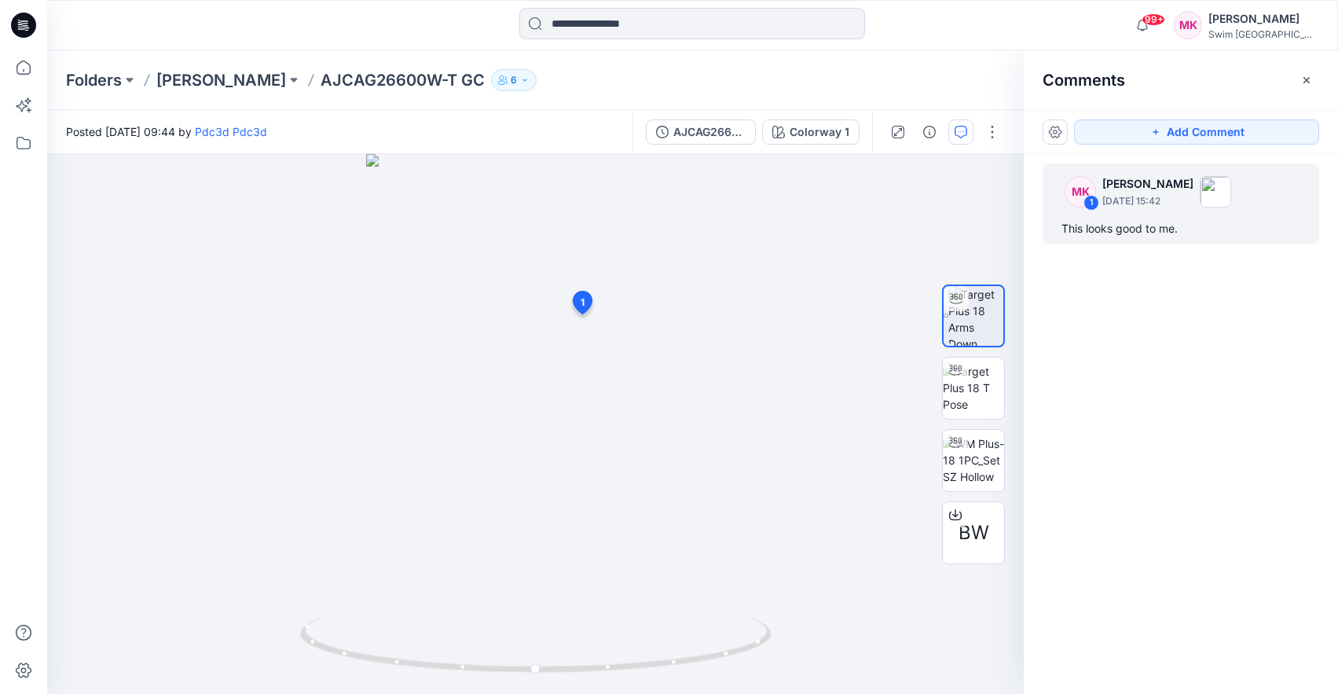
click at [1147, 230] on div "This looks good to me." at bounding box center [1180, 228] width 239 height 19
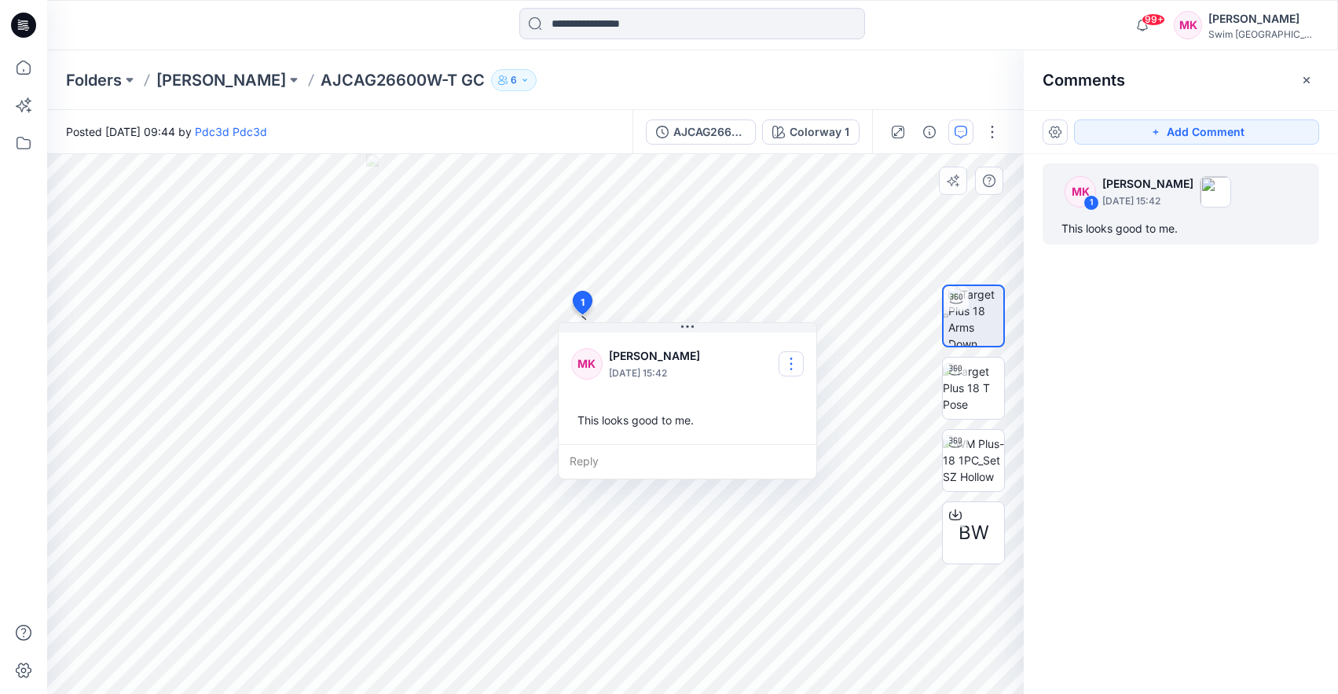
click at [785, 354] on button "button" at bounding box center [791, 363] width 25 height 25
click at [768, 401] on p "Edit comment" at bounding box center [795, 400] width 71 height 16
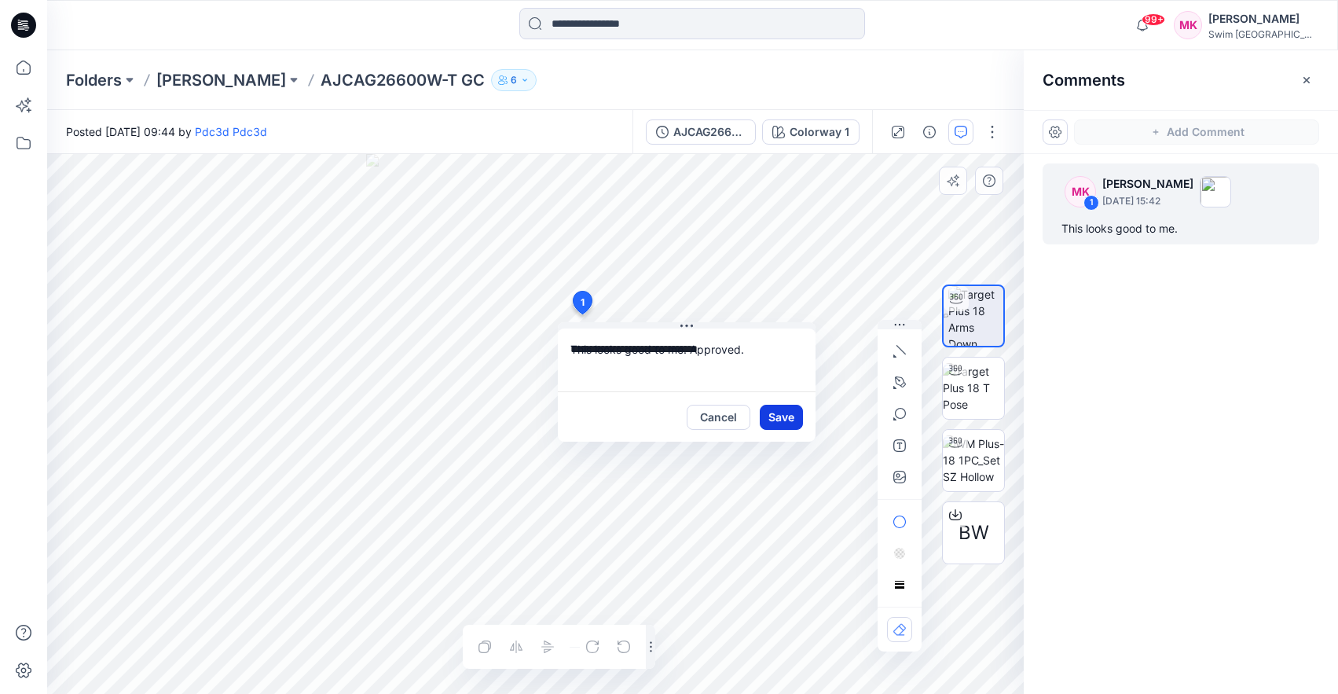
type textarea "**********"
click at [787, 417] on button "Save" at bounding box center [781, 417] width 43 height 25
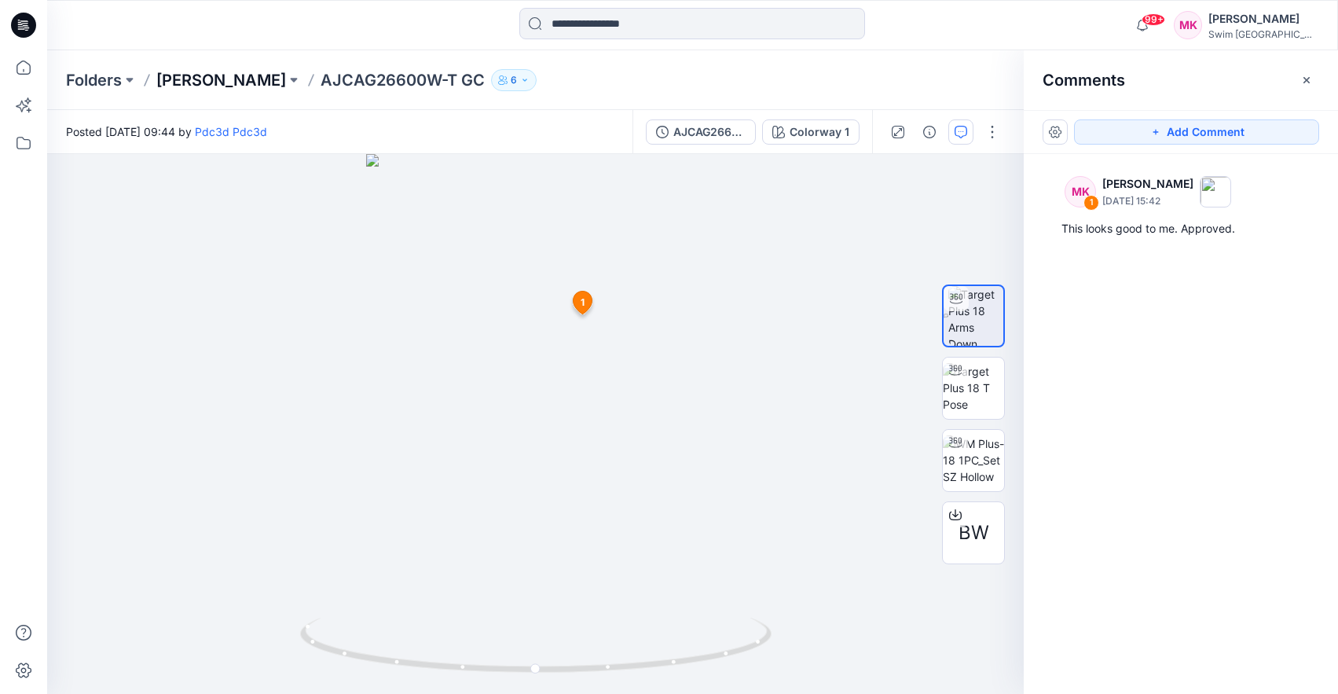
click at [201, 78] on p "[PERSON_NAME]" at bounding box center [221, 80] width 130 height 22
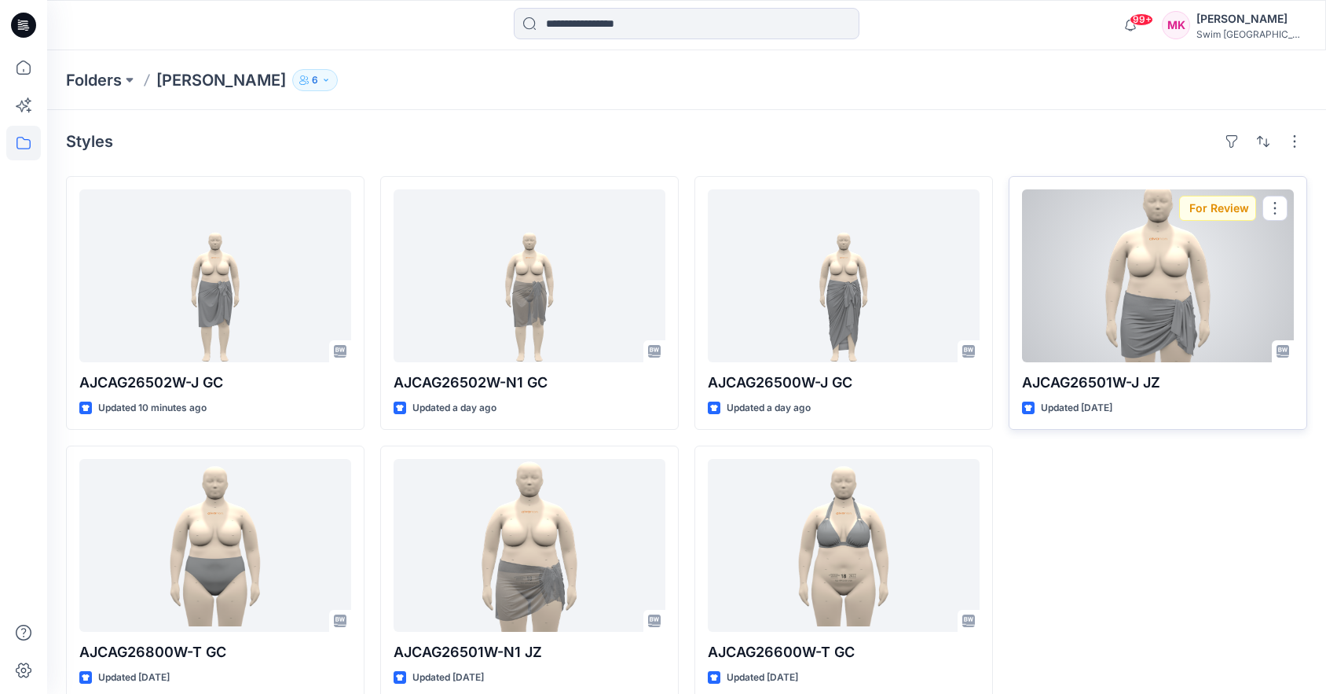
click at [1135, 302] on div at bounding box center [1158, 275] width 272 height 173
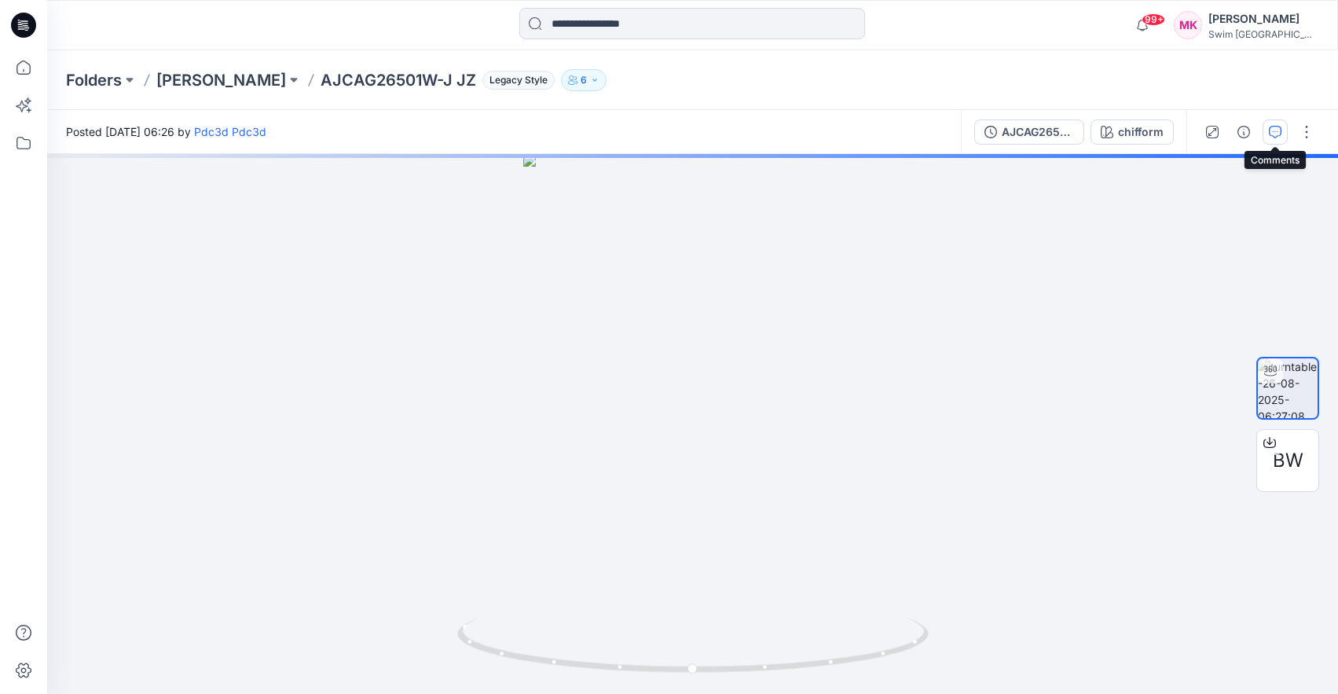
click at [1274, 131] on icon "button" at bounding box center [1275, 132] width 13 height 13
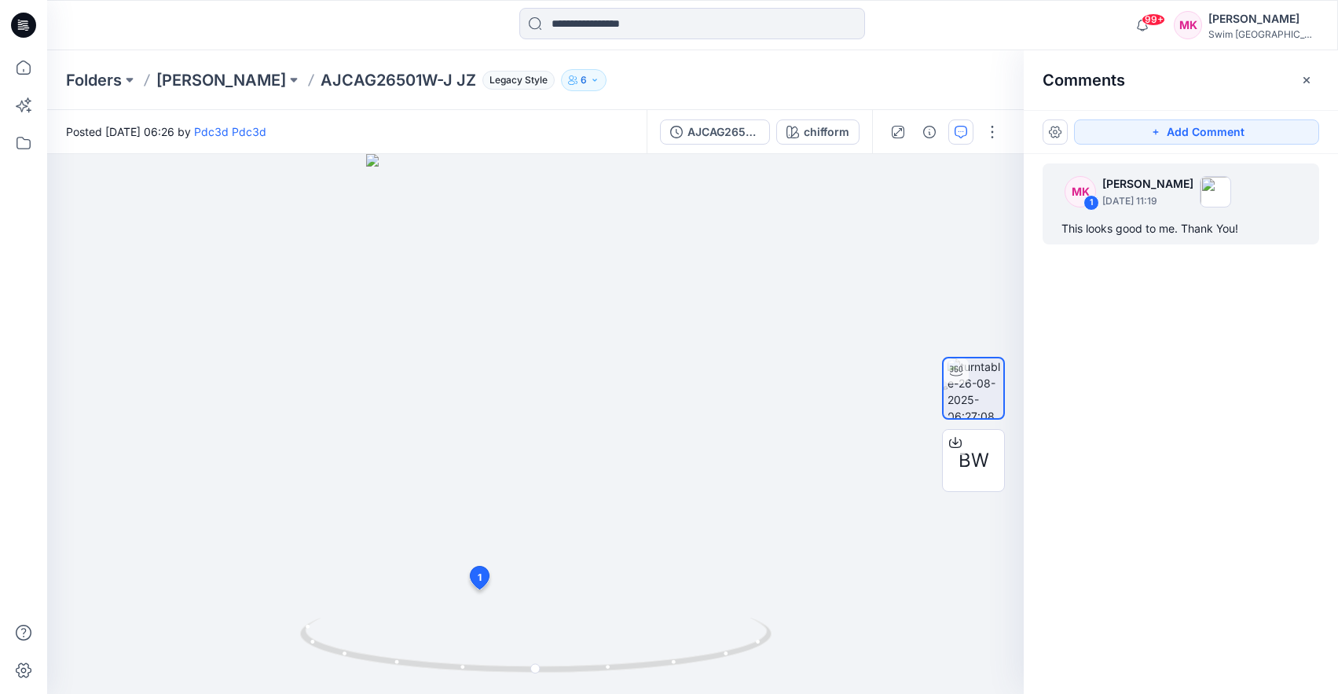
click at [1154, 235] on div "This looks good to me. Thank You!" at bounding box center [1180, 228] width 239 height 19
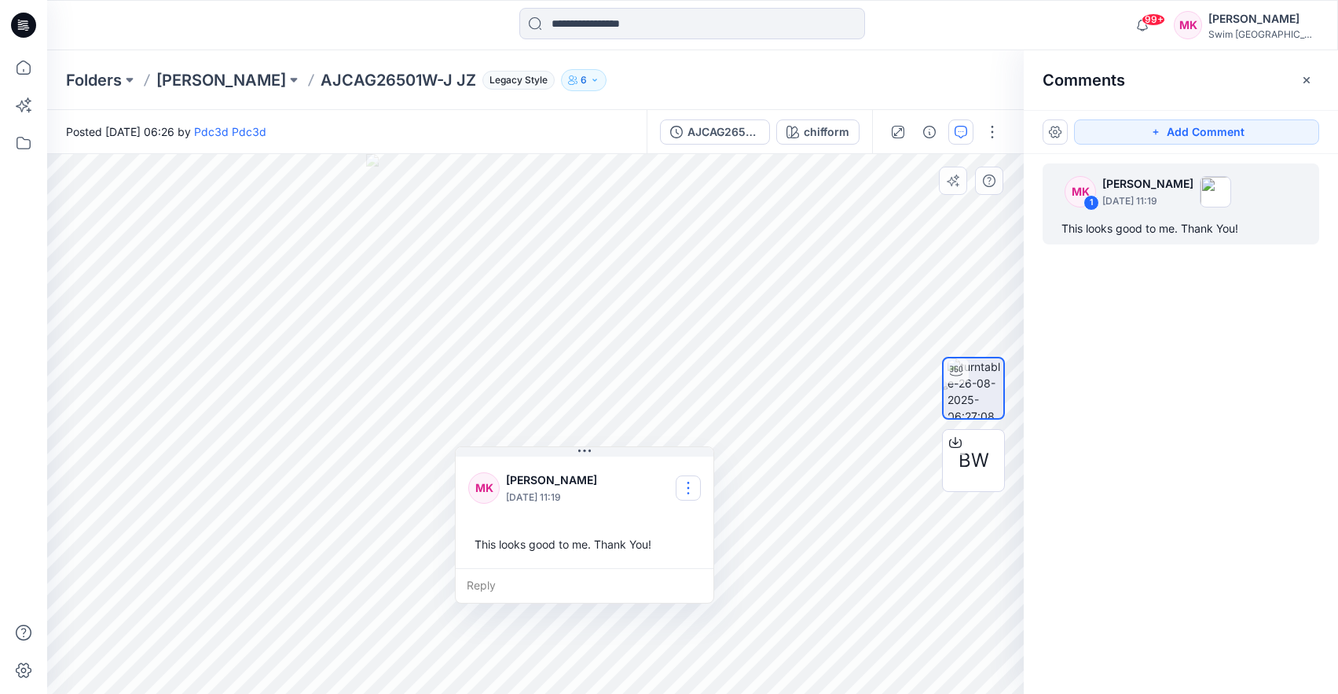
click at [681, 489] on button "button" at bounding box center [688, 487] width 25 height 25
click at [686, 525] on p "Edit comment" at bounding box center [692, 524] width 71 height 16
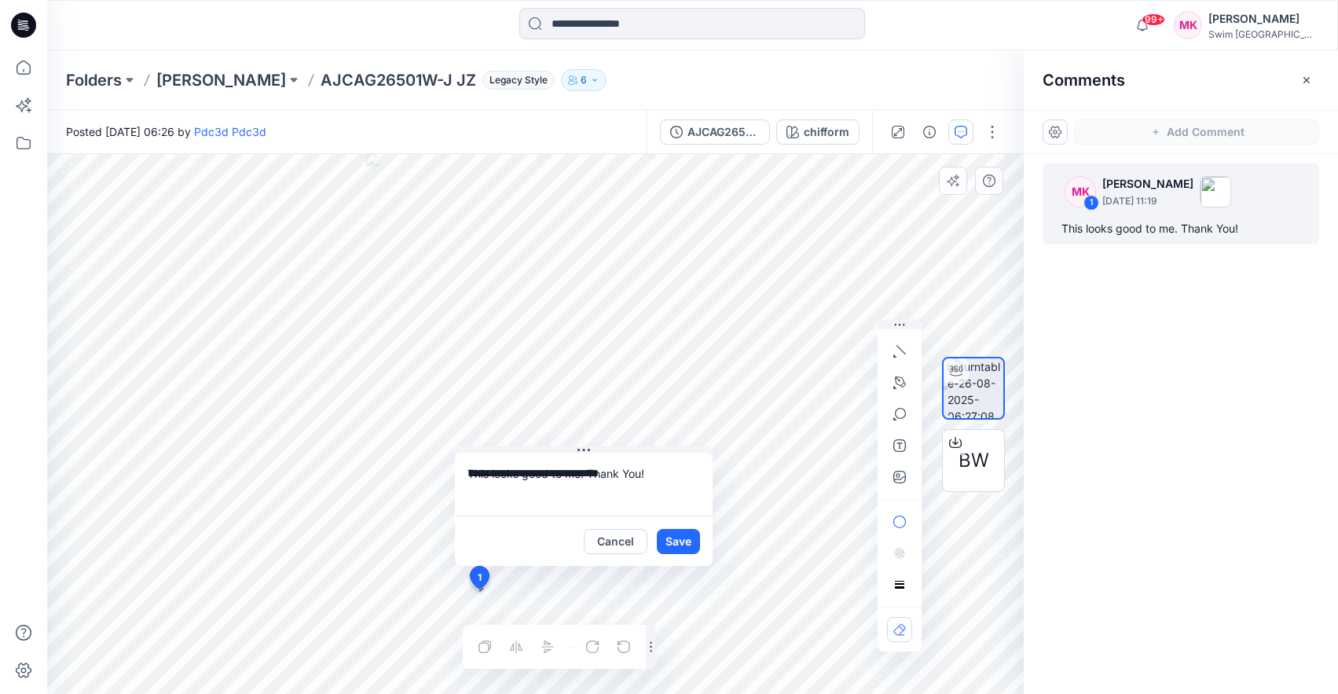
click at [591, 473] on textarea "**********" at bounding box center [584, 484] width 258 height 63
click at [623, 477] on textarea "**********" at bounding box center [584, 484] width 258 height 63
click at [625, 476] on textarea "**********" at bounding box center [584, 484] width 258 height 63
click at [641, 482] on textarea "**********" at bounding box center [584, 484] width 258 height 63
click at [640, 482] on textarea "**********" at bounding box center [584, 484] width 258 height 63
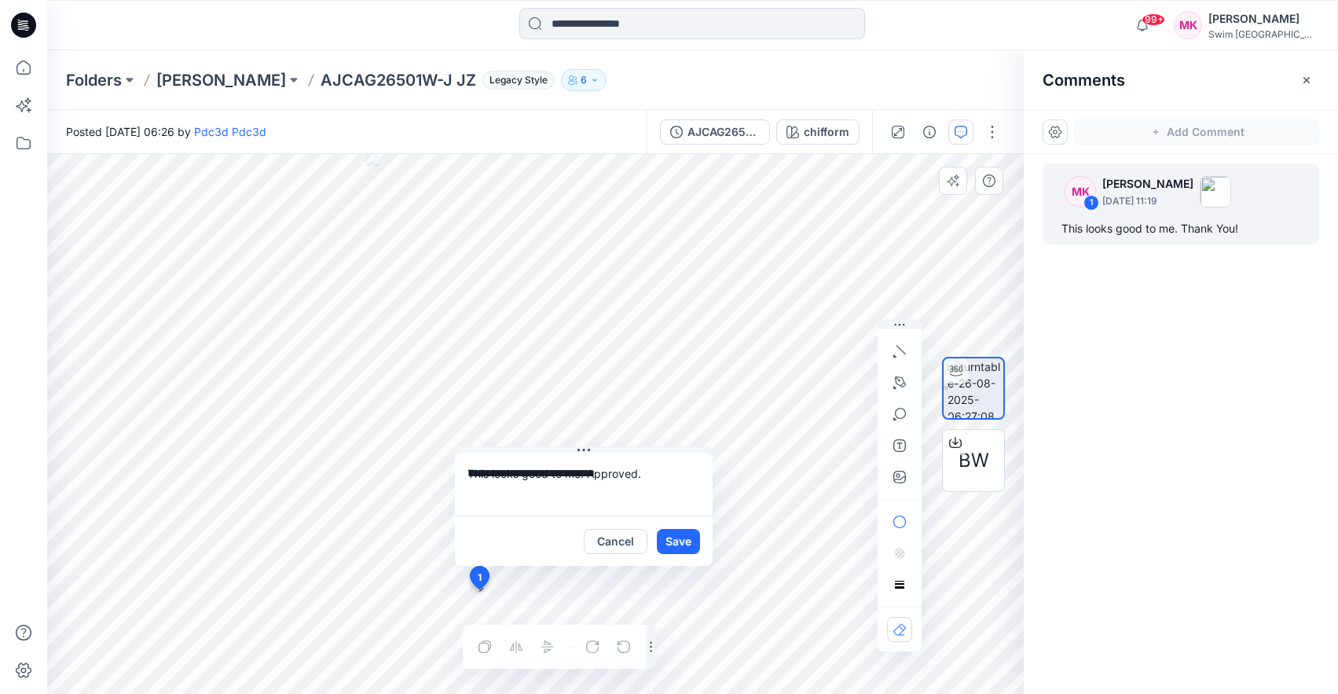
type textarea "**********"
click at [702, 541] on div "Cancel Save" at bounding box center [584, 540] width 258 height 50
click at [688, 541] on button "Save" at bounding box center [678, 541] width 43 height 25
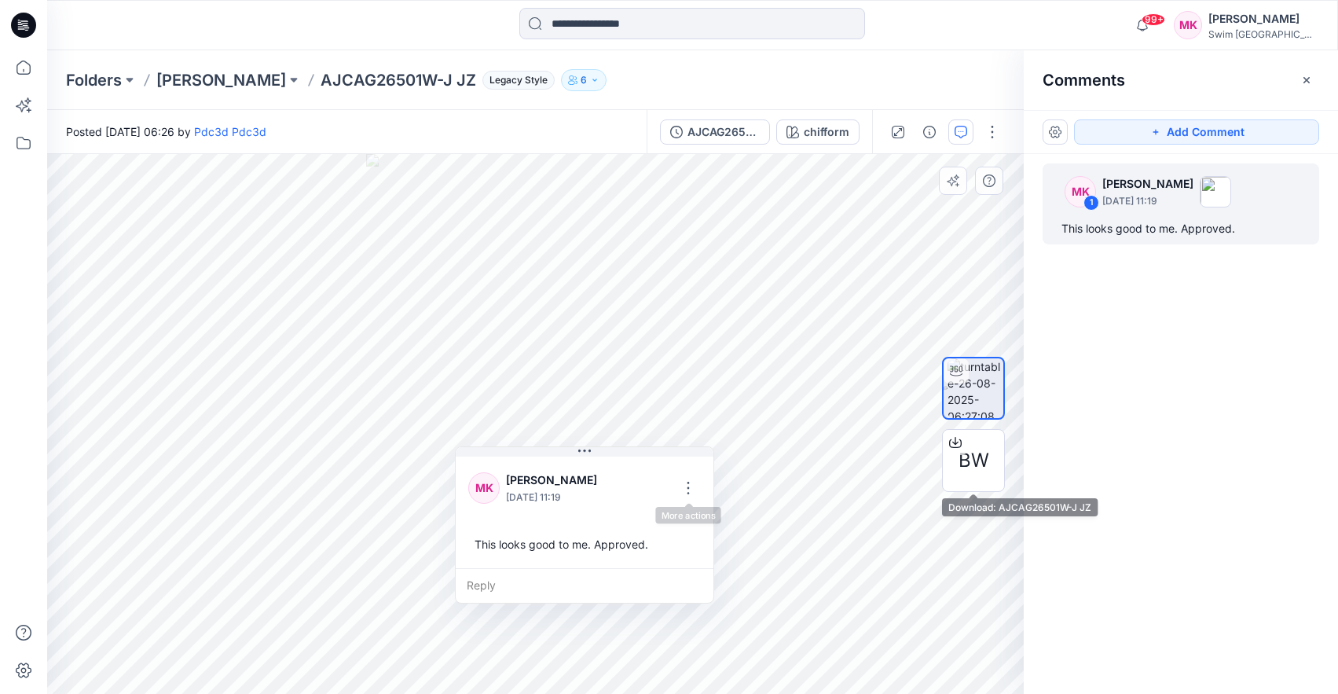
click at [1149, 493] on div "MK 1 Megan Kim August 27, 2025 11:19 This looks good to me. Approved." at bounding box center [1181, 395] width 314 height 482
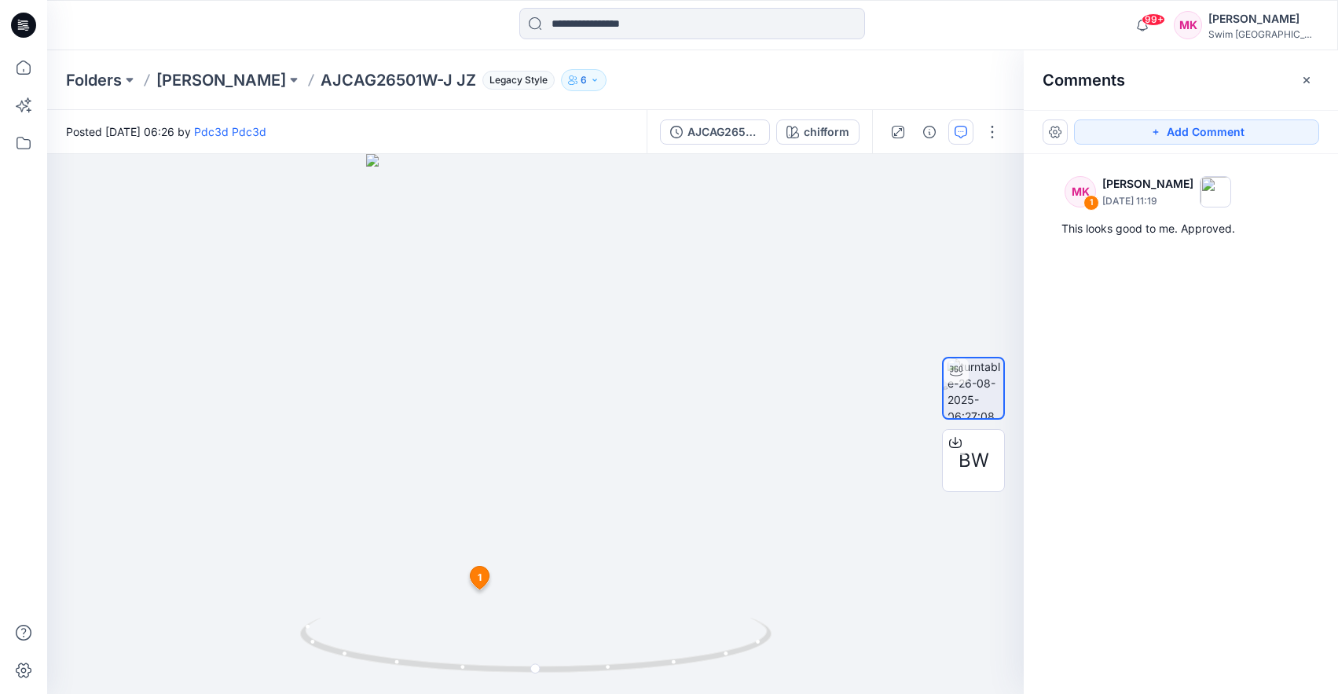
click at [1310, 75] on icon "button" at bounding box center [1306, 80] width 13 height 13
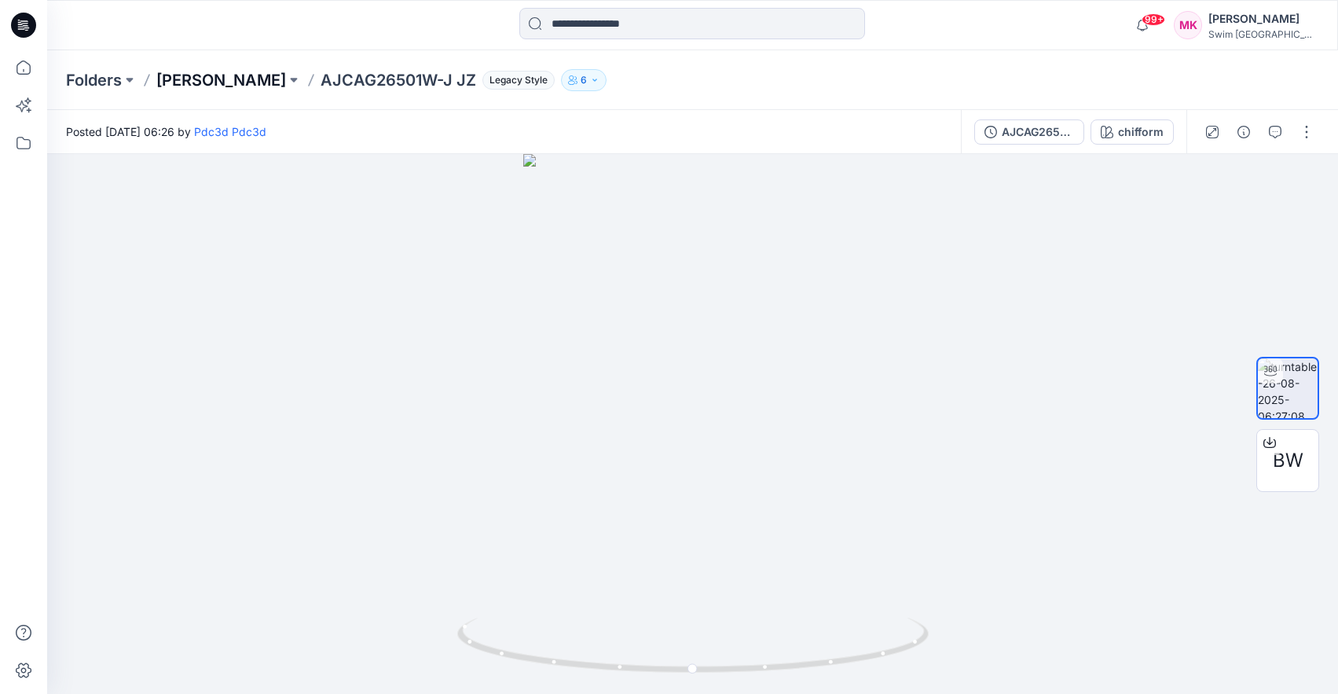
click at [203, 78] on p "[PERSON_NAME]" at bounding box center [221, 80] width 130 height 22
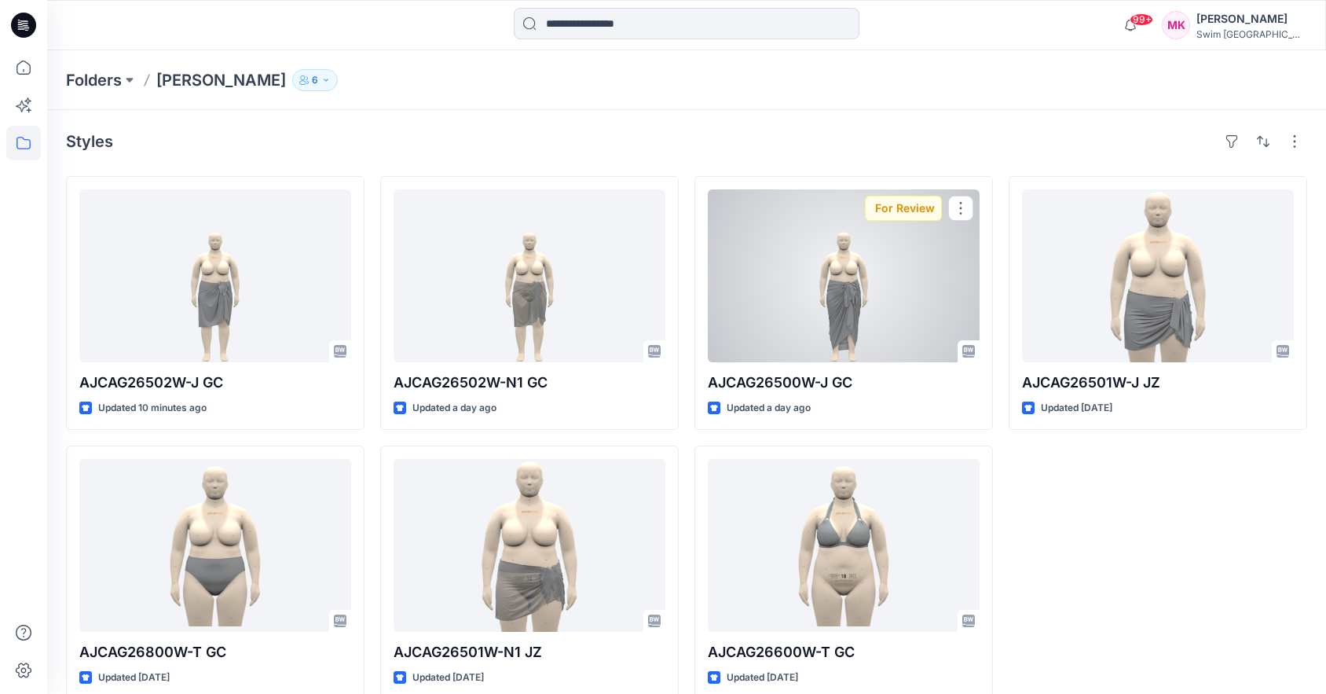
click at [844, 316] on div at bounding box center [844, 275] width 272 height 173
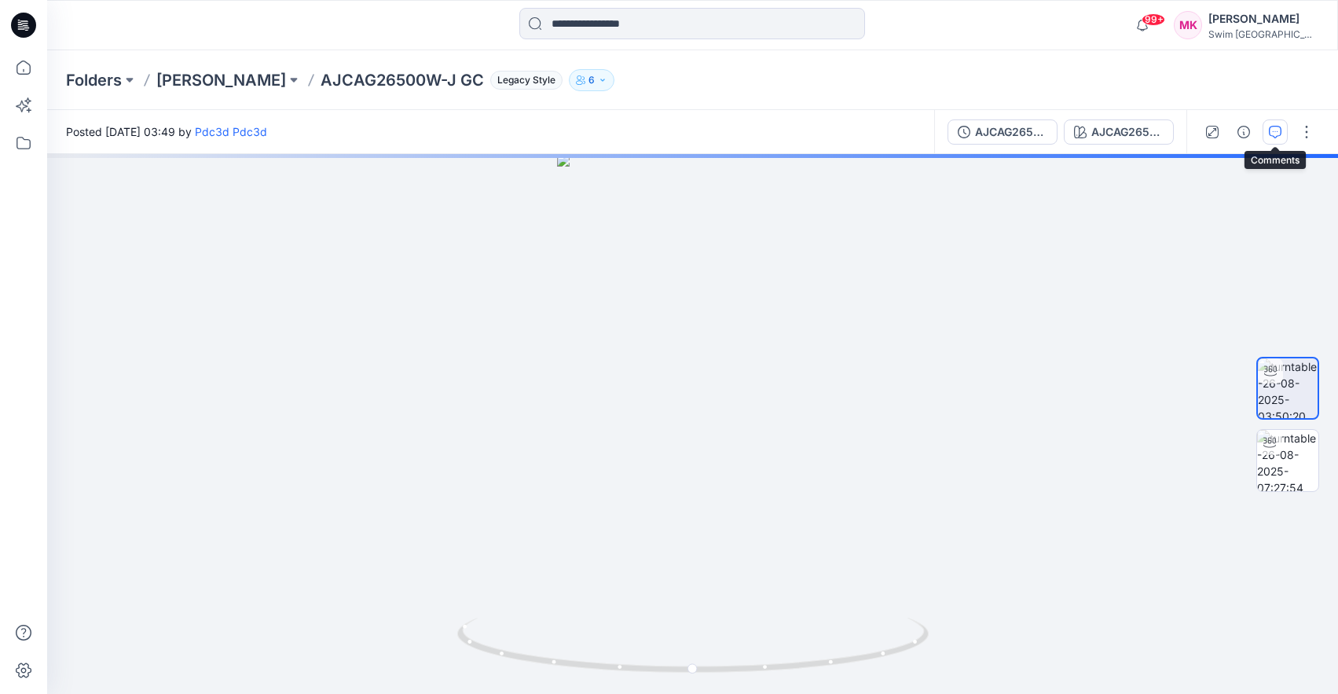
click at [1271, 133] on icon "button" at bounding box center [1275, 132] width 13 height 13
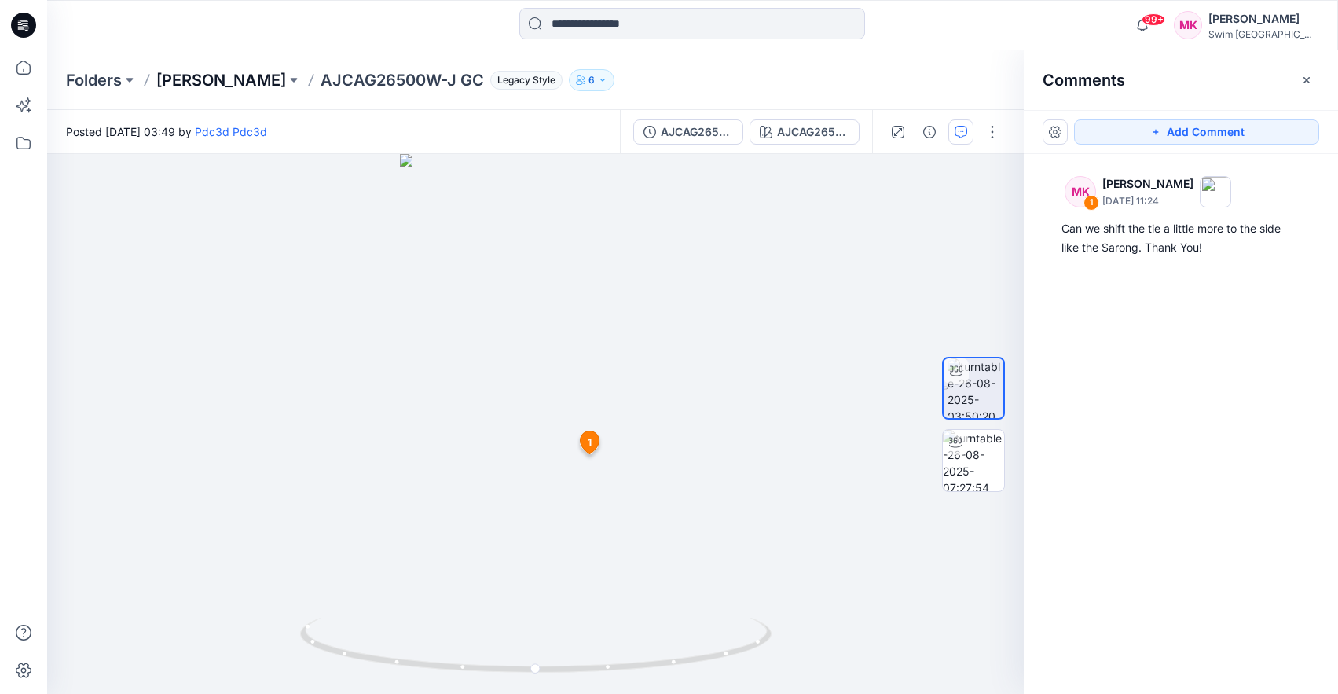
click at [255, 72] on p "[PERSON_NAME]" at bounding box center [221, 80] width 130 height 22
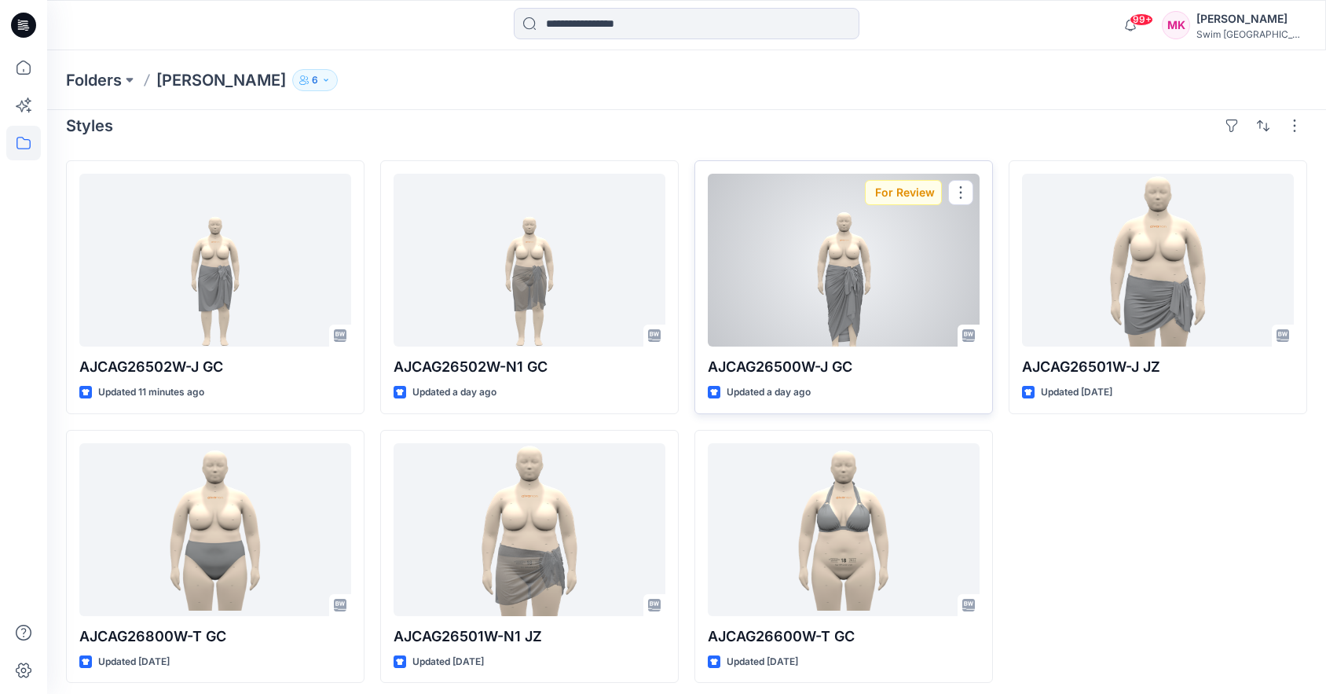
scroll to position [24, 0]
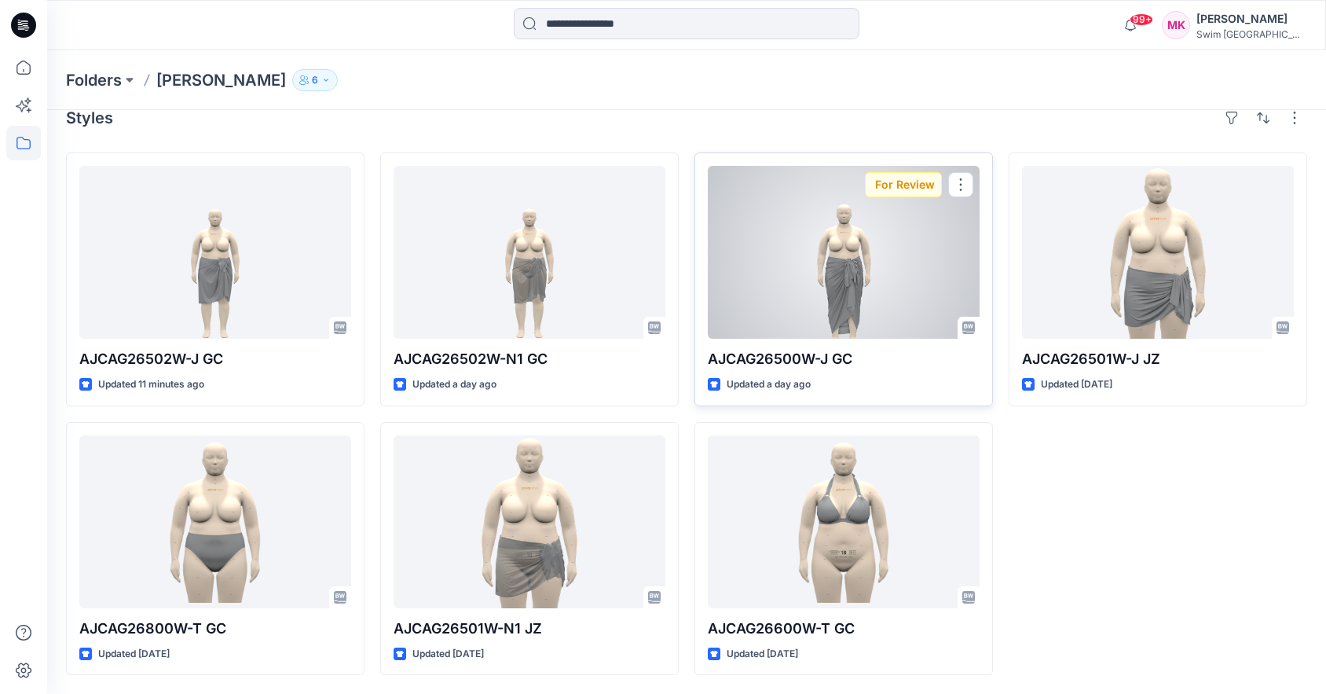
click at [846, 261] on div at bounding box center [844, 252] width 272 height 173
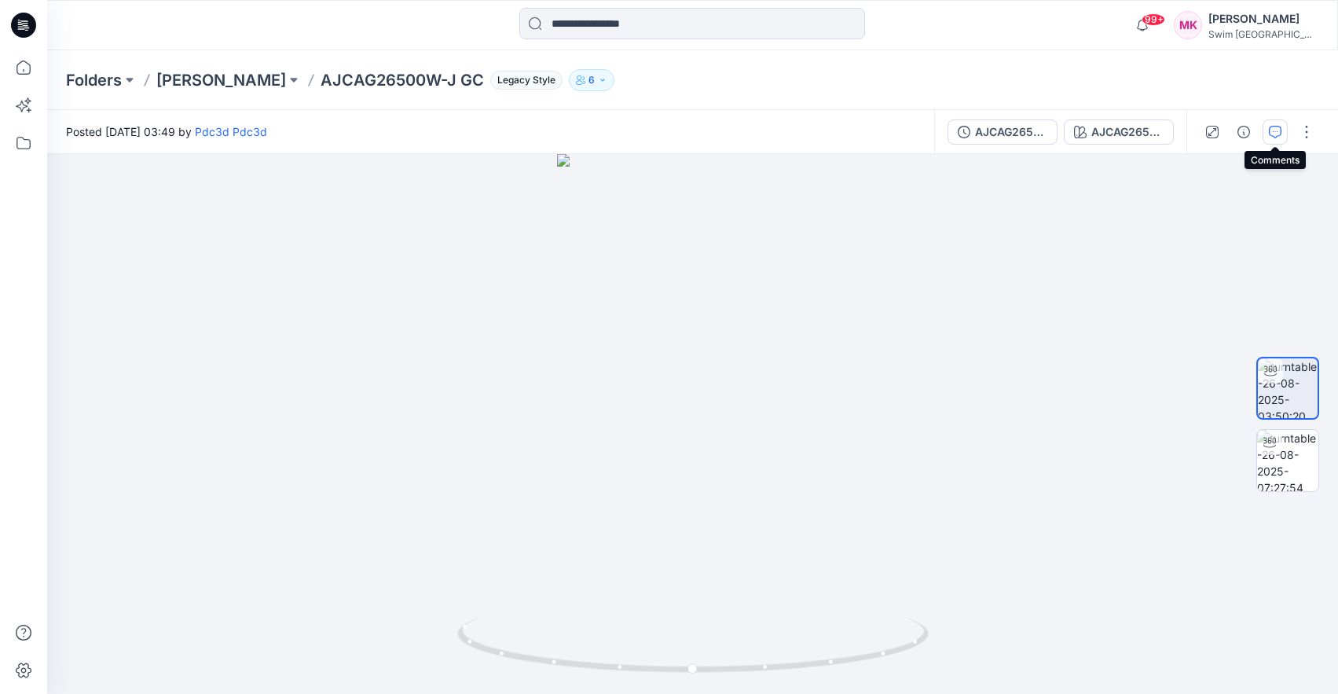
click at [1278, 136] on icon "button" at bounding box center [1275, 132] width 13 height 13
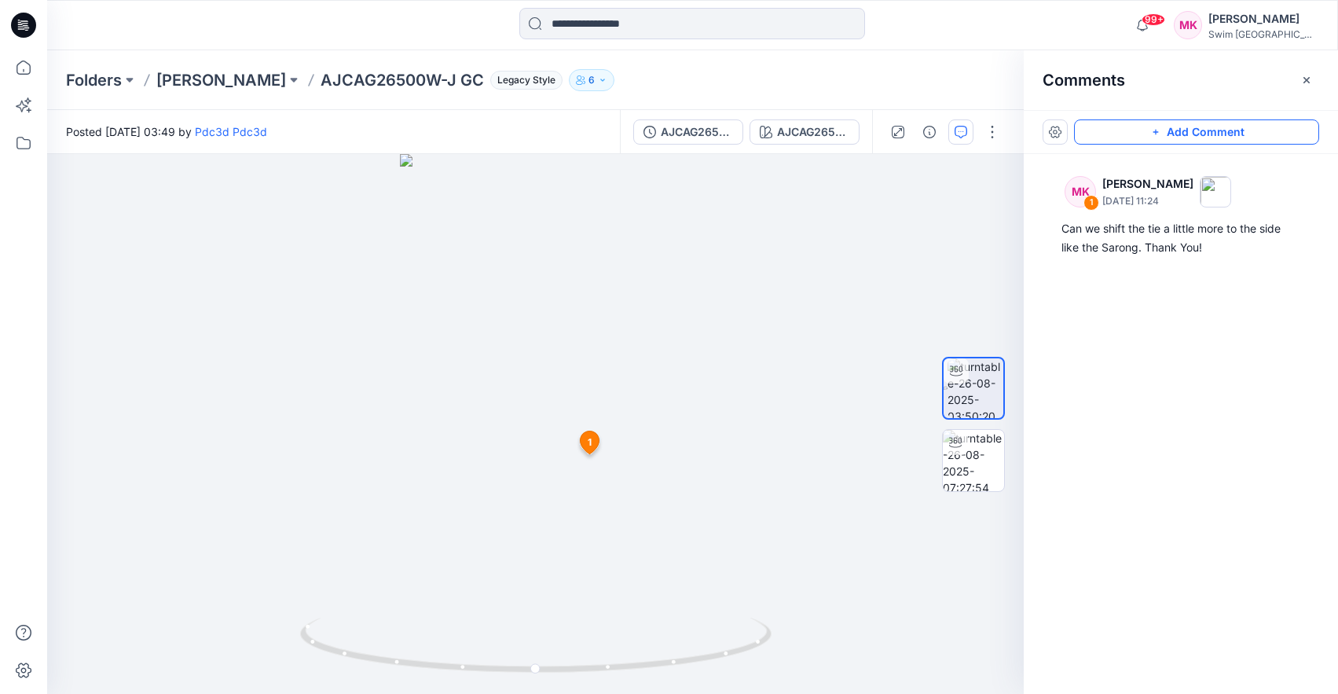
click at [1177, 132] on button "Add Comment" at bounding box center [1196, 131] width 245 height 25
click at [610, 357] on div "2 1 MK Megan Kim August 27, 2025 11:24 Can we shift the tie a little more to th…" at bounding box center [535, 424] width 977 height 540
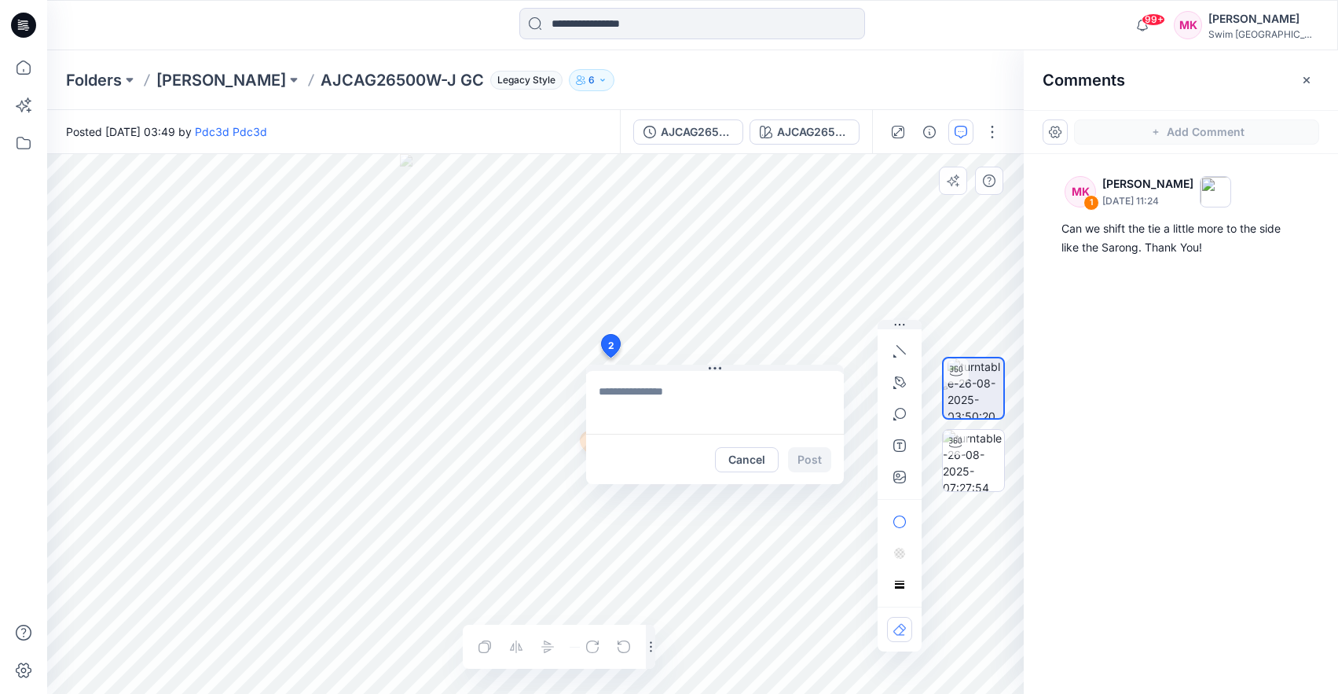
type textarea "*"
type textarea "**********"
click at [816, 460] on button "Post" at bounding box center [809, 459] width 43 height 25
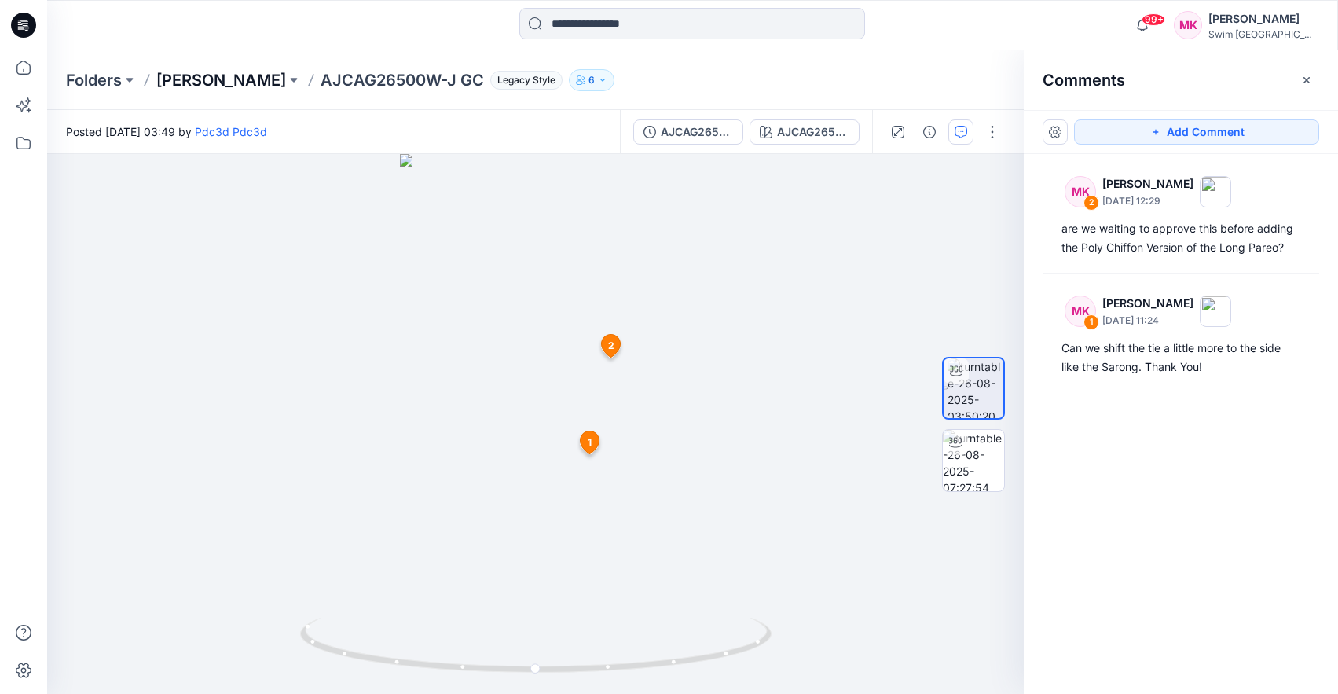
click at [163, 72] on p "[PERSON_NAME]" at bounding box center [221, 80] width 130 height 22
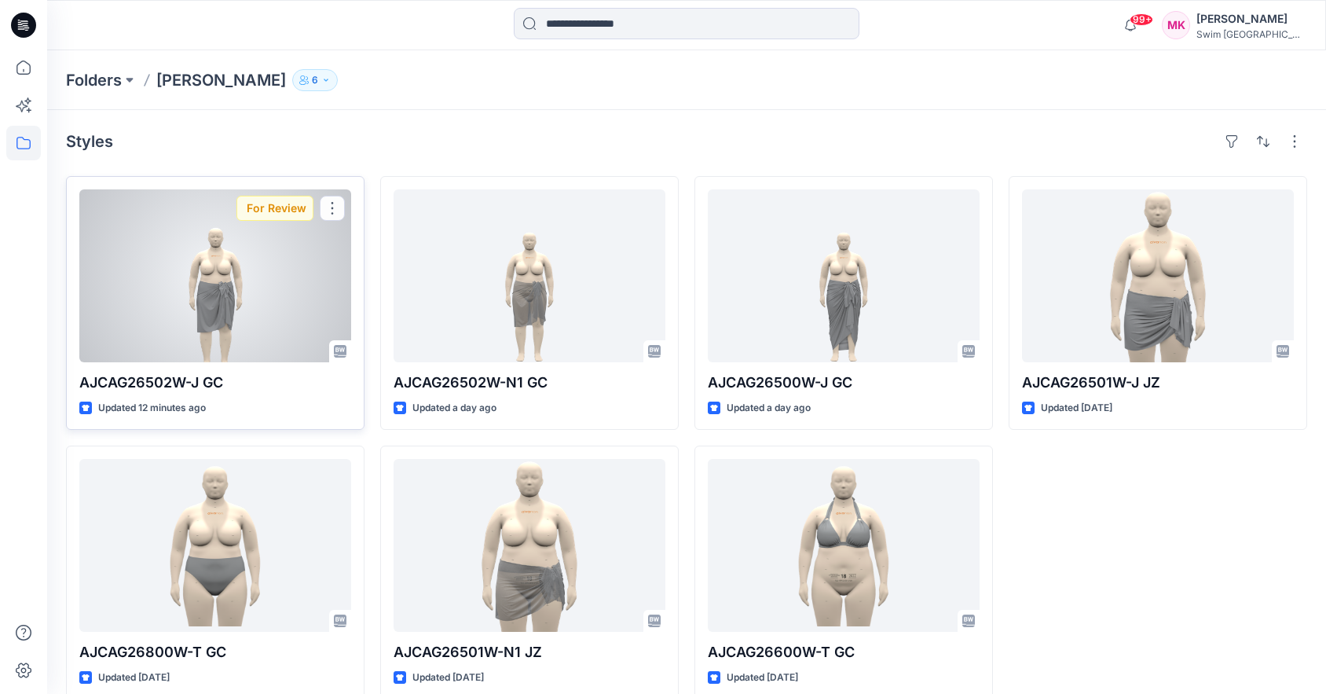
click at [220, 271] on div at bounding box center [215, 275] width 272 height 173
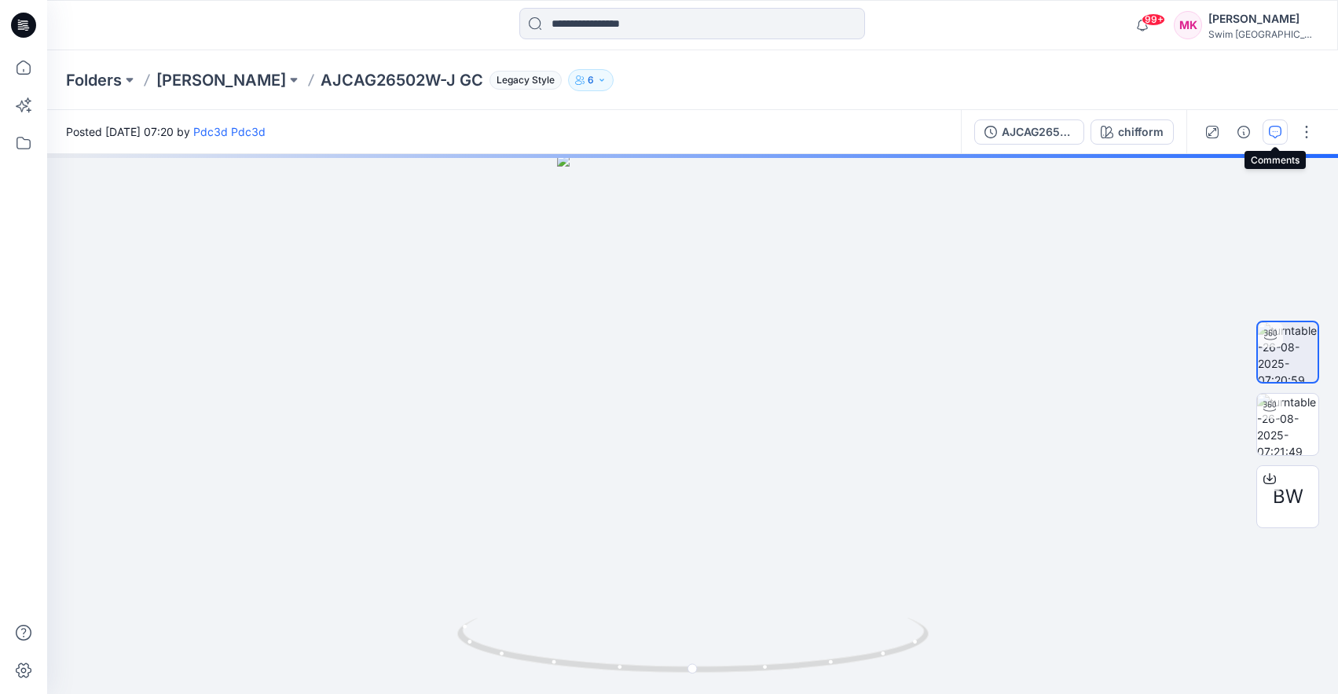
click at [1274, 134] on icon "button" at bounding box center [1275, 132] width 13 height 13
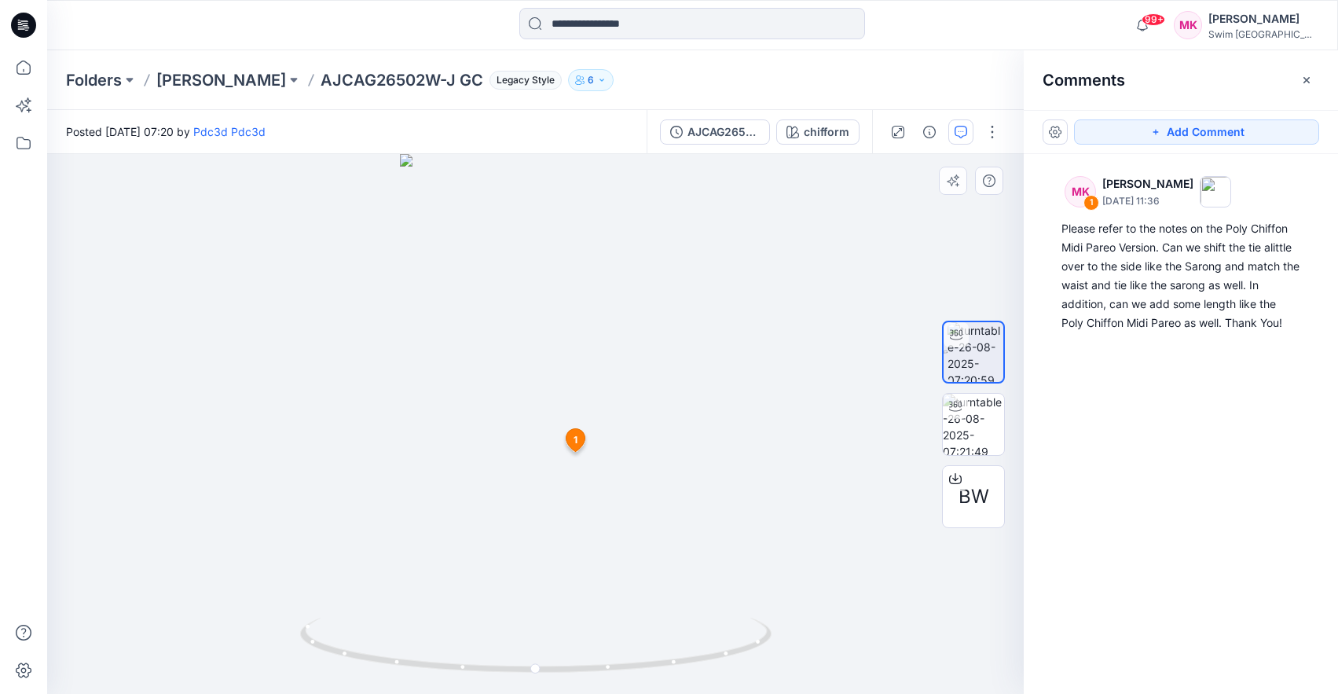
click at [764, 323] on div at bounding box center [535, 424] width 977 height 540
drag, startPoint x: 566, startPoint y: 516, endPoint x: 600, endPoint y: 481, distance: 49.4
click at [608, 515] on div at bounding box center [535, 424] width 977 height 540
click at [185, 83] on p "[PERSON_NAME]" at bounding box center [221, 80] width 130 height 22
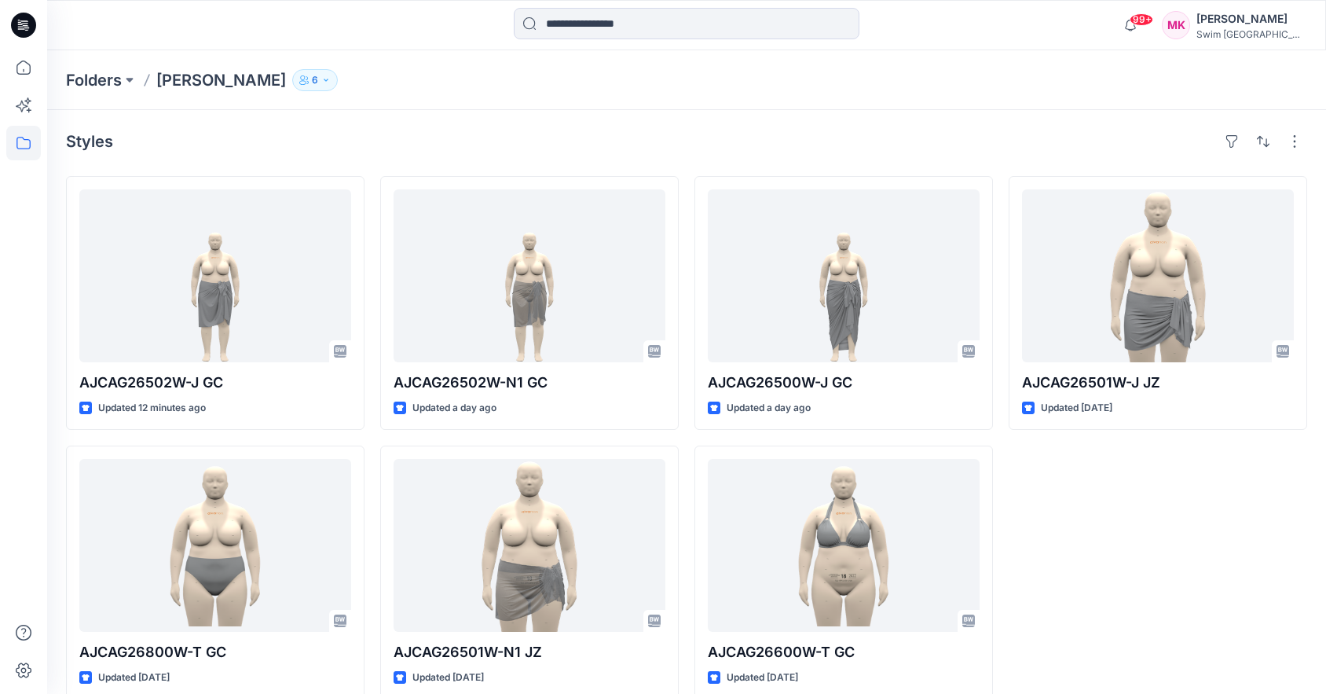
click at [1156, 537] on div "AJCAG26501W-J JZ Updated [DATE]" at bounding box center [1158, 437] width 299 height 522
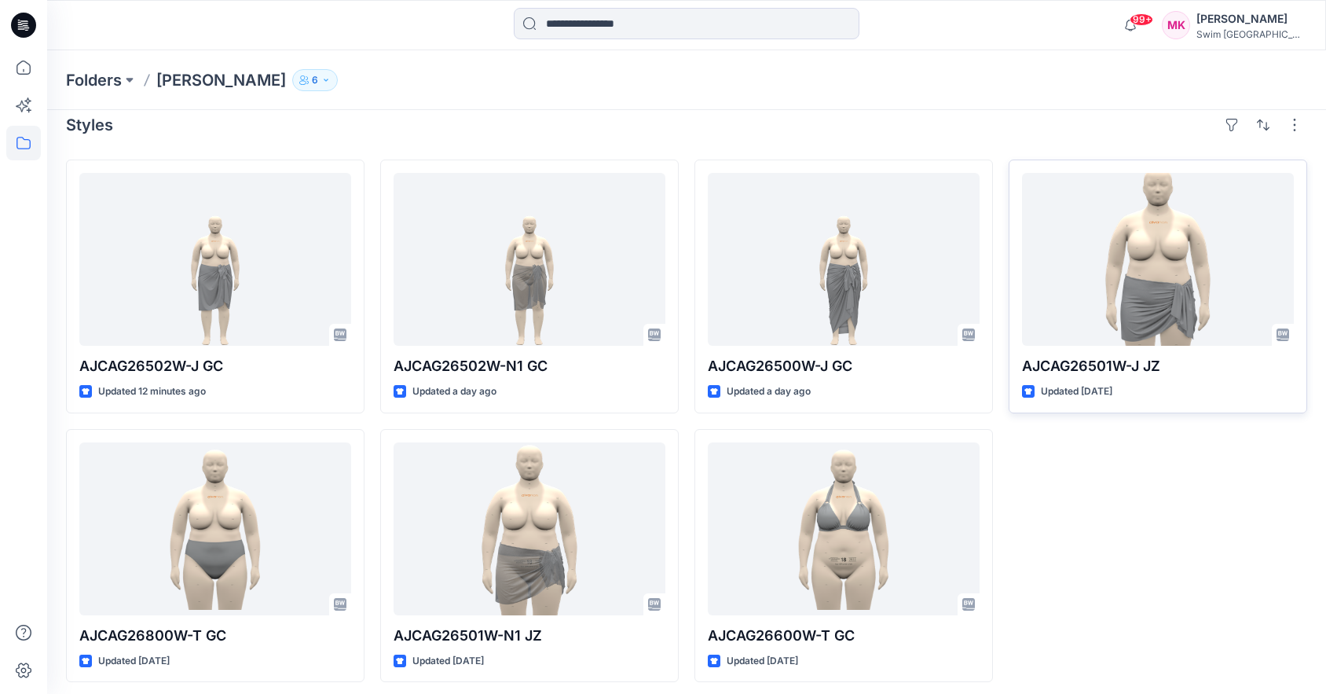
scroll to position [24, 0]
